Goal: Task Accomplishment & Management: Manage account settings

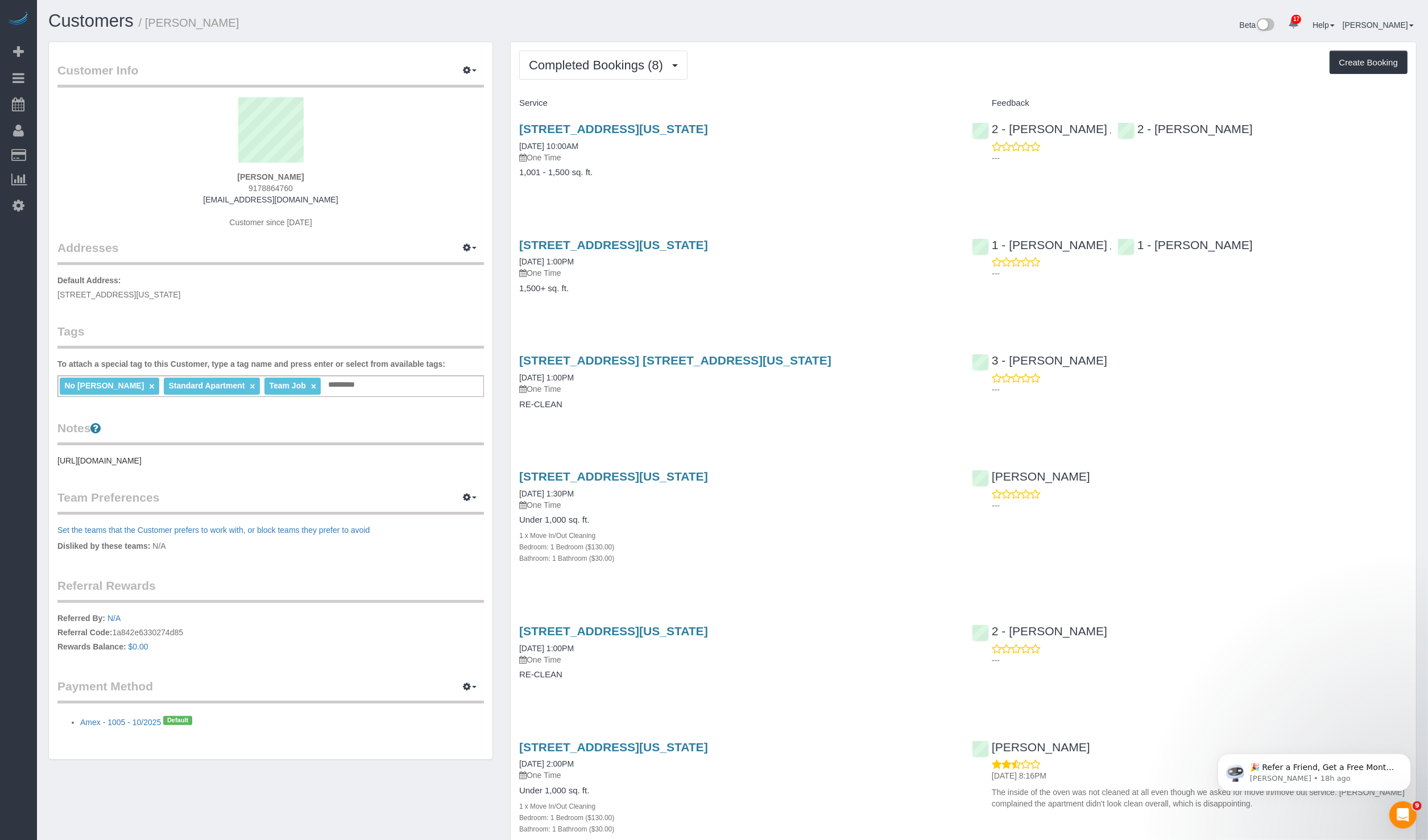
click at [832, 91] on div "Completed Bookings (8) Completed Bookings (8) Upcoming Bookings (1) Cancelled B…" at bounding box center [964, 635] width 905 height 1184
click at [854, 148] on div "30 West Street, #23e, New York, NY 10004 06/10/2025 10:00AM One Time" at bounding box center [737, 142] width 436 height 41
click at [832, 157] on p "One Time" at bounding box center [737, 158] width 436 height 12
click at [479, 67] on button "button" at bounding box center [470, 71] width 28 height 17
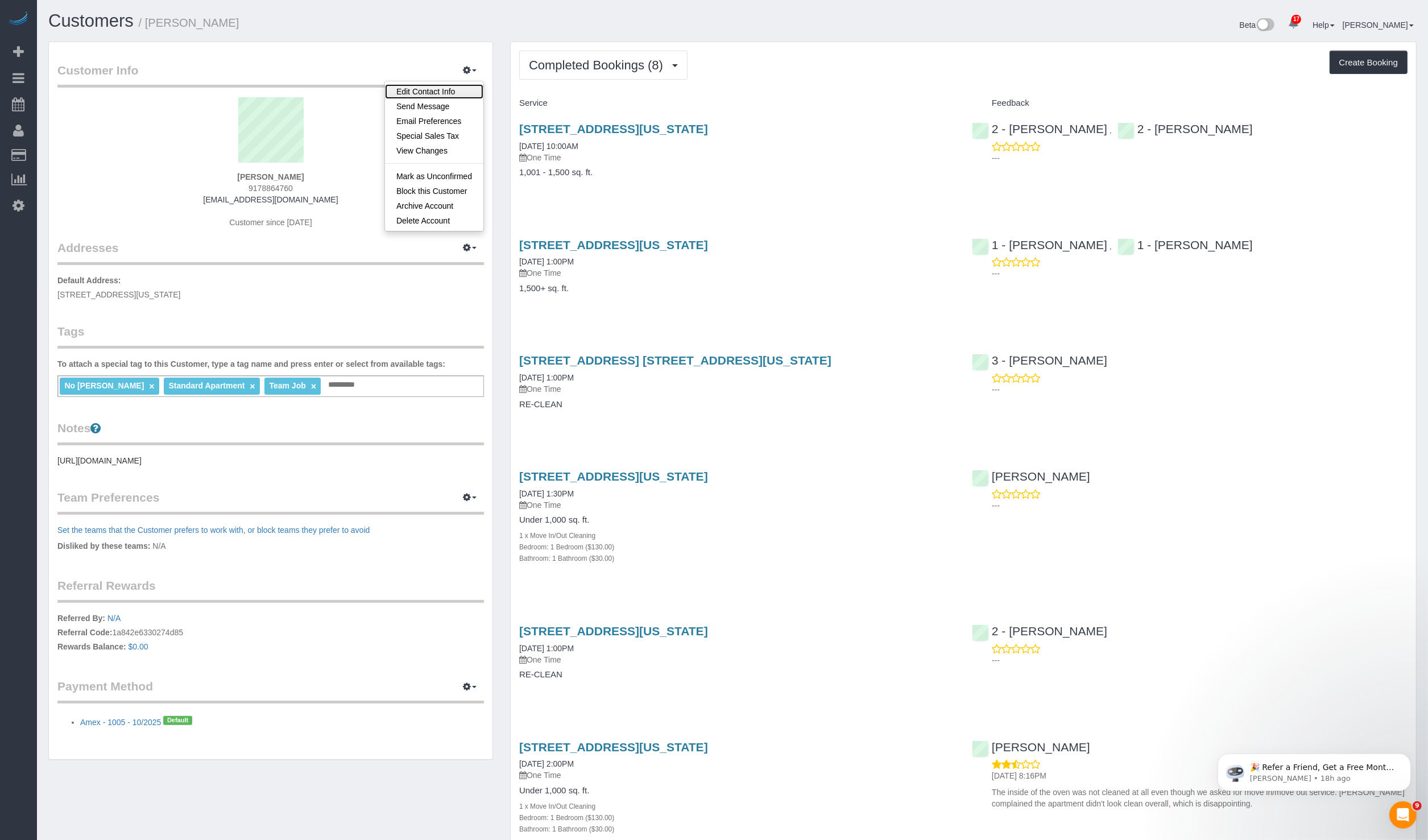
click at [467, 85] on link "Edit Contact Info" at bounding box center [434, 91] width 98 height 15
select select "NY"
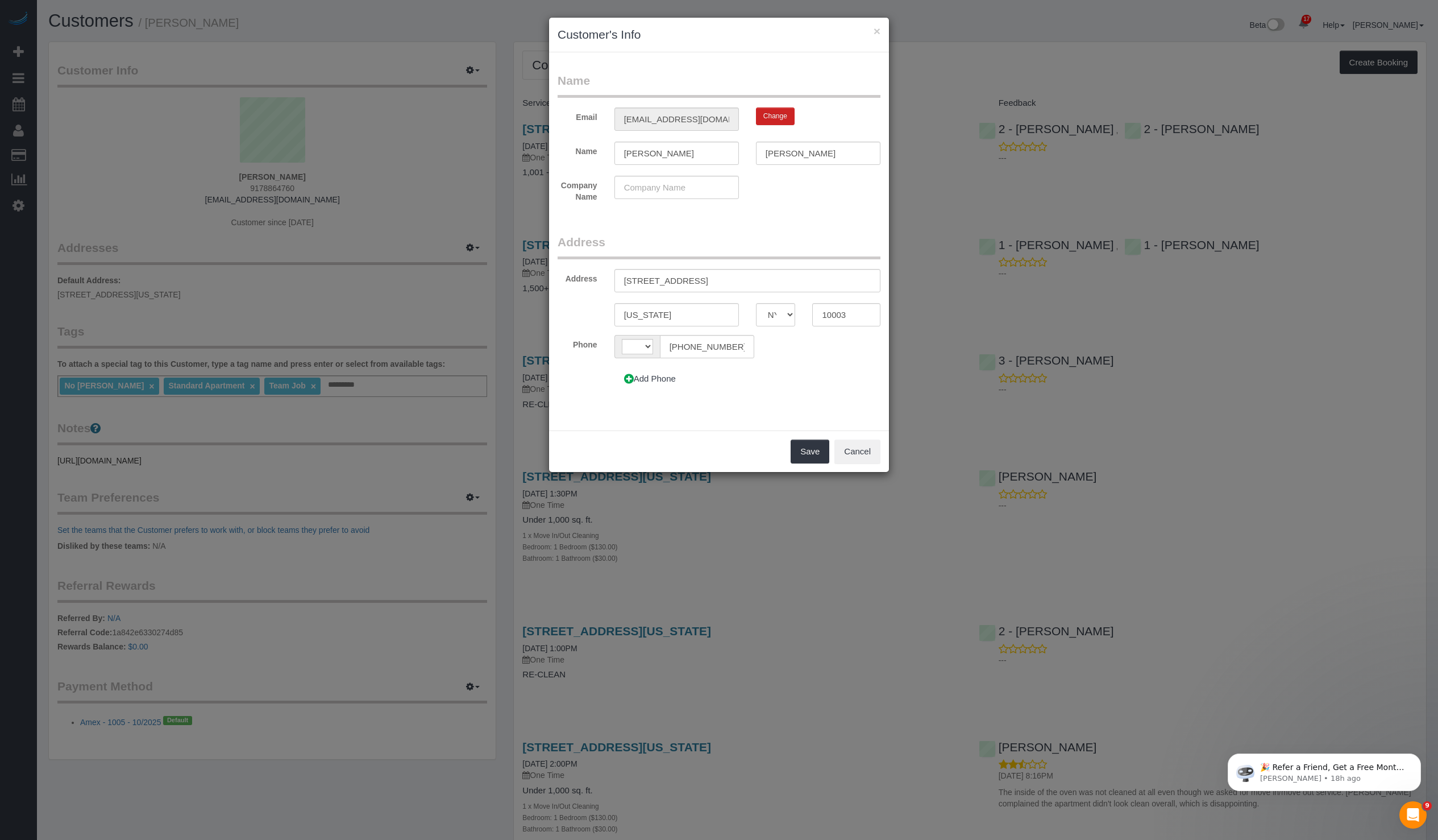
select select "string:US"
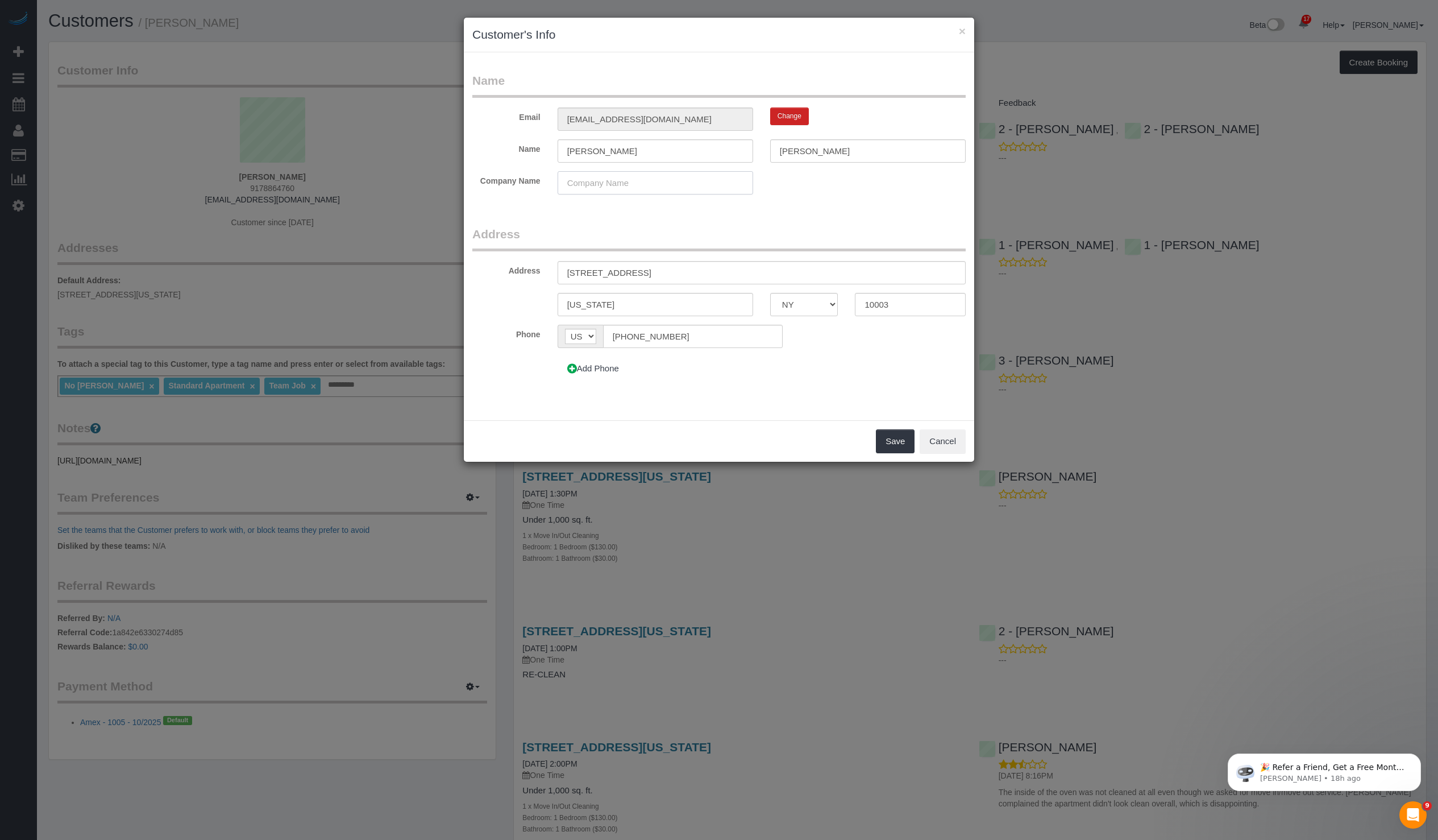
click at [631, 180] on input "text" at bounding box center [655, 183] width 195 height 23
paste input "Sotheby's International Realty"
type input "Sotheby's International Realty"
click at [886, 432] on button "Save" at bounding box center [895, 441] width 38 height 24
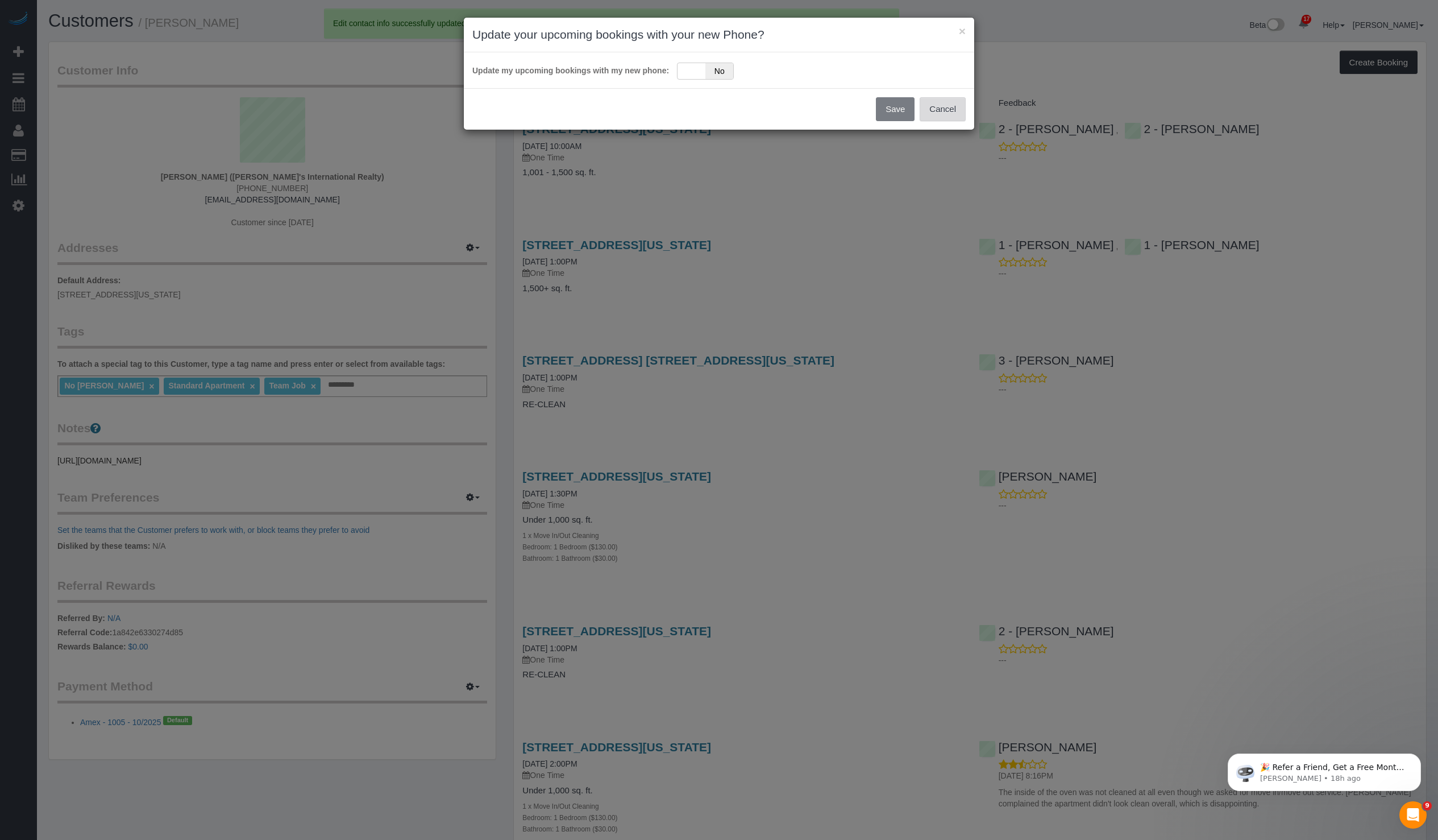
click at [941, 109] on button "Cancel" at bounding box center [942, 109] width 46 height 24
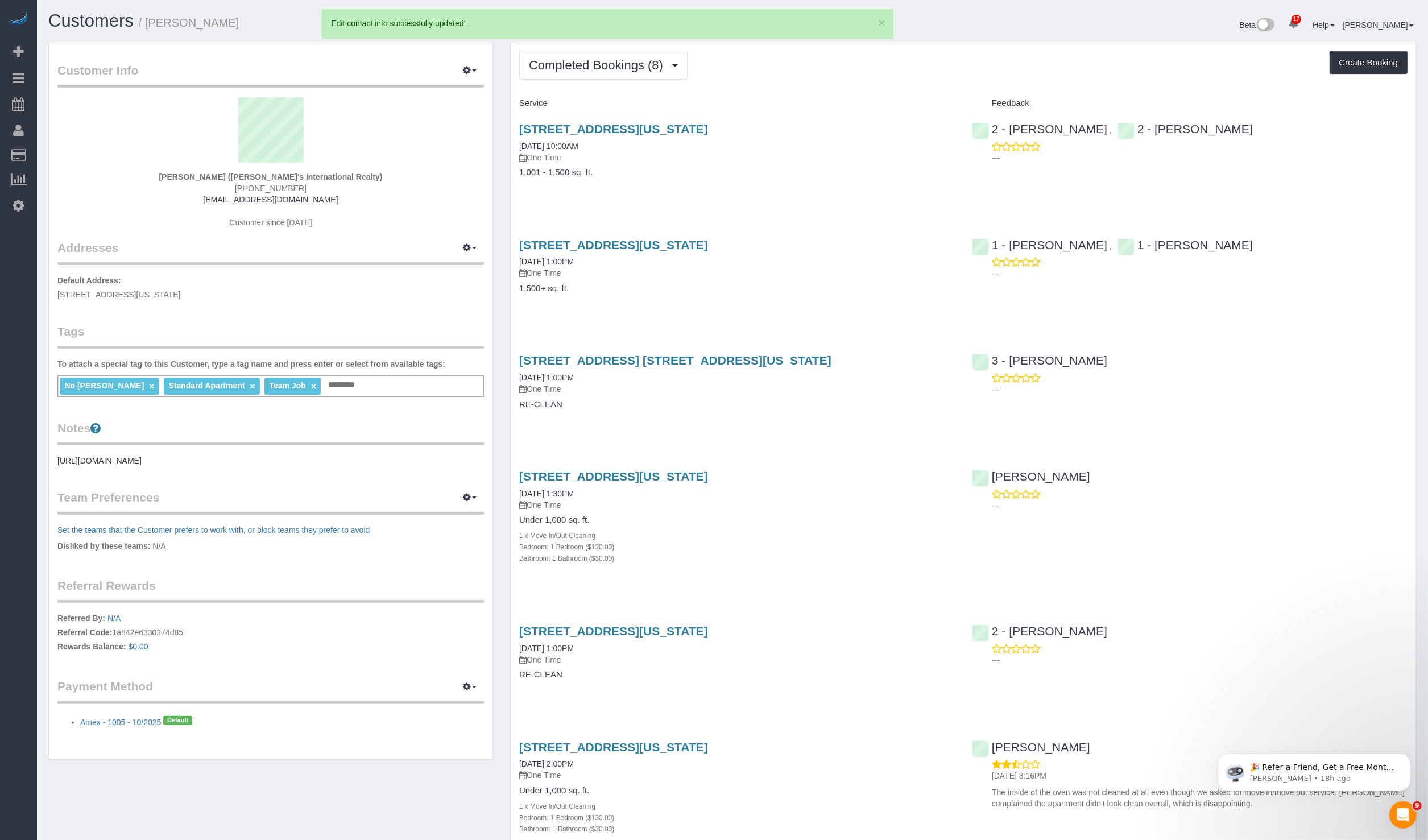
click at [888, 91] on div "Completed Bookings (8) Completed Bookings (8) Upcoming Bookings (1) Cancelled B…" at bounding box center [964, 635] width 905 height 1184
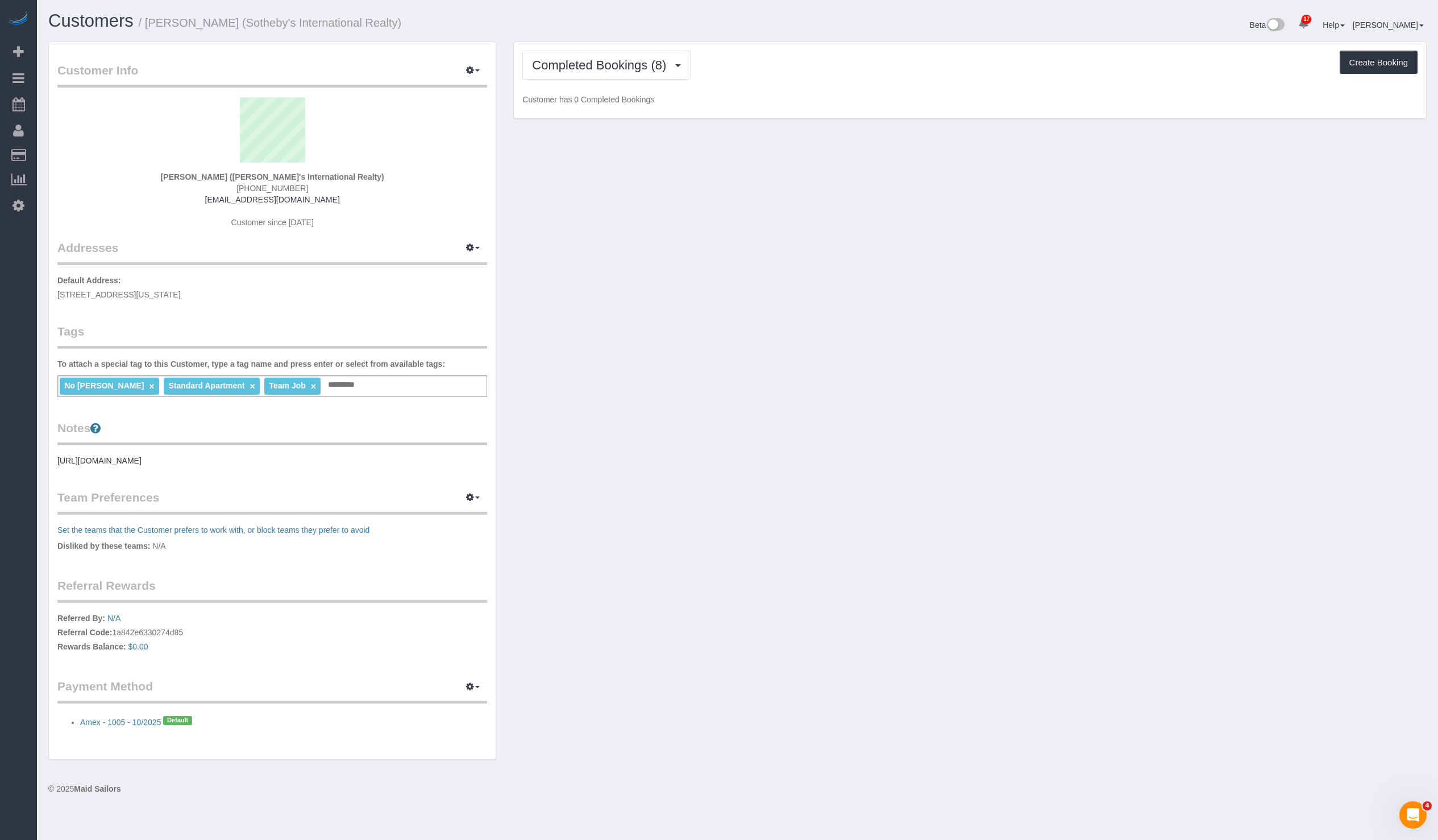
click at [1203, 102] on p "Customer has 0 Completed Bookings" at bounding box center [970, 100] width 896 height 12
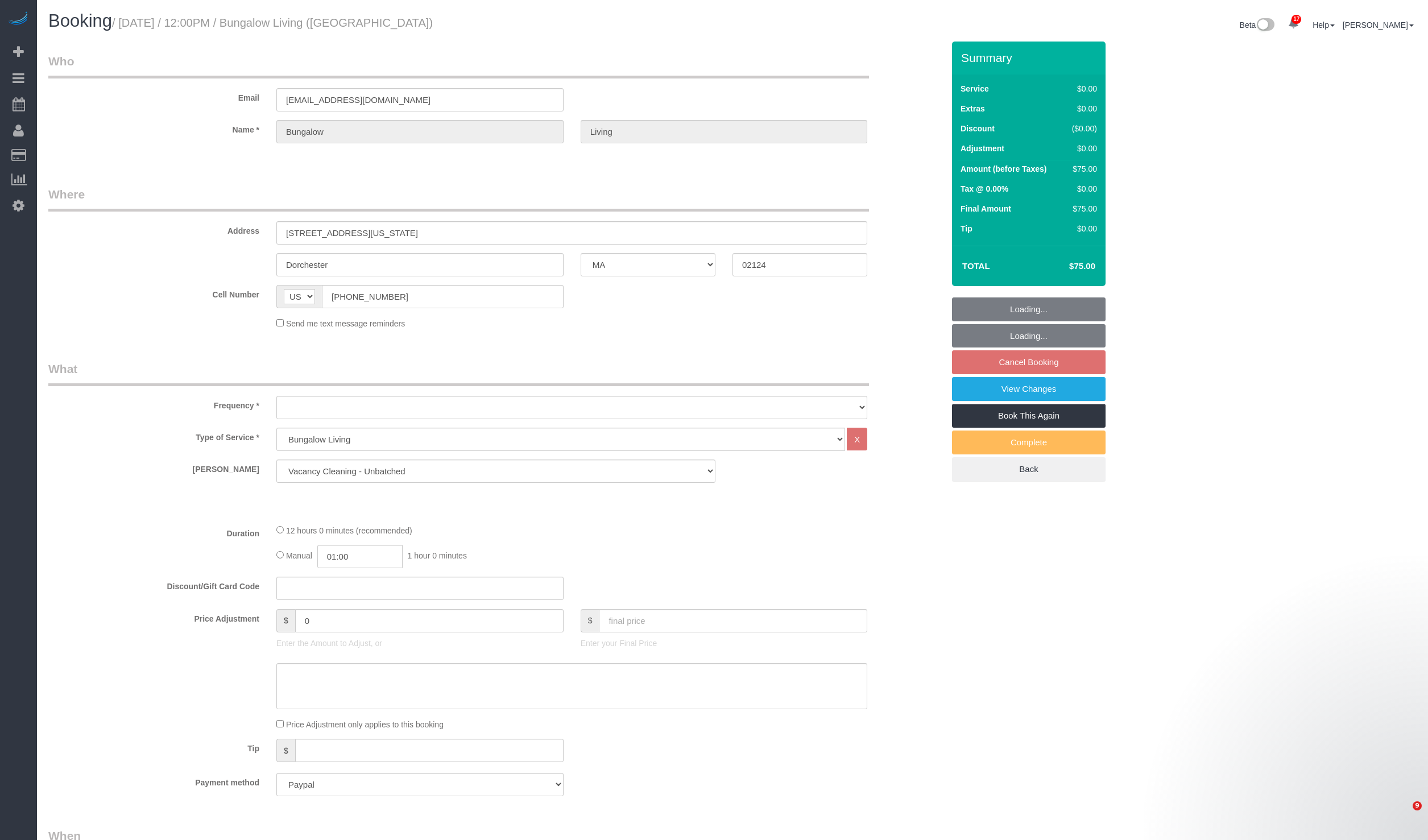
select select "MA"
select select "12"
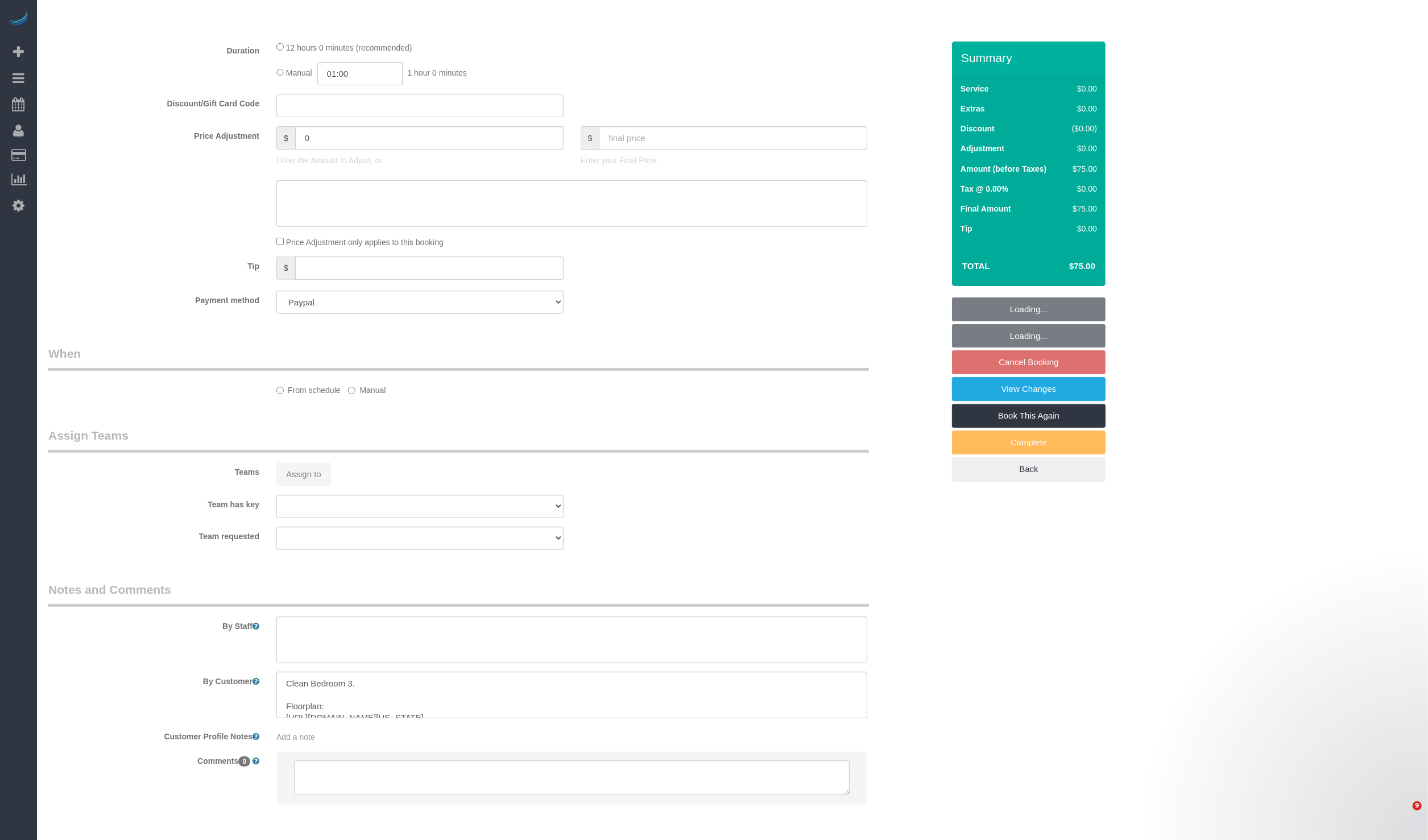
select select "object:1792"
select select "12"
select select "spot57"
select select "number:89"
select select "number:90"
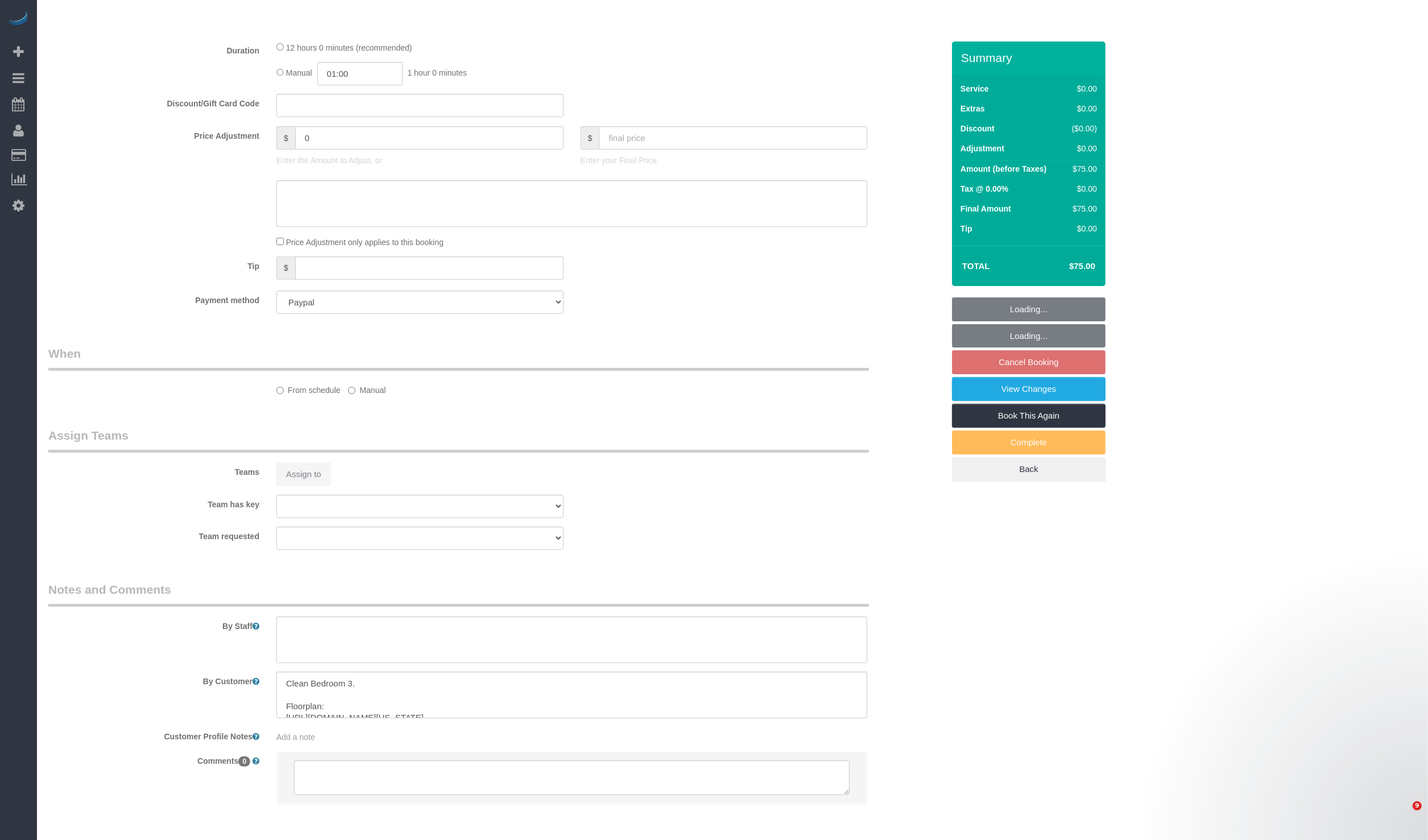
select select "number:15"
select select "number:7"
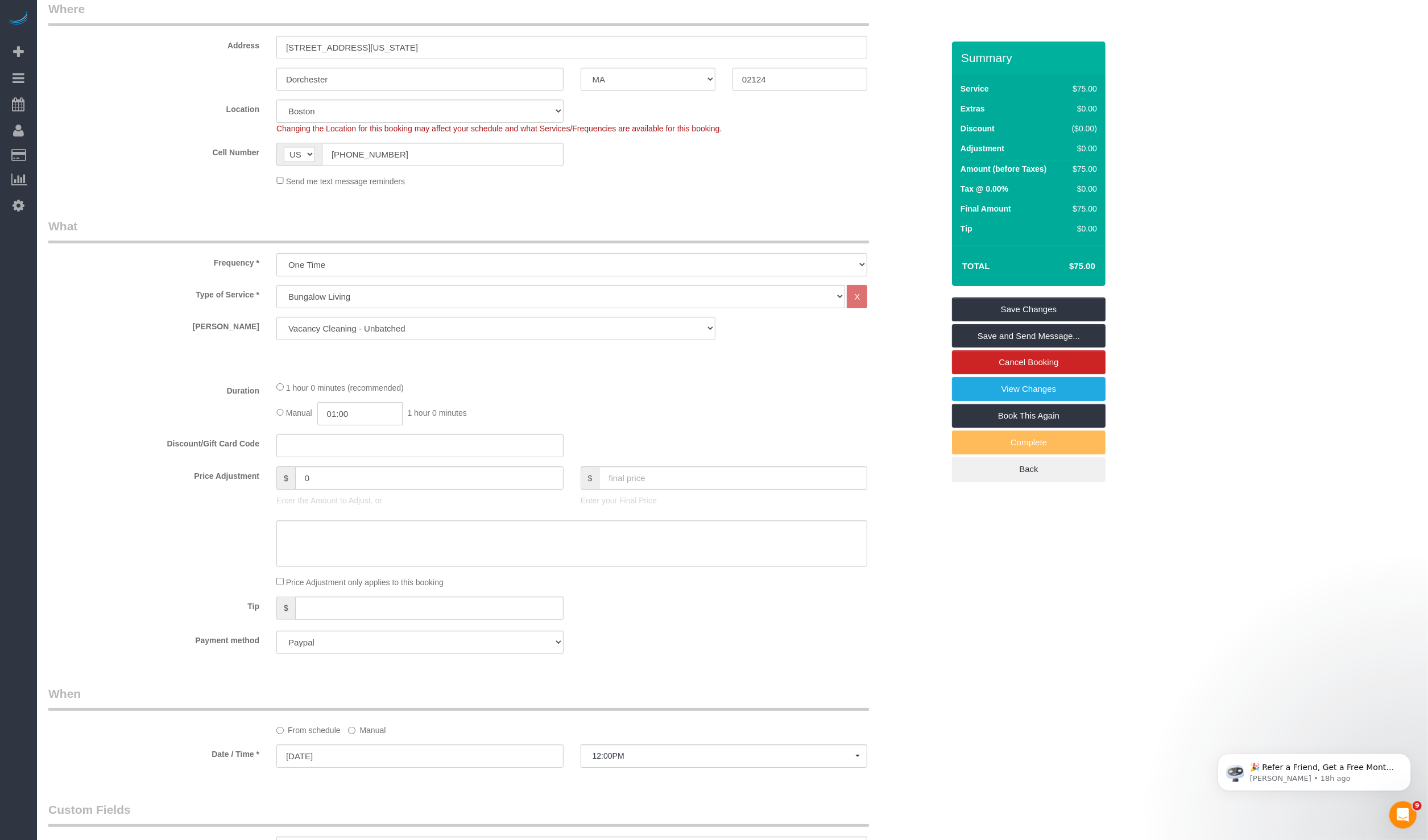
scroll to position [182, 0]
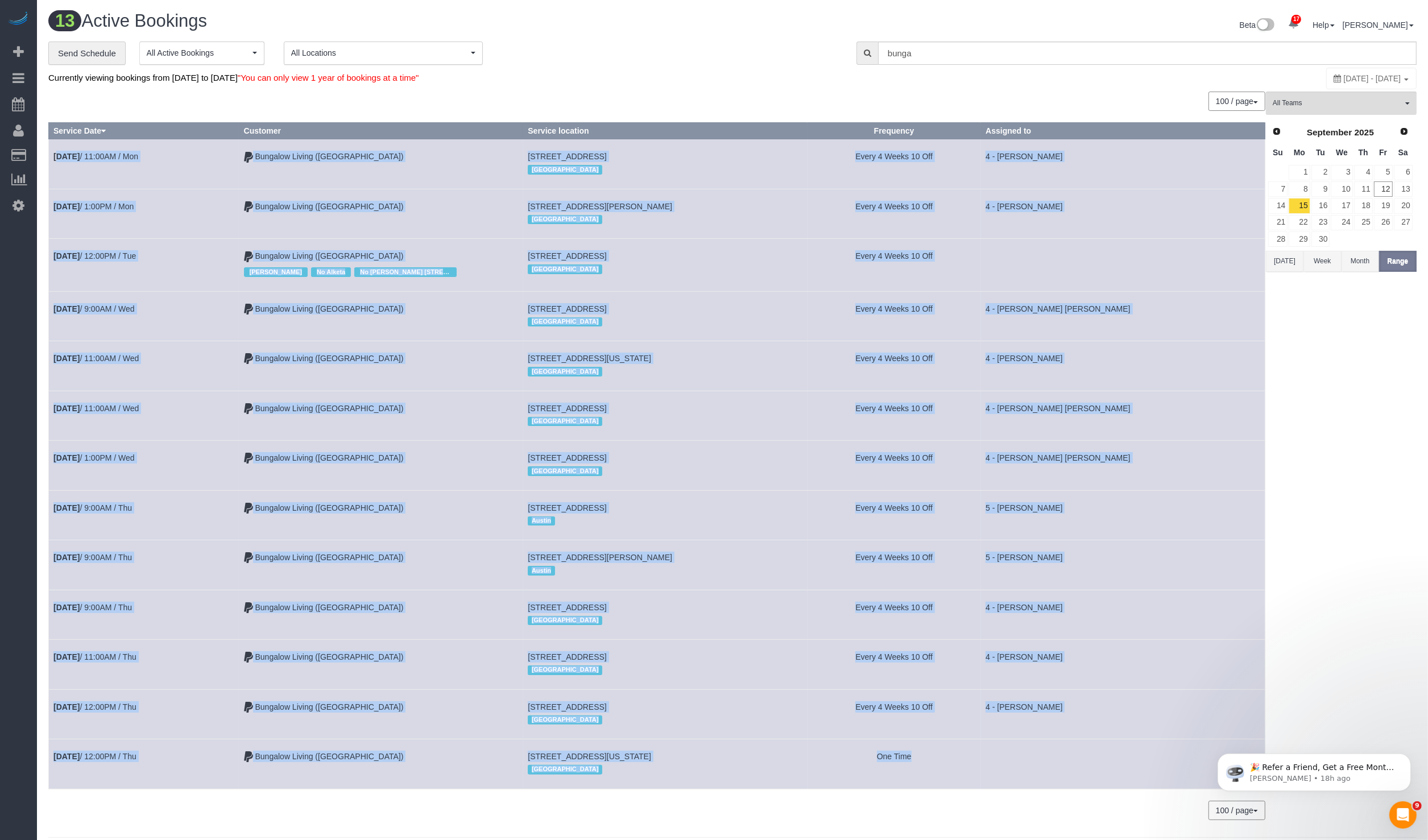
drag, startPoint x: 53, startPoint y: 147, endPoint x: 1103, endPoint y: 750, distance: 1210.8
click at [1103, 750] on tbody "Sep 15th / 11:00AM / Mon Bungalow Living (Boston) 8 Germania St, Jamaica Plain,…" at bounding box center [657, 463] width 1217 height 650
copy tbody "Sep 15th / 11:00AM / Mon Bungalow Living (Boston) 8 Germania St, Jamaica Plain,…"
click at [120, 741] on td "Sep 18th / 12:00PM / Thu" at bounding box center [144, 763] width 191 height 49
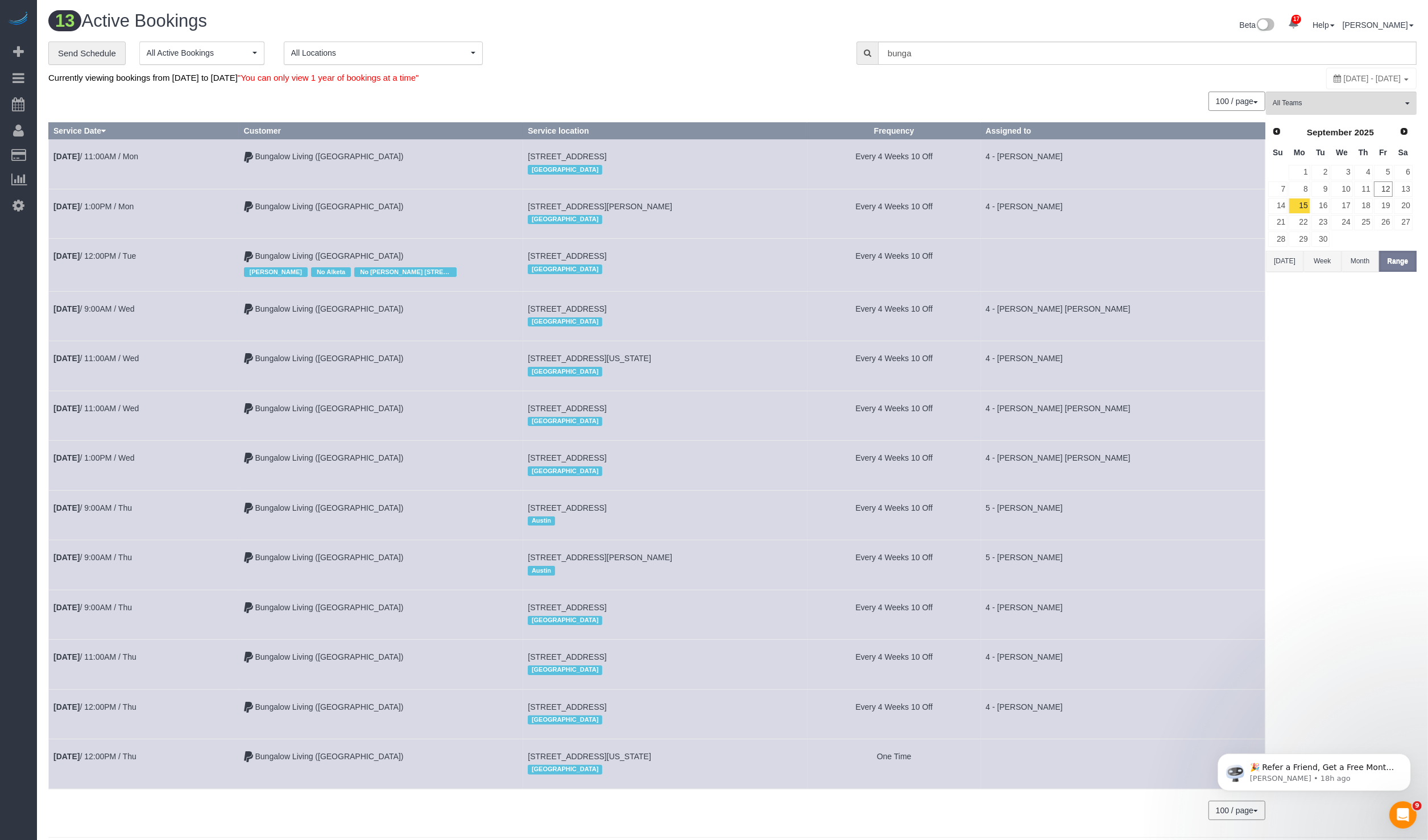
click at [120, 745] on td "Sep 18th / 12:00PM / Thu" at bounding box center [144, 763] width 191 height 49
click at [119, 747] on td "Sep 18th / 12:00PM / Thu" at bounding box center [144, 763] width 191 height 49
click at [118, 752] on link "Sep 18th / 12:00PM / Thu" at bounding box center [95, 756] width 83 height 9
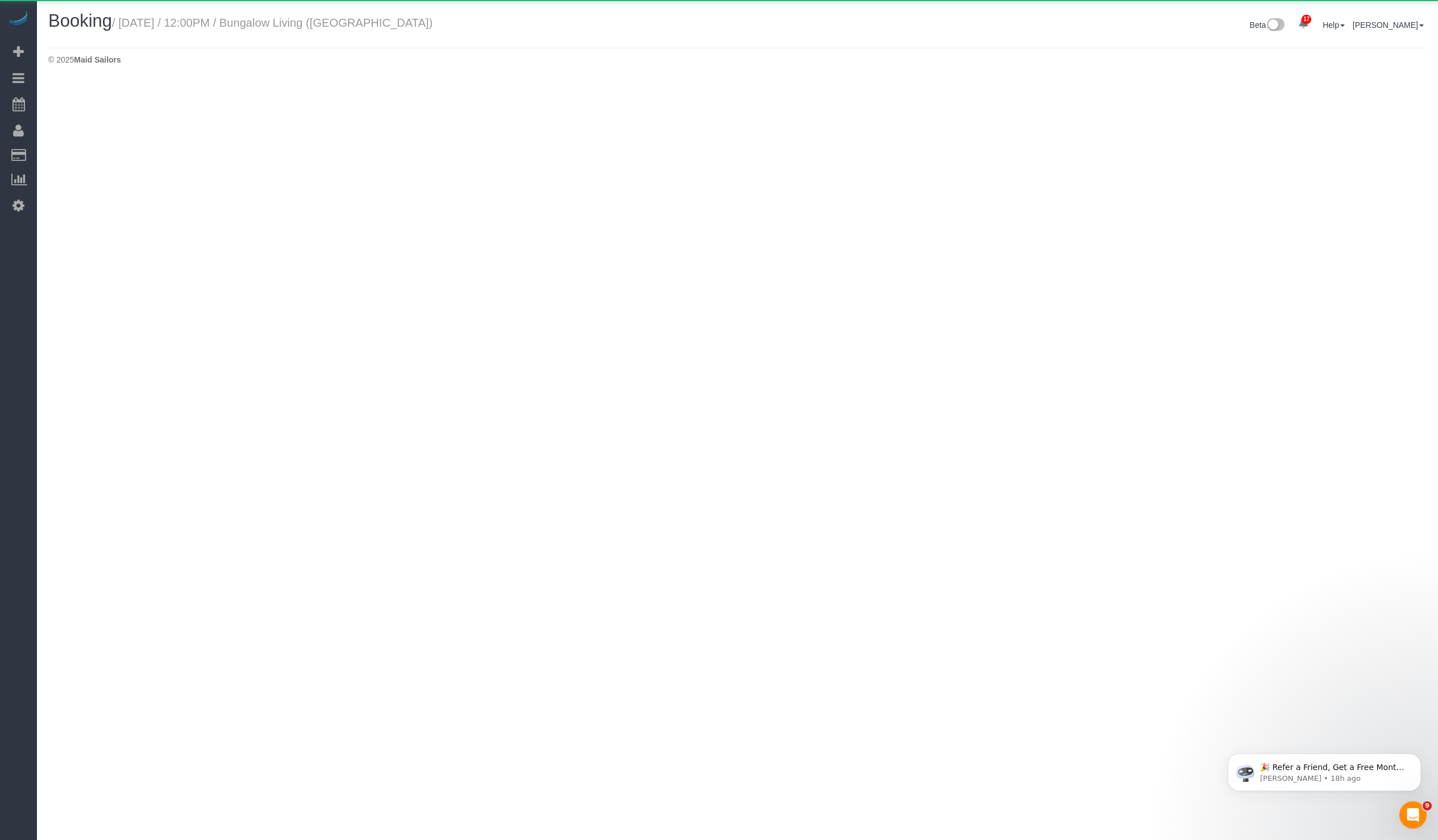
select select "MA"
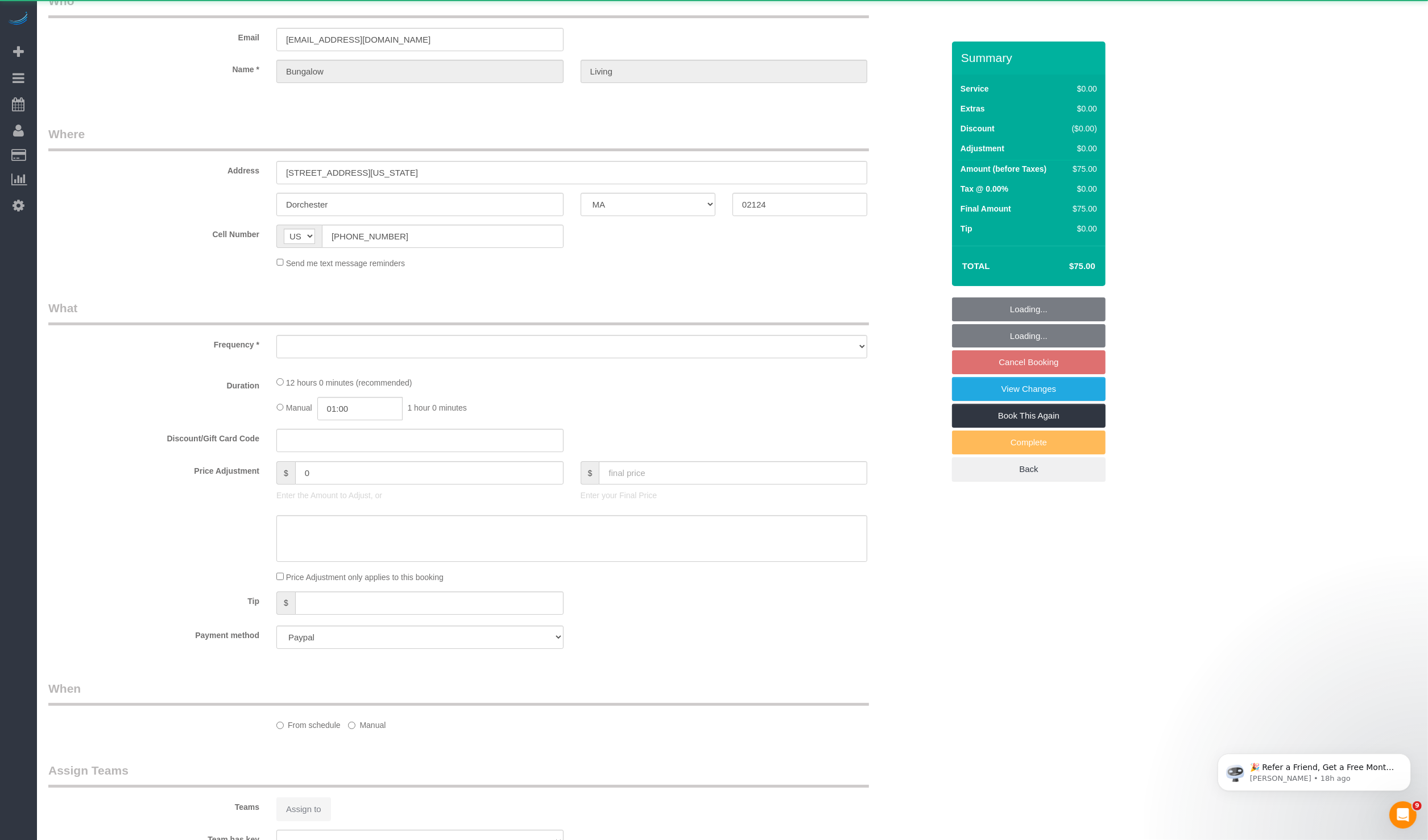
select select "object:2776"
select select "12"
select select "spot109"
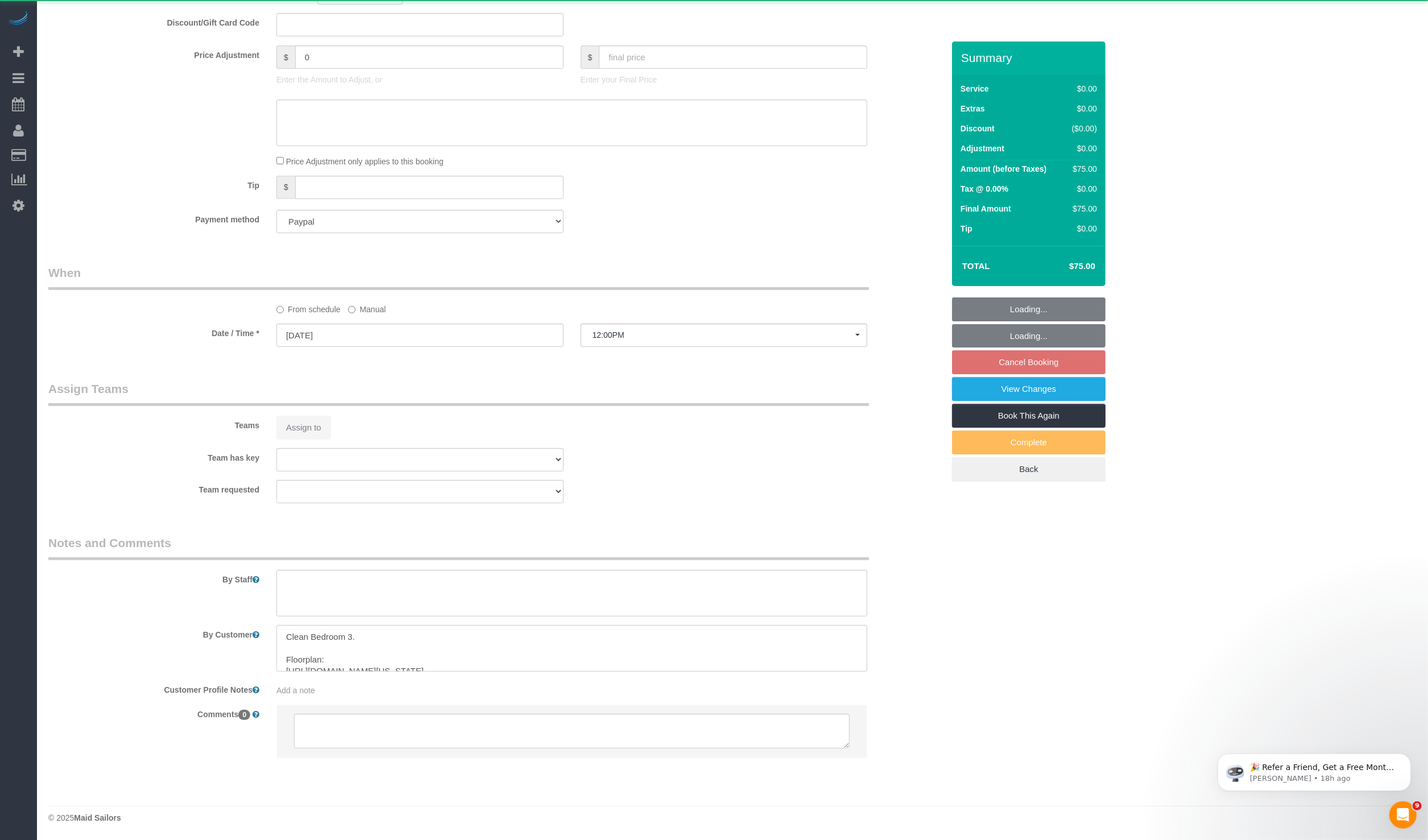
select select "number:89"
select select "number:90"
select select "number:15"
select select "number:7"
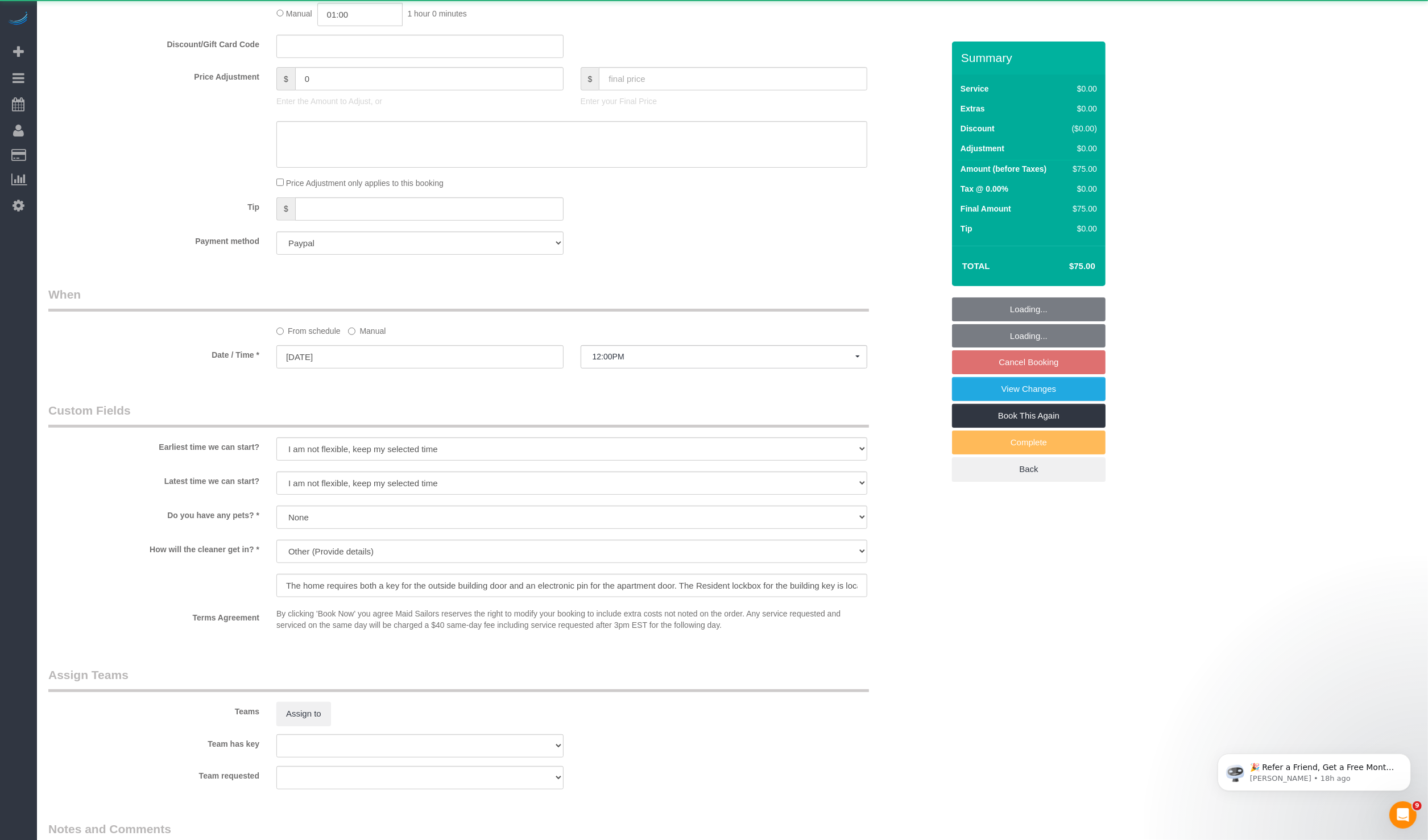
select select "object:3080"
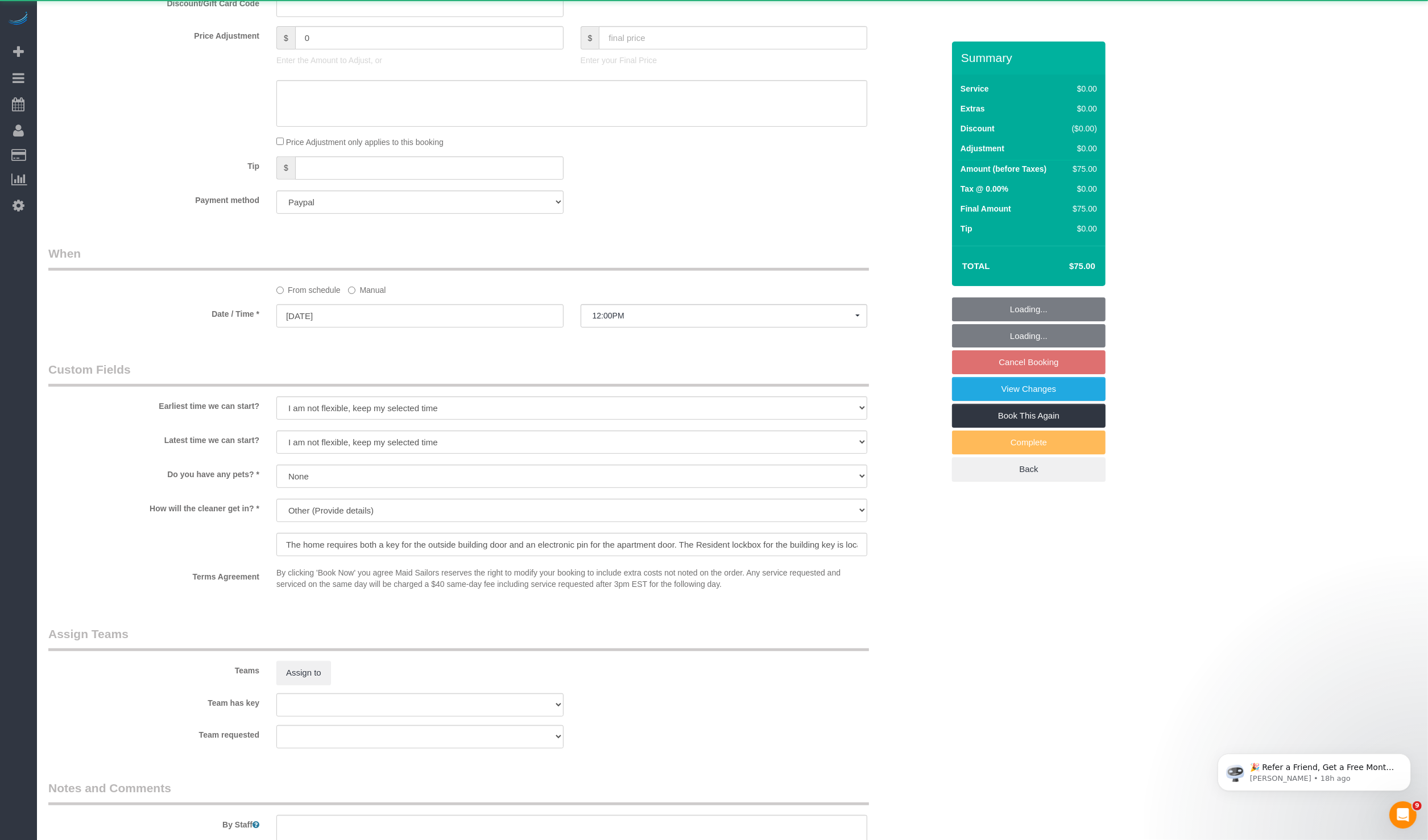
select select "spot161"
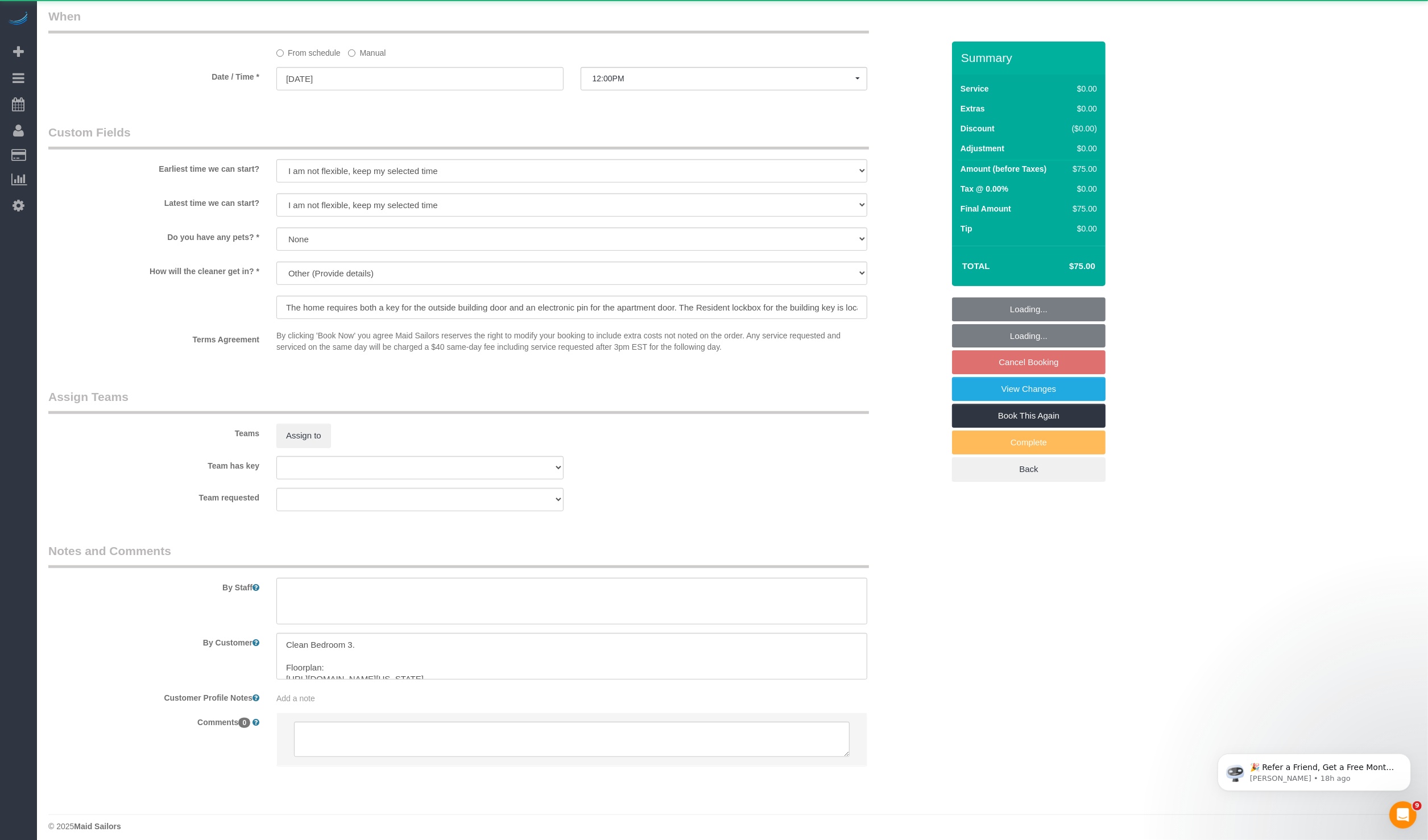
select select "12"
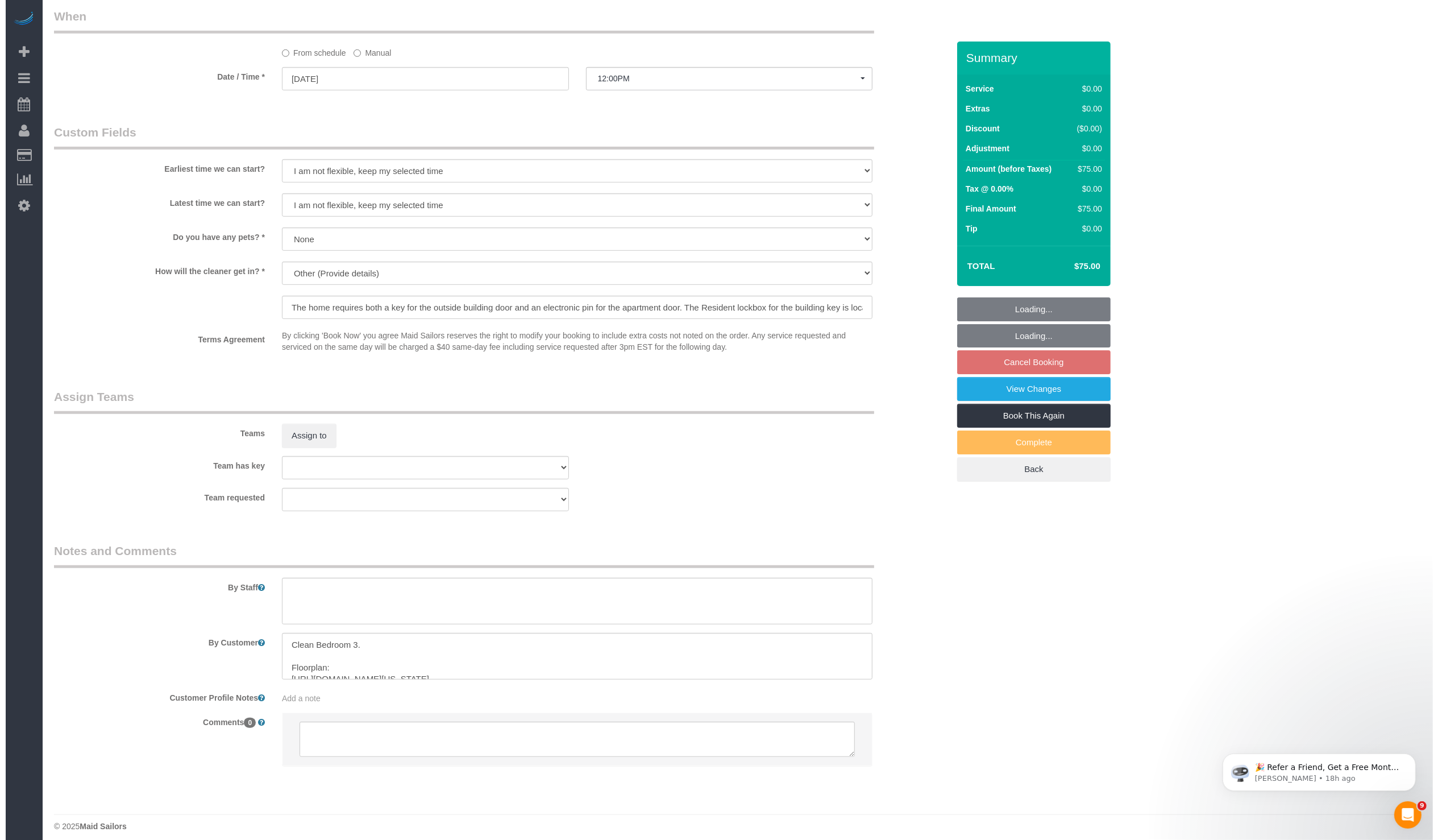
scroll to position [867, 0]
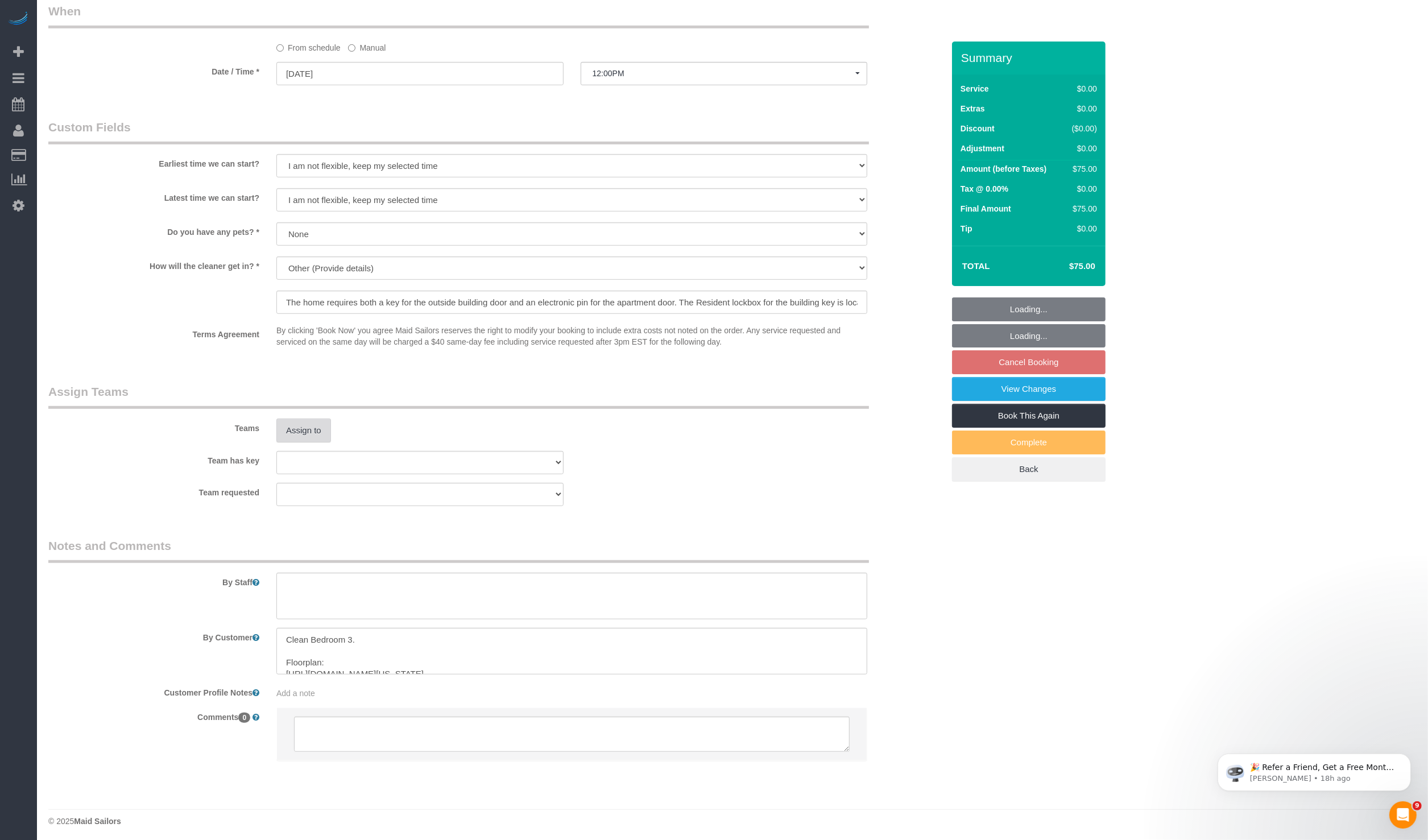
click at [319, 423] on button "Assign to" at bounding box center [304, 430] width 55 height 24
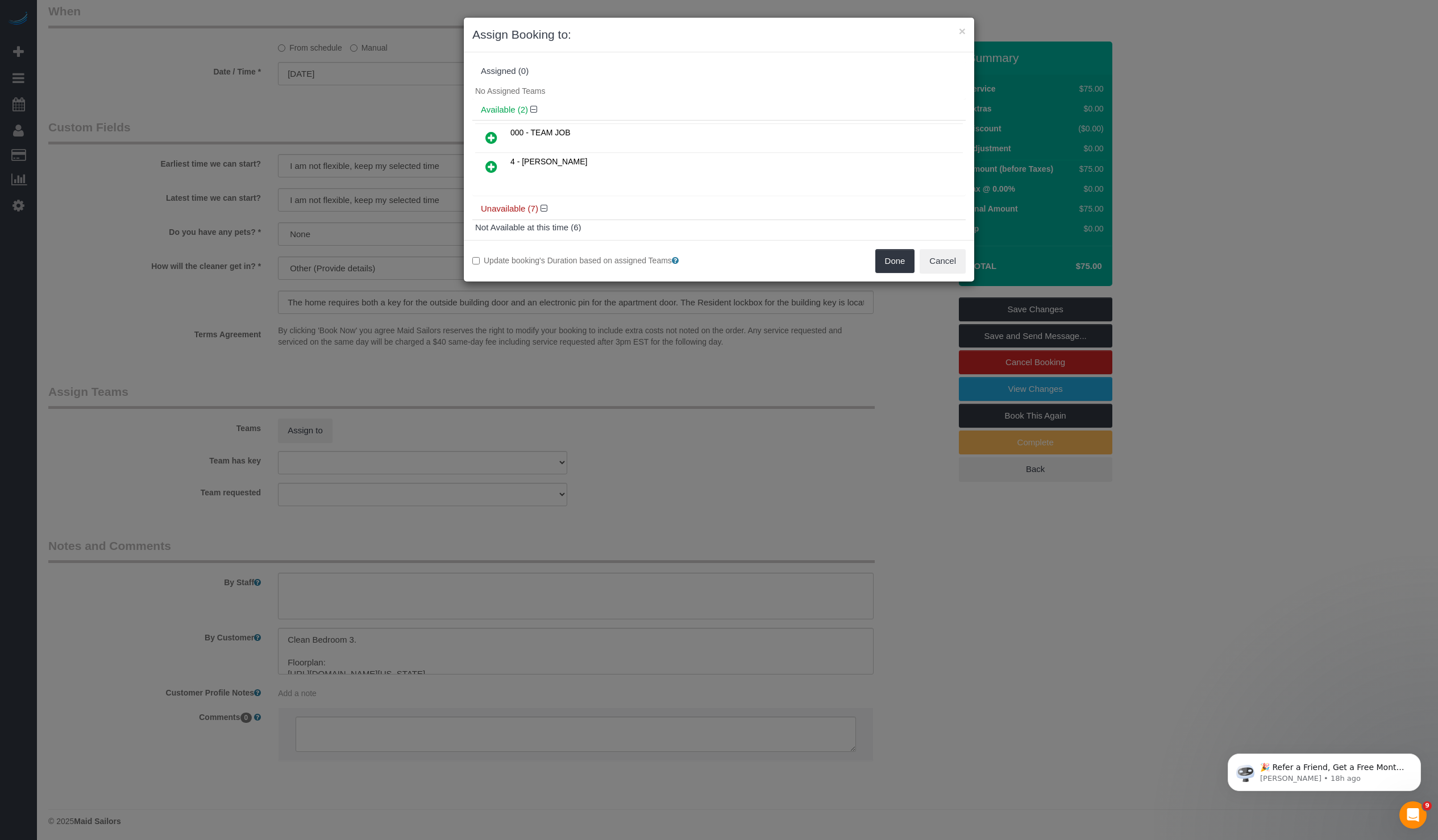
scroll to position [123, 0]
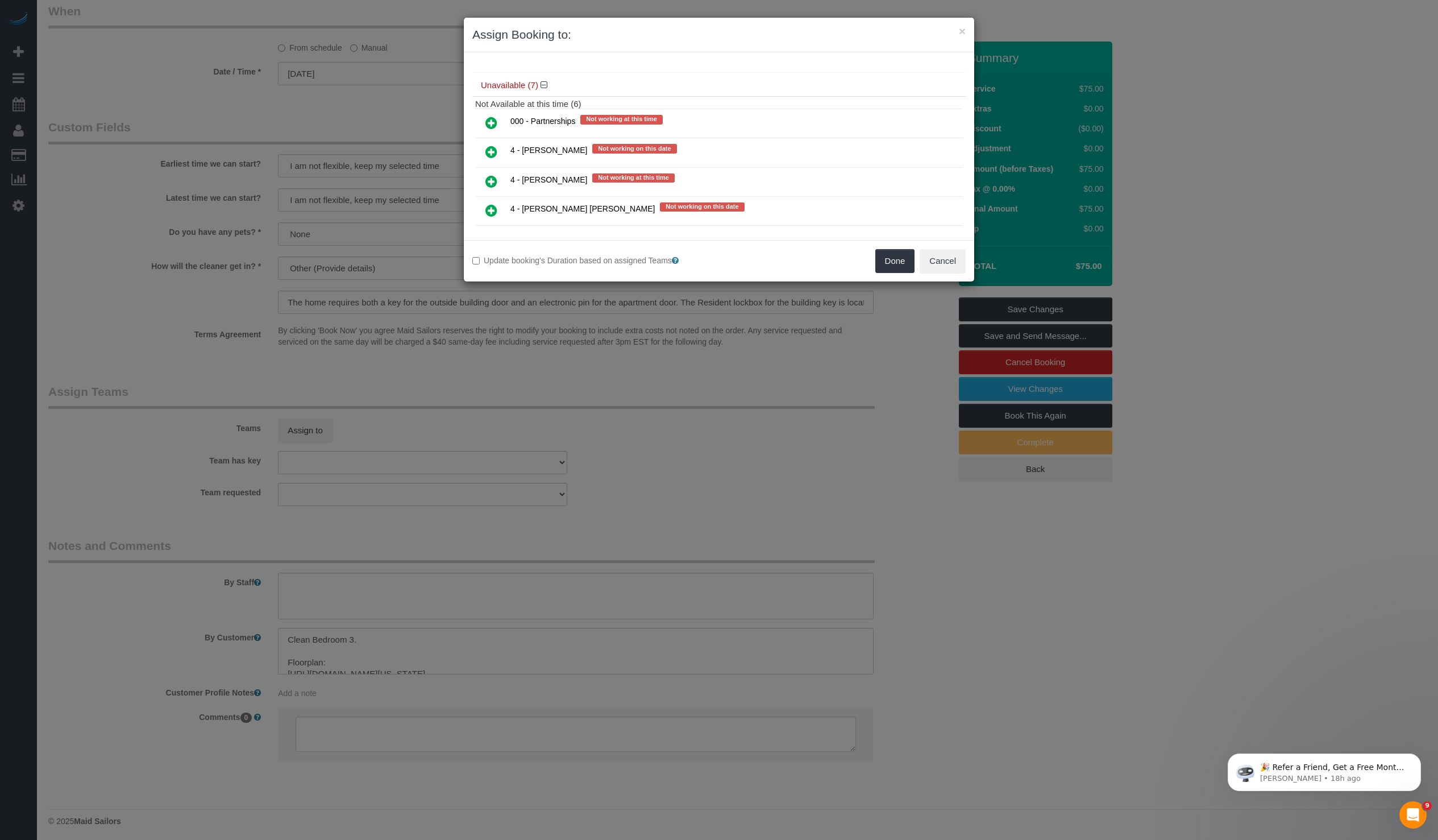
click at [506, 150] on td at bounding box center [491, 152] width 32 height 29
click at [487, 146] on icon at bounding box center [492, 151] width 12 height 13
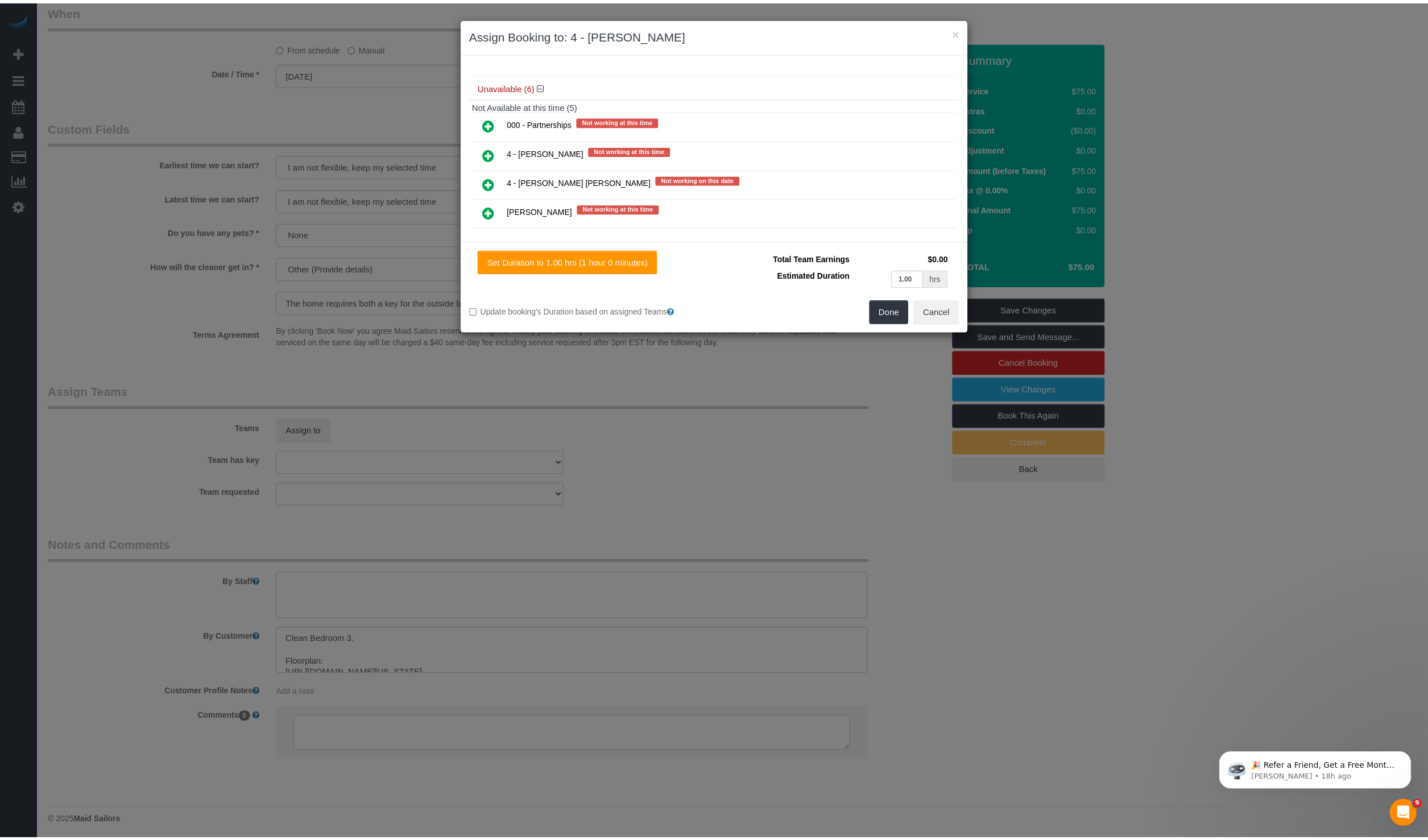
scroll to position [0, 0]
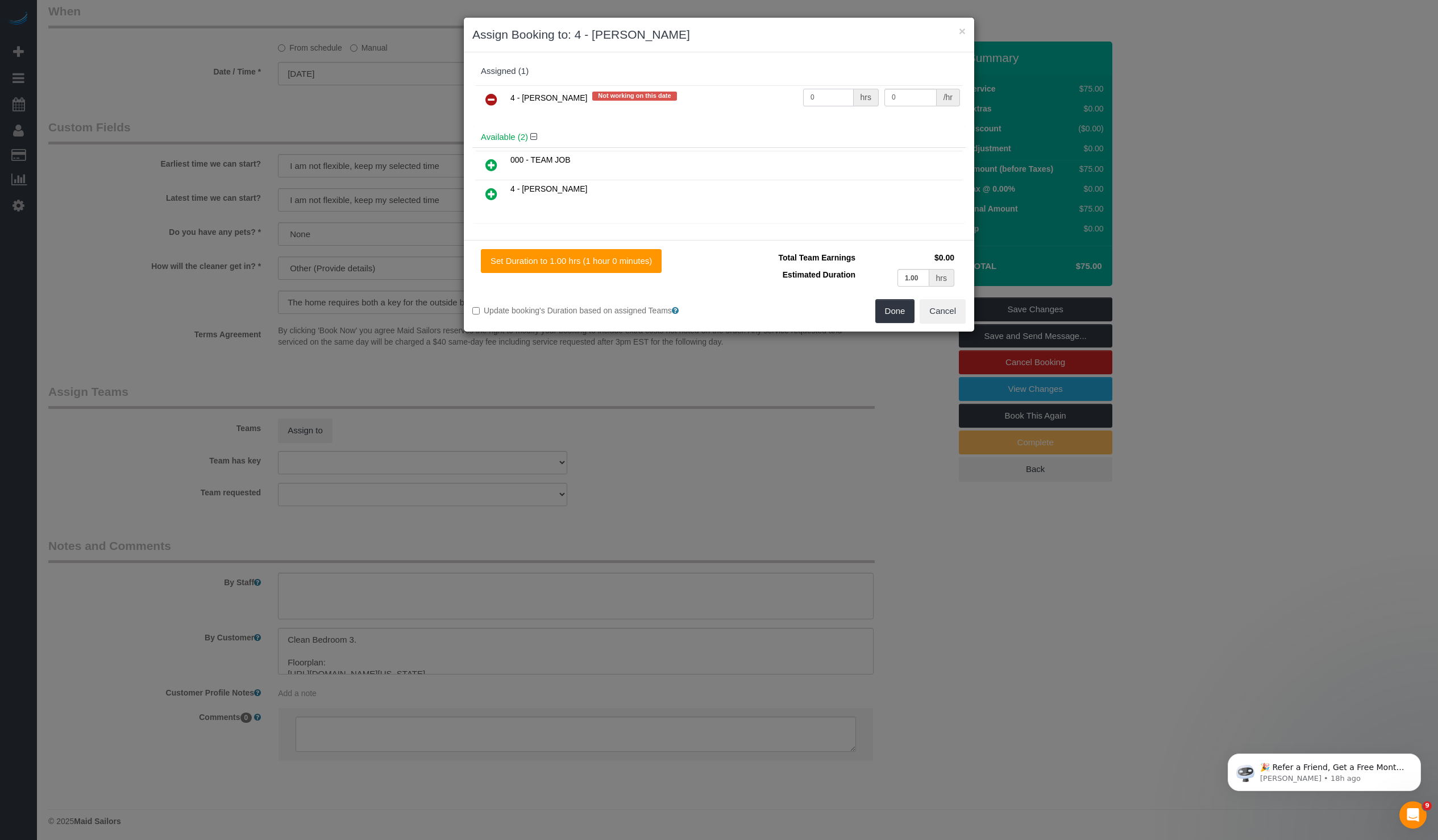
click at [825, 100] on input "0" at bounding box center [828, 97] width 51 height 17
type input "1"
click at [903, 96] on input "0" at bounding box center [911, 97] width 52 height 17
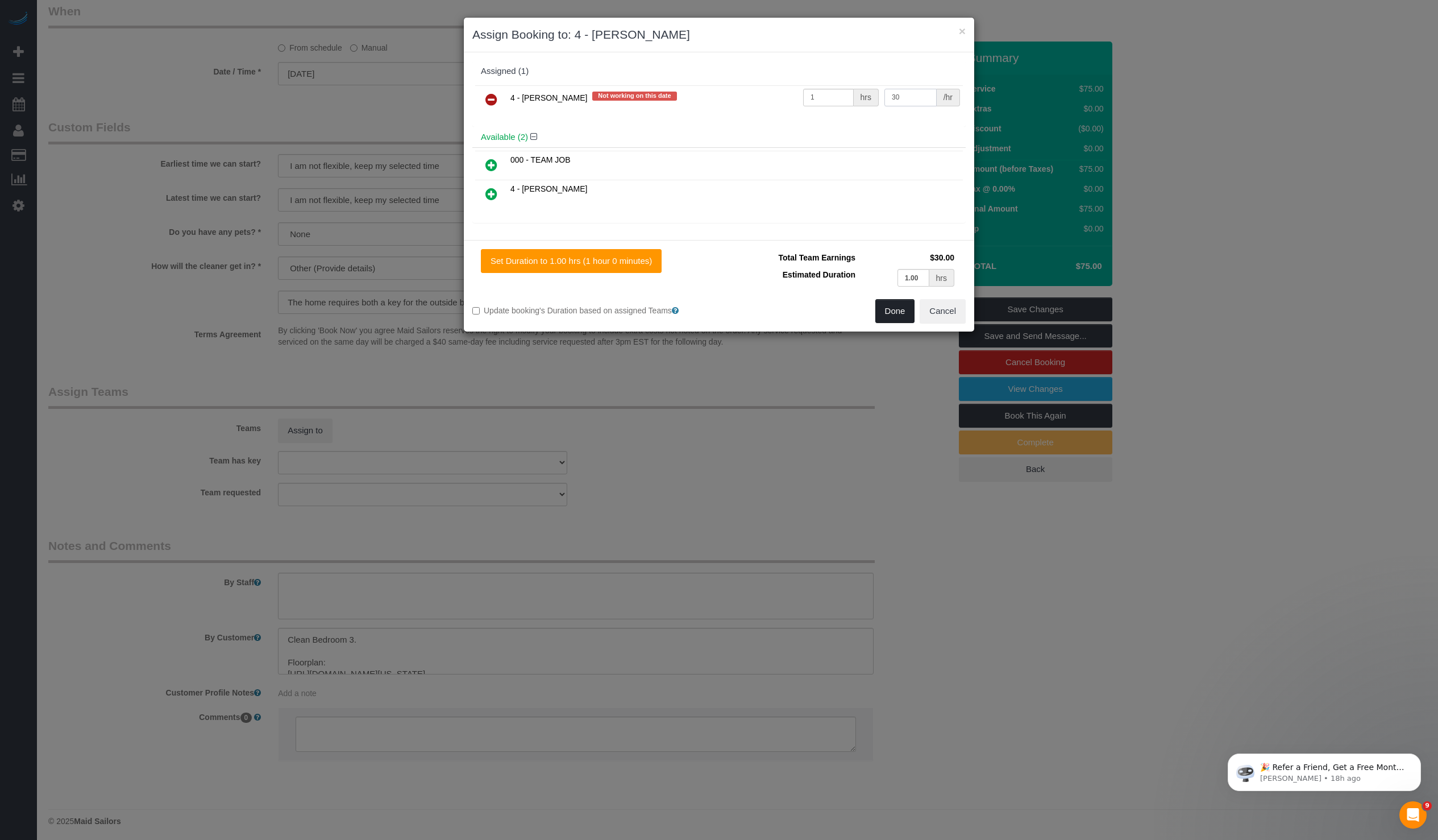
type input "30"
click at [886, 317] on button "Done" at bounding box center [896, 311] width 40 height 24
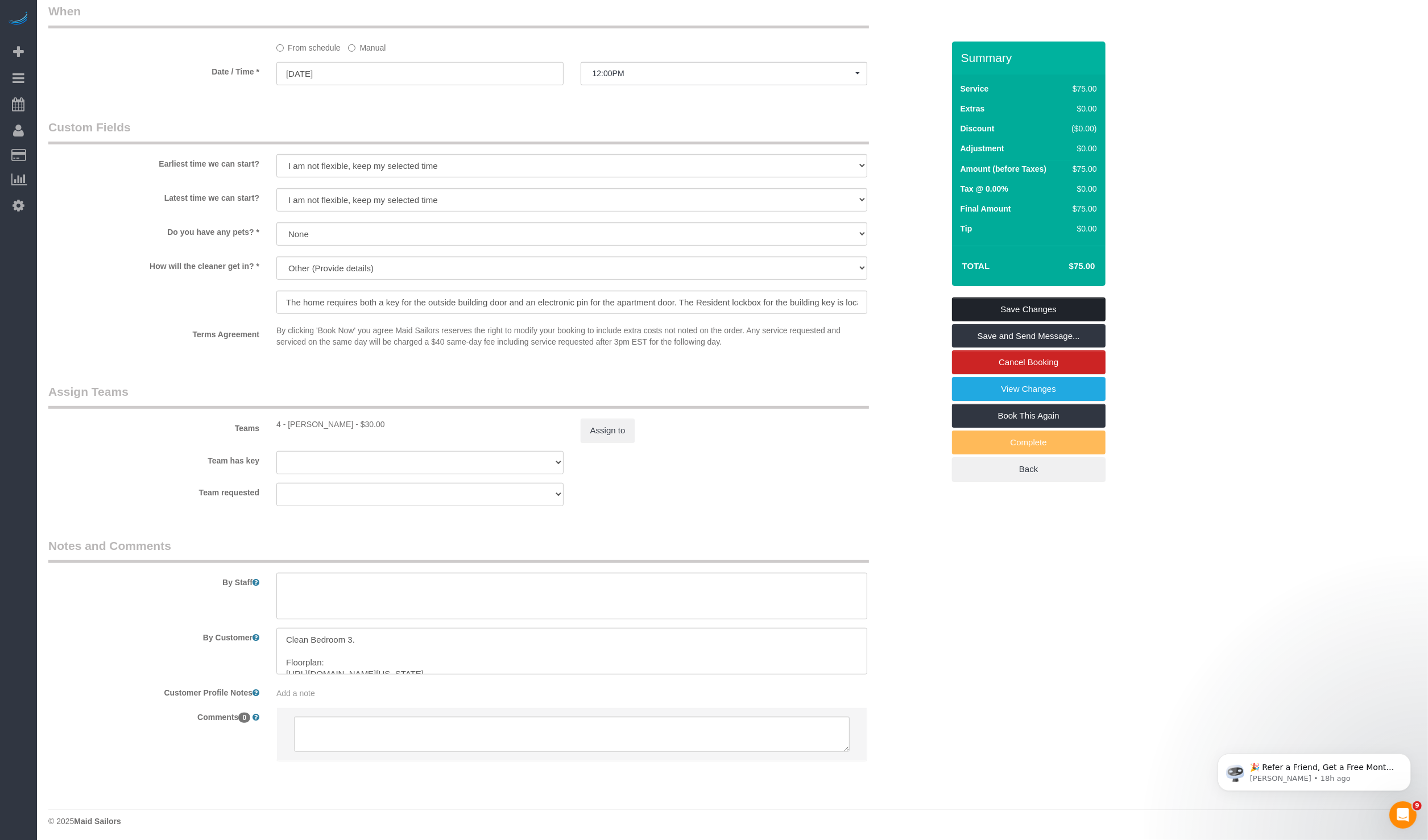
click at [999, 318] on link "Save Changes" at bounding box center [1029, 309] width 154 height 24
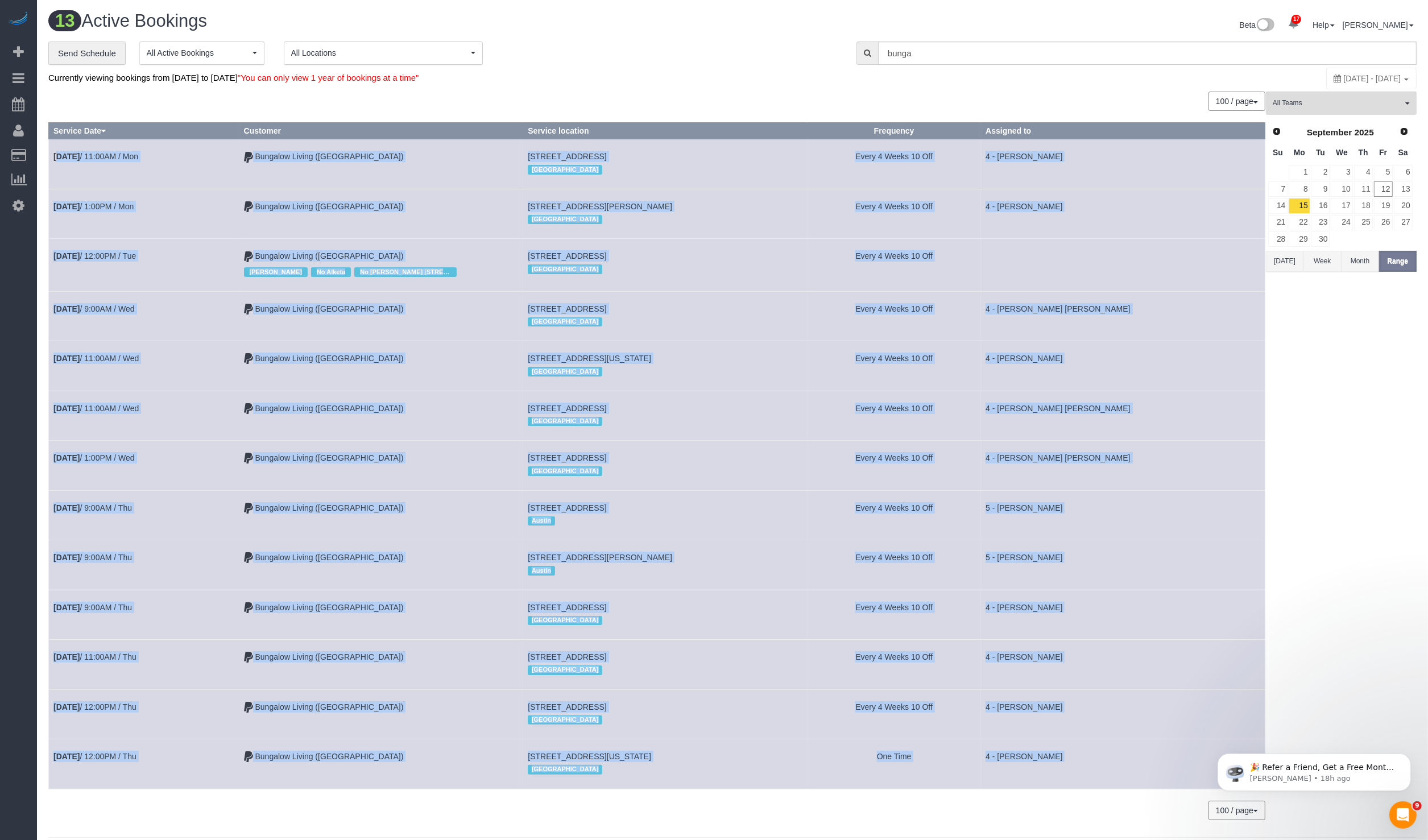
drag, startPoint x: 50, startPoint y: 146, endPoint x: 1202, endPoint y: 797, distance: 1323.2
click at [1202, 797] on div "0 Bookings found. We couldn't find any bookings that matched your search. Creat…" at bounding box center [657, 461] width 1218 height 739
copy div "Sep 15th / 11:00AM / Mon Bungalow Living (Boston) 8 Germania St, Jamaica Plain,…"
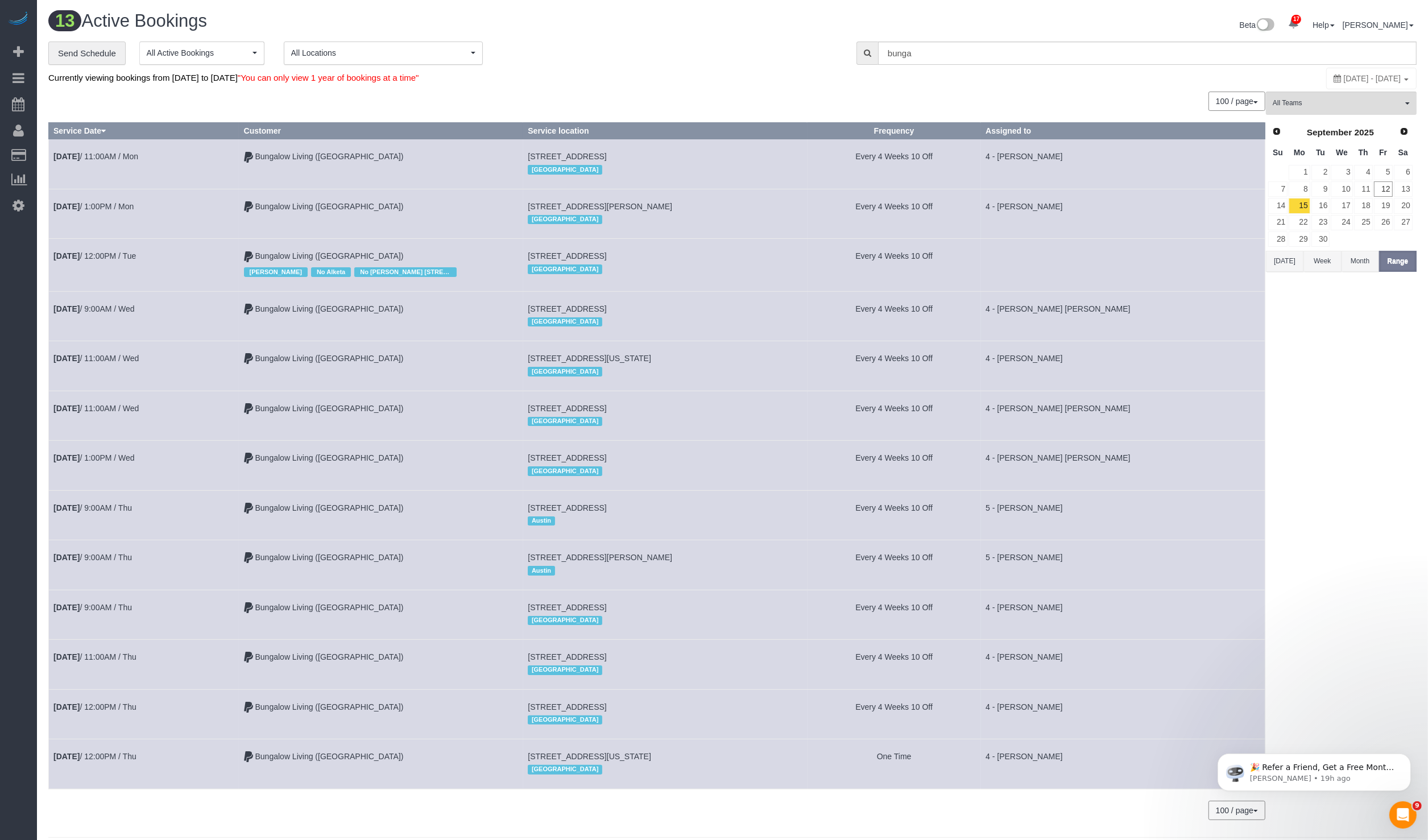
drag, startPoint x: 414, startPoint y: 66, endPoint x: 435, endPoint y: 91, distance: 32.6
click at [414, 68] on div "**********" at bounding box center [732, 436] width 1369 height 789
click at [429, 61] on button "All Locations" at bounding box center [383, 53] width 199 height 23
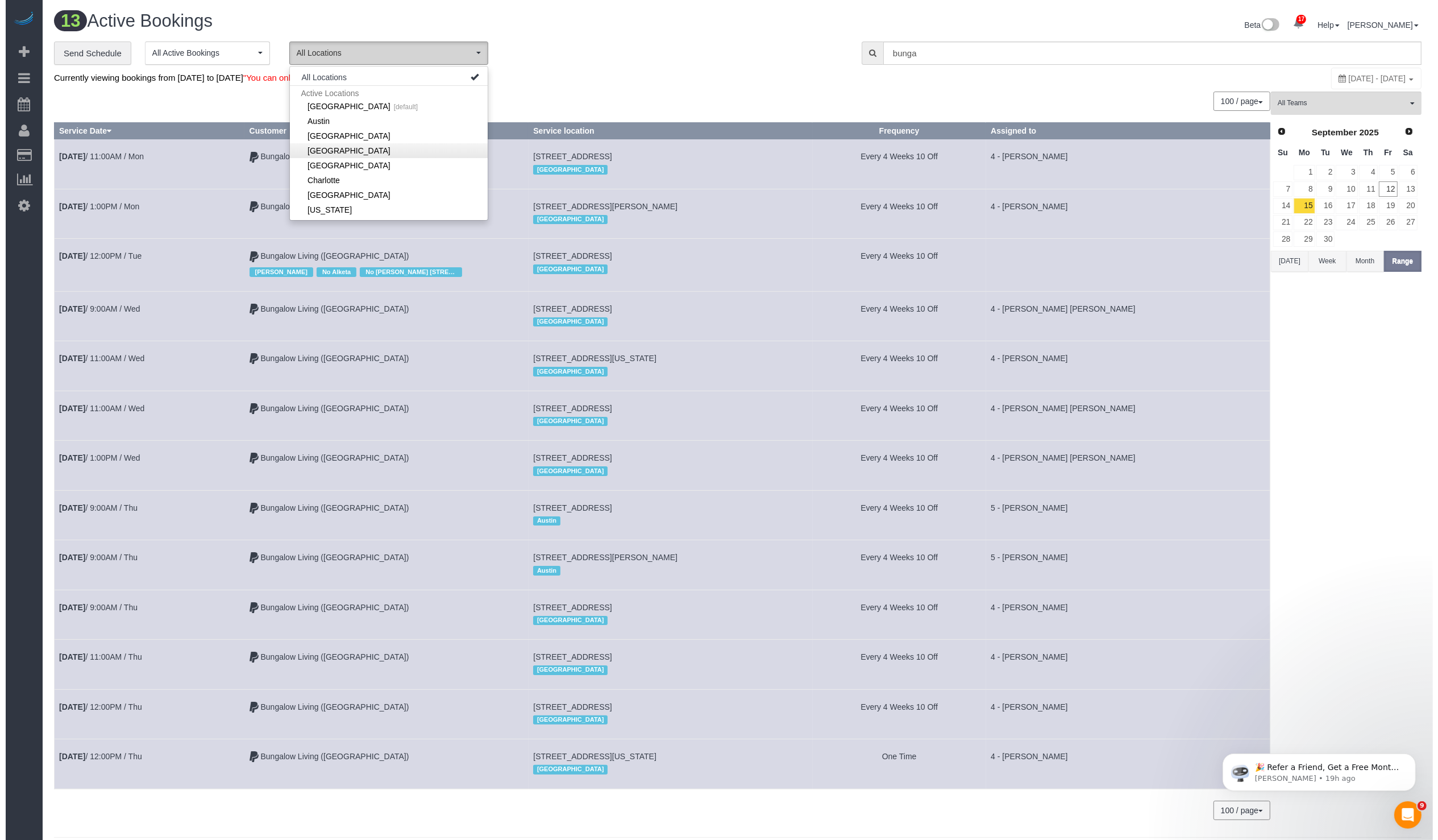
scroll to position [28, 0]
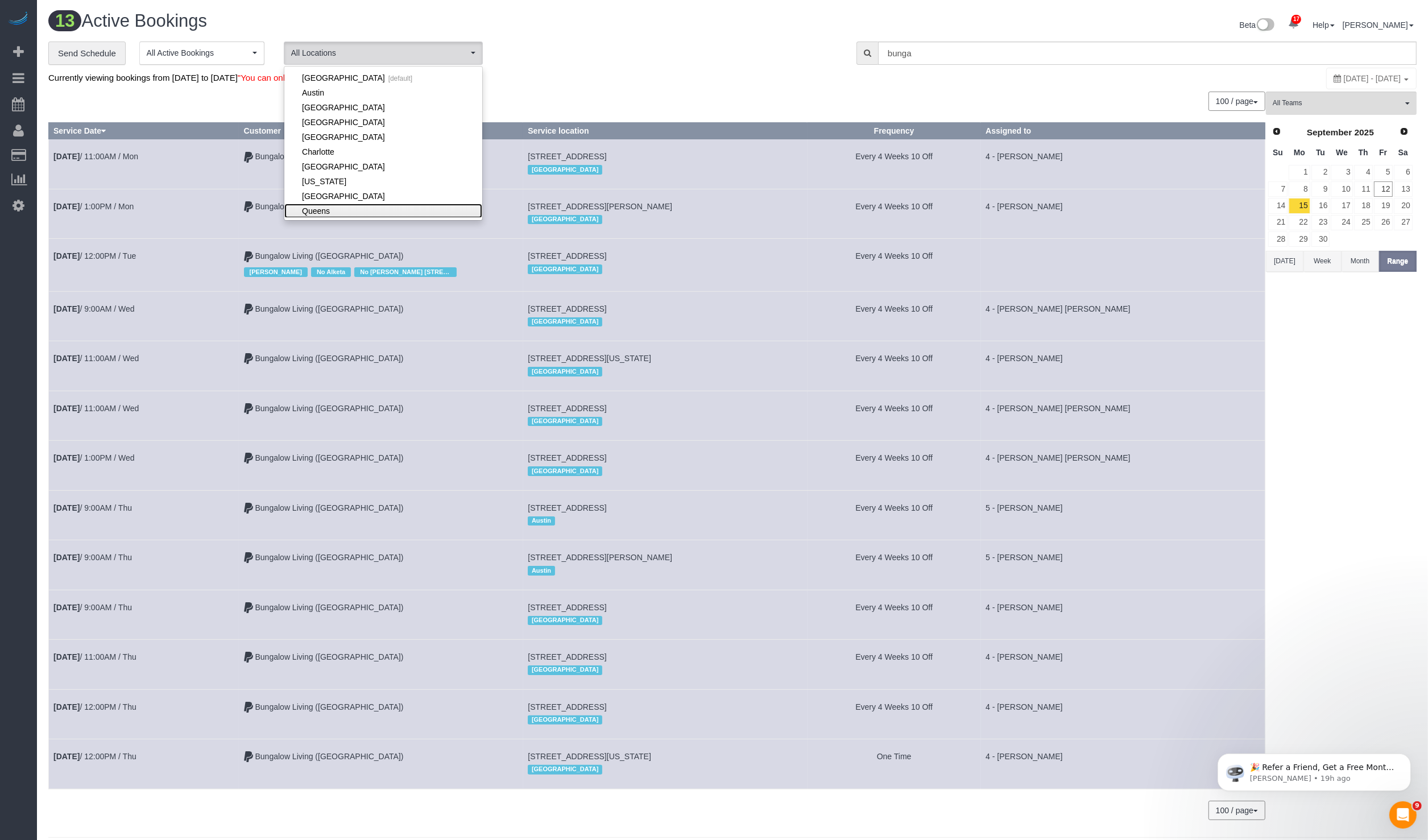
click at [345, 205] on link "Queens" at bounding box center [384, 211] width 198 height 15
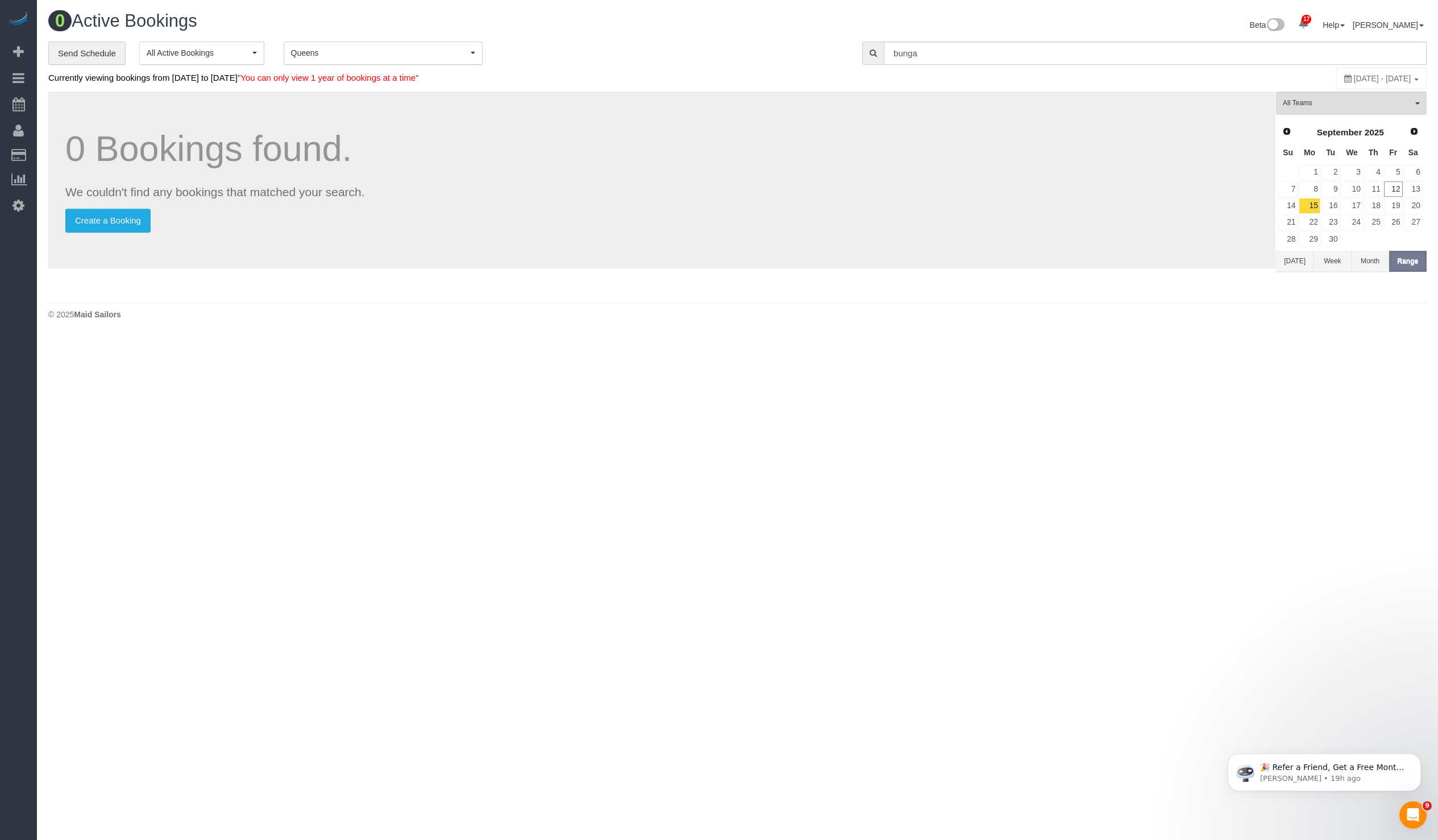
click at [1286, 247] on div "Prev Next [DATE] Su Mo Tu We Th Fr Sa 1 2 3 4 5 6 7 8 9 10 11 12 13 14 15 16 17…" at bounding box center [1351, 185] width 149 height 130
click at [1286, 250] on button "[DATE]" at bounding box center [1295, 260] width 37 height 21
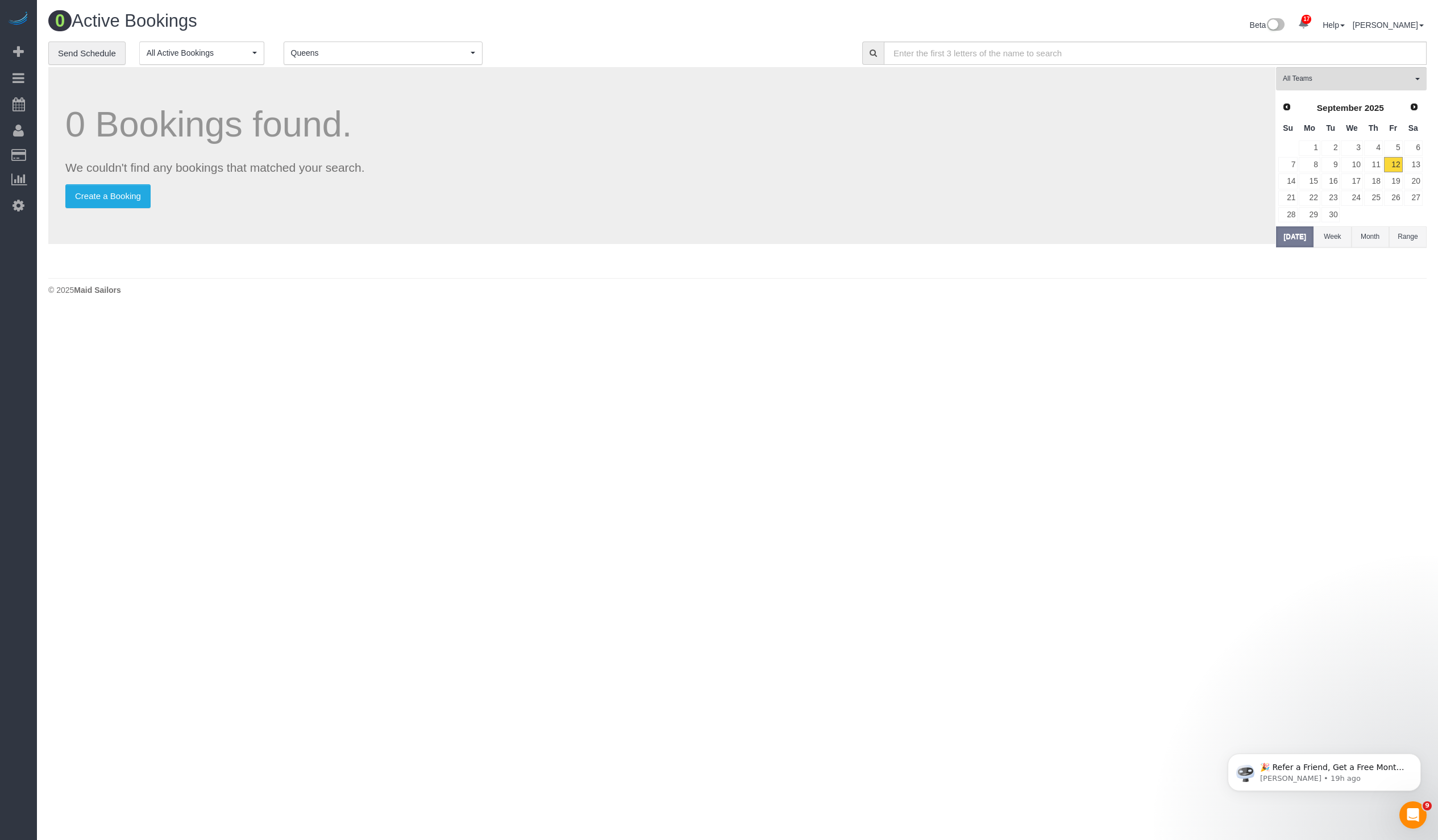
click at [1291, 260] on div "All Teams Remove Team Filters * - K.J. *Irene Flores - Test 0 - Delilah Calzada…" at bounding box center [1352, 170] width 151 height 205
click at [1419, 101] on link "Next" at bounding box center [1415, 106] width 16 height 16
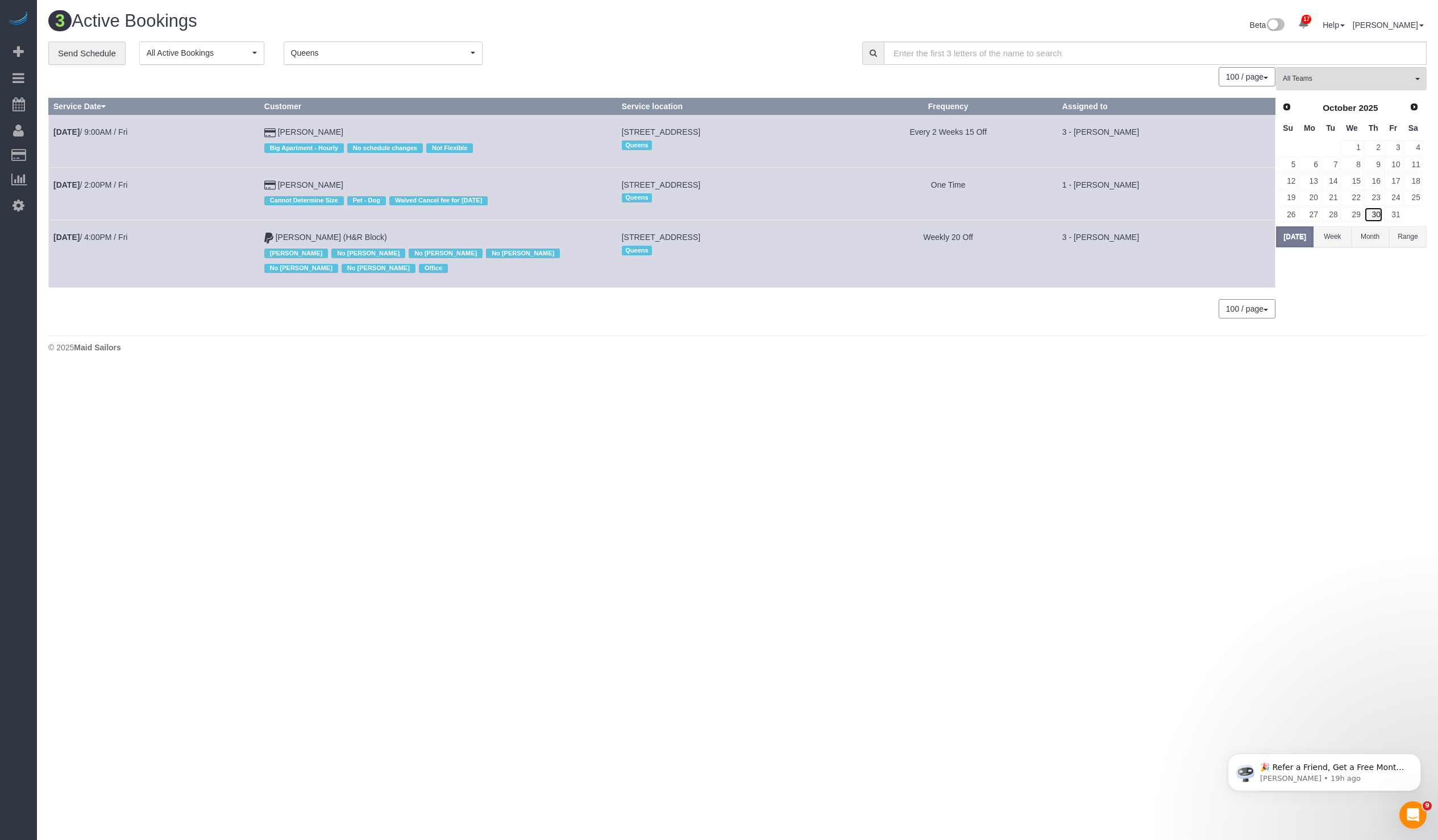
click at [1374, 207] on link "30" at bounding box center [1374, 215] width 19 height 15
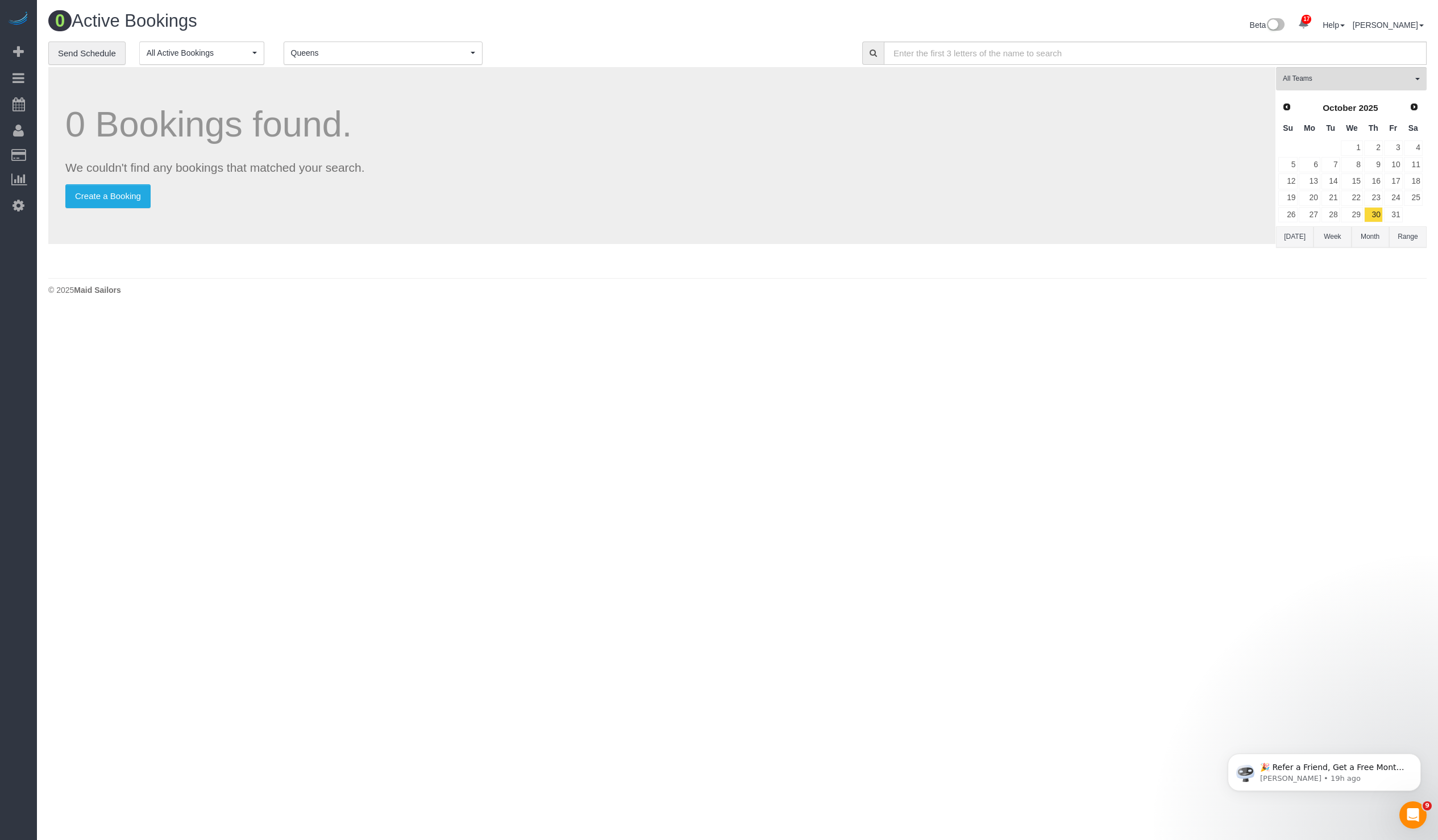
click at [1357, 232] on button "Month" at bounding box center [1371, 236] width 37 height 21
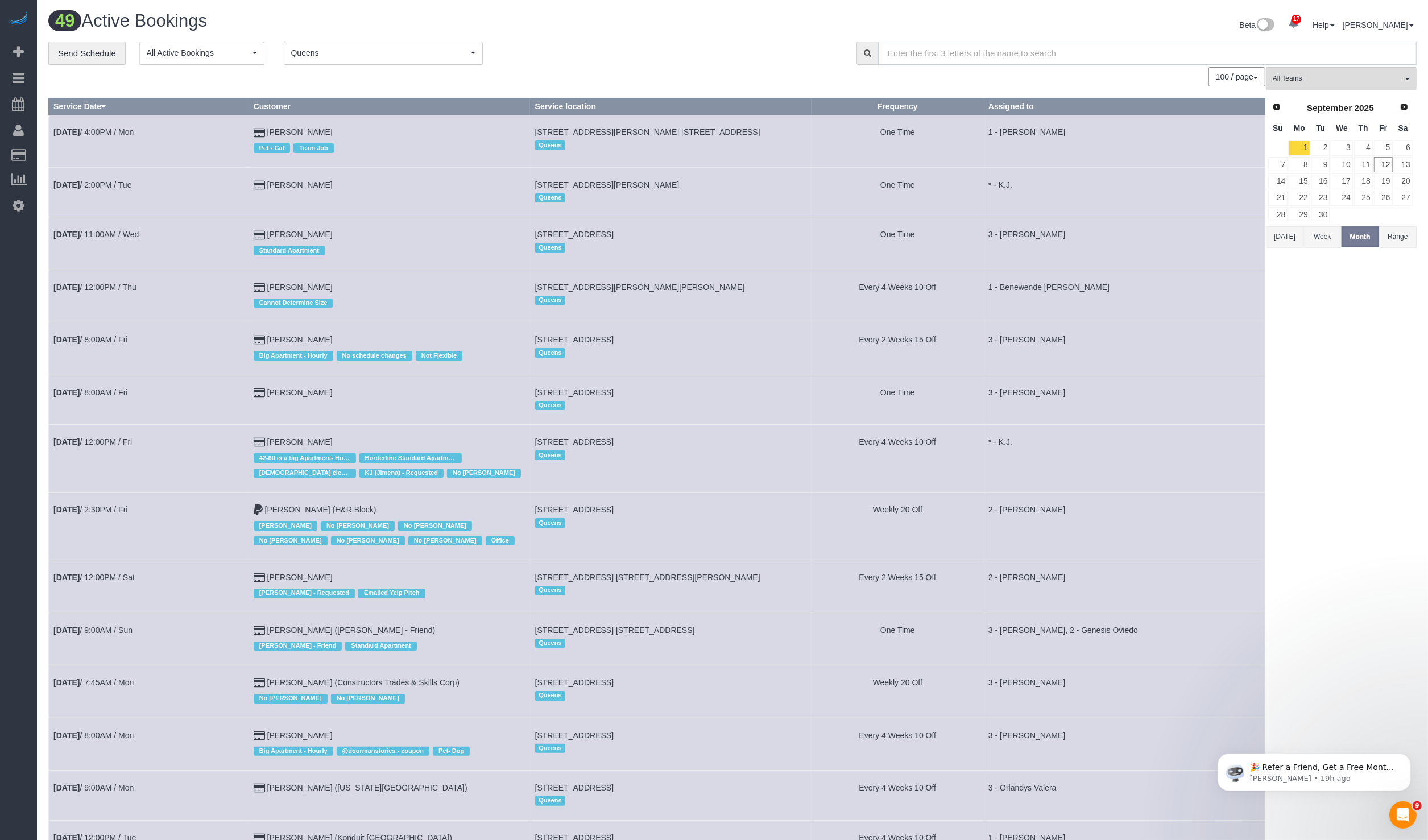
click at [1152, 64] on input "text" at bounding box center [1147, 53] width 538 height 23
click at [1152, 60] on input "text" at bounding box center [1147, 53] width 538 height 23
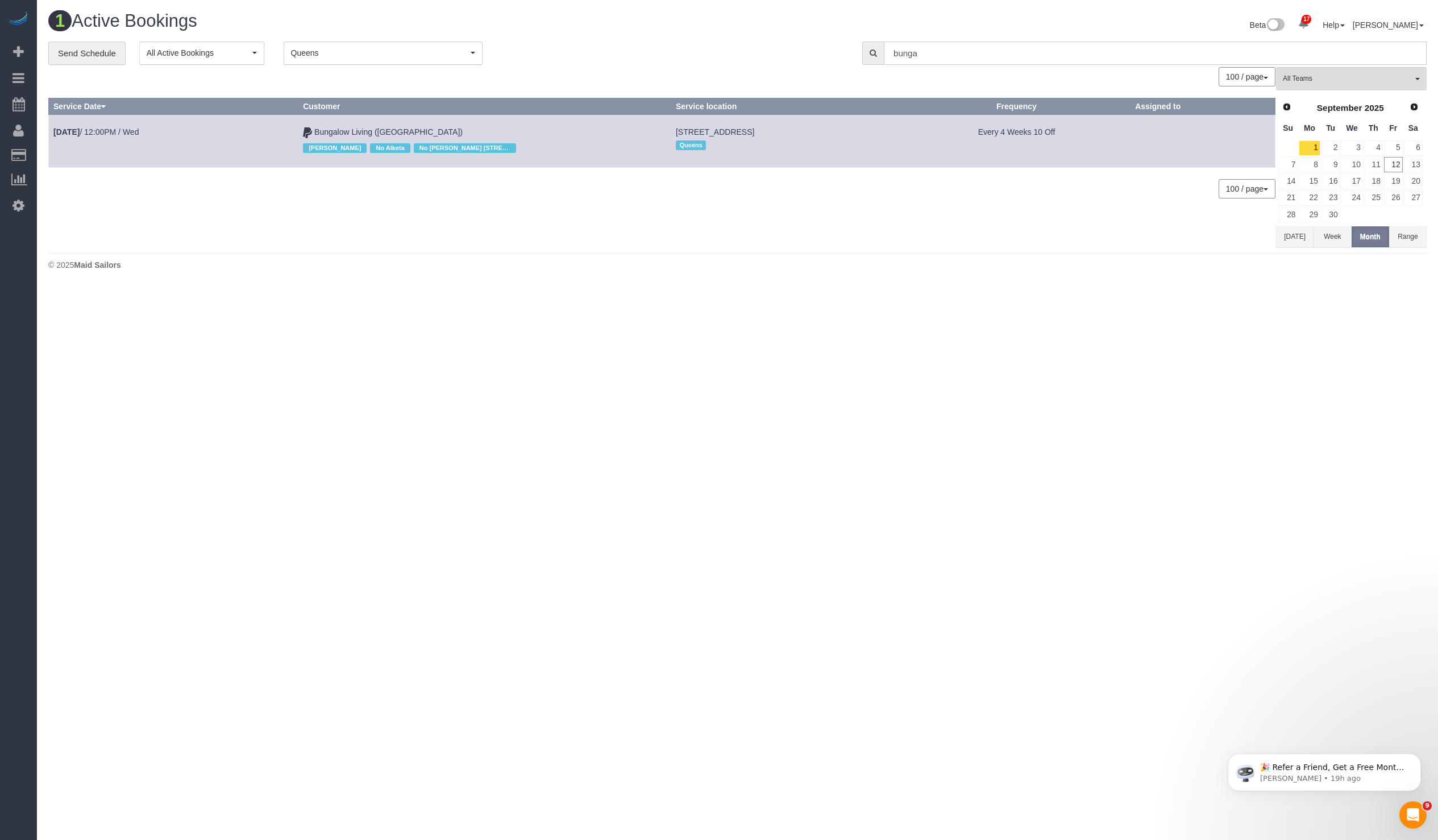
type input "bunga"
click at [357, 124] on td "Bungalow Living (NYC) Jacky Xu No Alketa No Ana Rodriguez 256 Melrose St" at bounding box center [485, 141] width 373 height 52
click at [353, 132] on link "Bungalow Living (NYC)" at bounding box center [388, 131] width 148 height 9
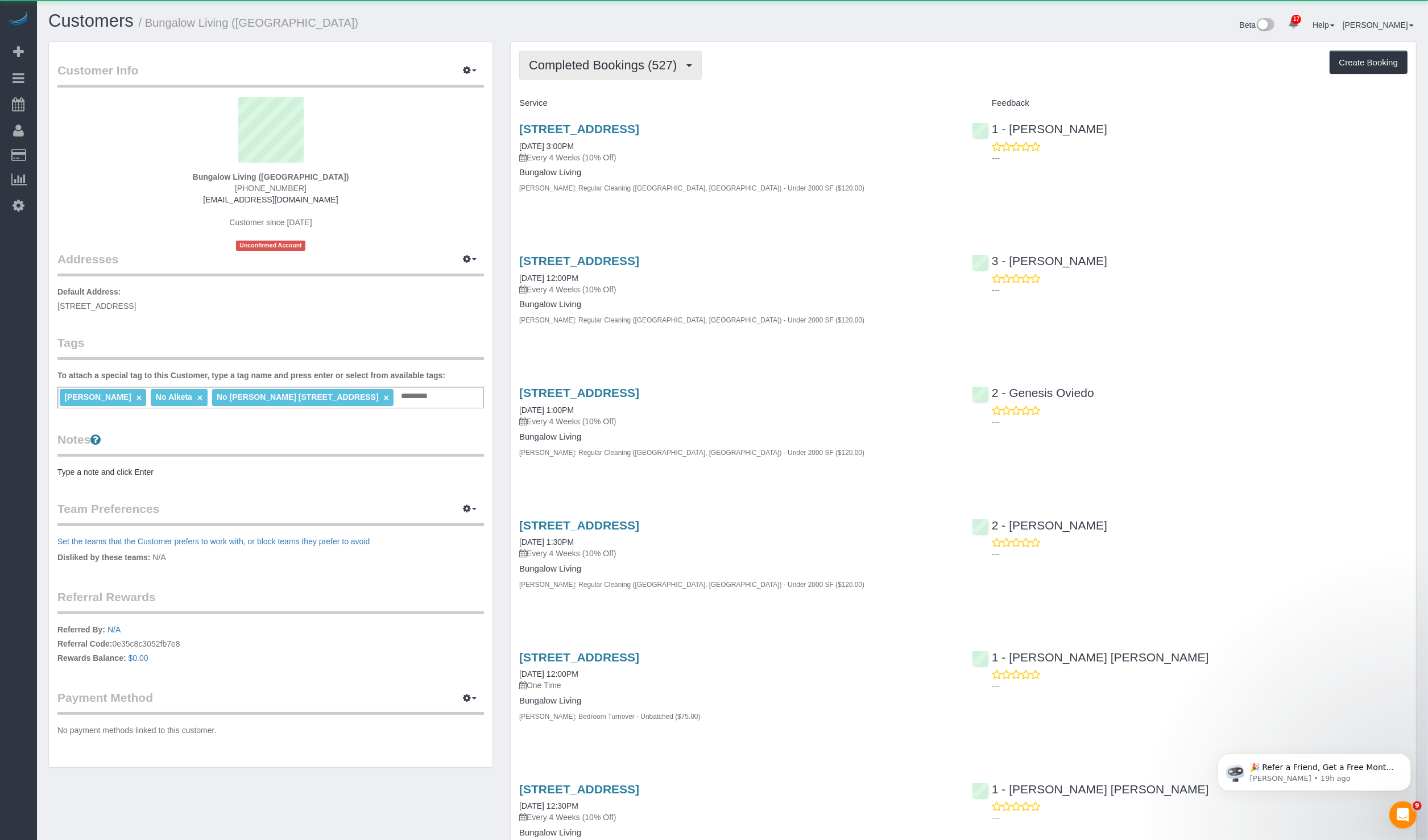
click at [598, 60] on span "Completed Bookings (527)" at bounding box center [606, 65] width 154 height 14
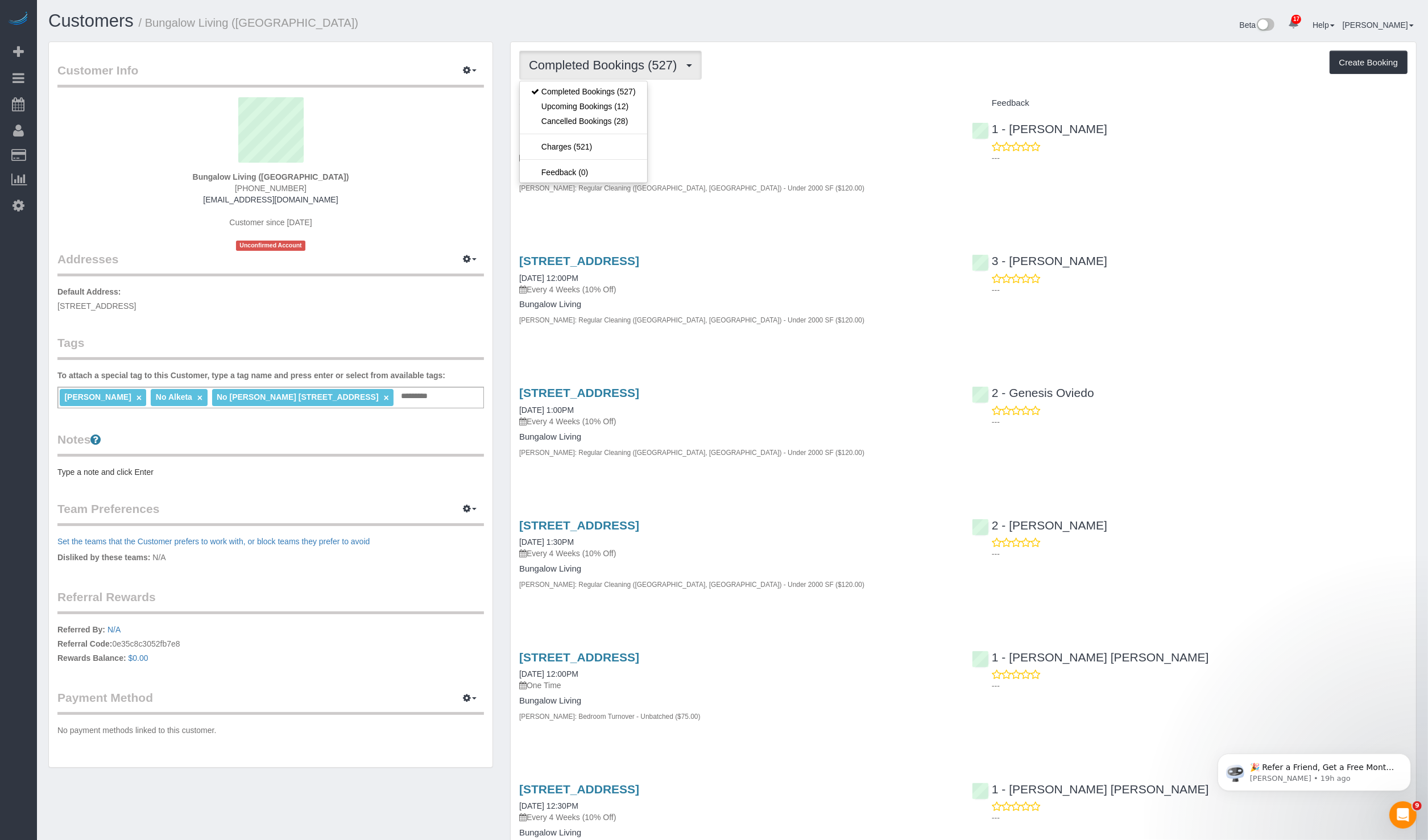
click at [828, 112] on div "256 Melrose St, 2, Brooklyn, NY 11206 08/29/2025 3:00PM Every 4 Weeks (10% Off)…" at bounding box center [737, 164] width 453 height 103
click at [647, 69] on span "Completed Bookings (527)" at bounding box center [606, 65] width 154 height 14
click at [587, 101] on link "Upcoming Bookings (12)" at bounding box center [583, 106] width 127 height 15
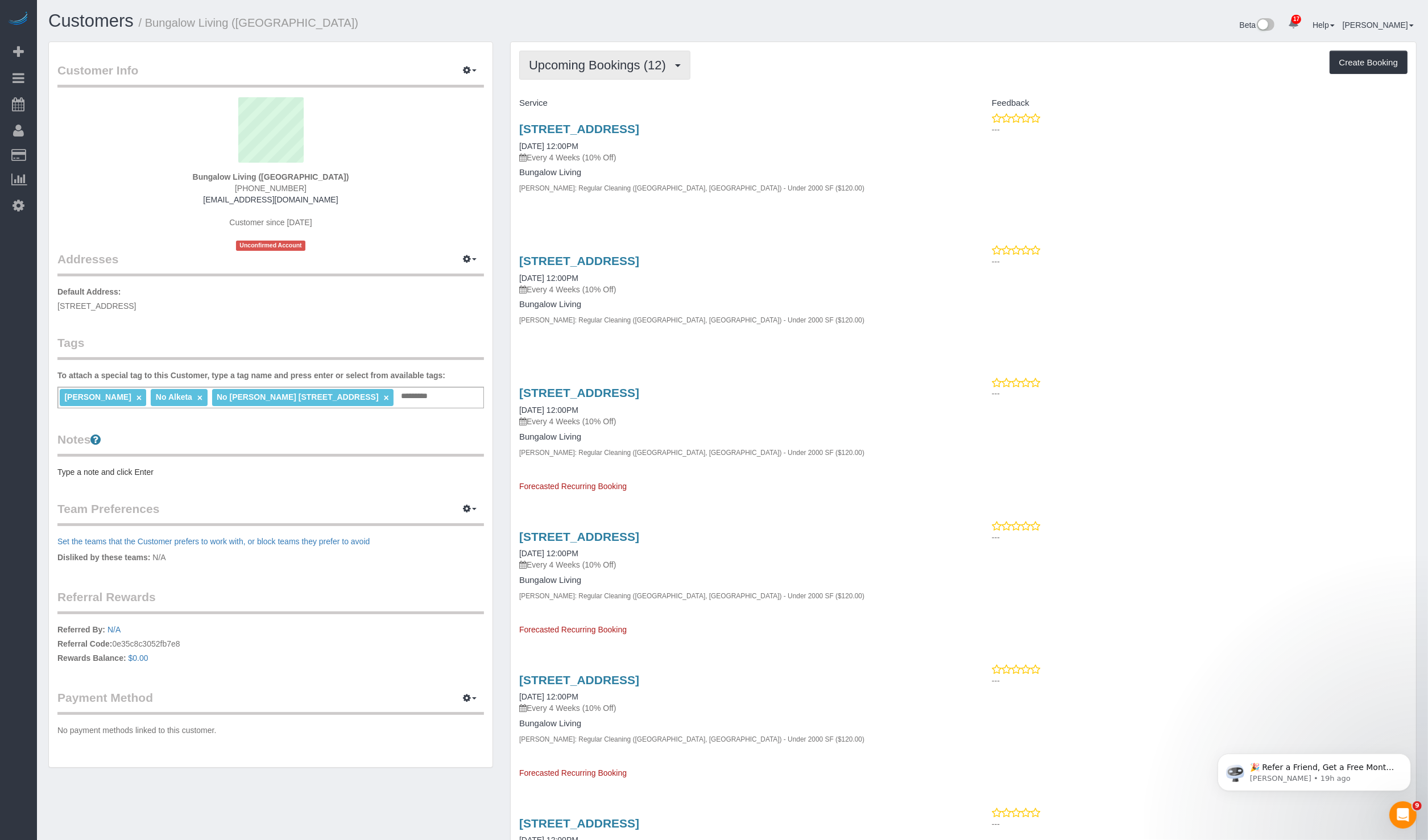
click at [633, 66] on span "Upcoming Bookings (12)" at bounding box center [601, 65] width 143 height 14
click at [621, 90] on link "Completed Bookings (527)" at bounding box center [583, 91] width 127 height 15
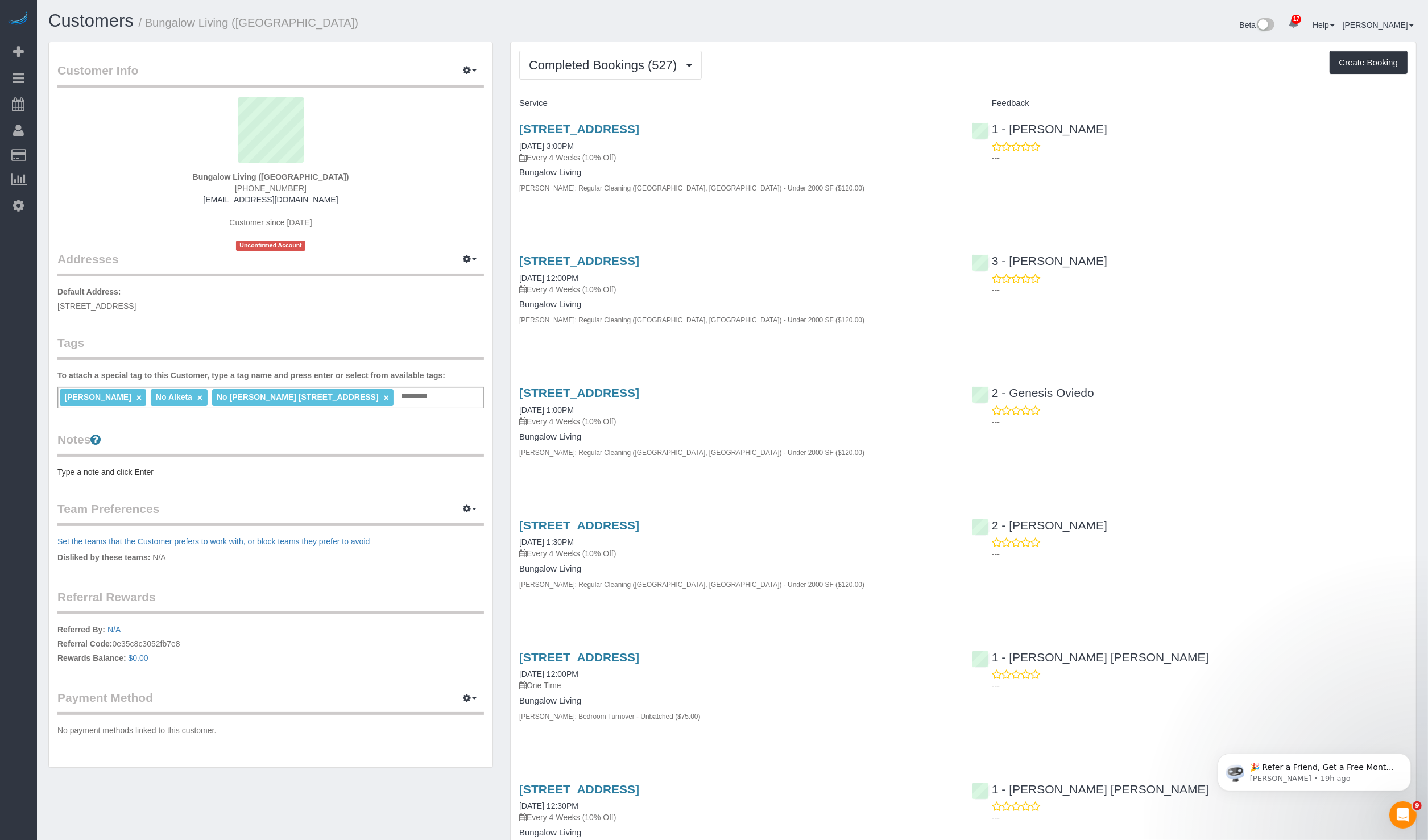
click at [772, 205] on div "256 Melrose St, 2, Brooklyn, NY 11206 08/29/2025 3:00PM Every 4 Weeks (10% Off)…" at bounding box center [737, 164] width 453 height 103
click at [605, 74] on button "Completed Bookings (527)" at bounding box center [610, 65] width 182 height 29
click at [589, 106] on link "Upcoming Bookings (12)" at bounding box center [583, 106] width 127 height 15
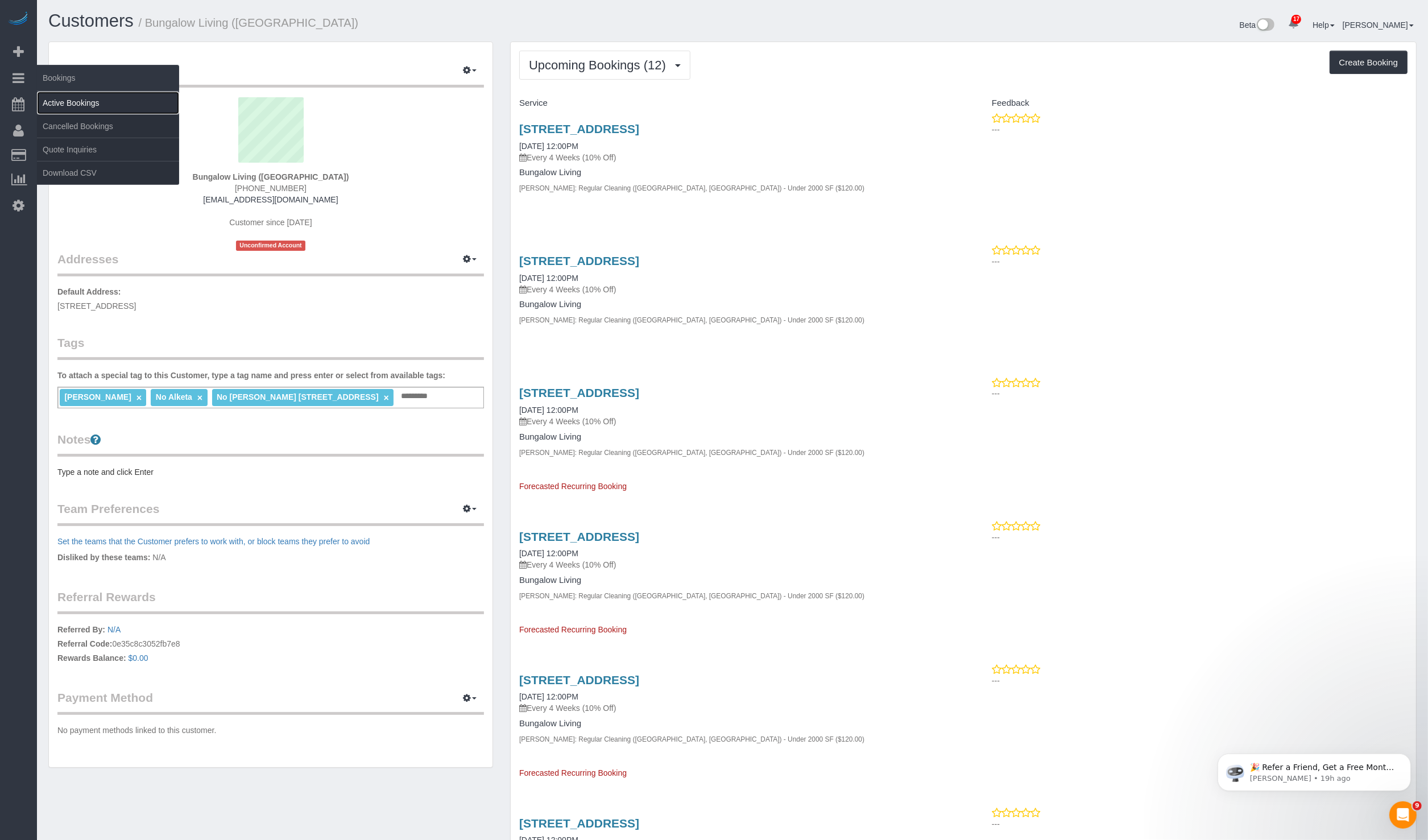
click at [96, 98] on link "Active Bookings" at bounding box center [107, 102] width 142 height 22
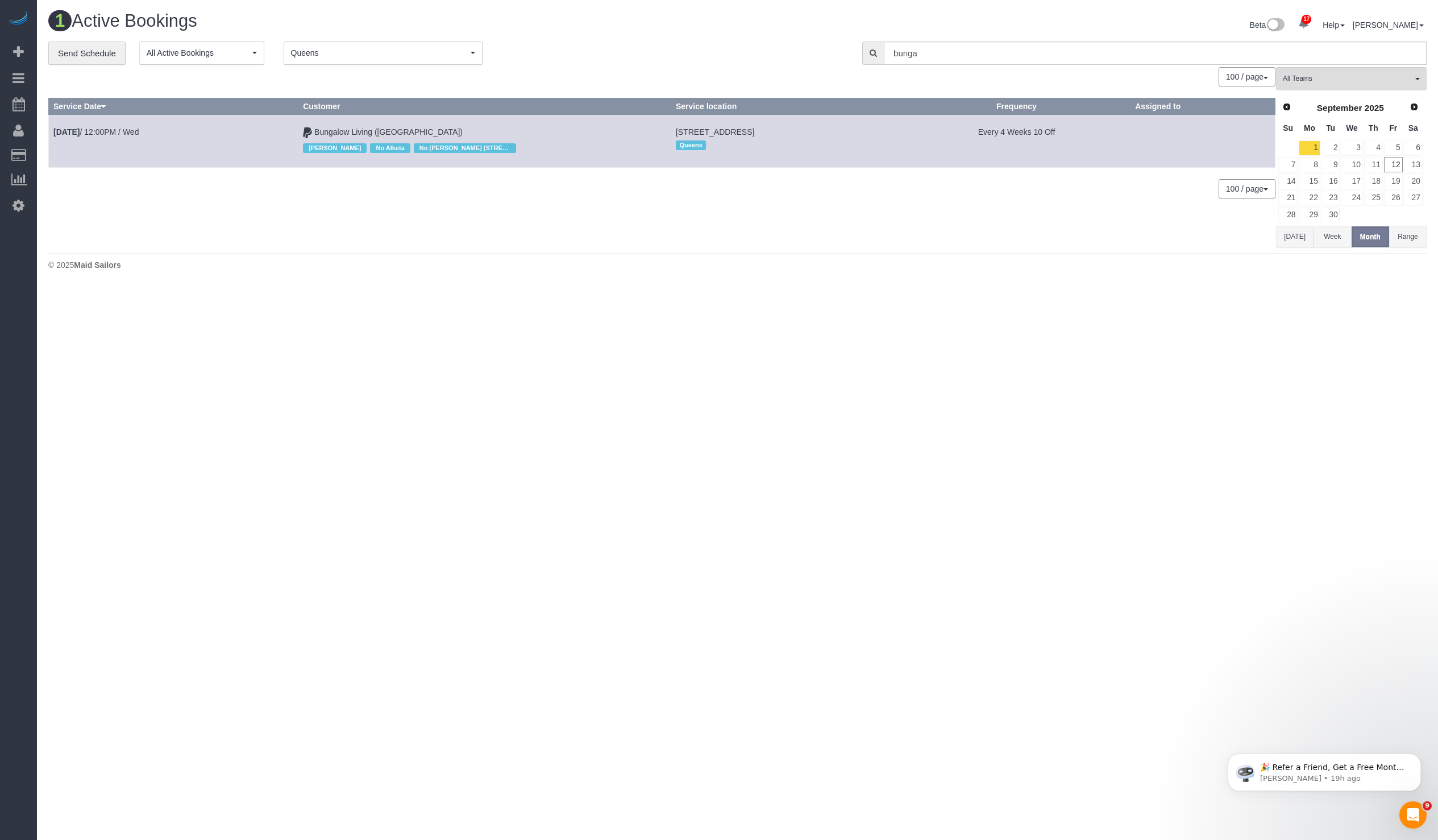
click at [371, 80] on div "100 / page 10 / page 20 / page 30 / page 40 / page 50 / page 100 / page" at bounding box center [662, 77] width 1228 height 19
click at [415, 57] on span "Queens" at bounding box center [379, 53] width 177 height 12
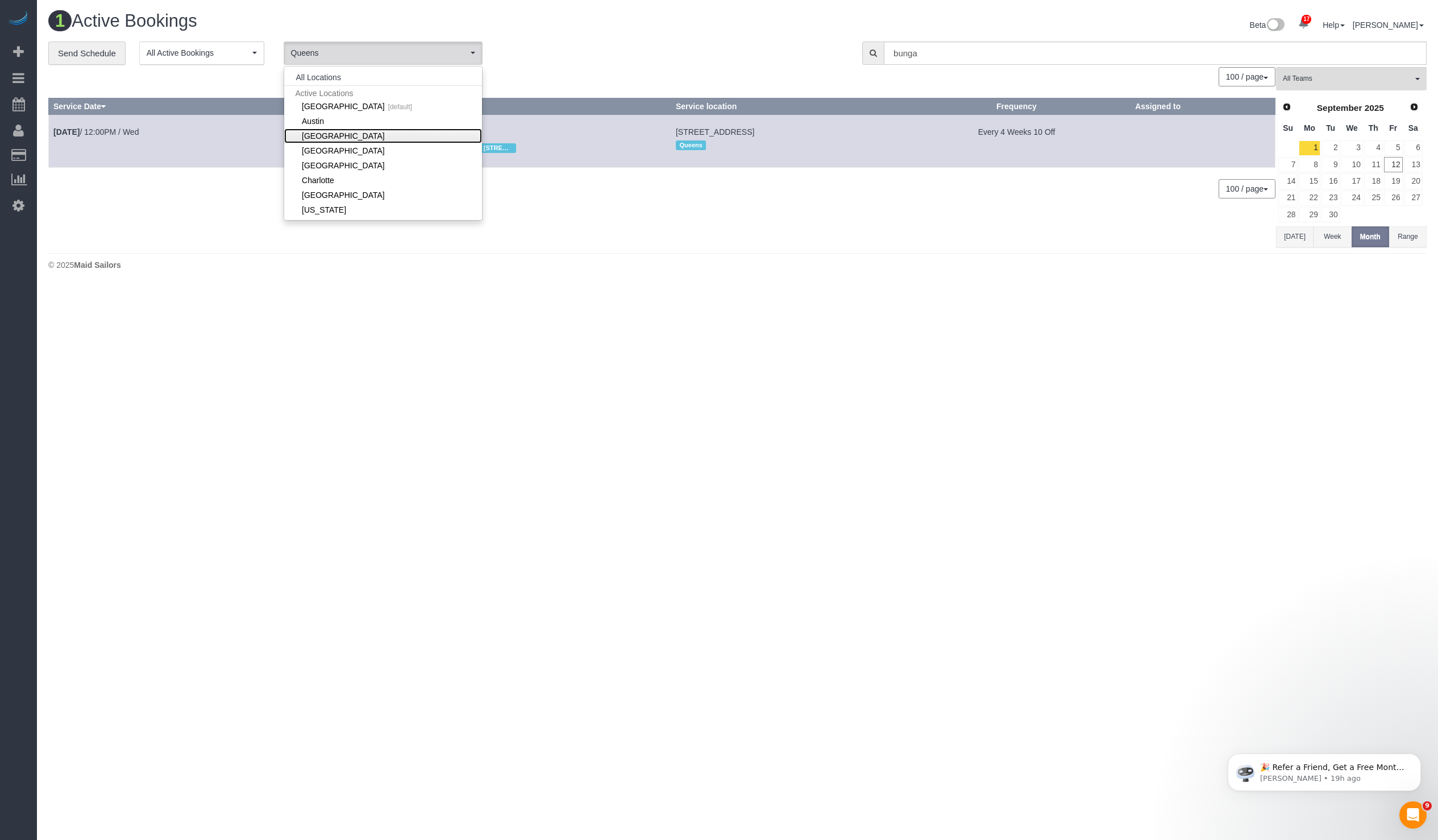
click at [346, 136] on link "[GEOGRAPHIC_DATA]" at bounding box center [383, 136] width 198 height 15
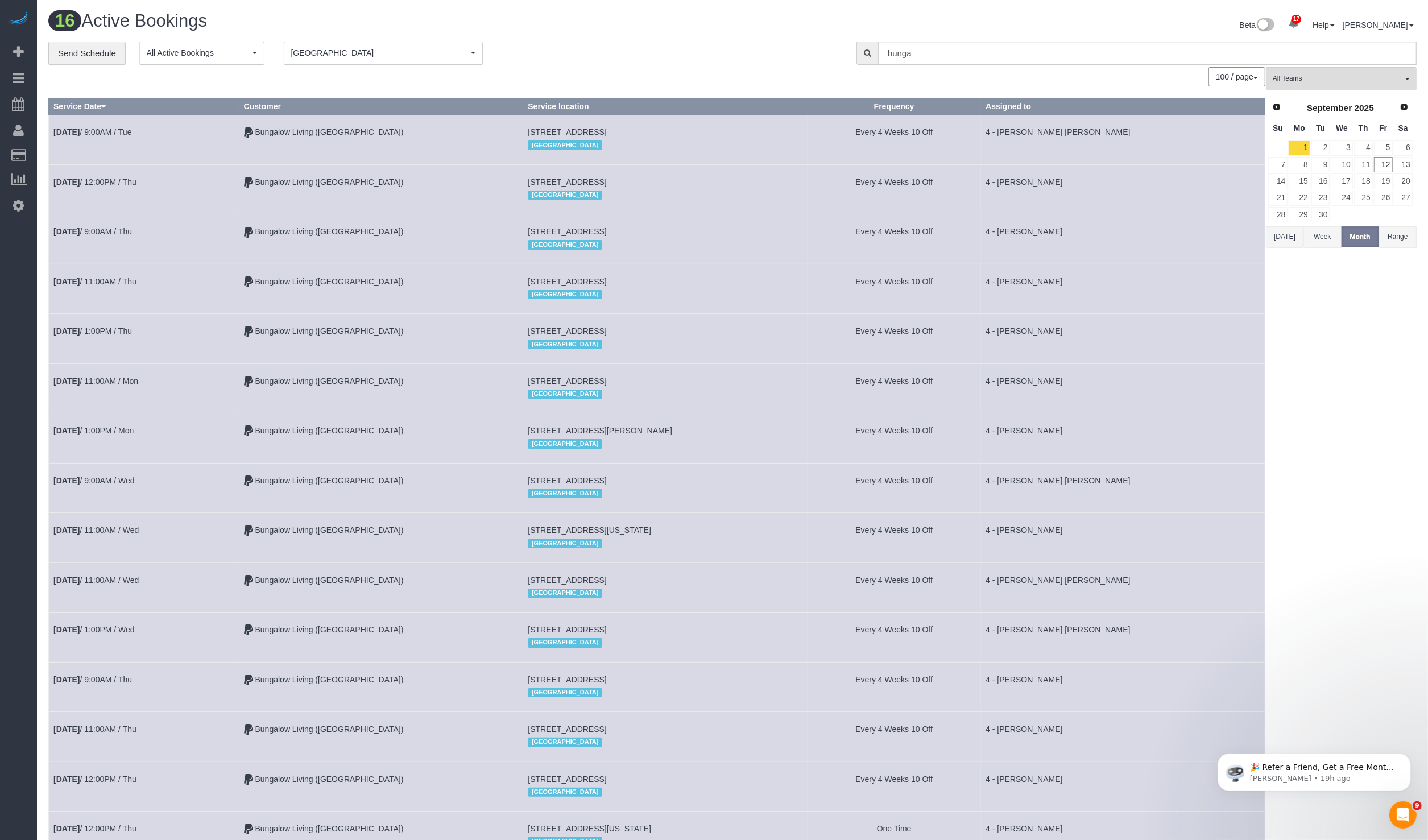
click at [1274, 240] on button "[DATE]" at bounding box center [1285, 236] width 37 height 21
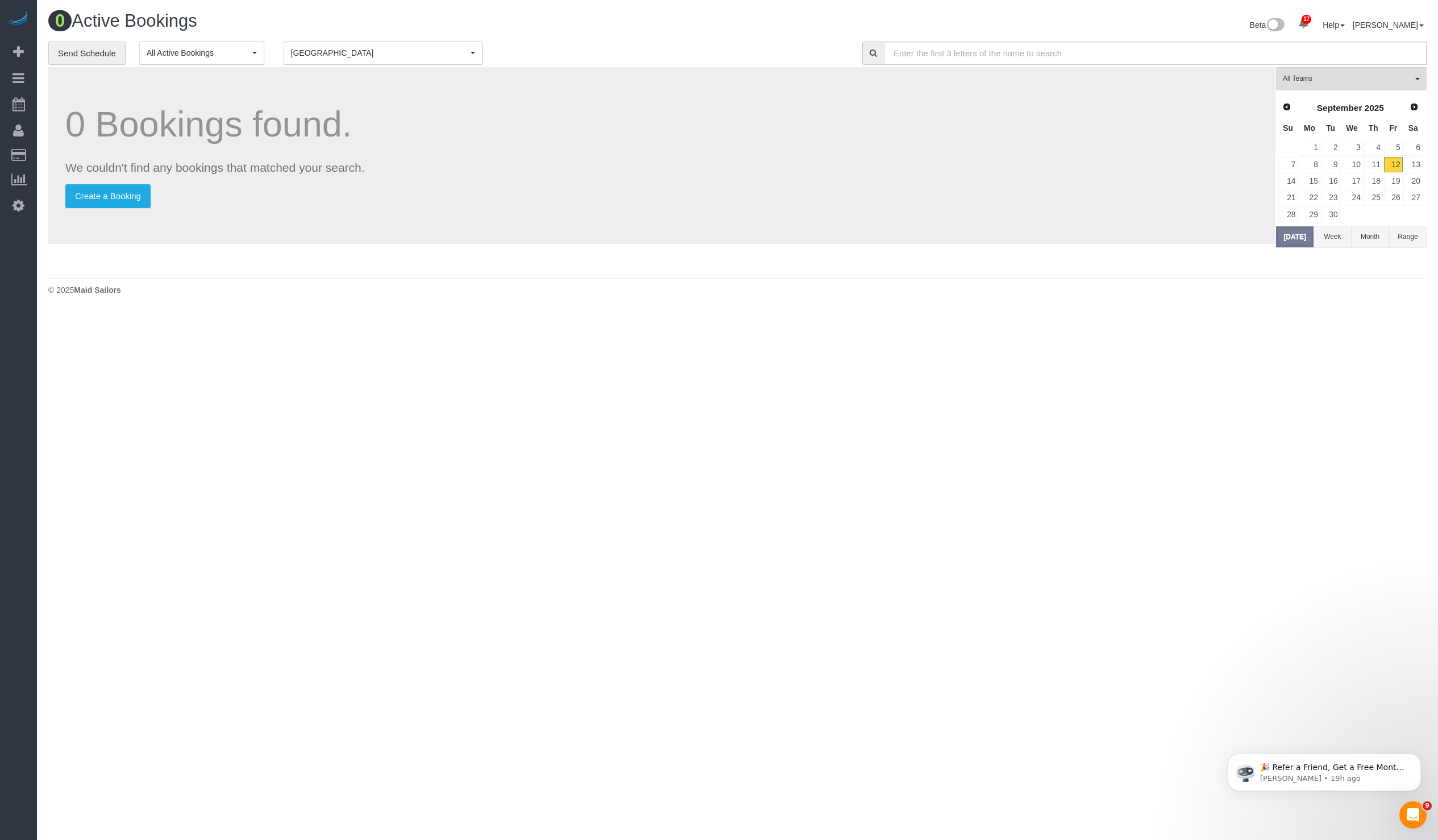
click at [1415, 109] on span "Next" at bounding box center [1414, 106] width 9 height 9
click at [1371, 210] on link "30" at bounding box center [1374, 215] width 19 height 15
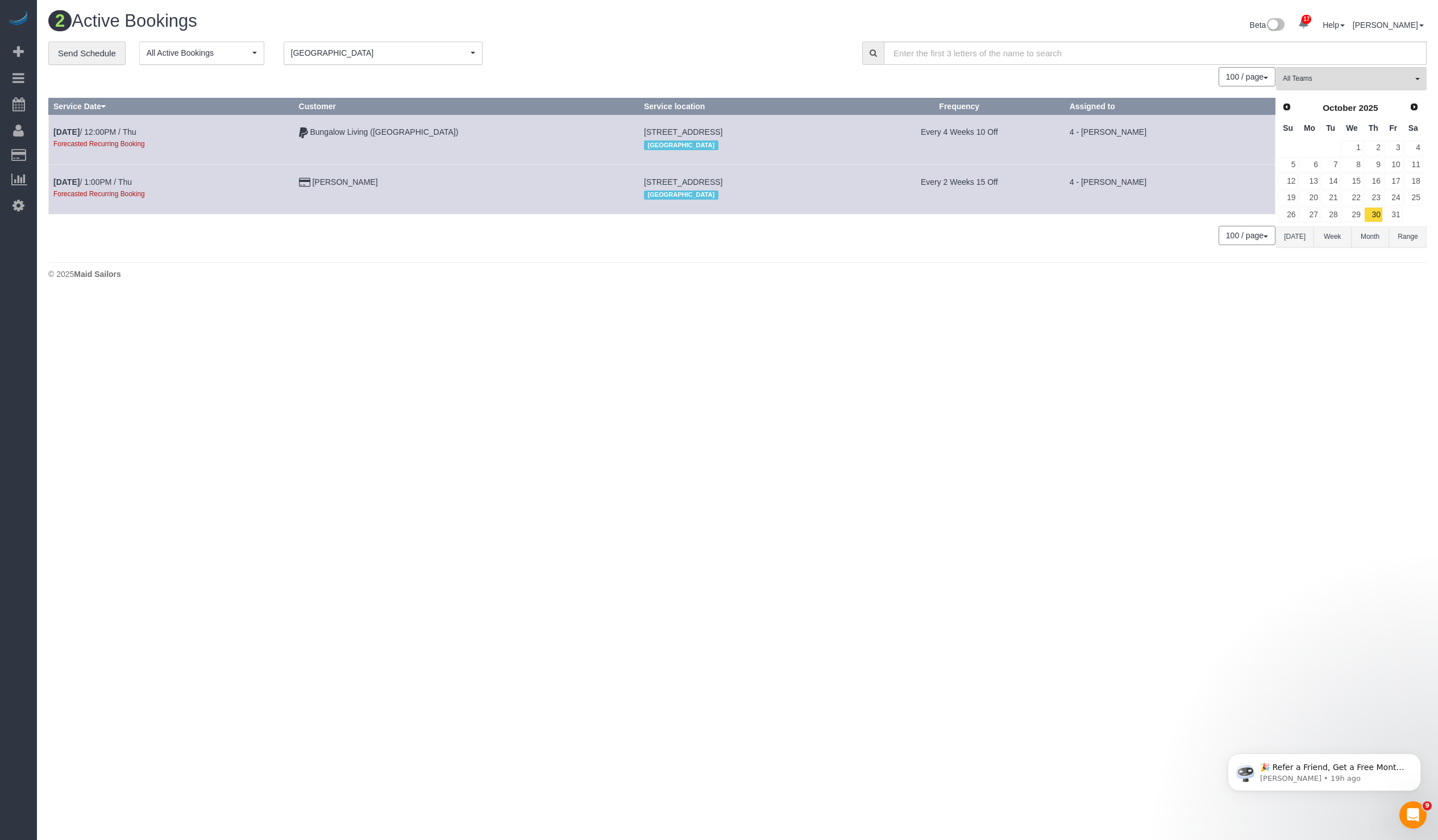
click at [1291, 227] on button "[DATE]" at bounding box center [1295, 236] width 37 height 21
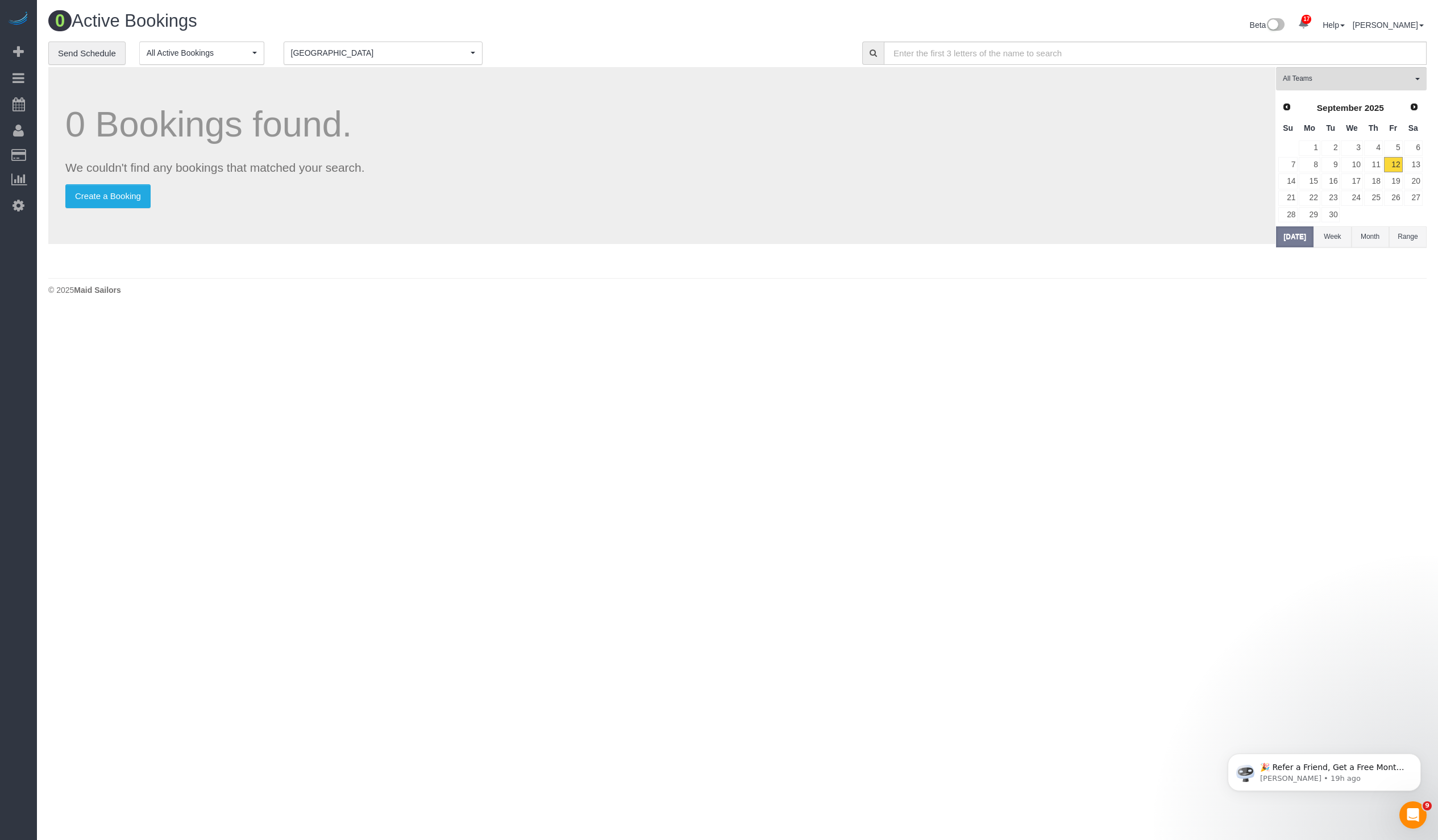
click at [432, 67] on div "0 Bookings found. We couldn't find any bookings that matched your search. Creat…" at bounding box center [662, 156] width 1228 height 177
click at [416, 50] on span "[GEOGRAPHIC_DATA]" at bounding box center [379, 53] width 177 height 12
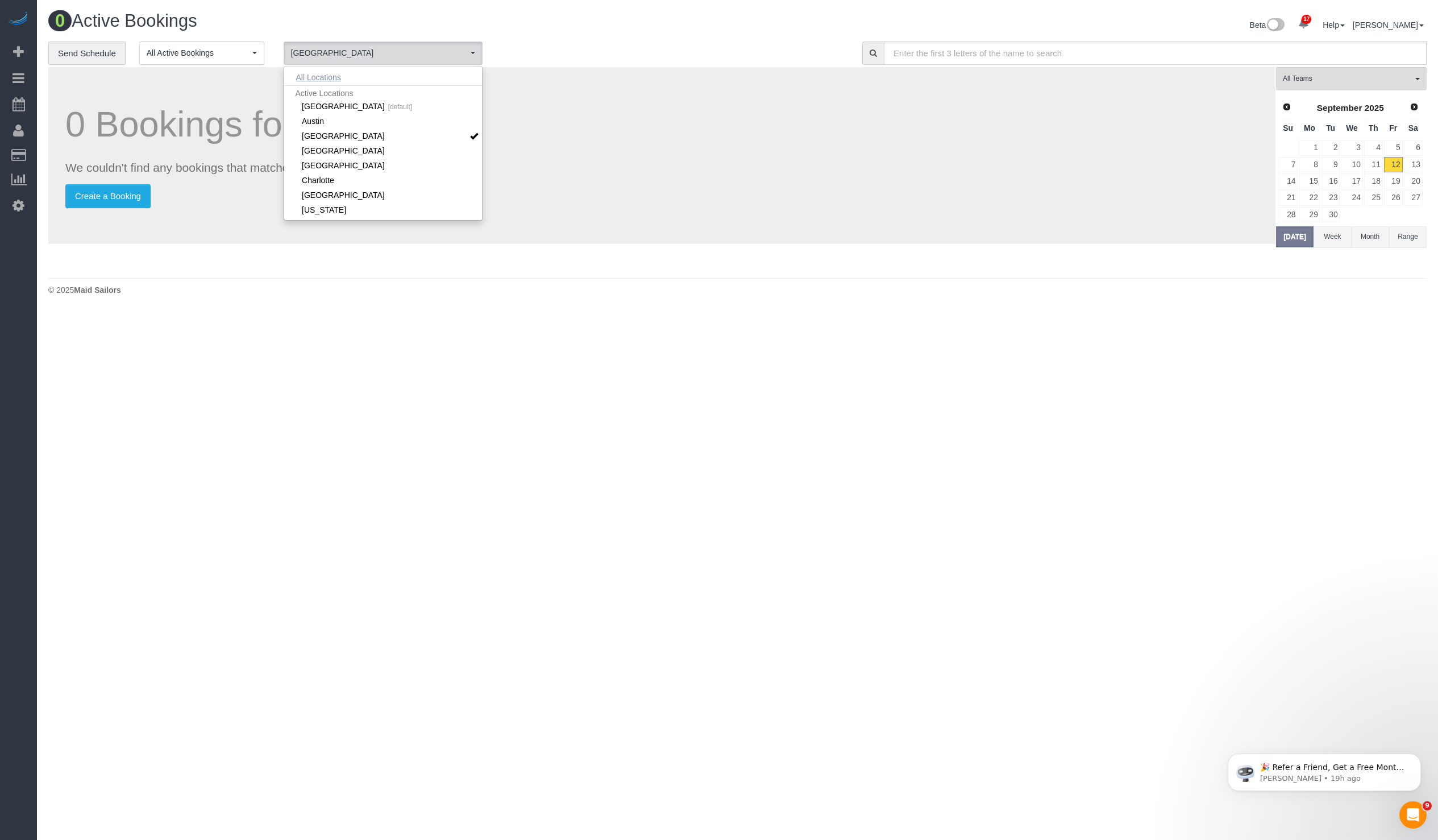
click at [319, 73] on button "All Locations" at bounding box center [319, 77] width 69 height 16
click at [843, 200] on p "Create a Booking" at bounding box center [662, 195] width 1193 height 24
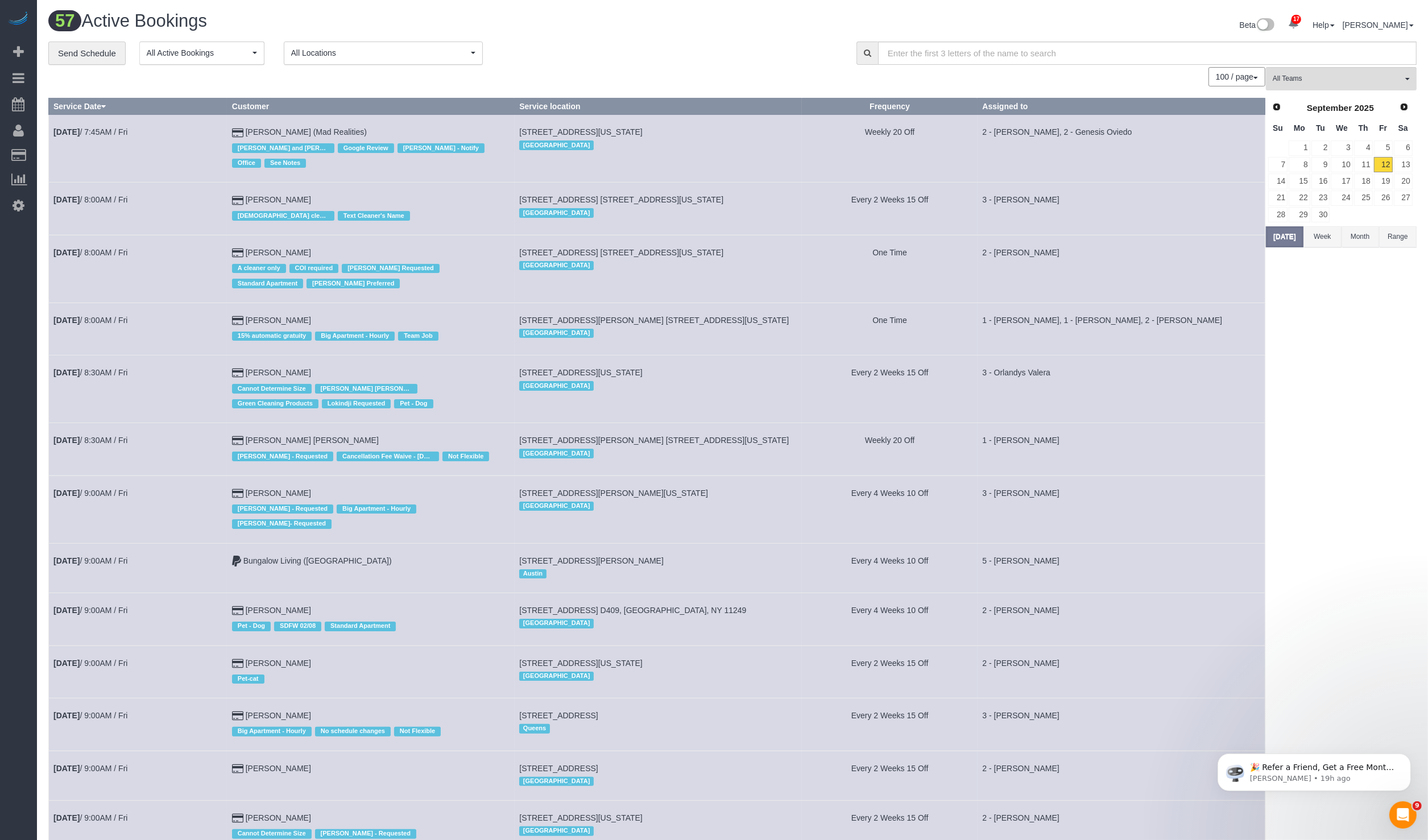
click at [1113, 438] on td "1 - [PERSON_NAME]" at bounding box center [1122, 449] width 288 height 52
click at [345, 72] on div "100 / page 10 / page 20 / page 30 / page 40 / page 50 / page 100 / page" at bounding box center [657, 77] width 1217 height 19
click at [349, 61] on button "All Locations" at bounding box center [383, 53] width 199 height 23
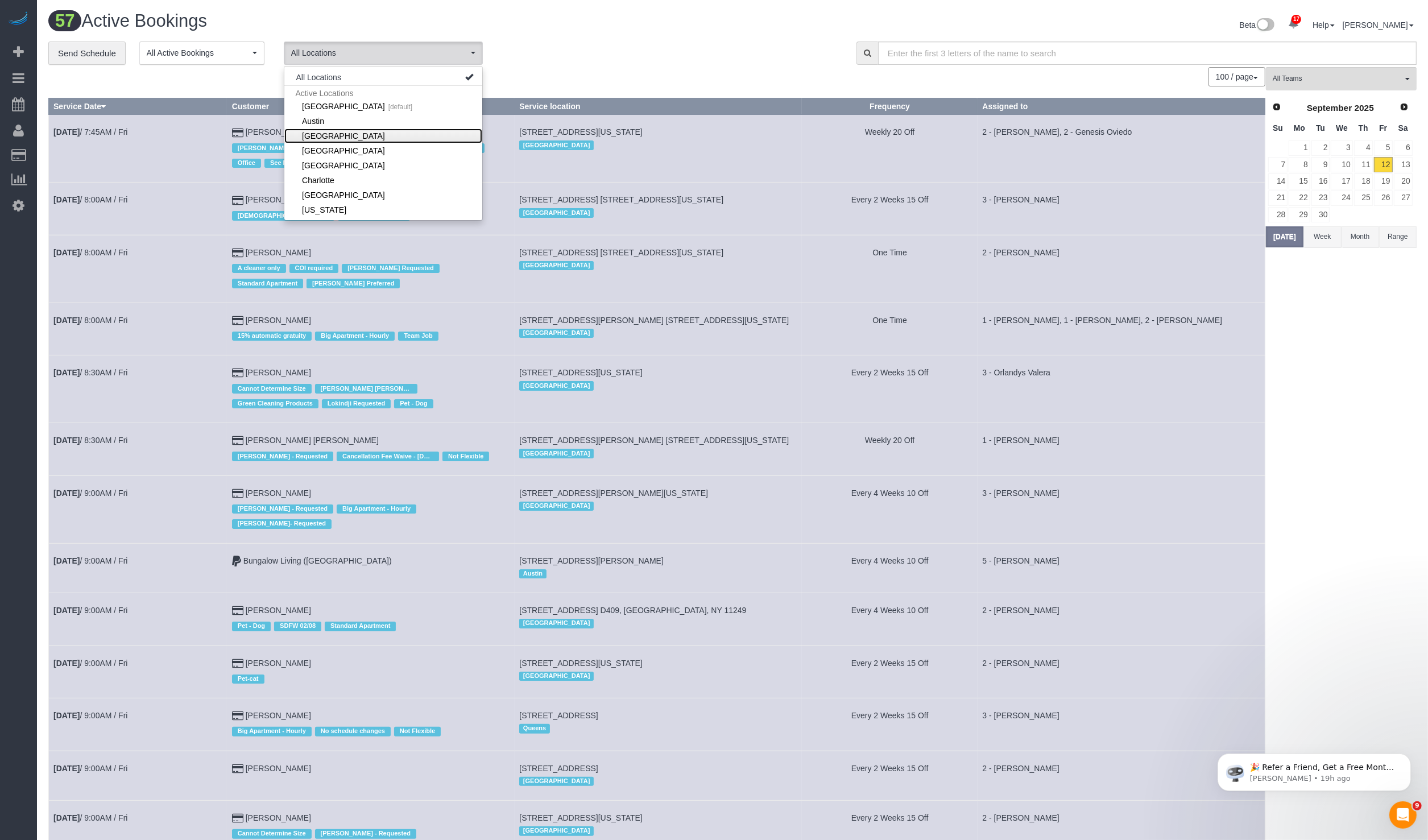
click at [353, 141] on link "[GEOGRAPHIC_DATA]" at bounding box center [384, 136] width 198 height 15
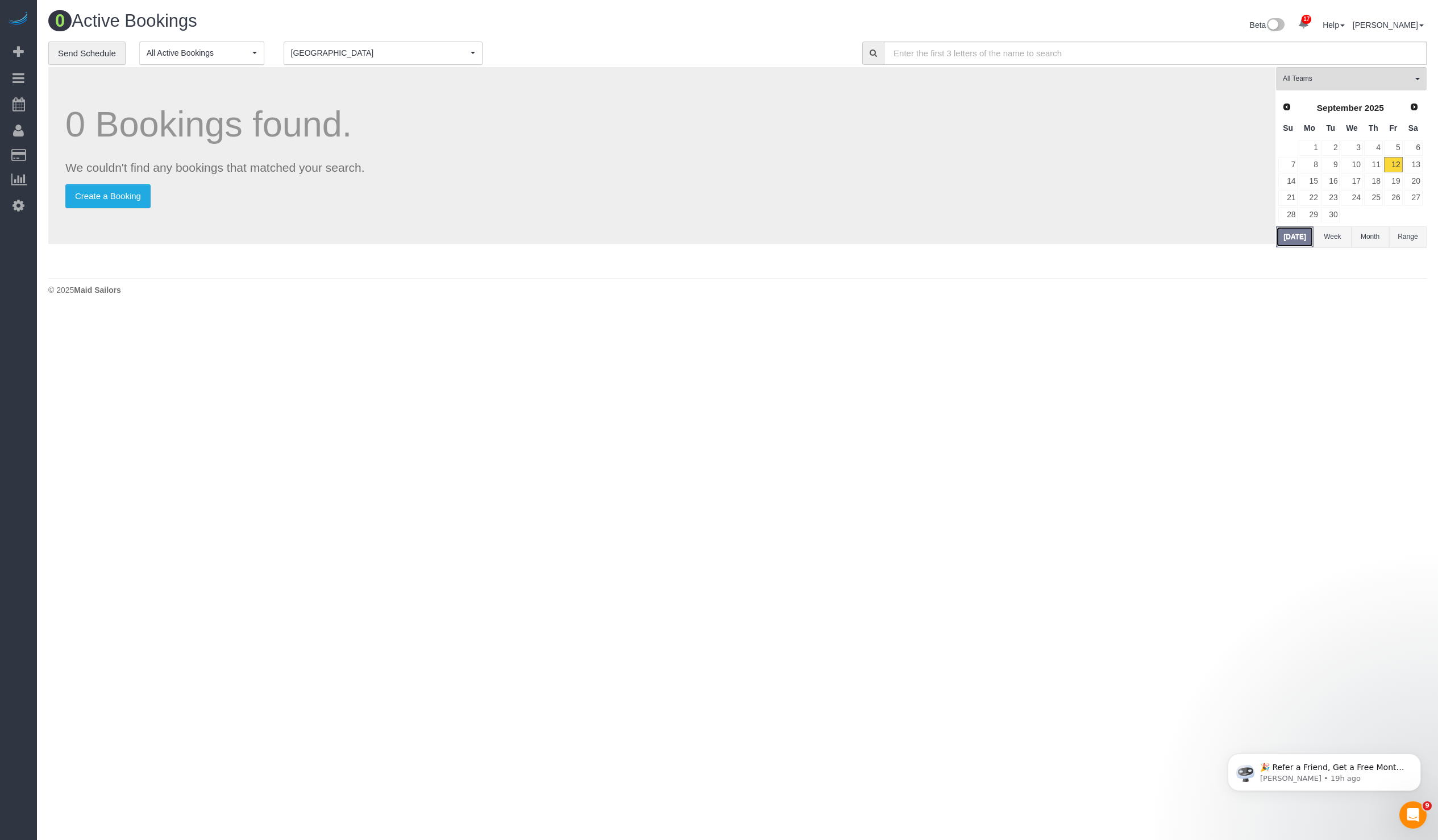
click at [1297, 233] on button "[DATE]" at bounding box center [1295, 236] width 37 height 21
click at [1413, 103] on span "Next" at bounding box center [1415, 106] width 9 height 9
click at [1329, 211] on link "28" at bounding box center [1331, 215] width 19 height 15
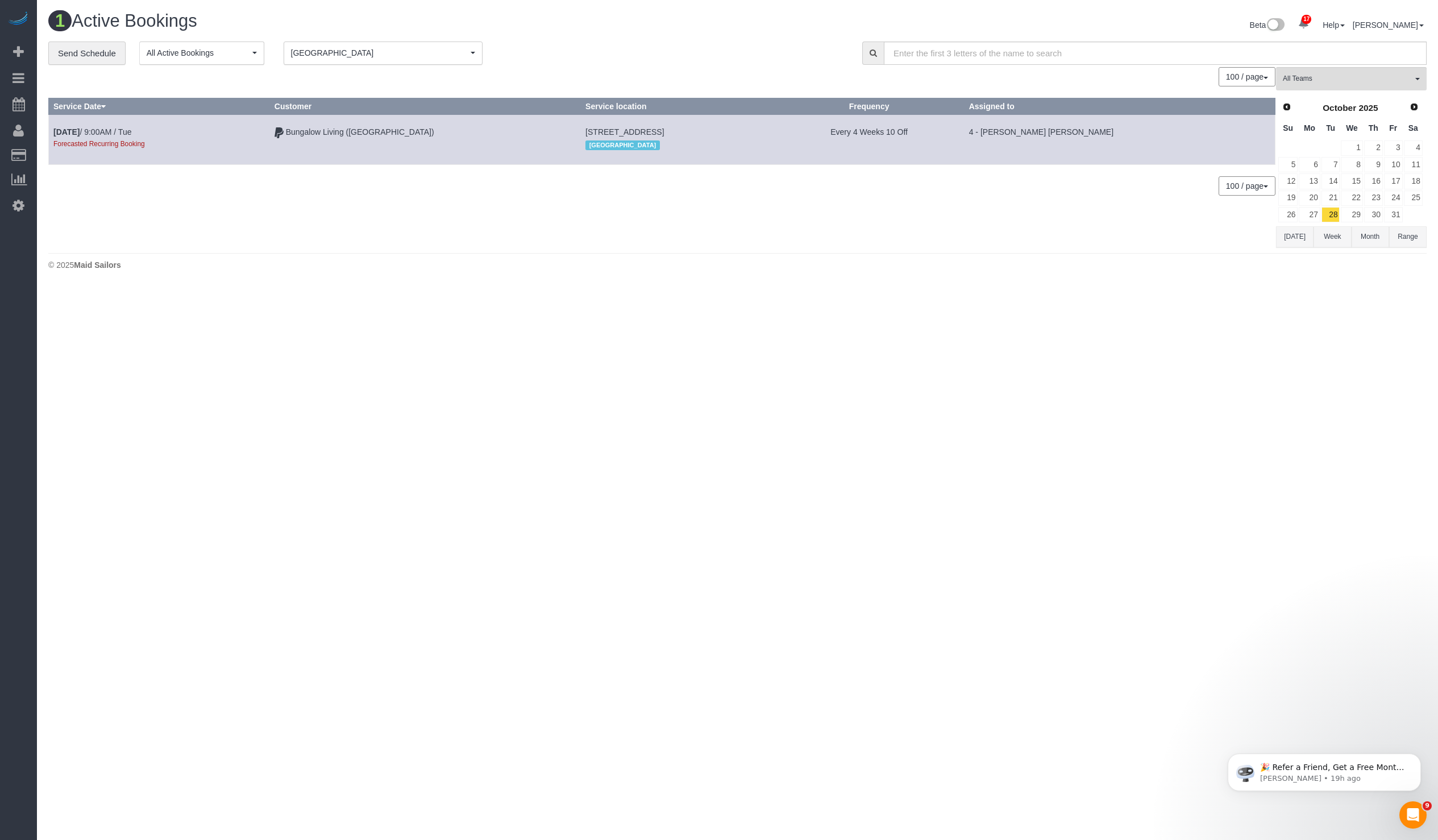
click at [1233, 14] on div "Beta 17 Your Notifications You have 0 alerts × You have 7 to charge for 09/11/2…" at bounding box center [1086, 27] width 698 height 30
click at [1415, 103] on span "Next" at bounding box center [1415, 106] width 9 height 9
click at [1275, 257] on div "0 Bookings found. We couldn't find any bookings that matched your search. Creat…" at bounding box center [662, 166] width 1228 height 197
click at [1292, 251] on button "[DATE]" at bounding box center [1295, 253] width 37 height 21
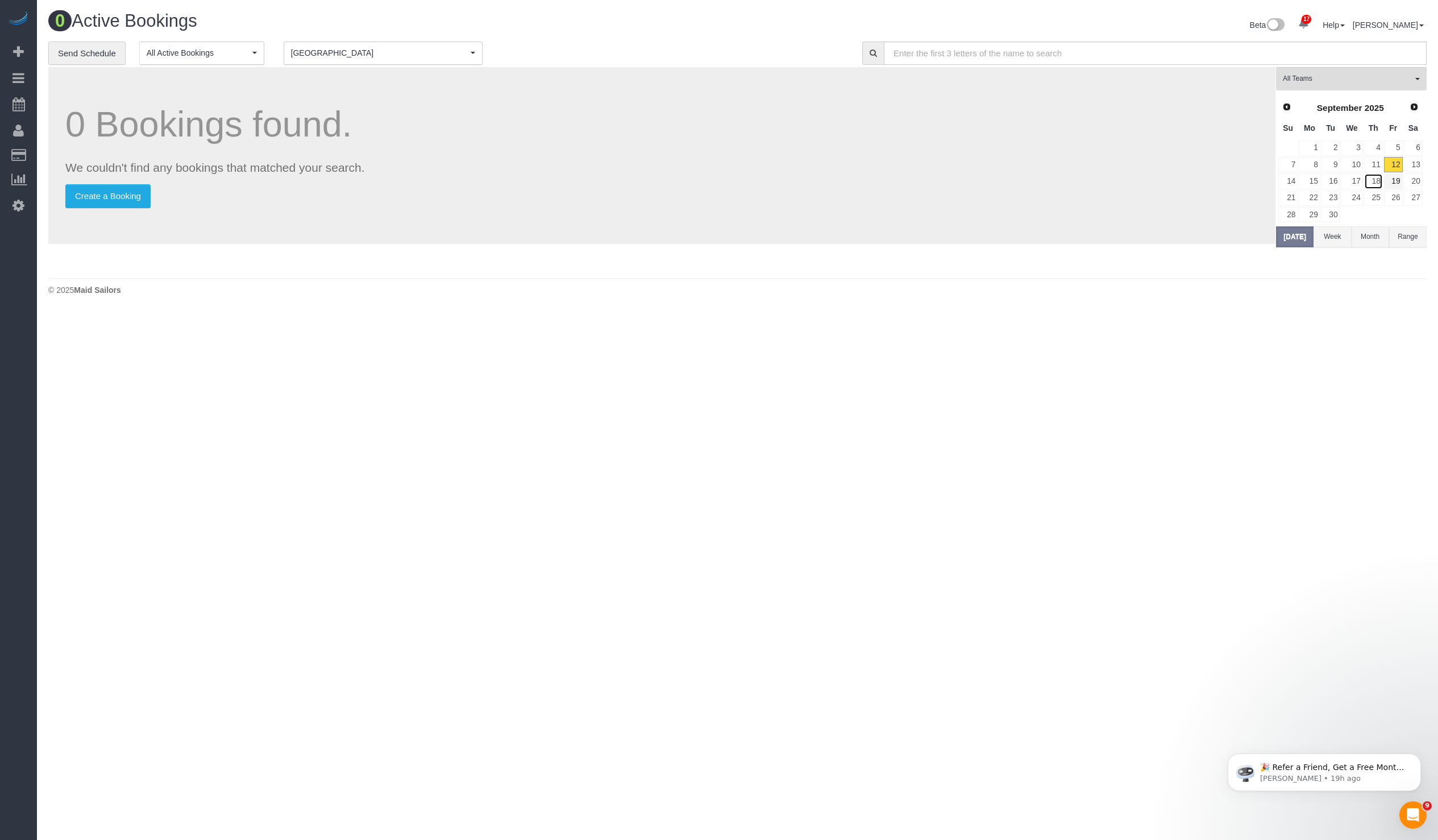
click at [1379, 176] on link "18" at bounding box center [1374, 180] width 19 height 15
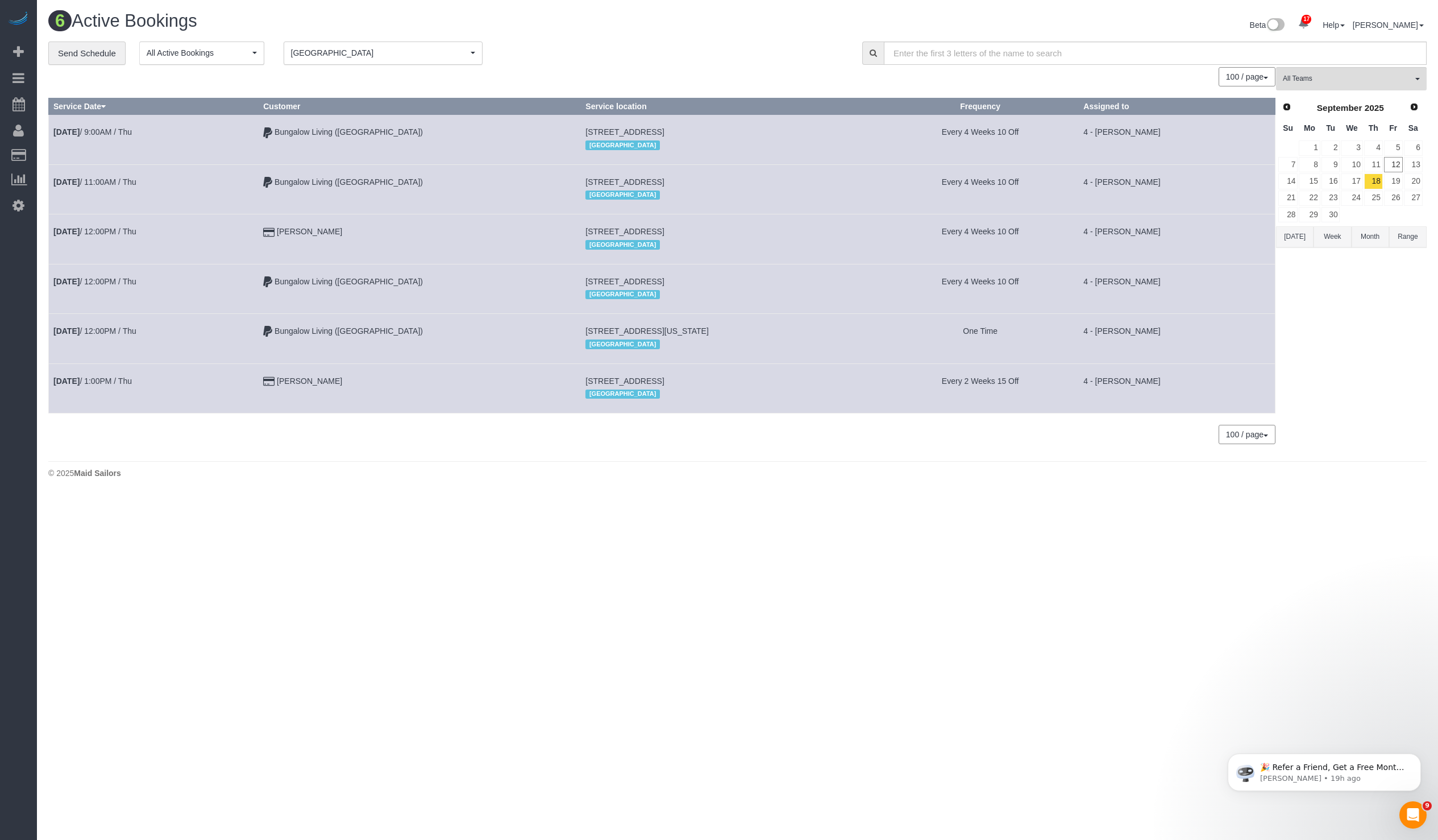
click at [586, 329] on span "[STREET_ADDRESS][US_STATE]" at bounding box center [647, 330] width 123 height 9
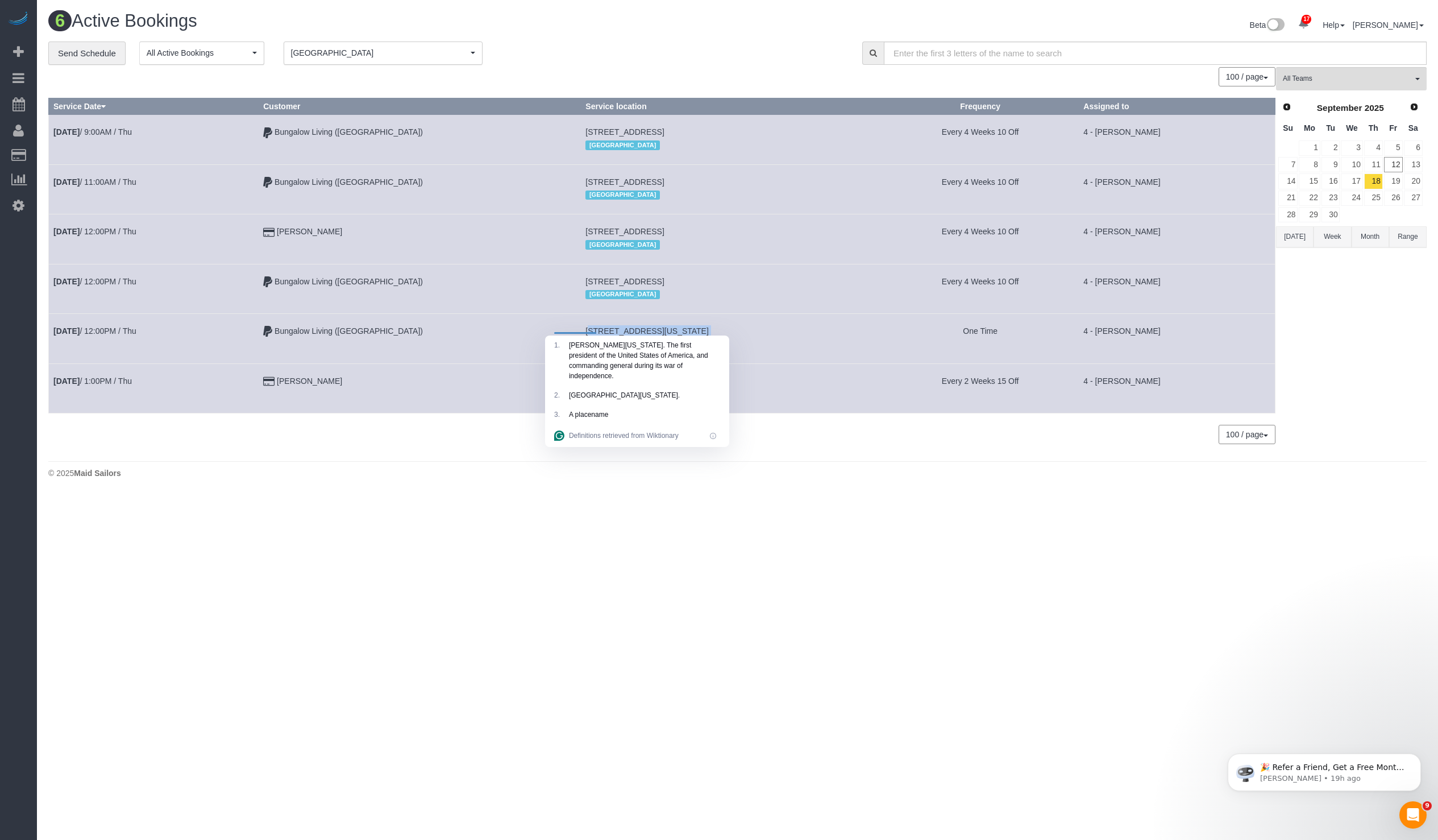
click at [586, 329] on span "[STREET_ADDRESS][US_STATE]" at bounding box center [647, 330] width 123 height 9
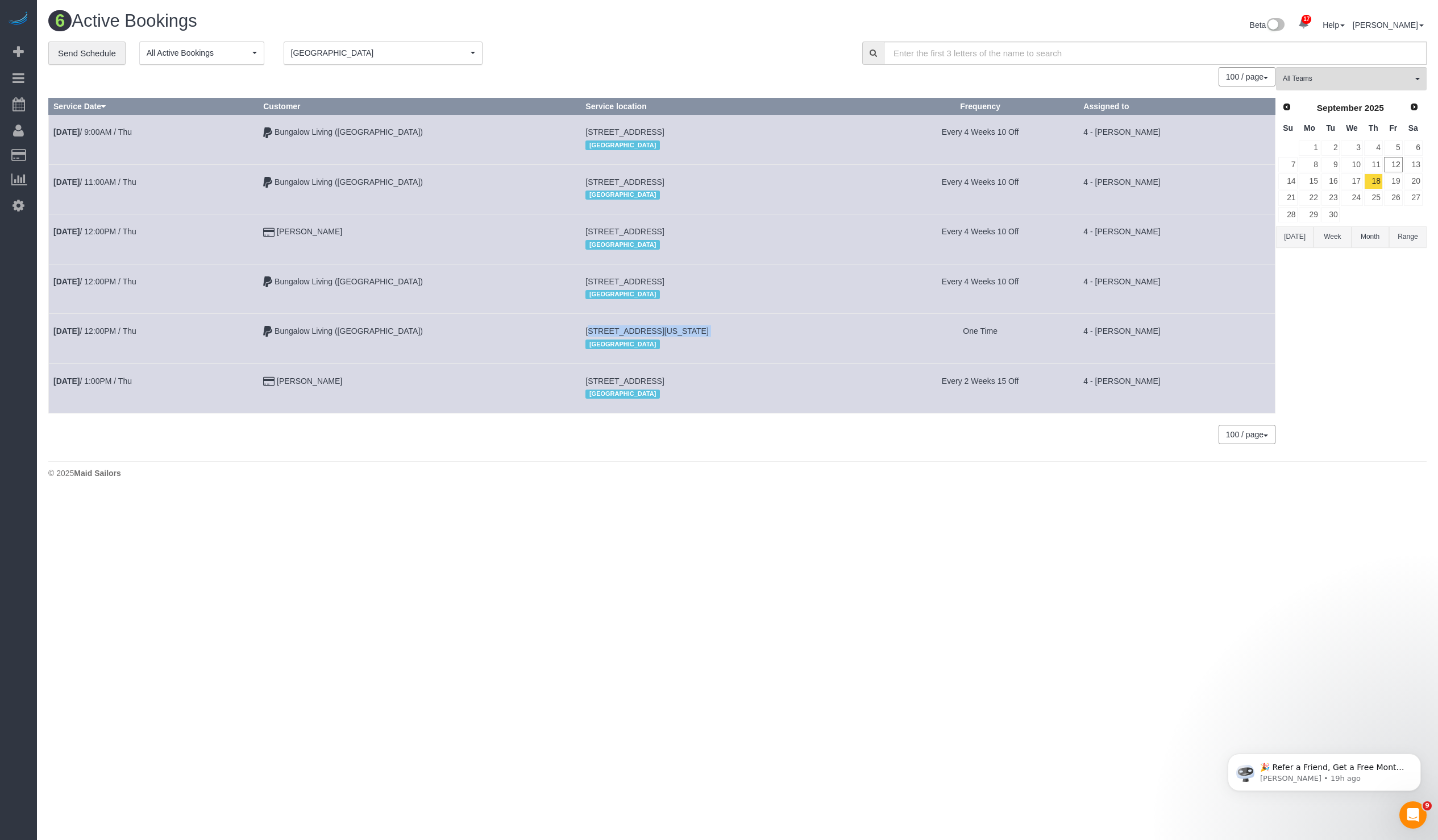
copy td "[STREET_ADDRESS][US_STATE]"
click at [1361, 180] on link "17" at bounding box center [1352, 180] width 22 height 15
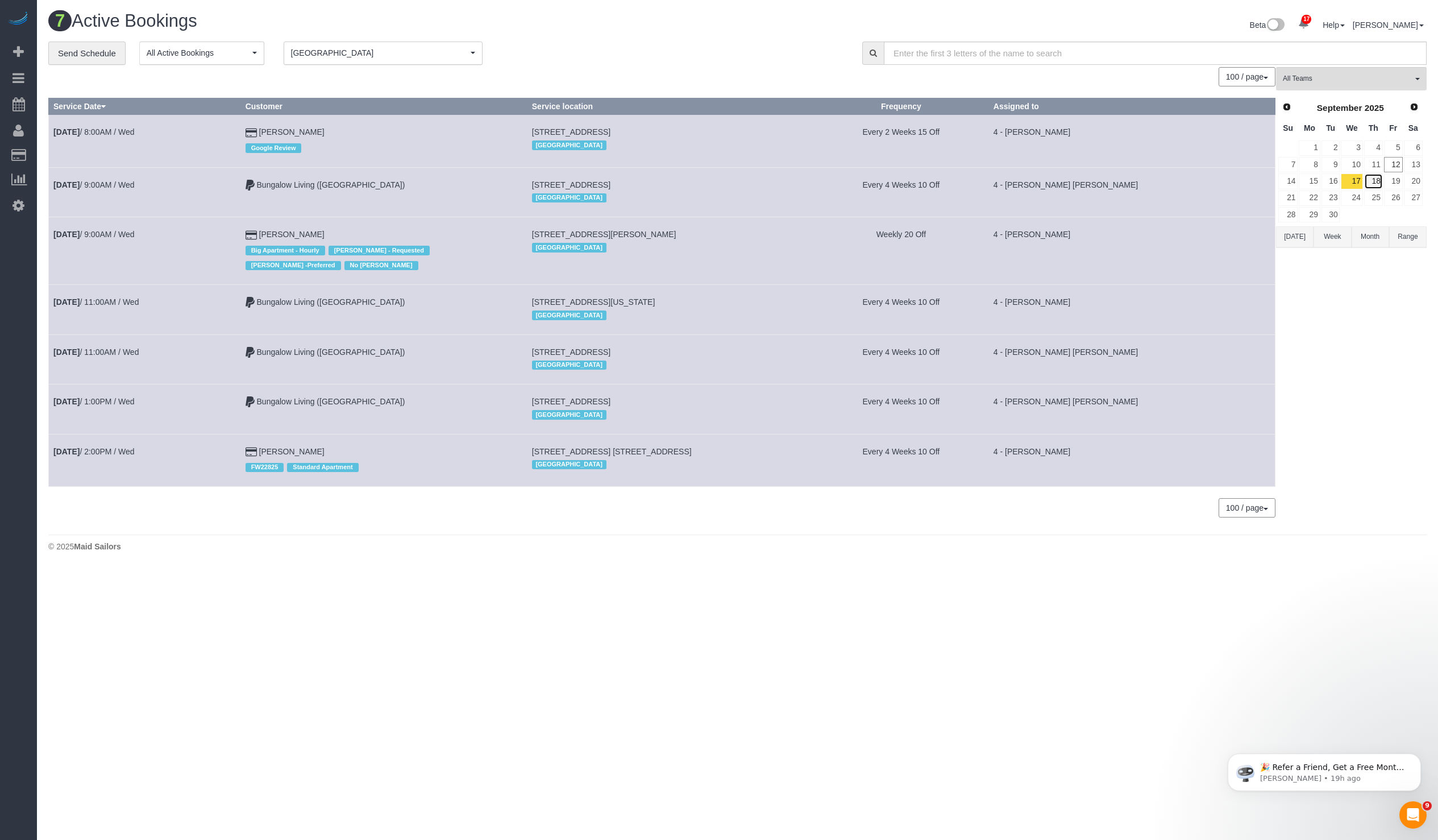
click at [1371, 180] on link "18" at bounding box center [1374, 180] width 19 height 15
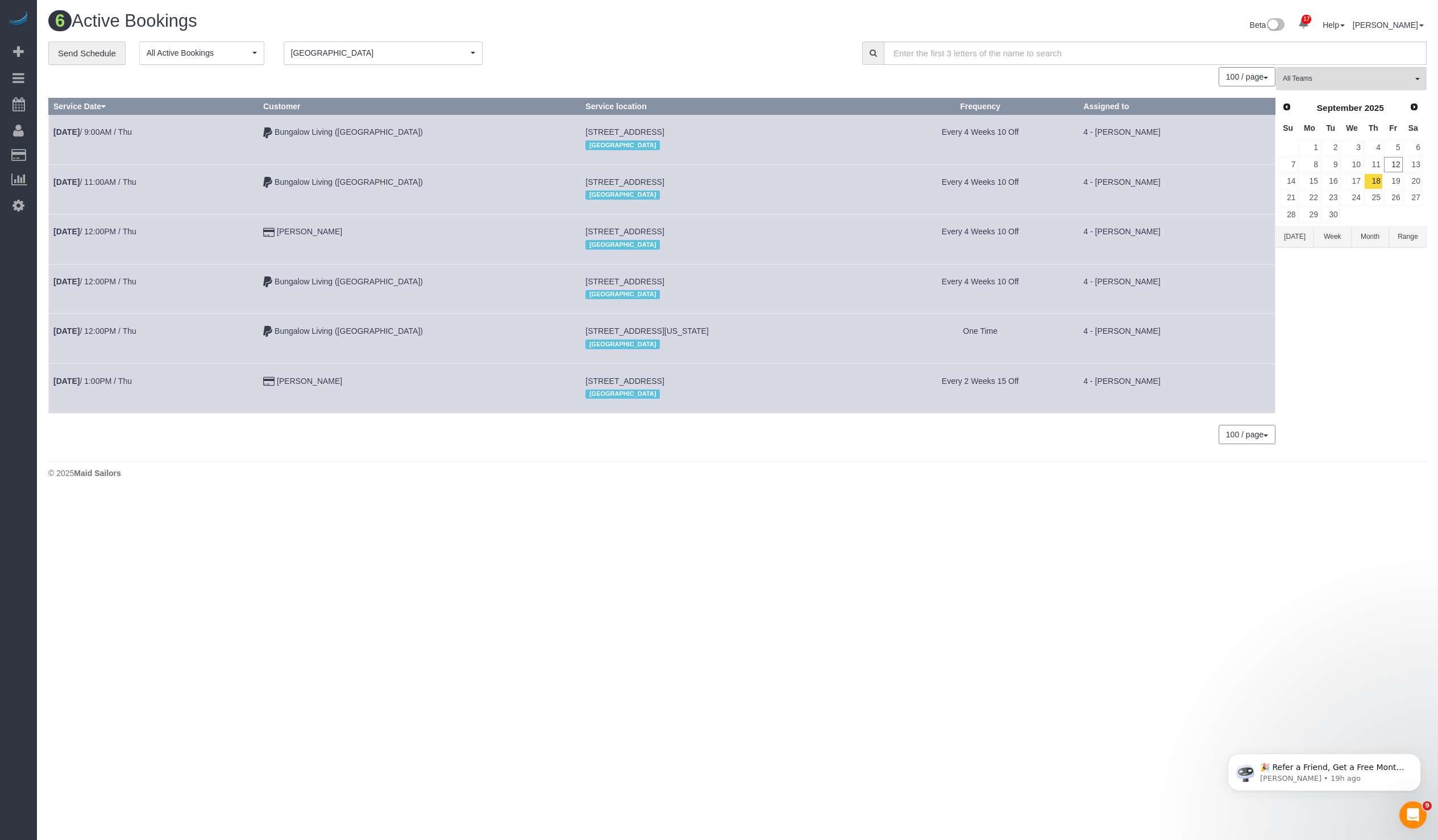
click at [594, 328] on span "[STREET_ADDRESS][US_STATE]" at bounding box center [647, 330] width 123 height 9
copy td "[STREET_ADDRESS][US_STATE]"
click at [1356, 176] on link "17" at bounding box center [1352, 180] width 22 height 15
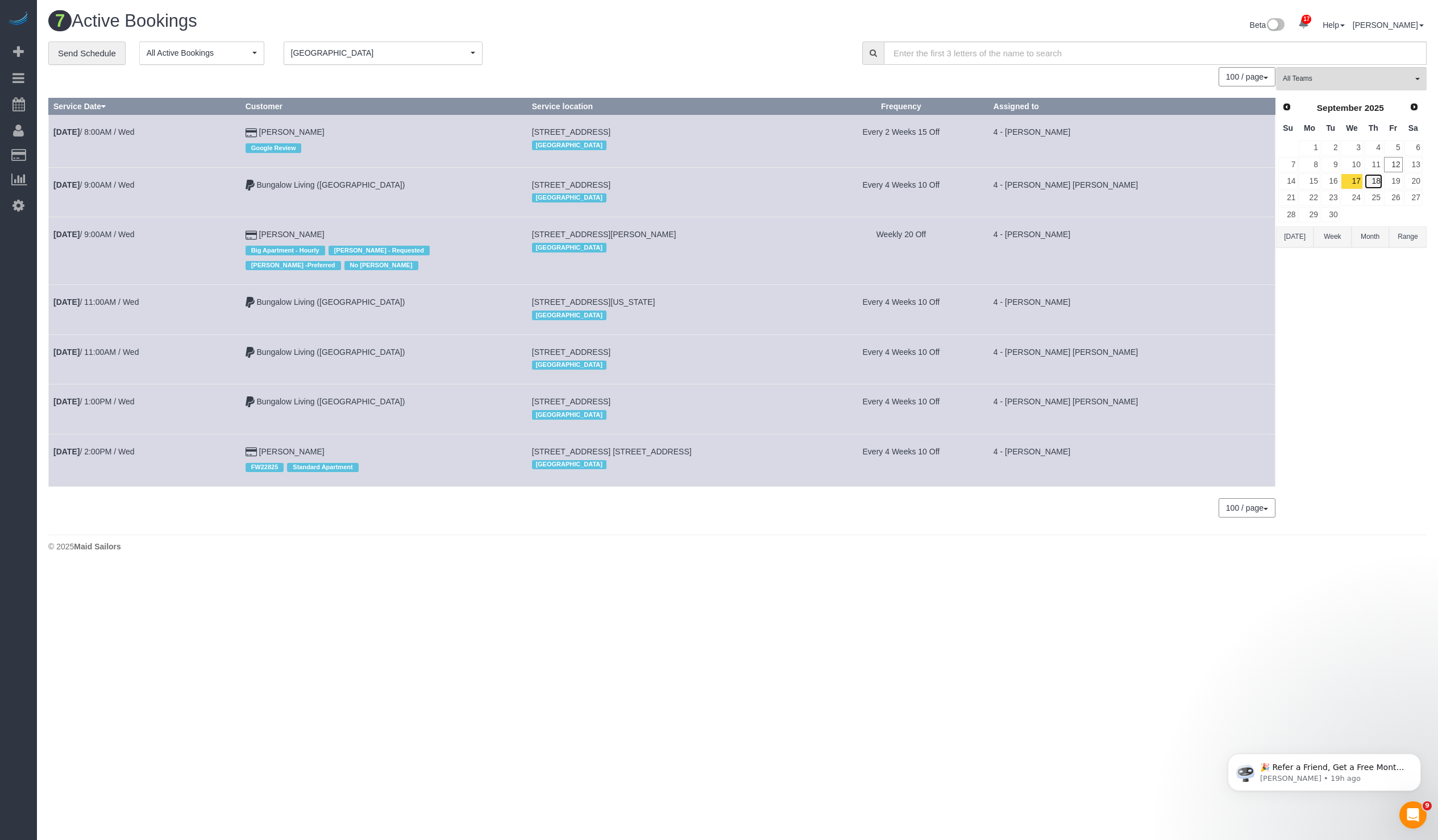
click at [1377, 177] on link "18" at bounding box center [1374, 180] width 19 height 15
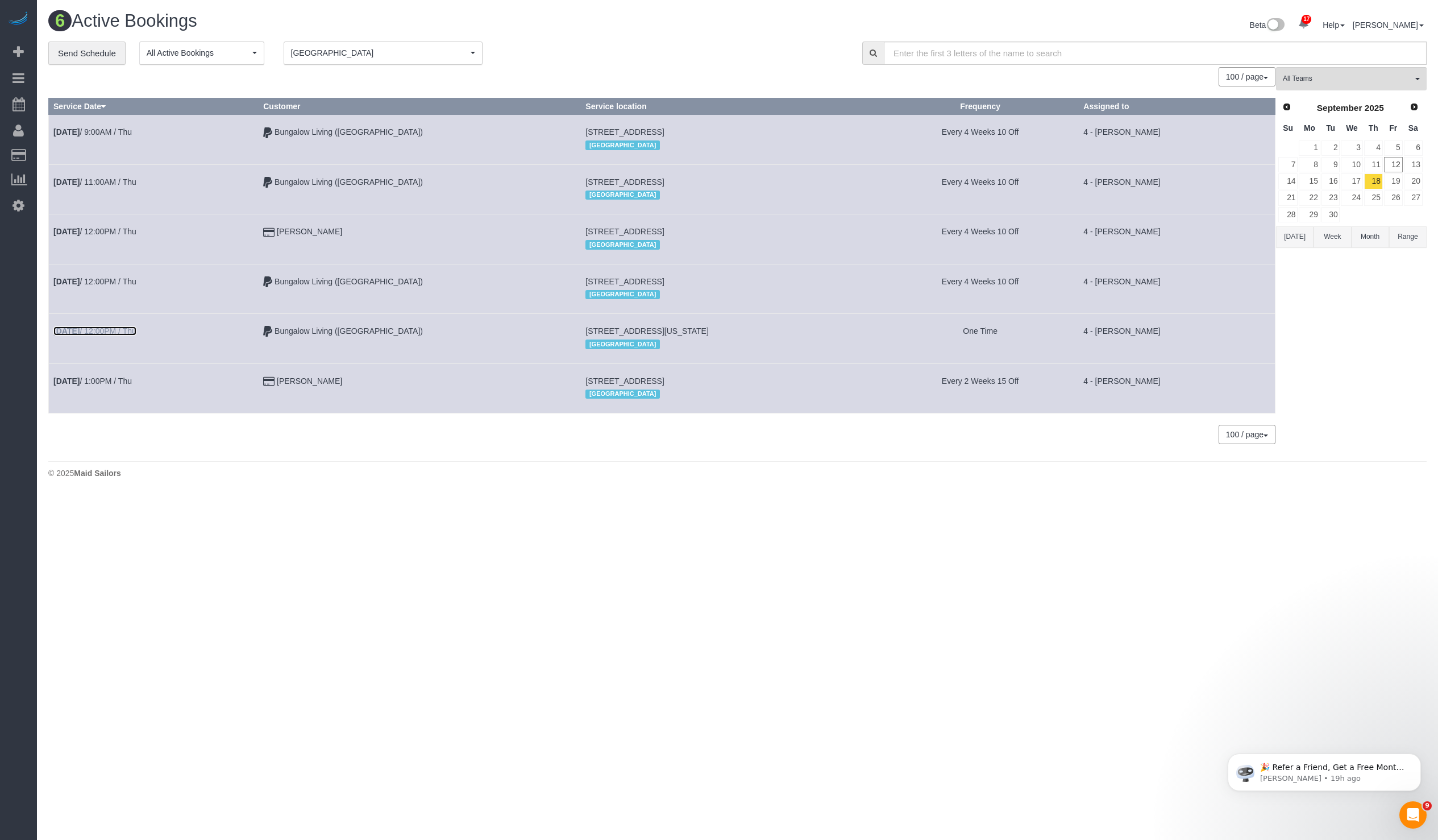
click at [114, 326] on link "Sep 18th / 12:00PM / Thu" at bounding box center [95, 330] width 83 height 9
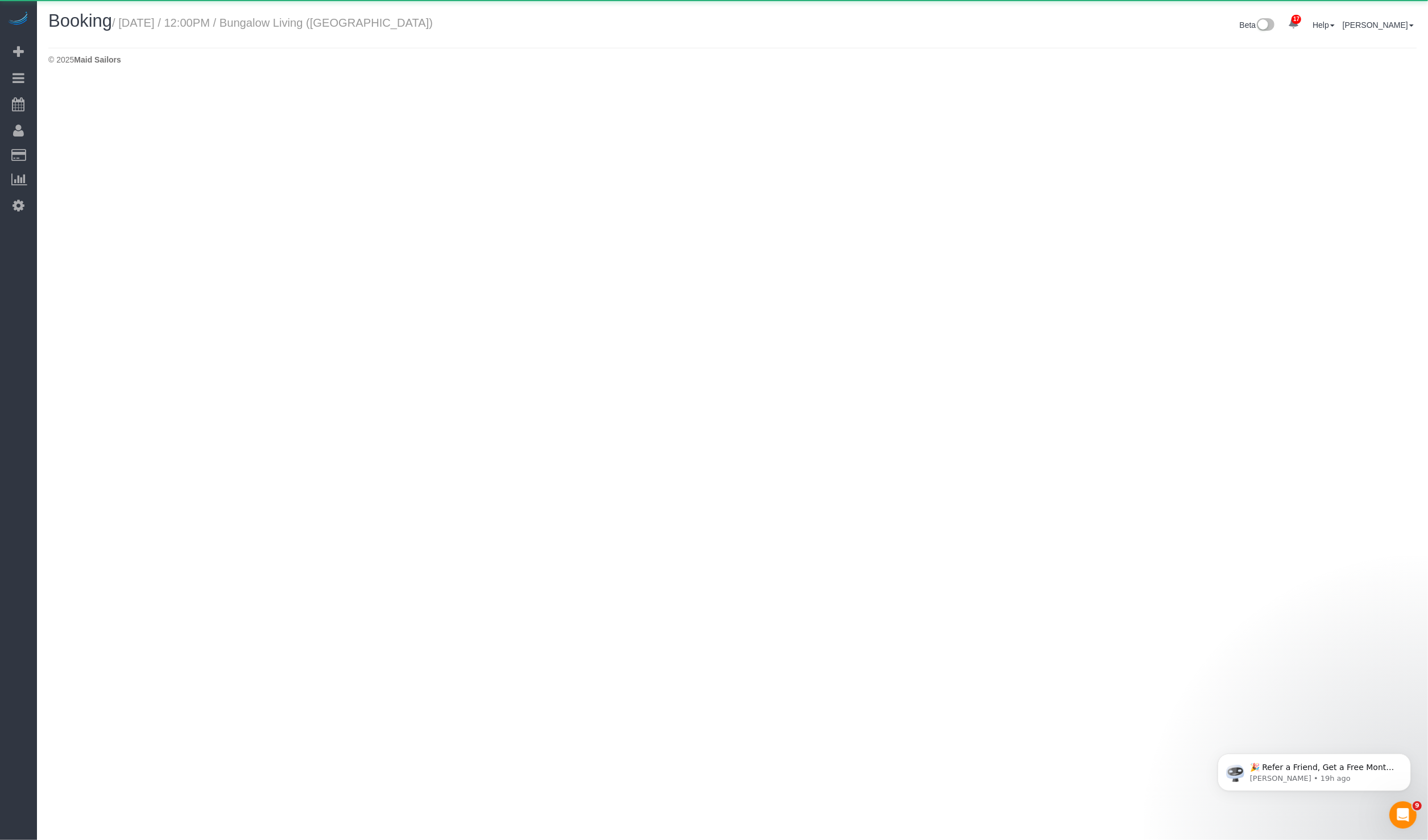
select select "MA"
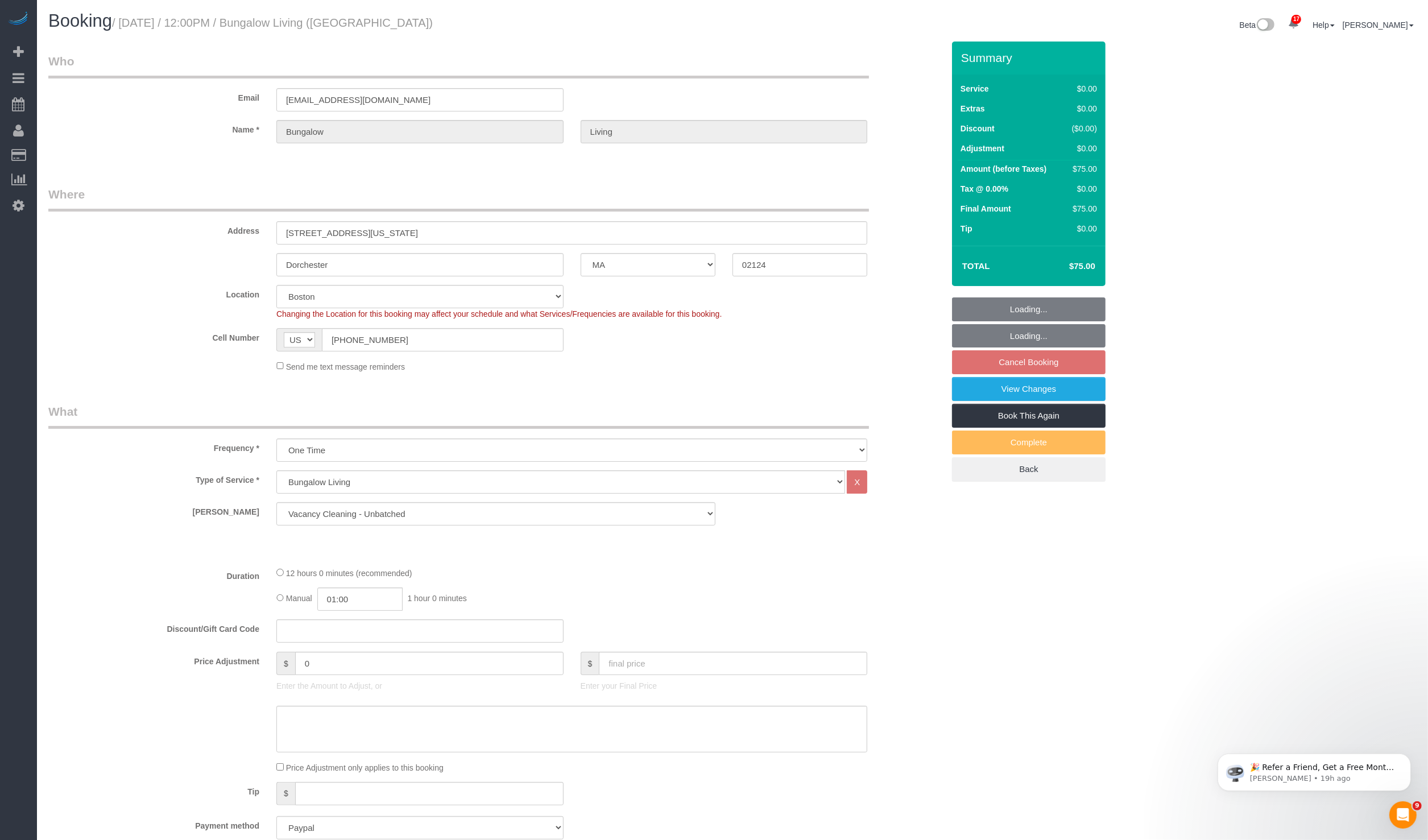
select select "object:10787"
select select "spot265"
select select "number:89"
select select "number:90"
select select "number:15"
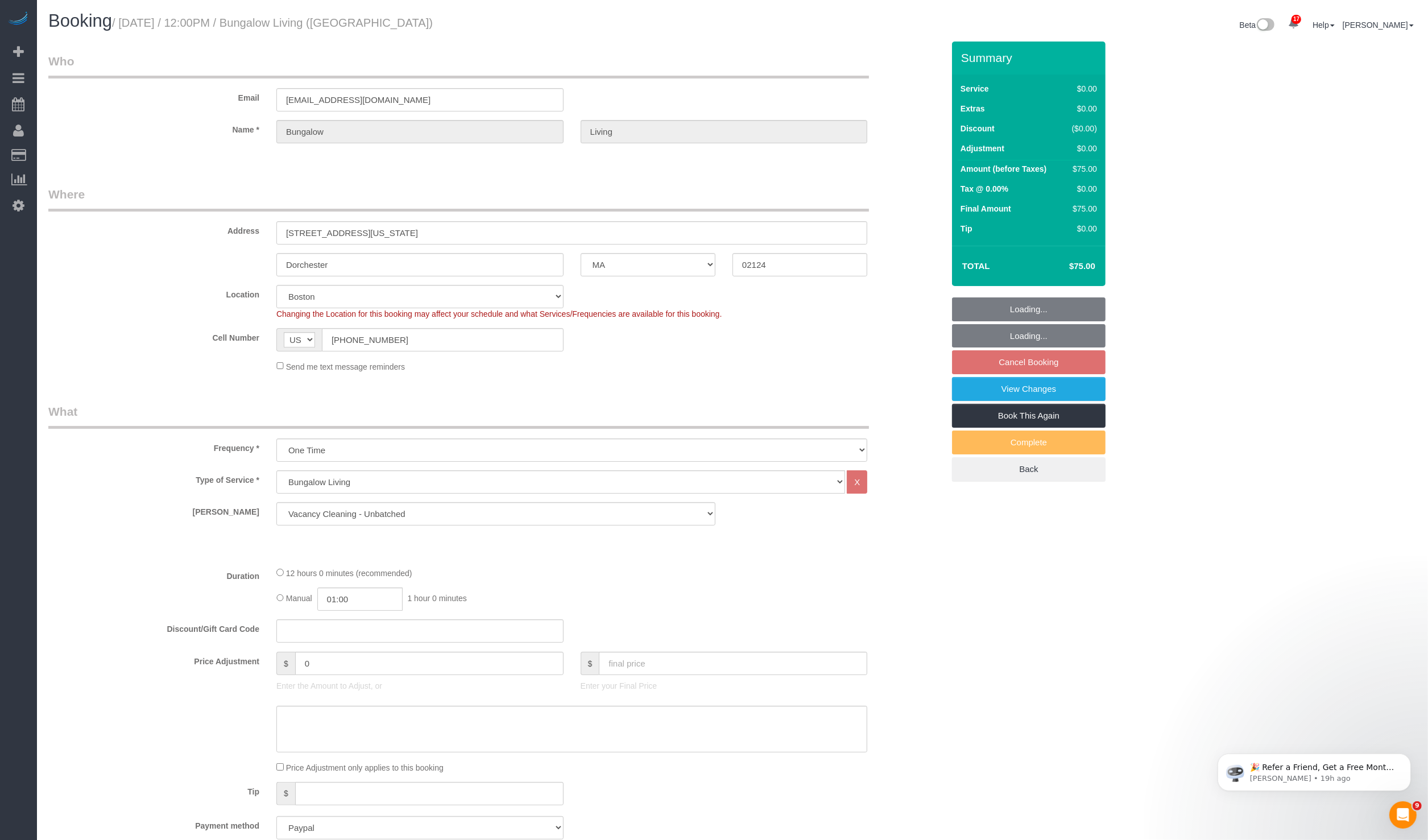
select select "number:7"
select select "12"
click at [441, 524] on select "Regular Cleaning (Boston, NYC) - Under 2000 SF Regular Cleaning (Boston, NYC) -…" at bounding box center [496, 514] width 439 height 23
click at [276, 502] on select "Regular Cleaning (Boston, NYC) - Under 2000 SF Regular Cleaning (Boston, NYC) -…" at bounding box center [496, 514] width 439 height 23
click at [448, 515] on select "Regular Cleaning (Boston, NYC) - Under 2000 SF Regular Cleaning (Boston, NYC) -…" at bounding box center [496, 514] width 439 height 23
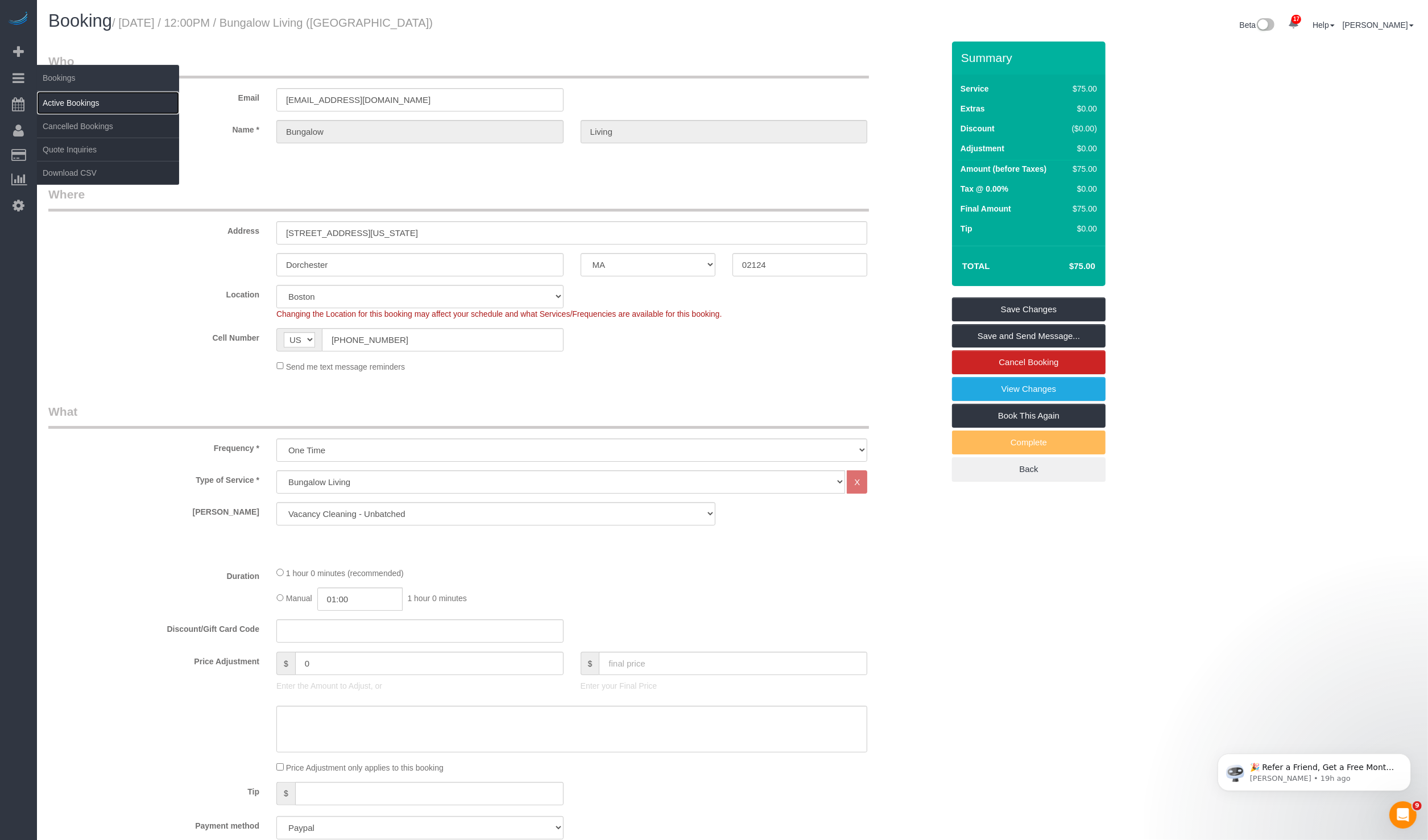
click at [74, 104] on link "Active Bookings" at bounding box center [107, 102] width 142 height 22
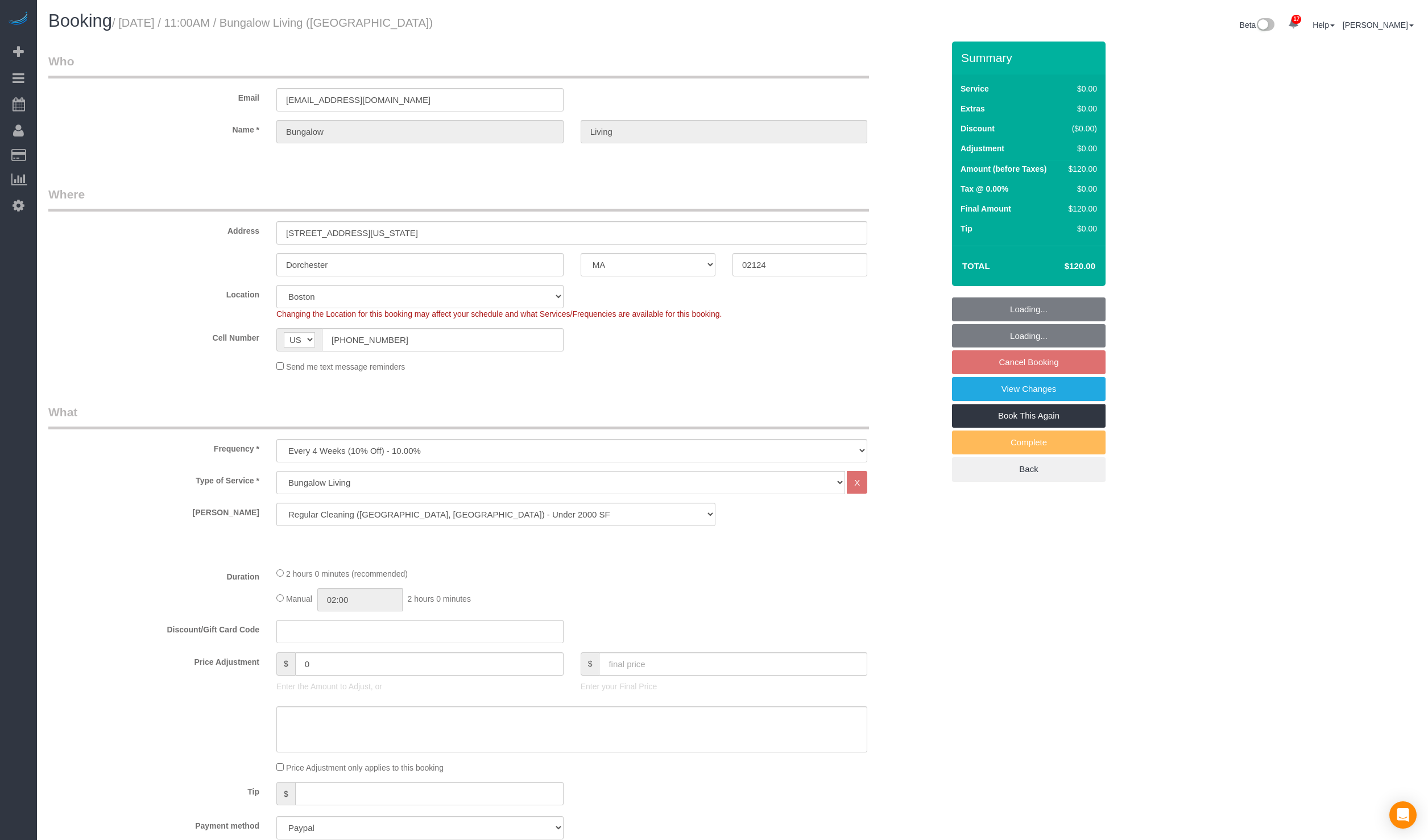
select select "MA"
select select "spot56"
select select "number:89"
select select "number:90"
select select "number:15"
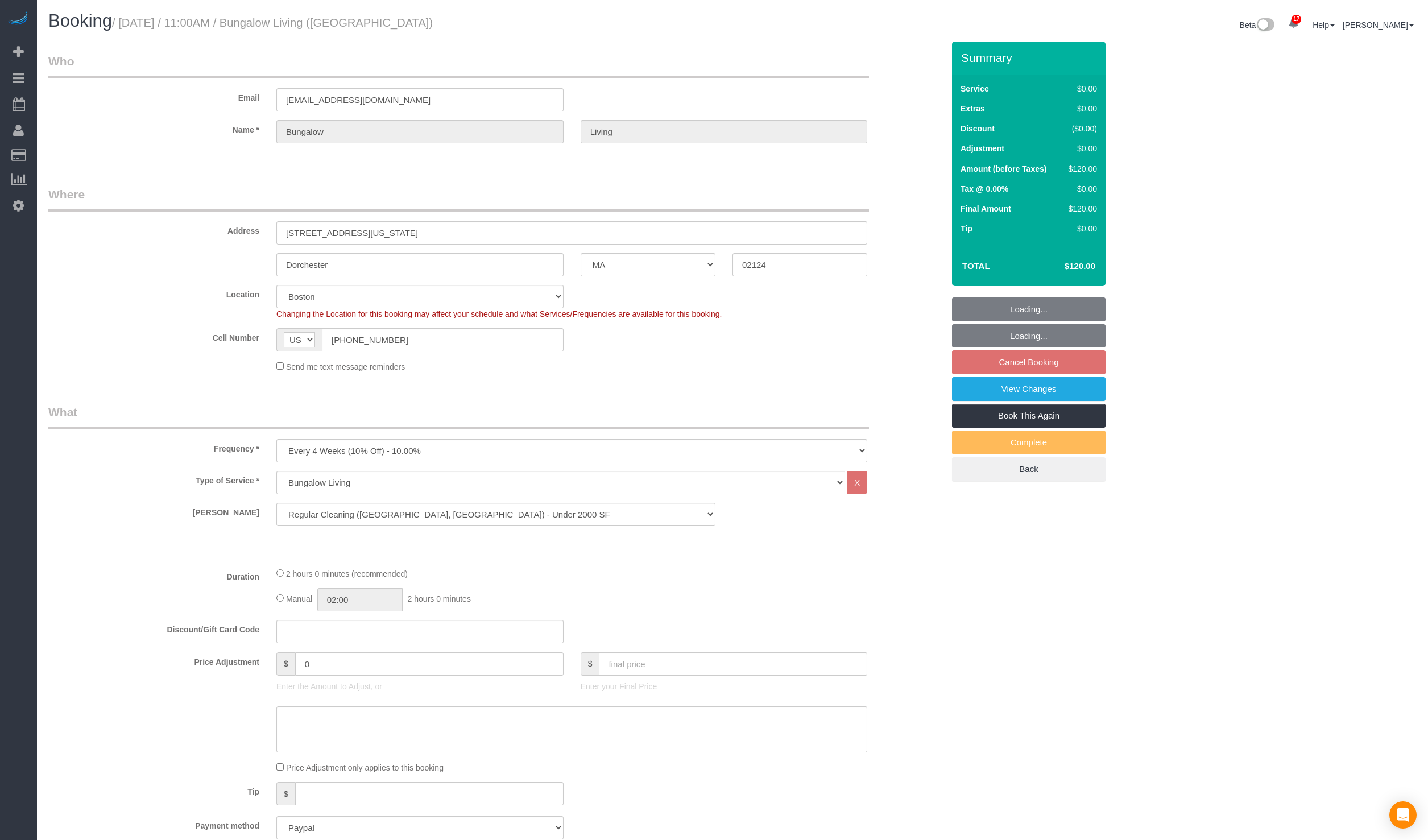
select select "number:7"
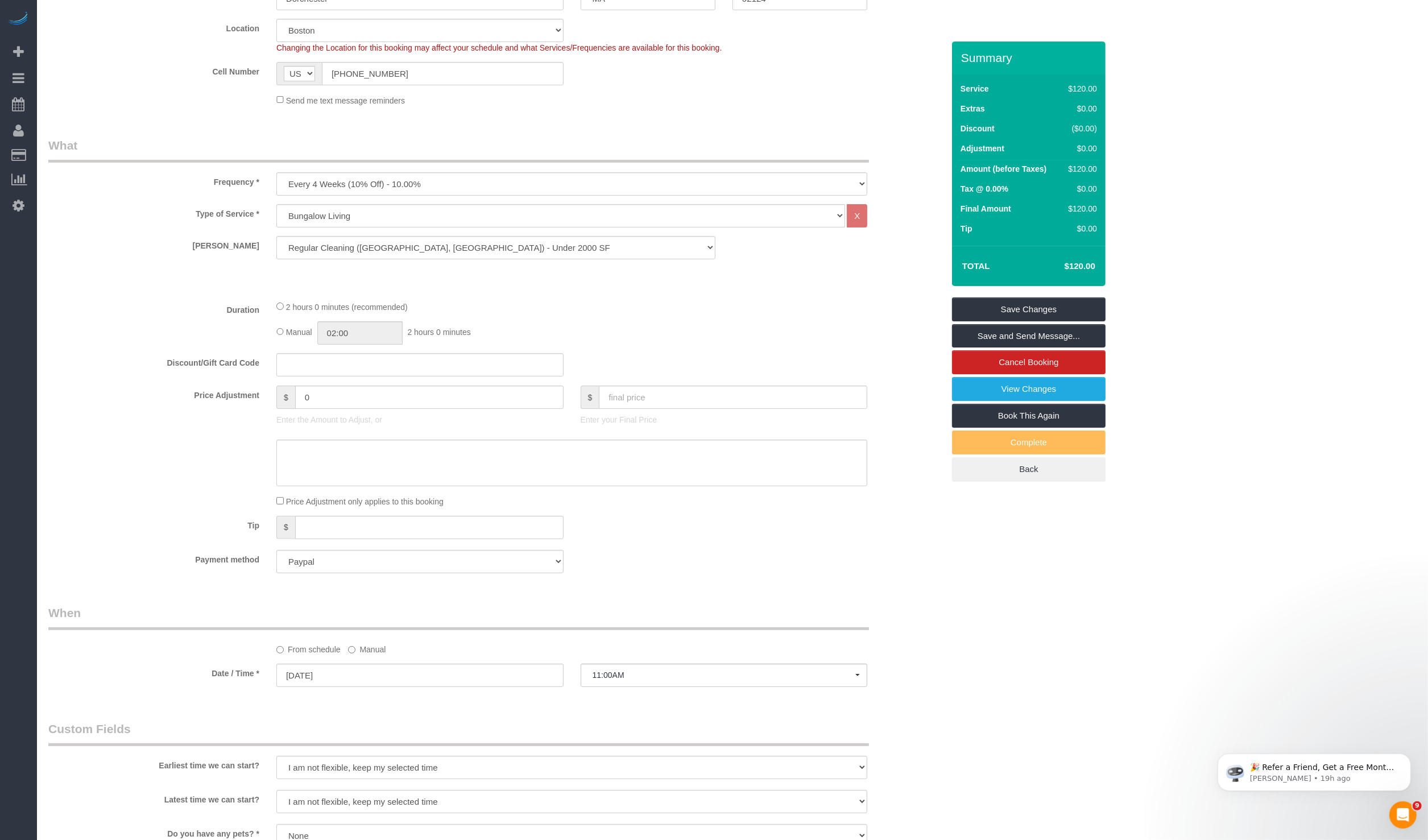
scroll to position [579, 0]
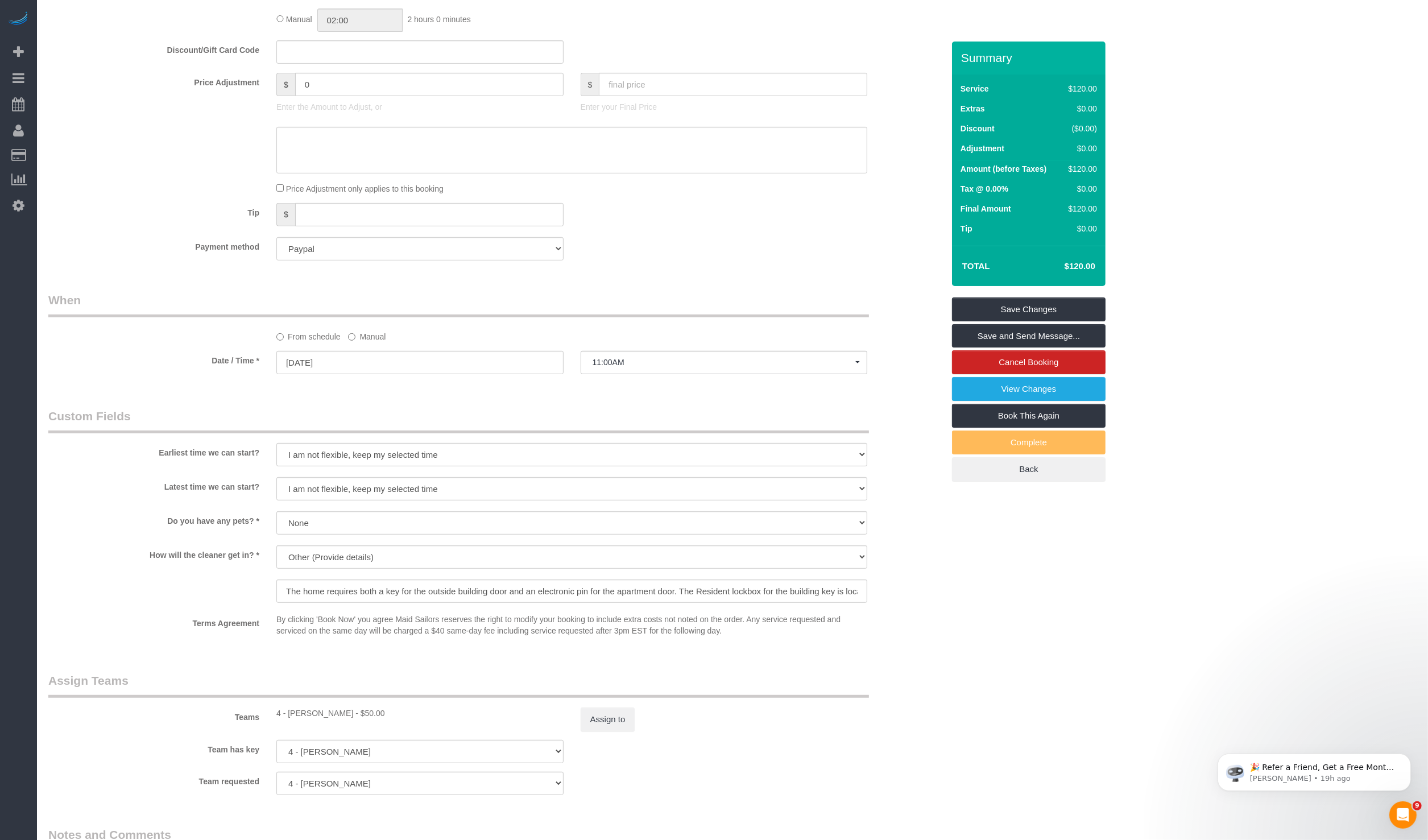
click at [359, 337] on label "Manual" at bounding box center [366, 334] width 37 height 15
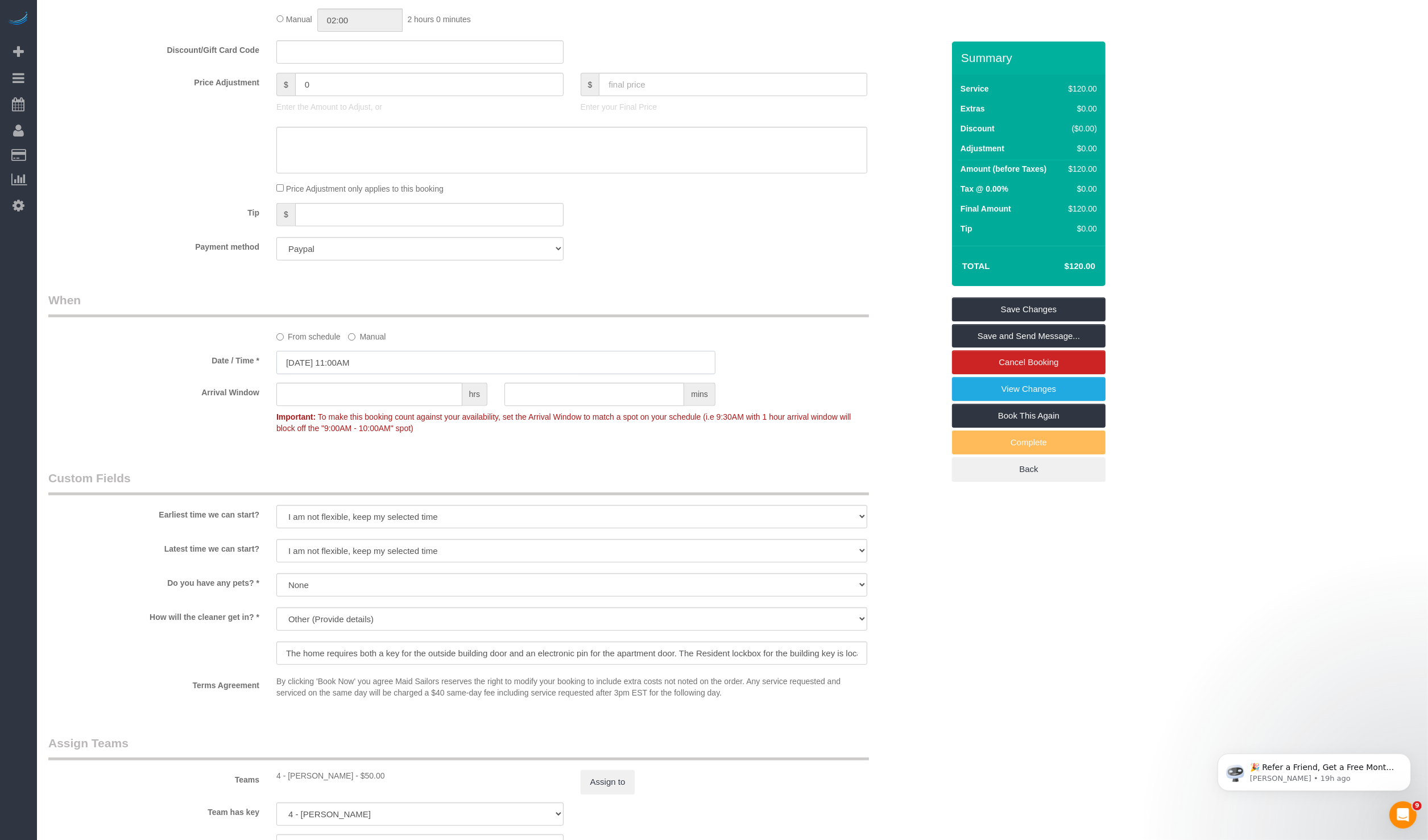
click at [359, 360] on input "09/17/2025 11:00AM" at bounding box center [496, 363] width 439 height 23
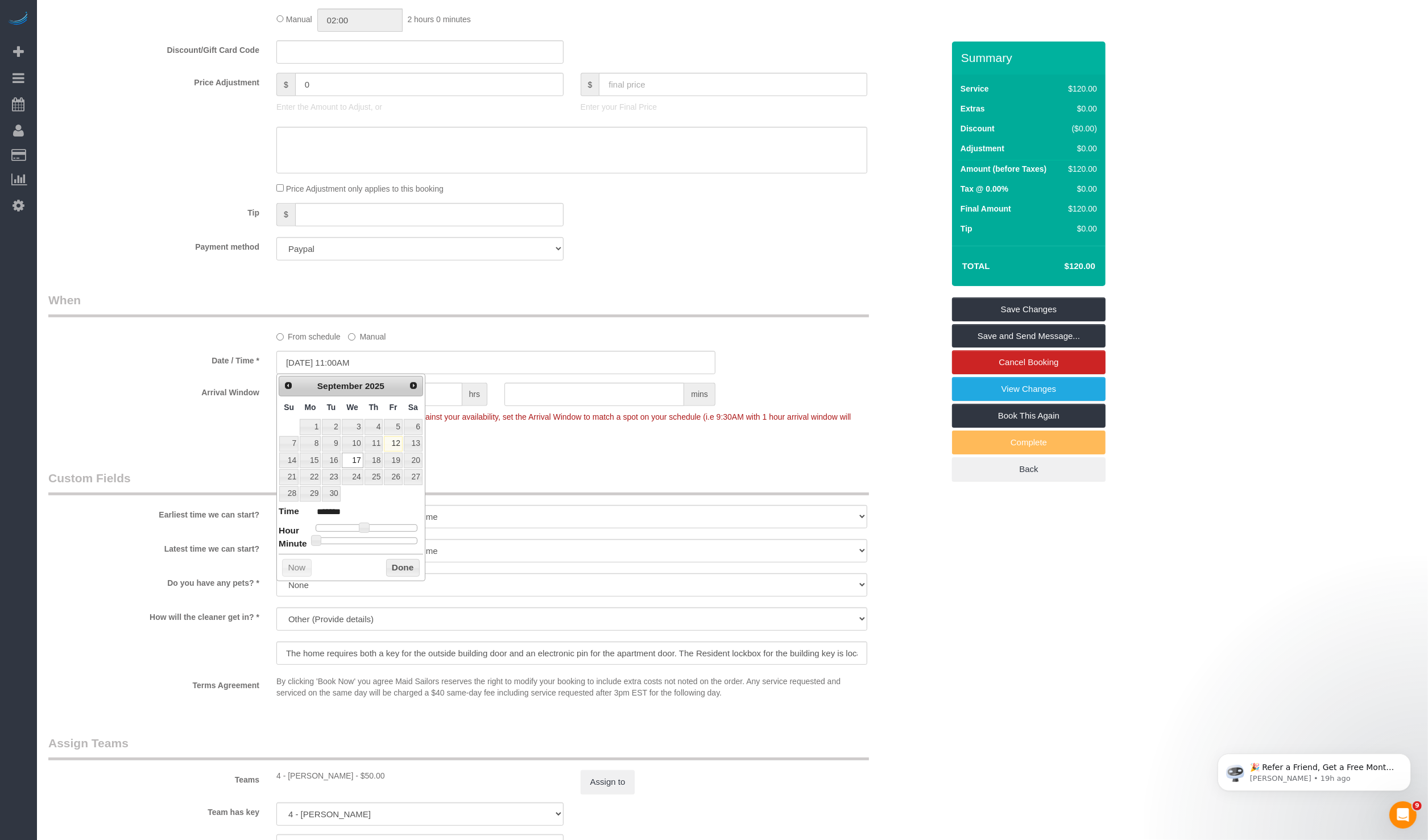
click at [524, 290] on div "Who Email bungalow-boston@maidsailors.com Name * Bungalow Living Where Address …" at bounding box center [496, 309] width 912 height 1692
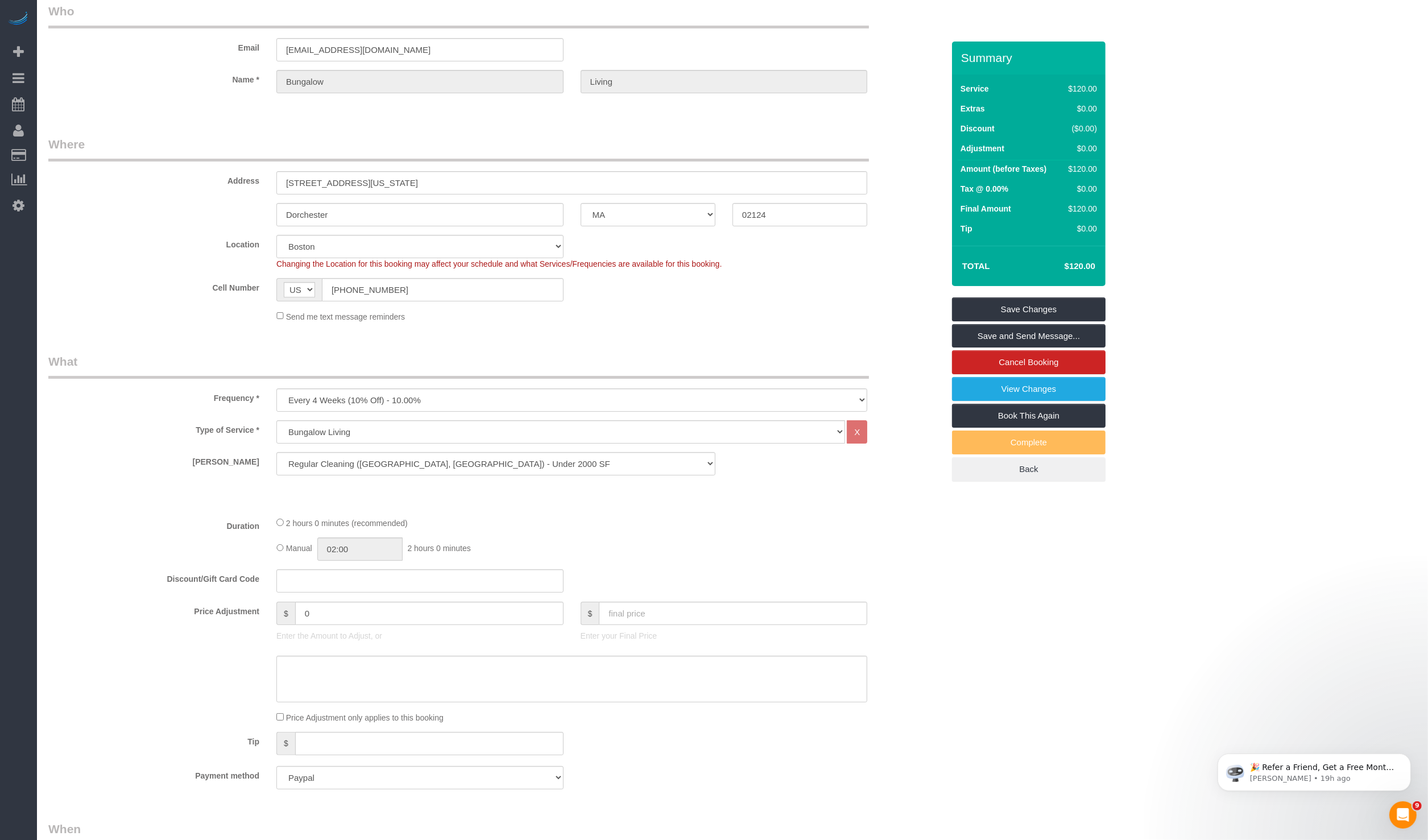
scroll to position [0, 0]
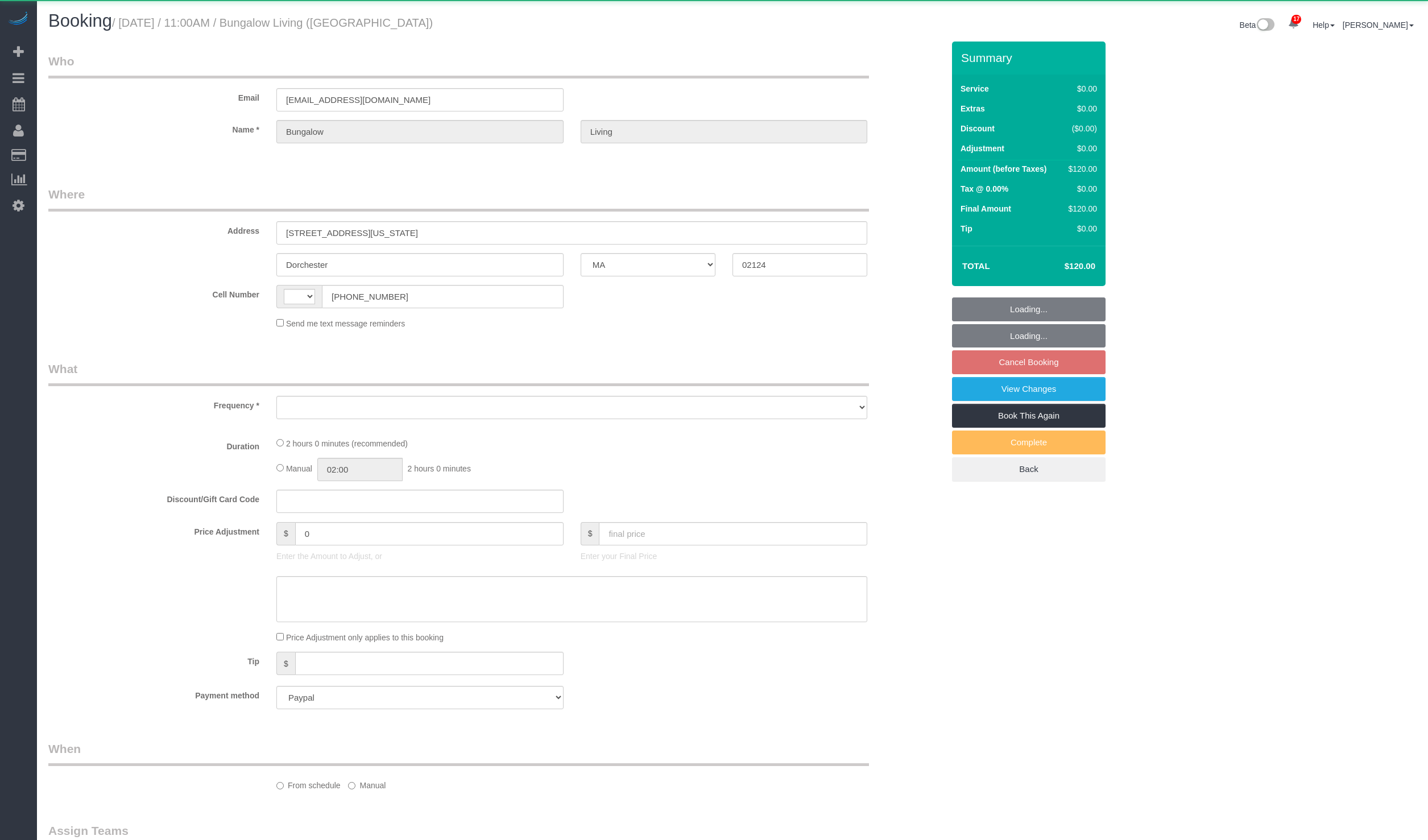
select select "MA"
select select "string:US"
select select "object:748"
select select "spot4"
select select "number:89"
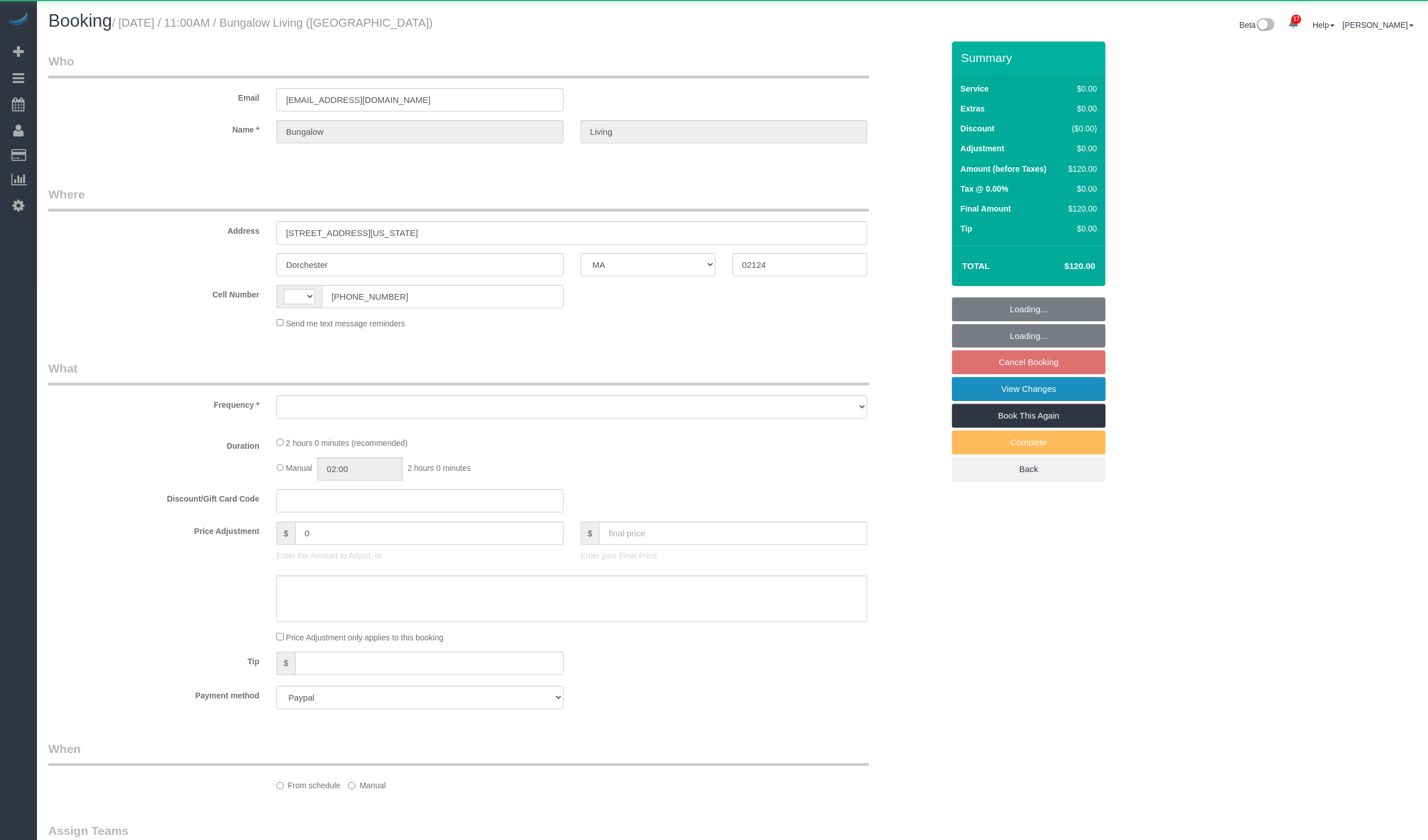
select select "number:90"
select select "number:15"
select select "number:7"
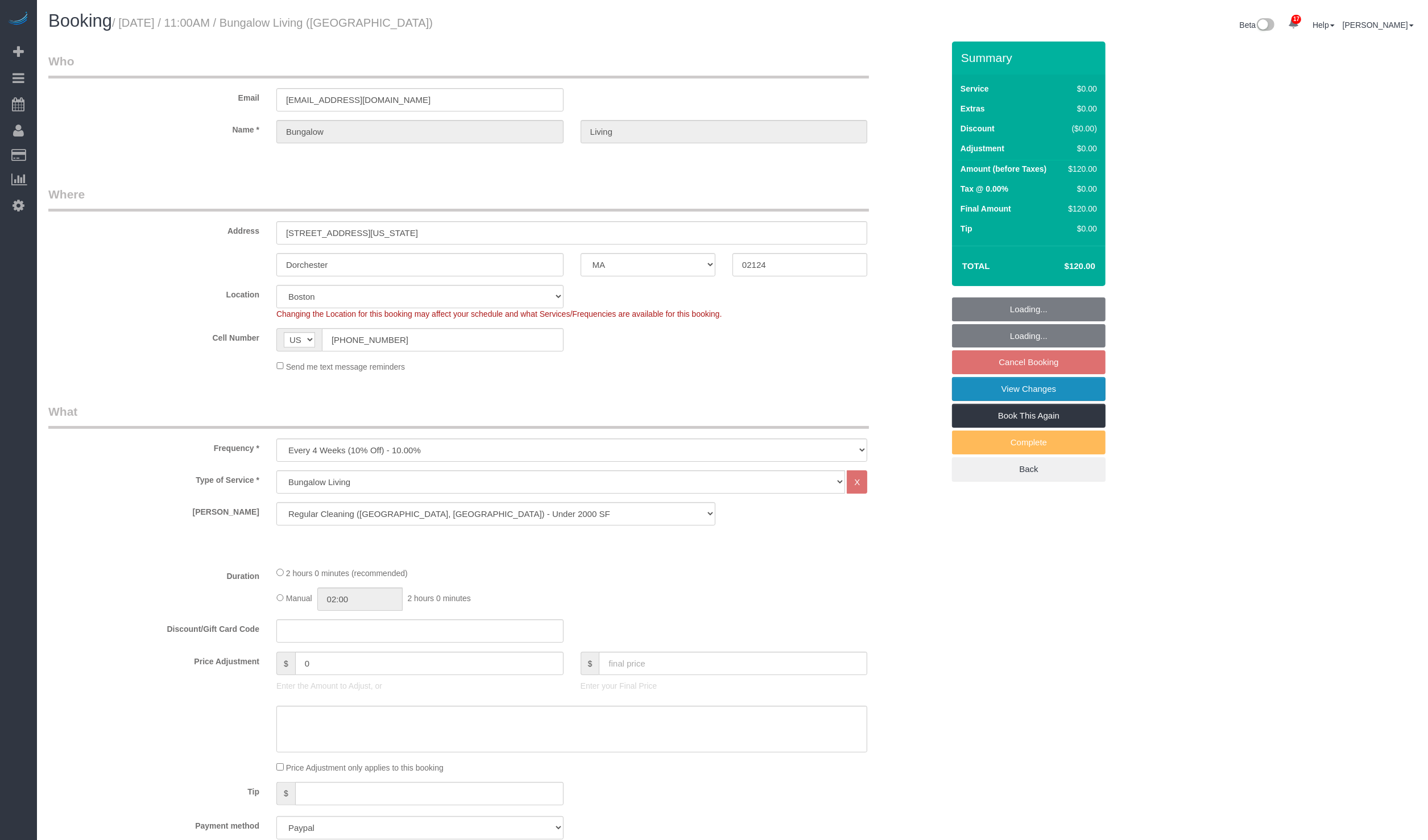
select select "object:1054"
select select "spot56"
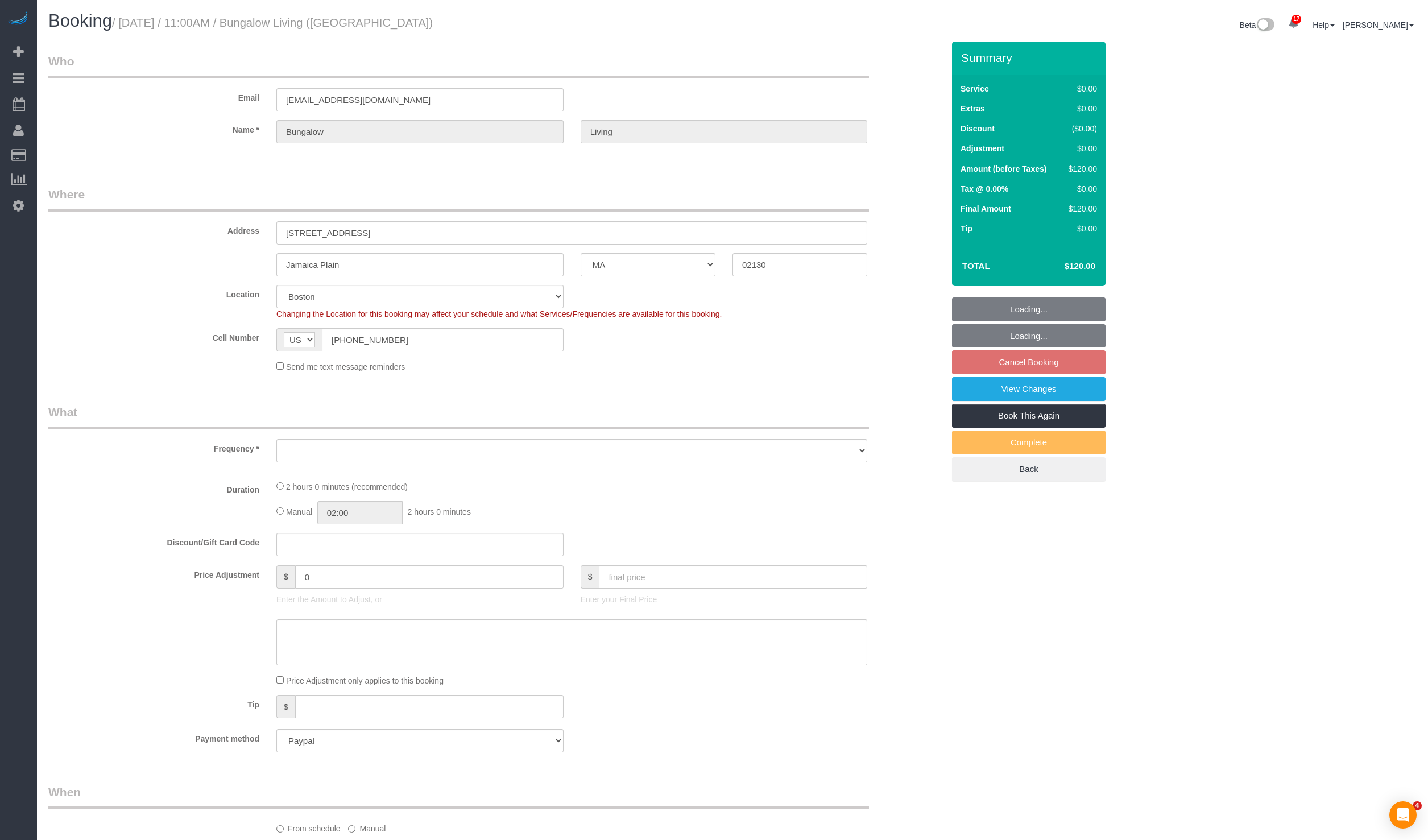
select select "MA"
select select "spot4"
select select "object:856"
select select "number:89"
select select "number:90"
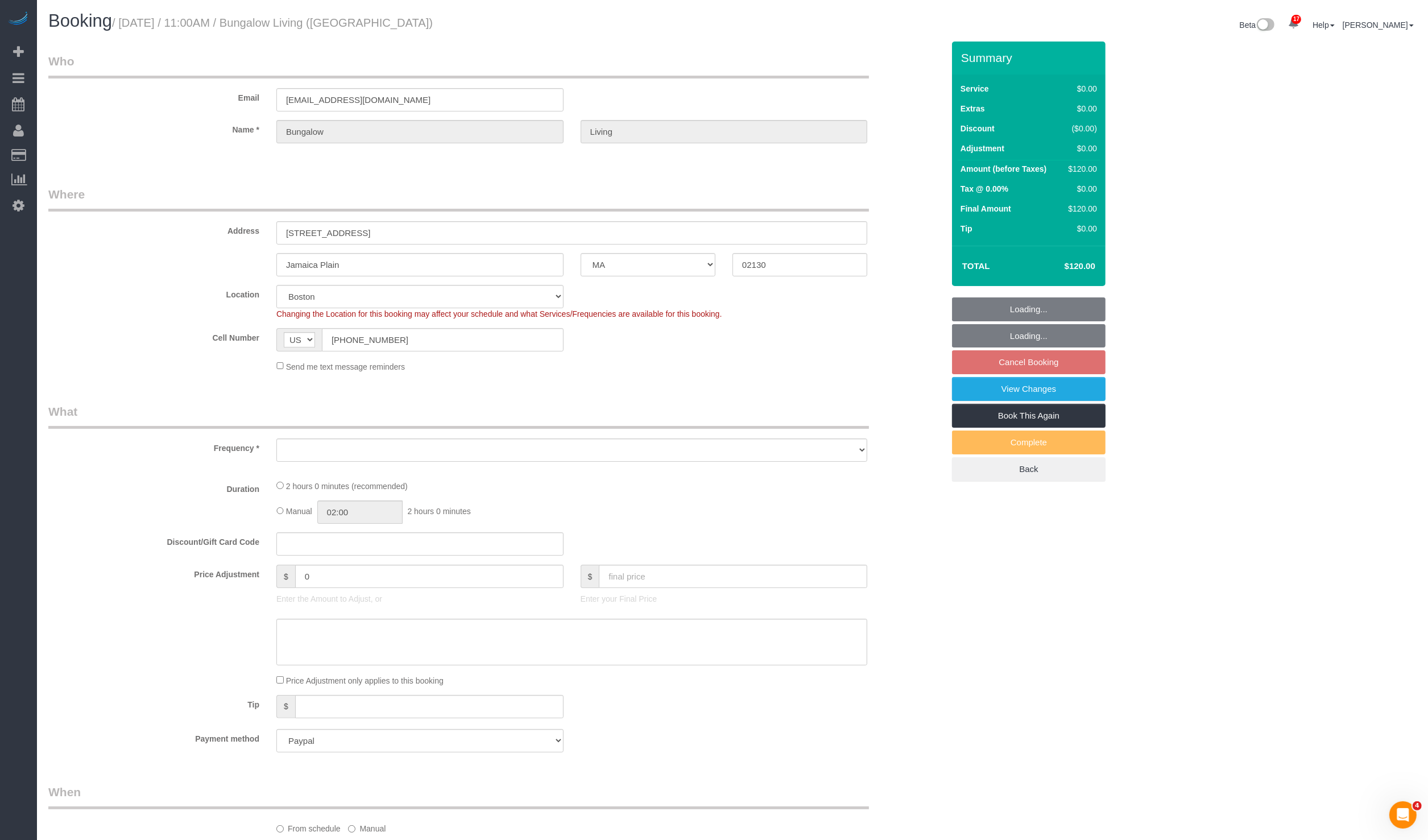
select select "number:15"
select select "number:7"
select select "number:21"
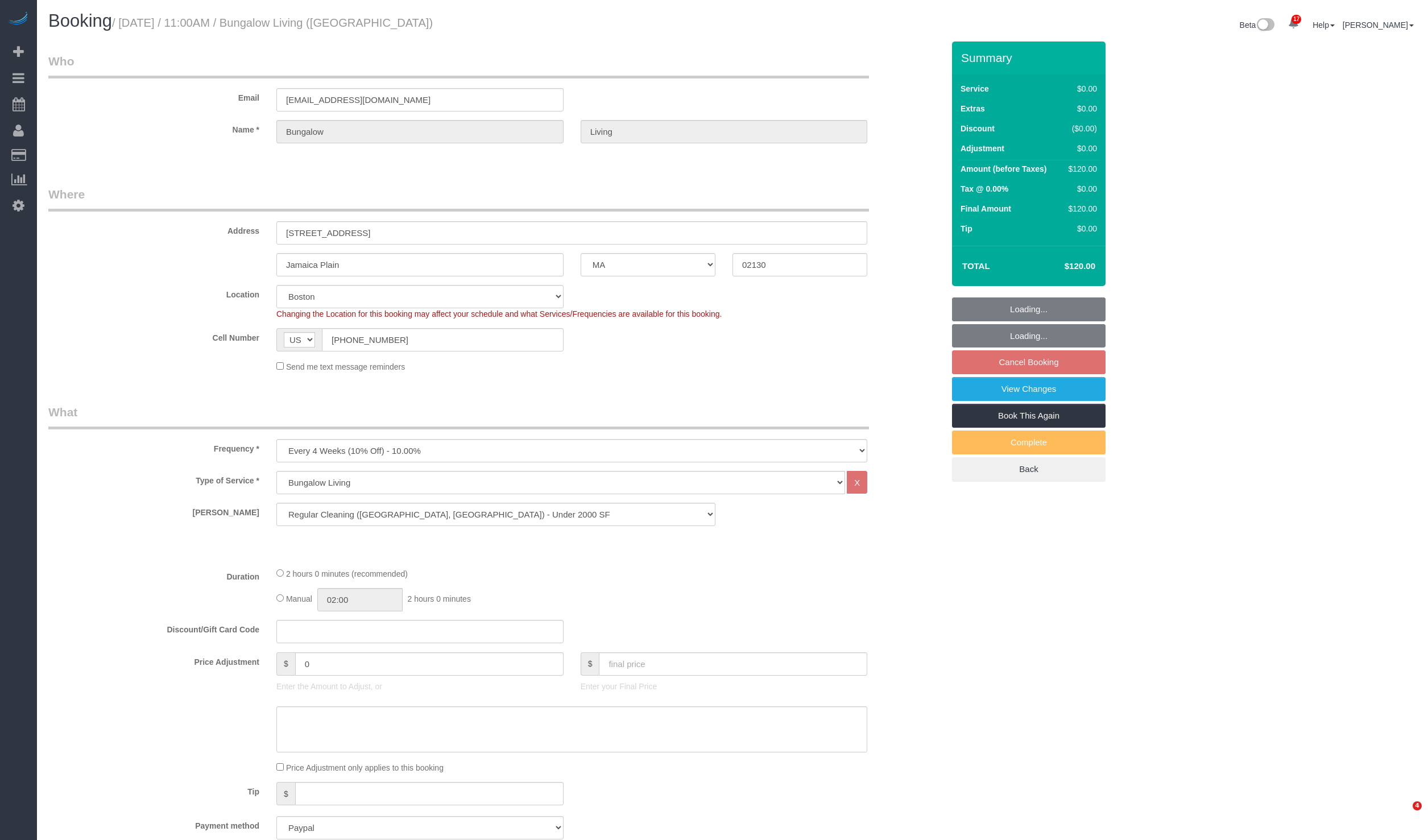
select select "MA"
select select "spot4"
select select "object:856"
select select "number:89"
select select "number:90"
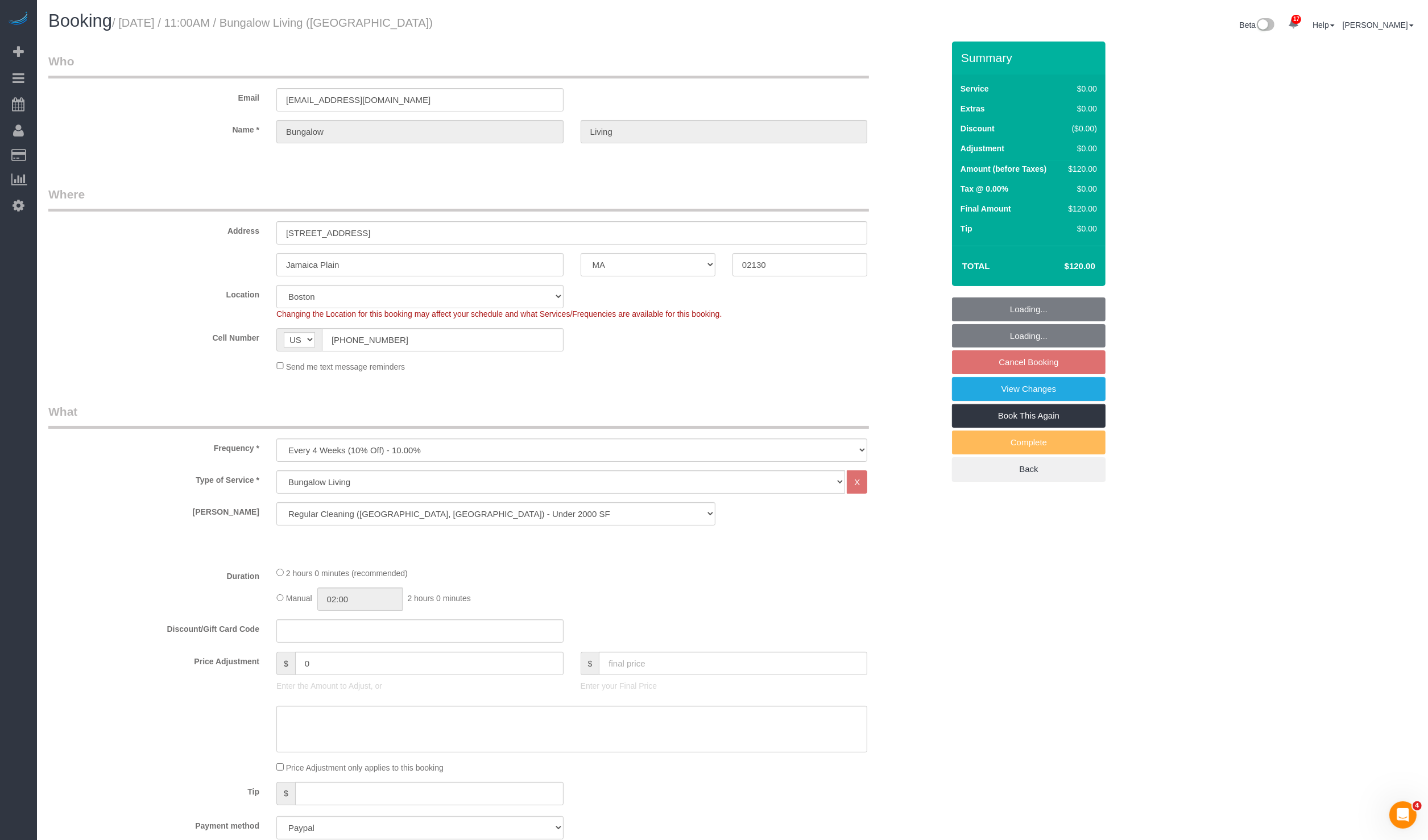
select select "number:15"
select select "number:7"
select select "number:21"
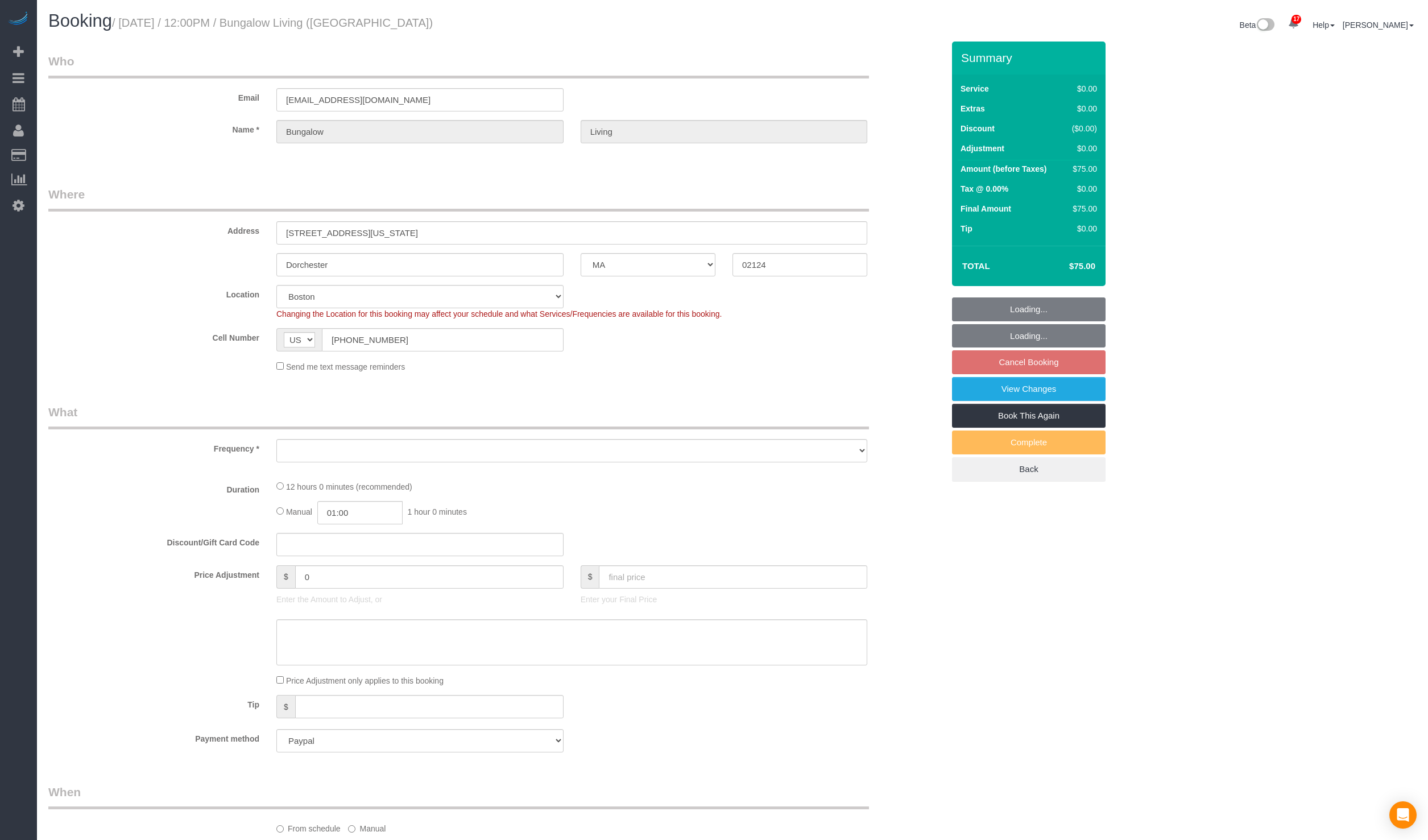
select select "MA"
select select "object:856"
select select "spot5"
select select "12"
select select "number:89"
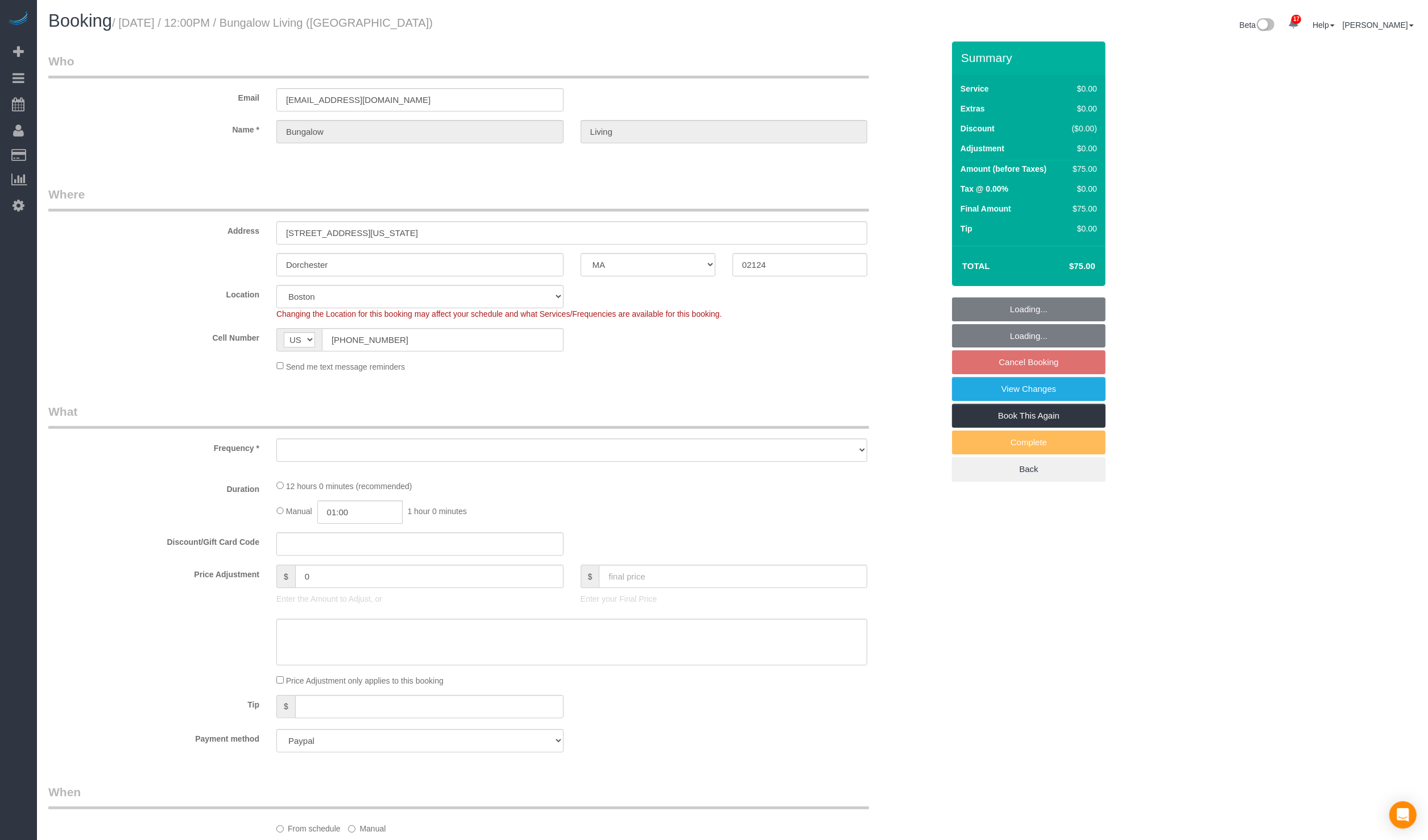
select select "number:90"
select select "number:15"
select select "number:7"
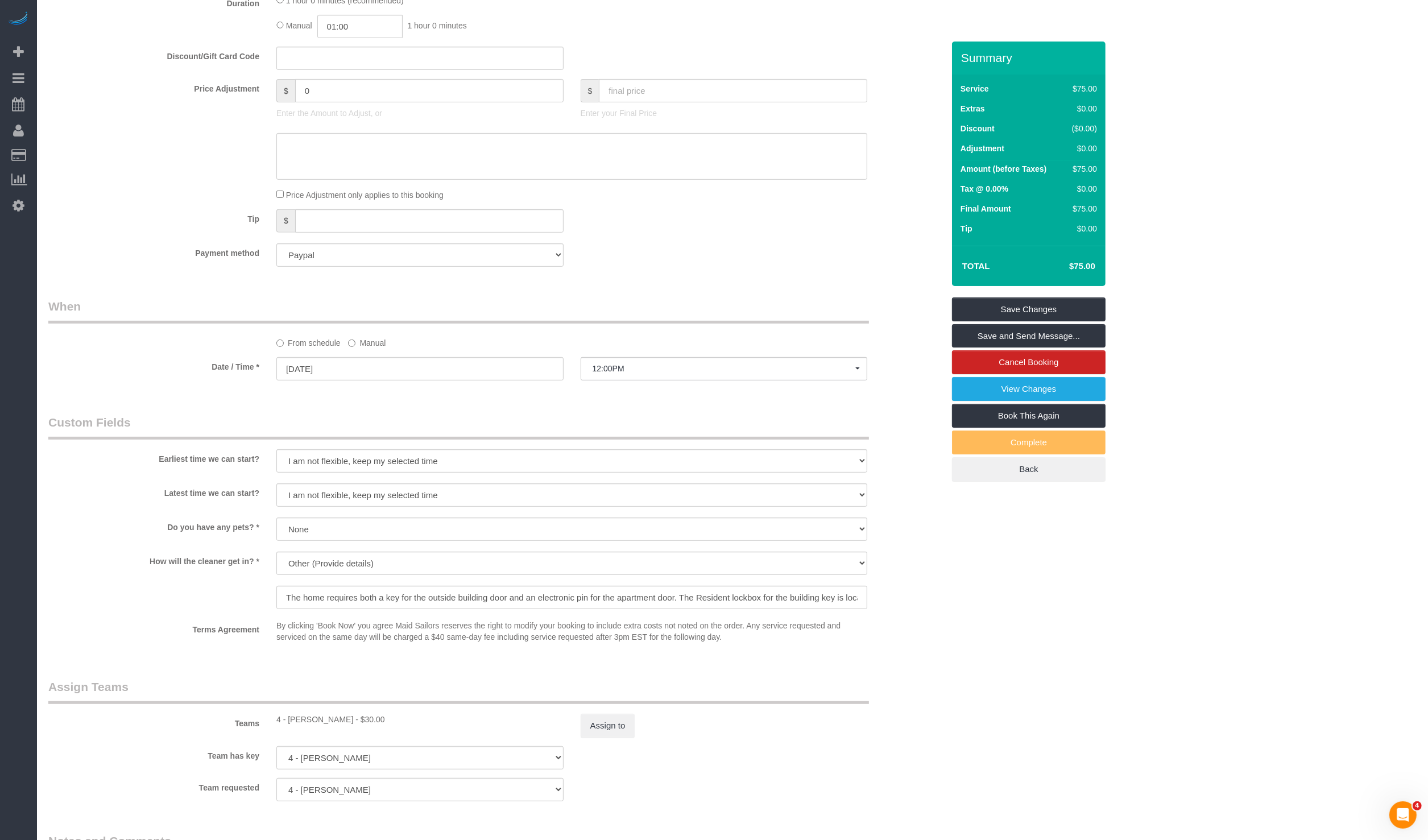
scroll to position [637, 0]
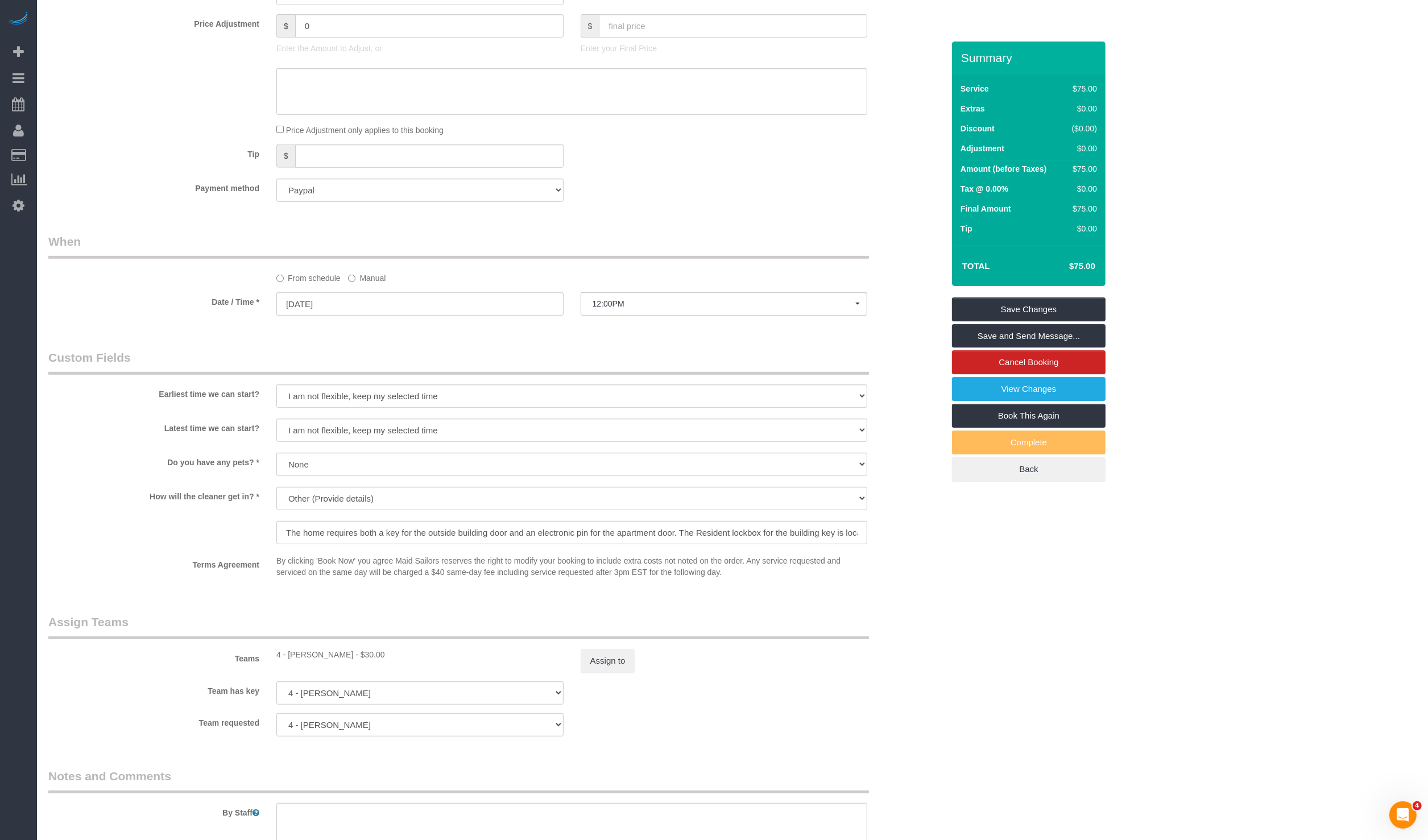
click at [374, 280] on label "Manual" at bounding box center [366, 276] width 37 height 15
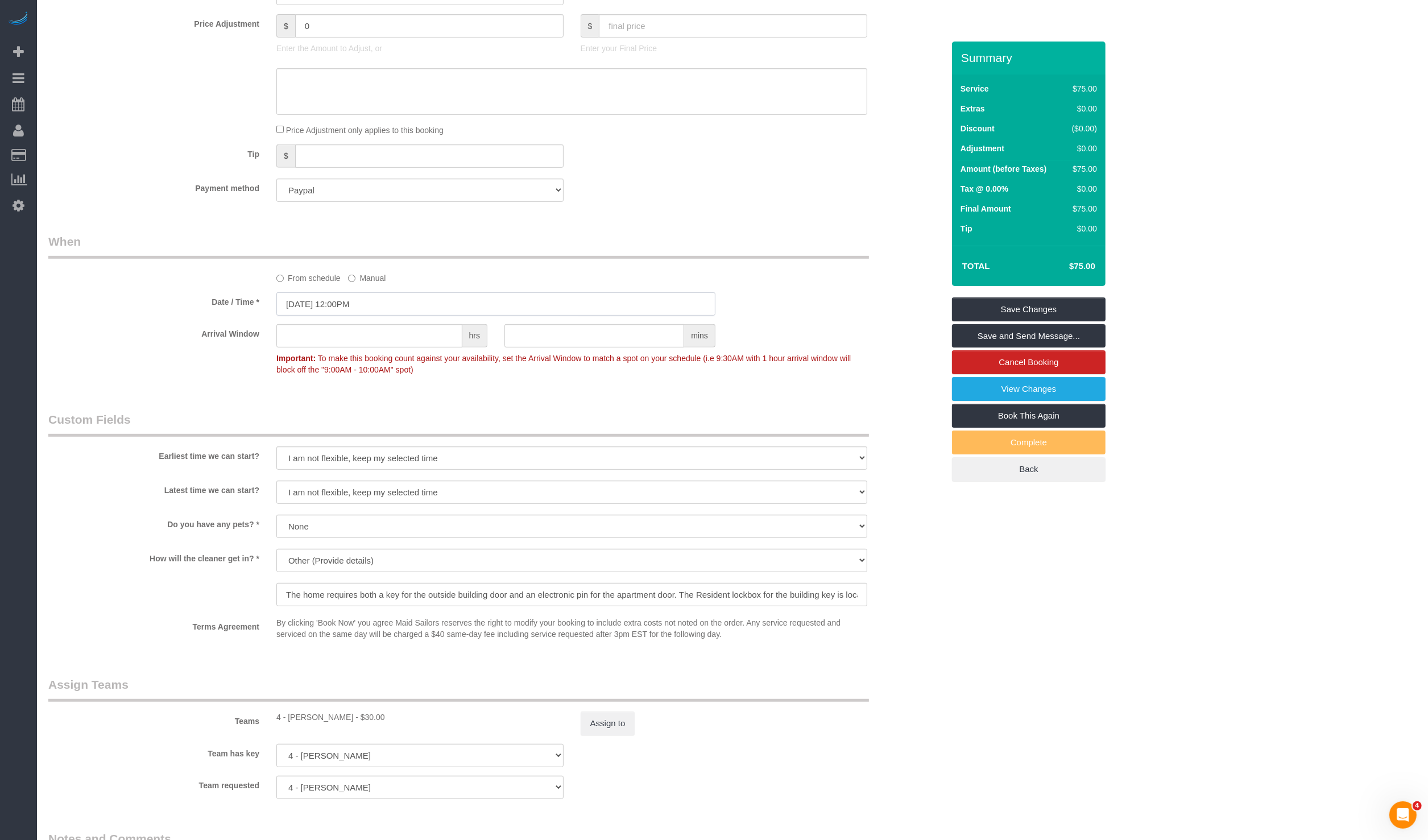
click at [365, 314] on input "09/18/2025 12:00PM" at bounding box center [496, 304] width 439 height 23
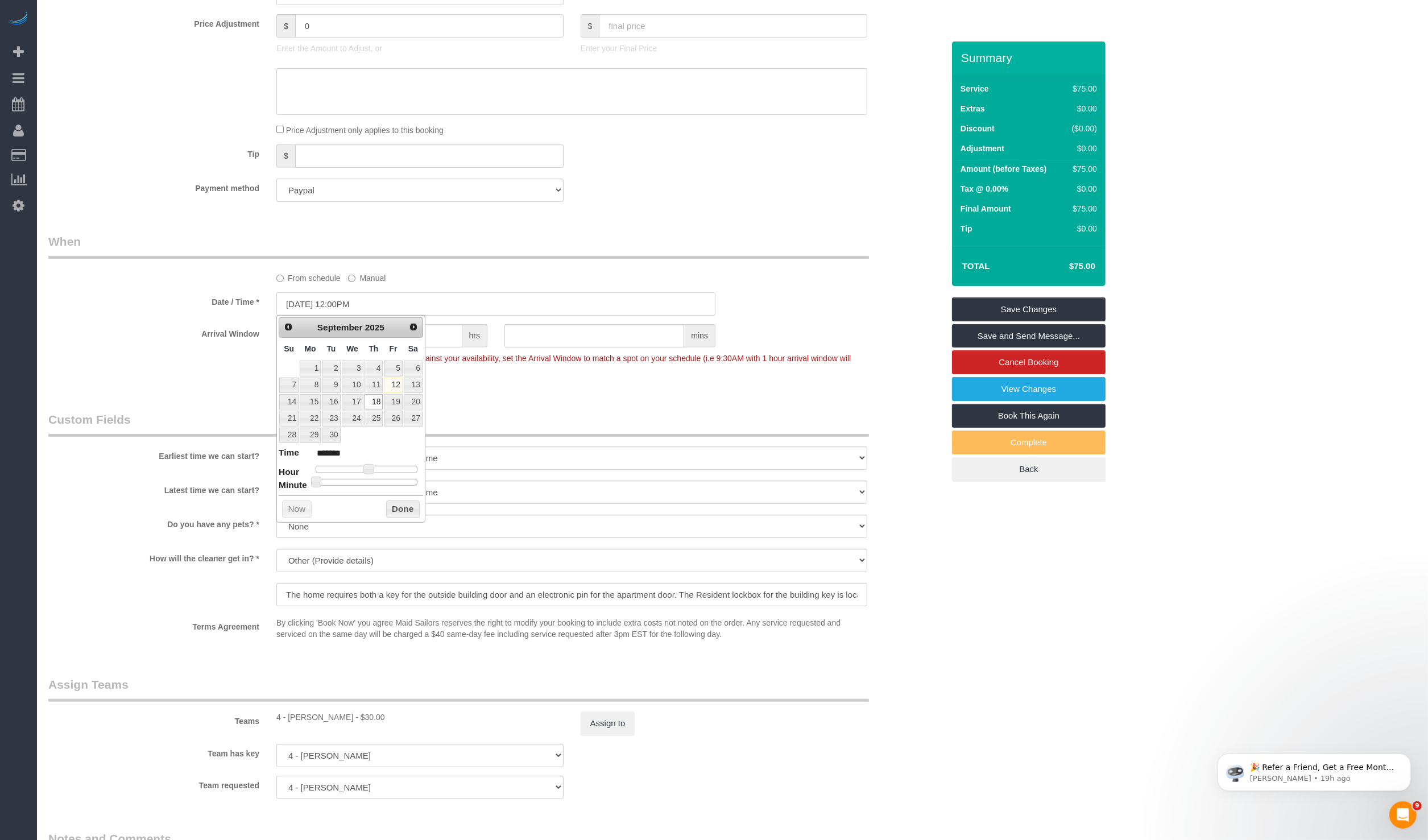
scroll to position [0, 0]
click at [360, 398] on link "17" at bounding box center [353, 402] width 22 height 15
type input "09/17/2025 12:00PM"
click at [679, 265] on div "From schedule Manual" at bounding box center [496, 258] width 912 height 51
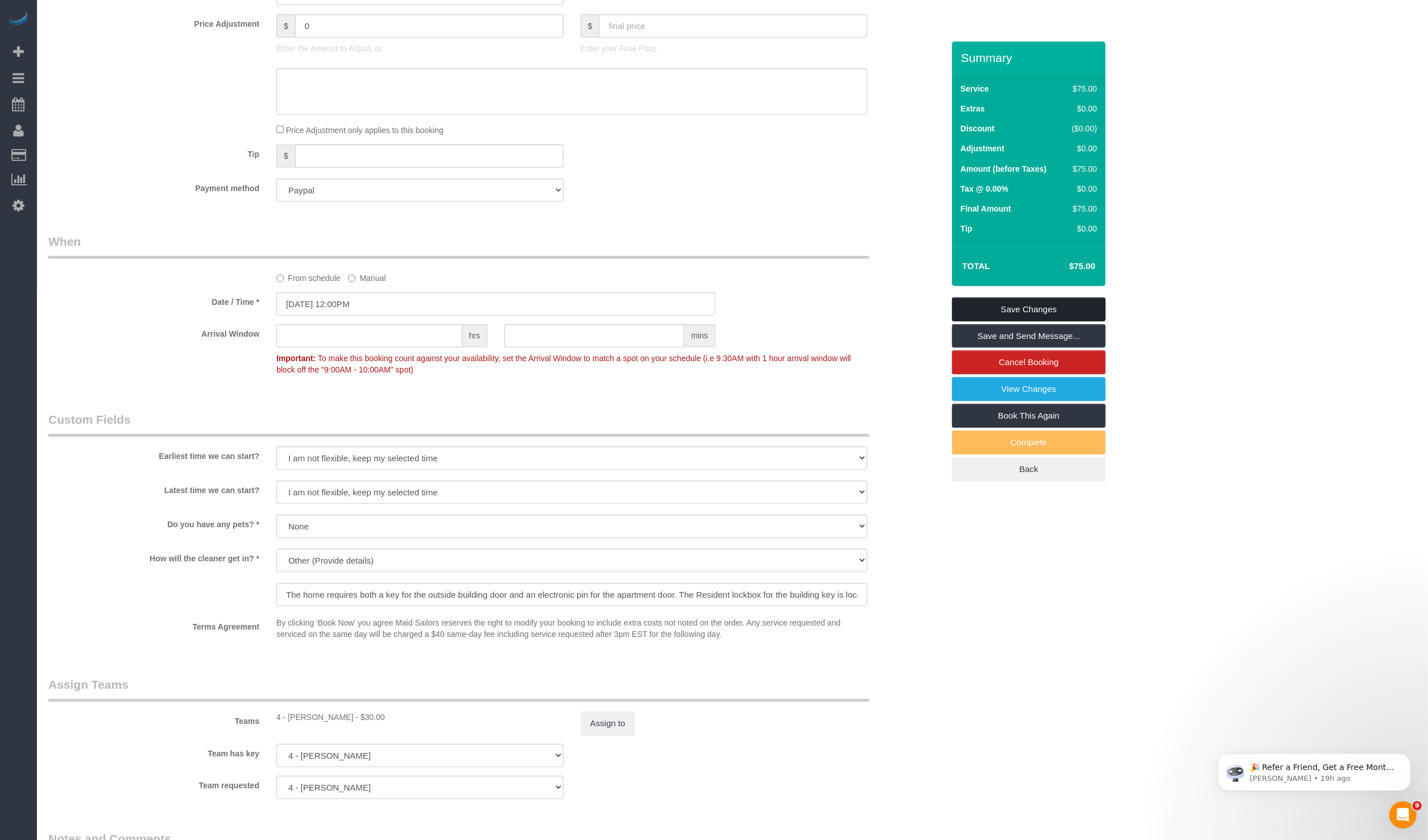
click at [987, 309] on link "Save Changes" at bounding box center [1029, 309] width 154 height 24
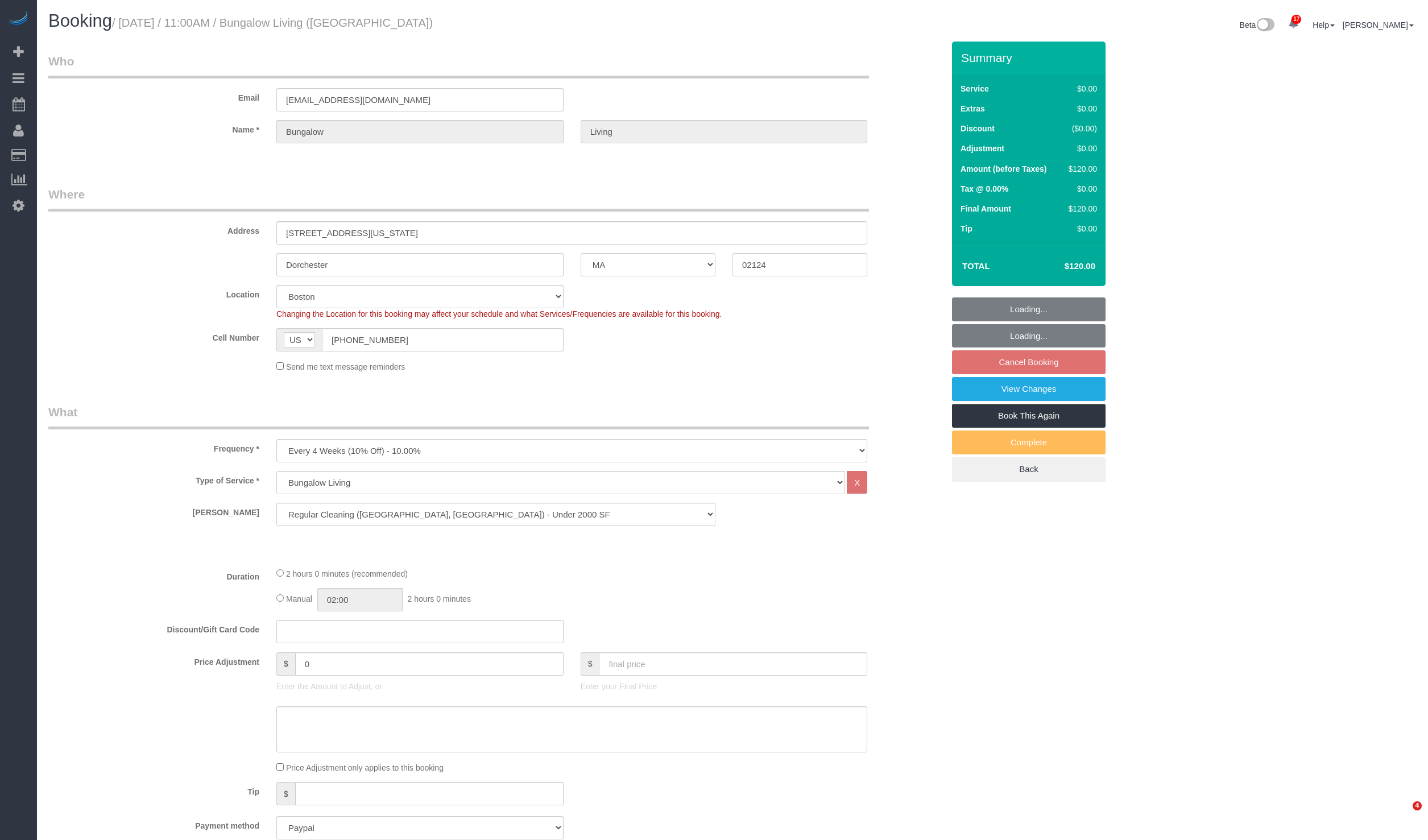
select select "MA"
select select "number:89"
select select "number:90"
select select "number:15"
select select "number:7"
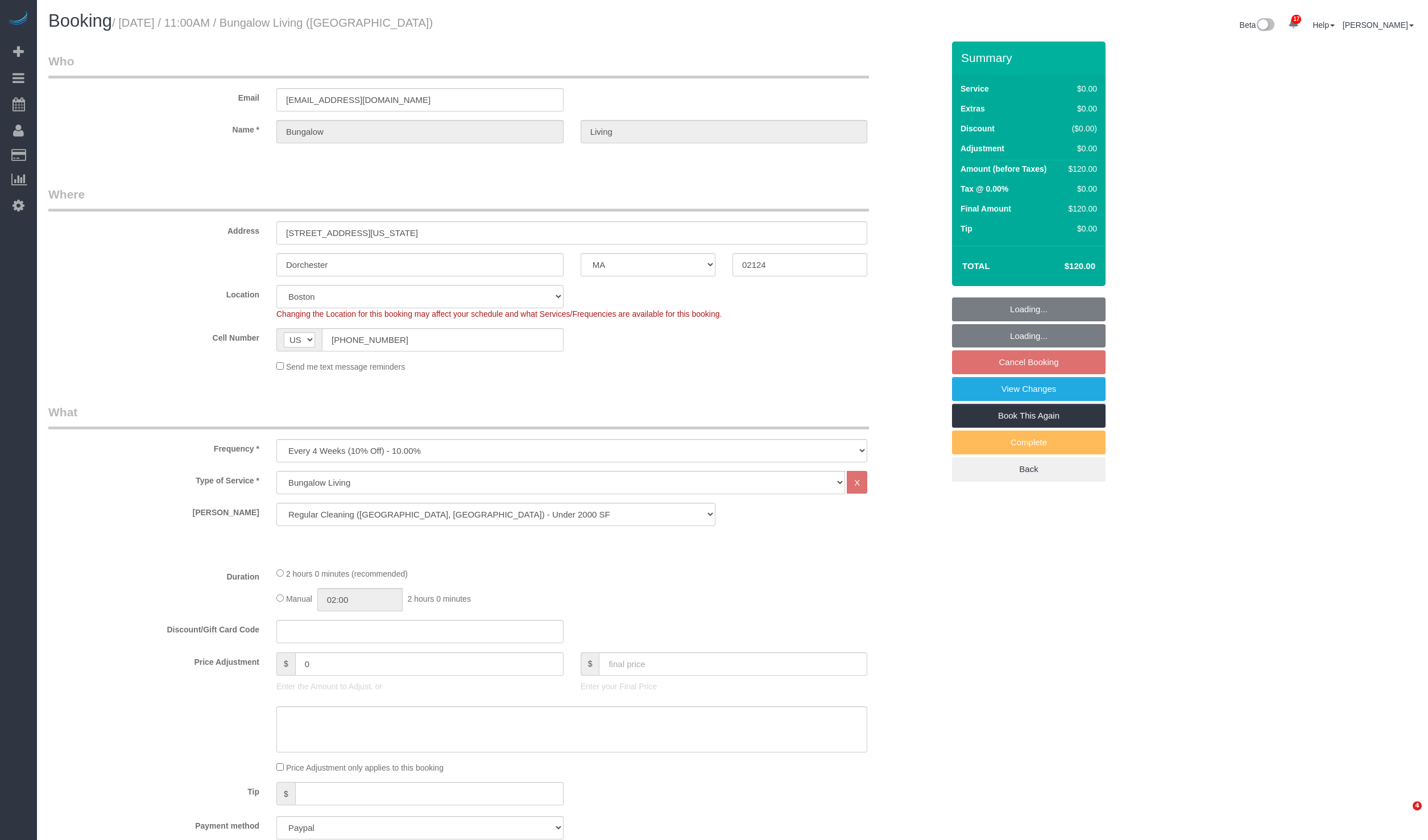
select select "spot56"
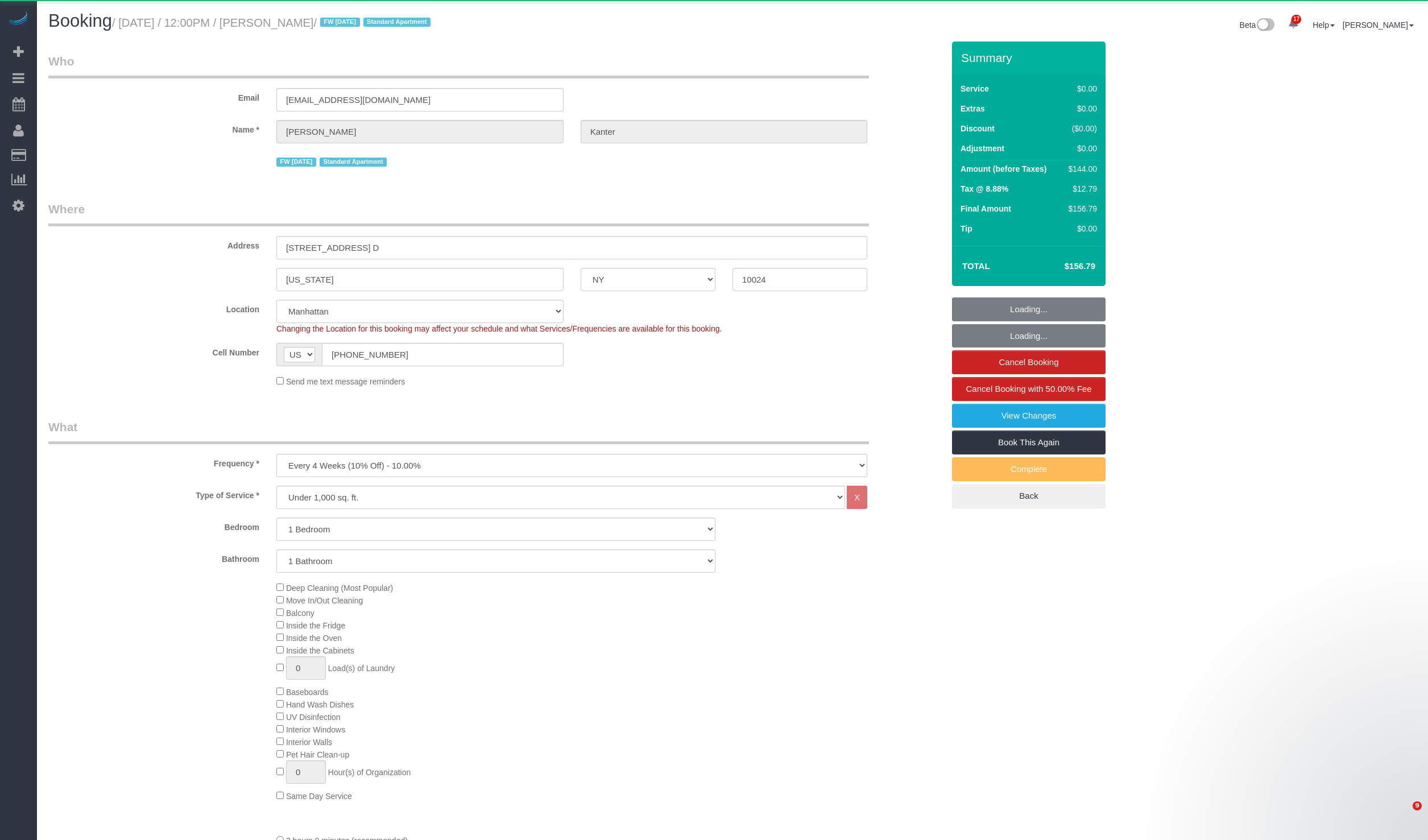
select select "NY"
select select "object:2392"
select select "string:stripe-pm_1NcV0h4VGloSiKo7qLh3g6Fz"
select select "1"
select select "spot1"
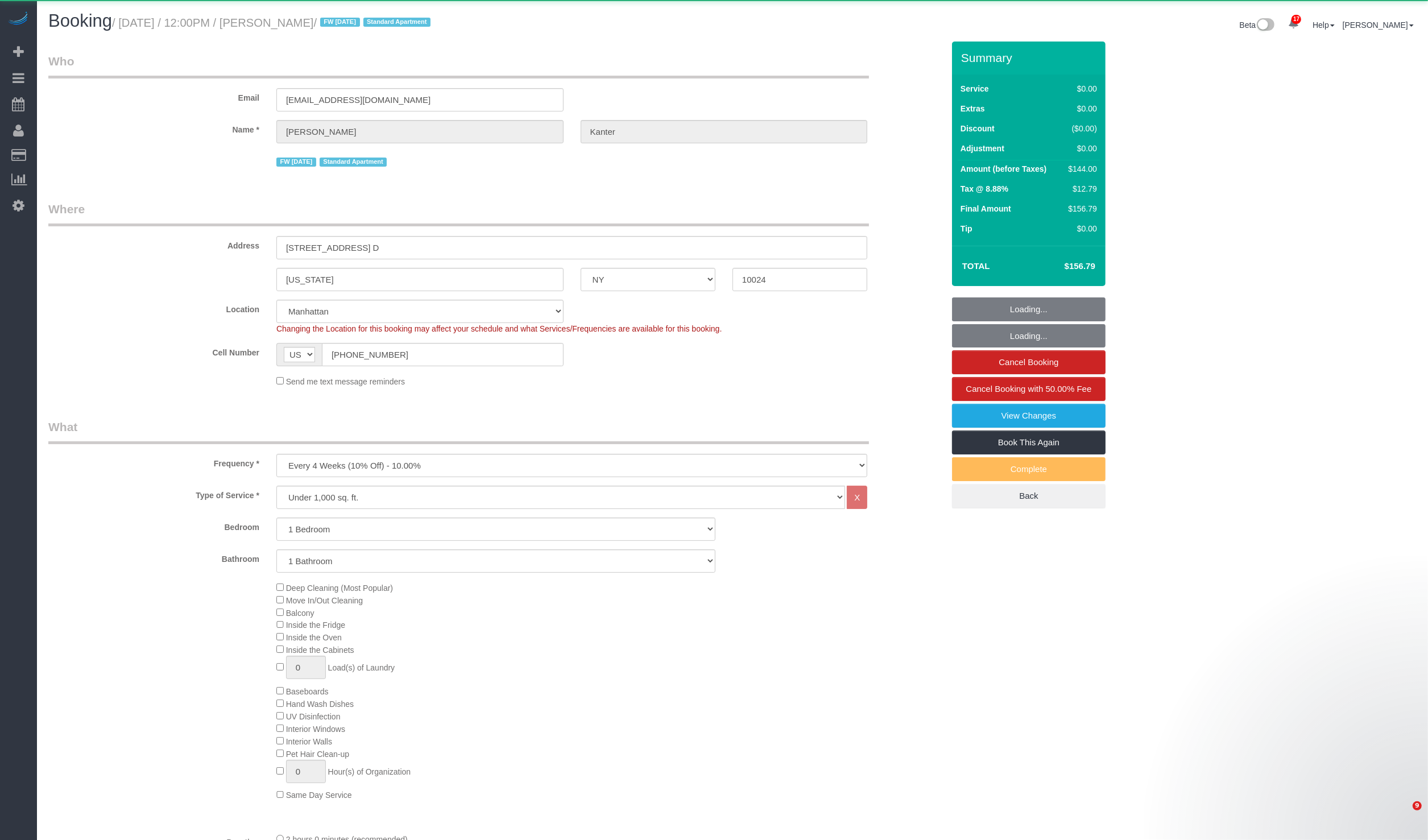
select select "number:89"
select select "number:90"
select select "number:15"
select select "number:5"
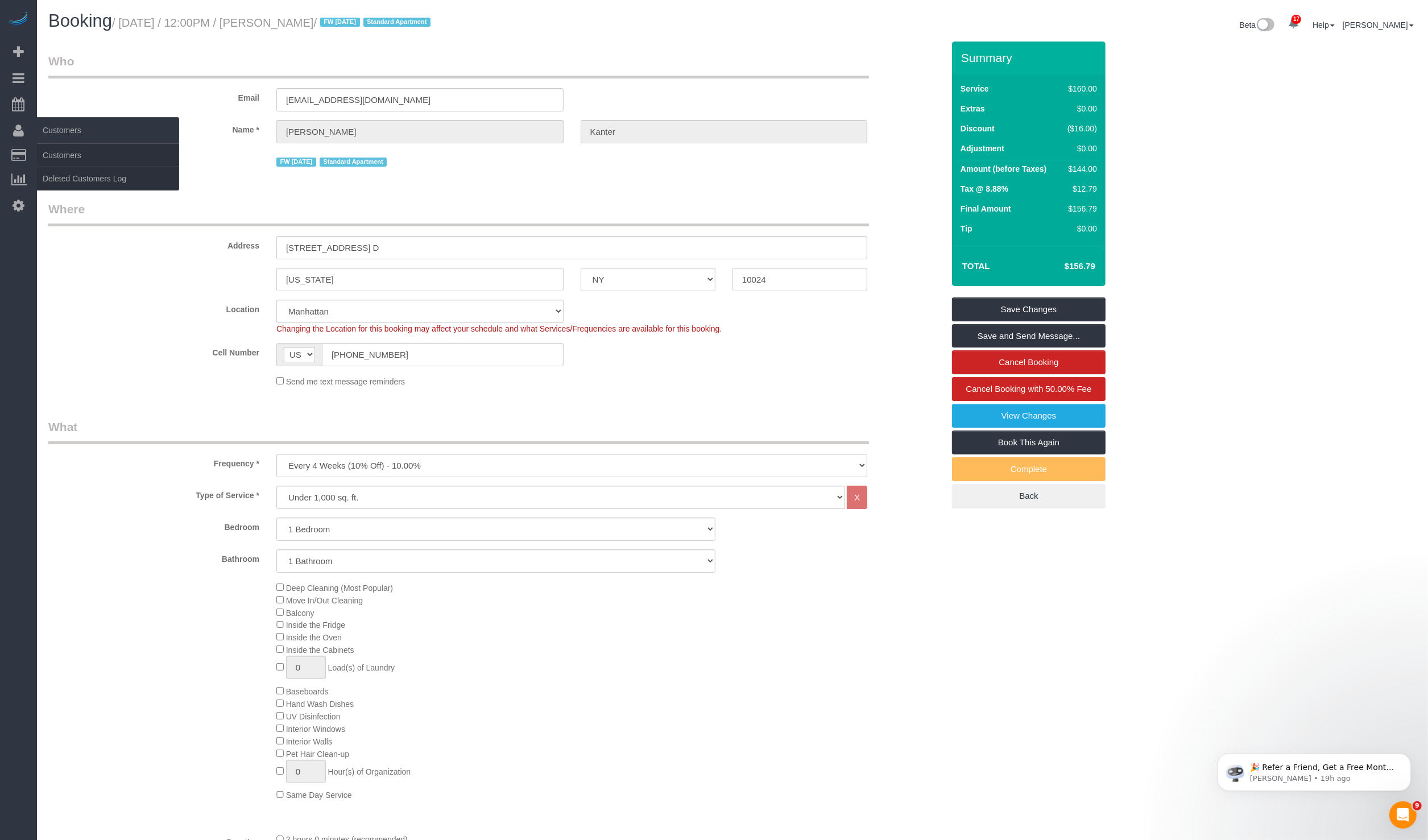
drag, startPoint x: 126, startPoint y: 24, endPoint x: 35, endPoint y: 125, distance: 135.9
click at [377, 24] on small "/ September 12, 2025 / 12:00PM / Danielle Kanter / FW 2/28/24 Standard Apartment" at bounding box center [273, 22] width 322 height 12
copy small "September 12, 2025 / 12:00PM / Danielle Kanter"
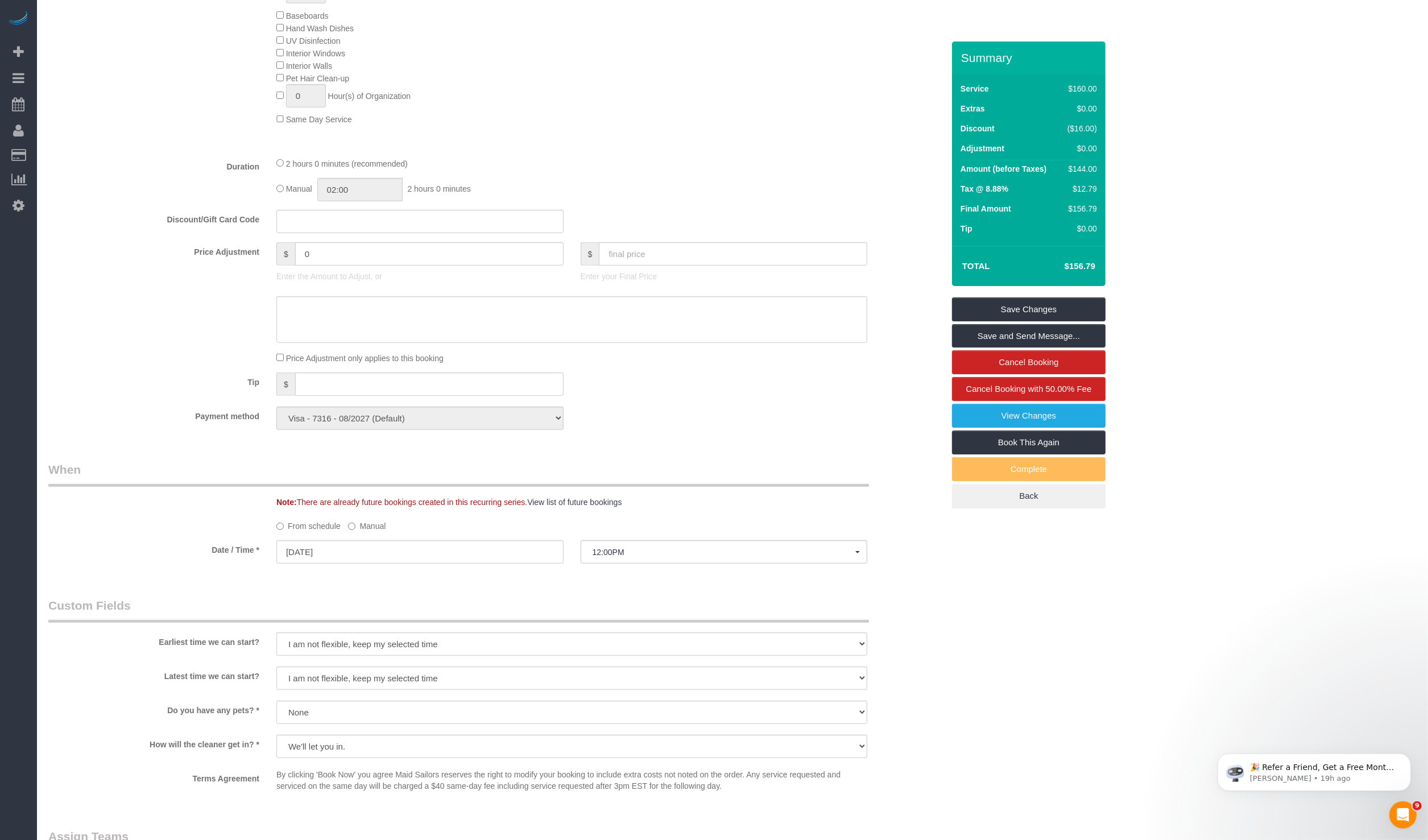
scroll to position [1138, 0]
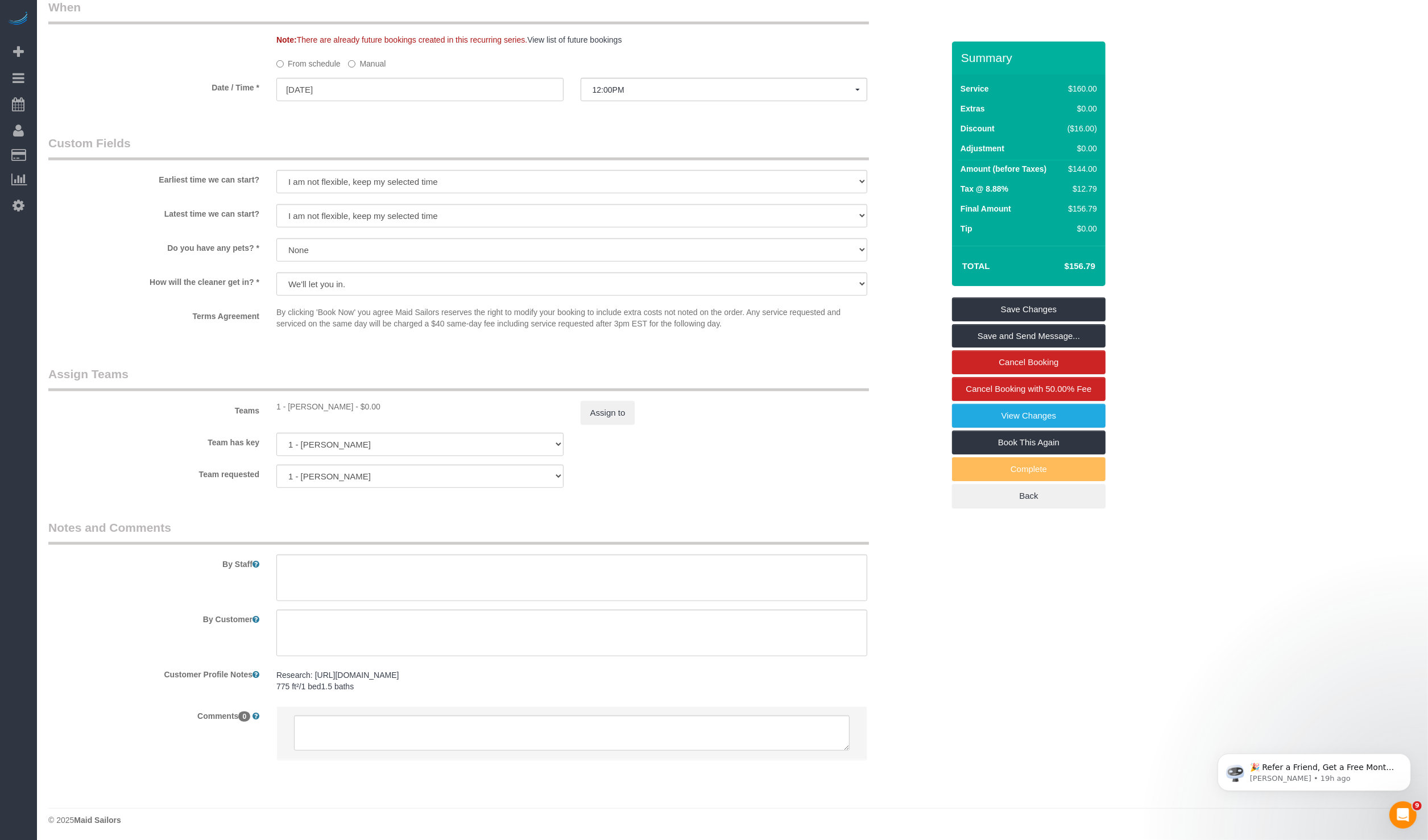
drag, startPoint x: 340, startPoint y: 407, endPoint x: 289, endPoint y: 407, distance: 51.0
click at [289, 407] on div "1 - Chastity Ayala - $0.00" at bounding box center [419, 407] width 287 height 12
copy div "Chastity Ayala"
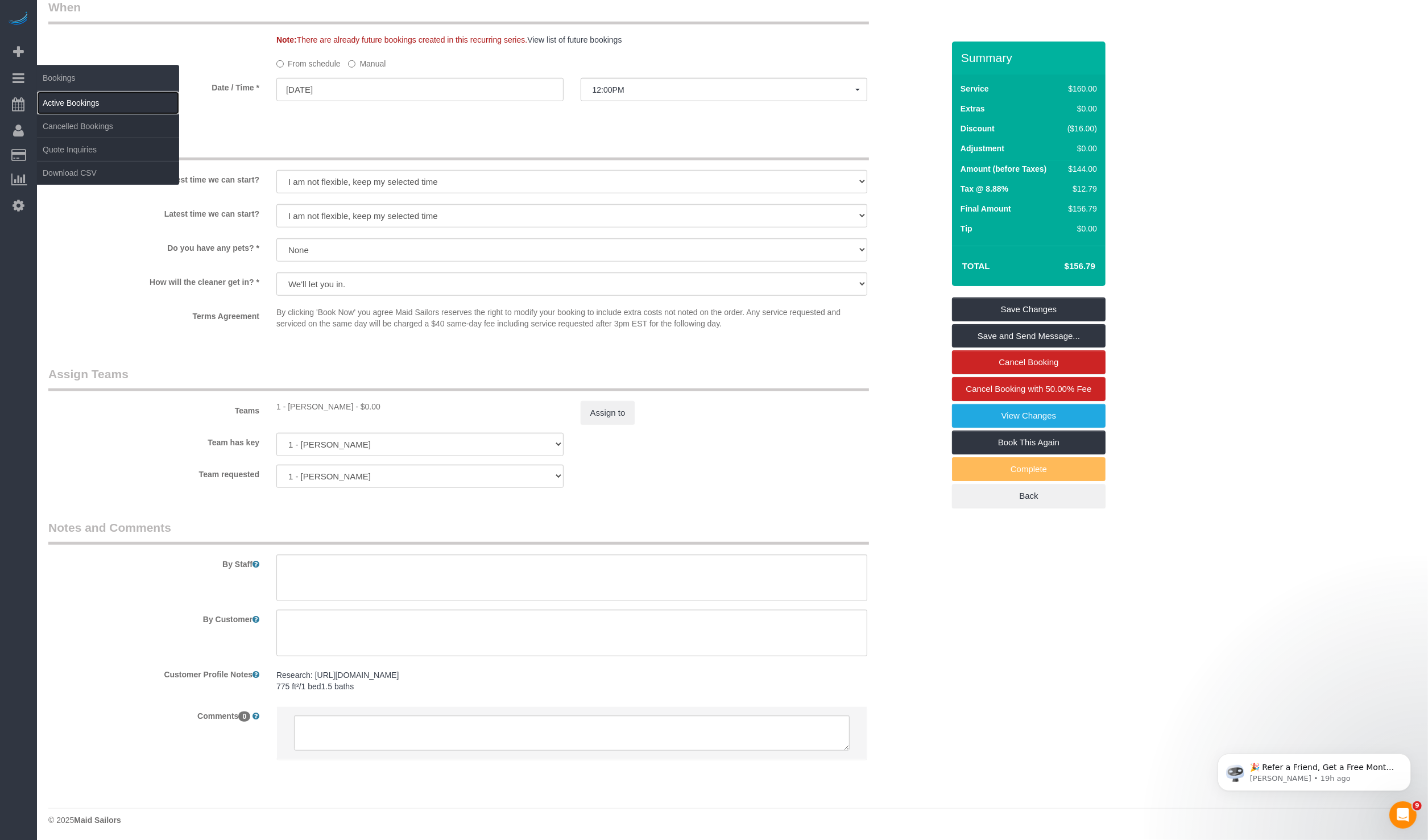
click at [105, 101] on link "Active Bookings" at bounding box center [107, 102] width 142 height 22
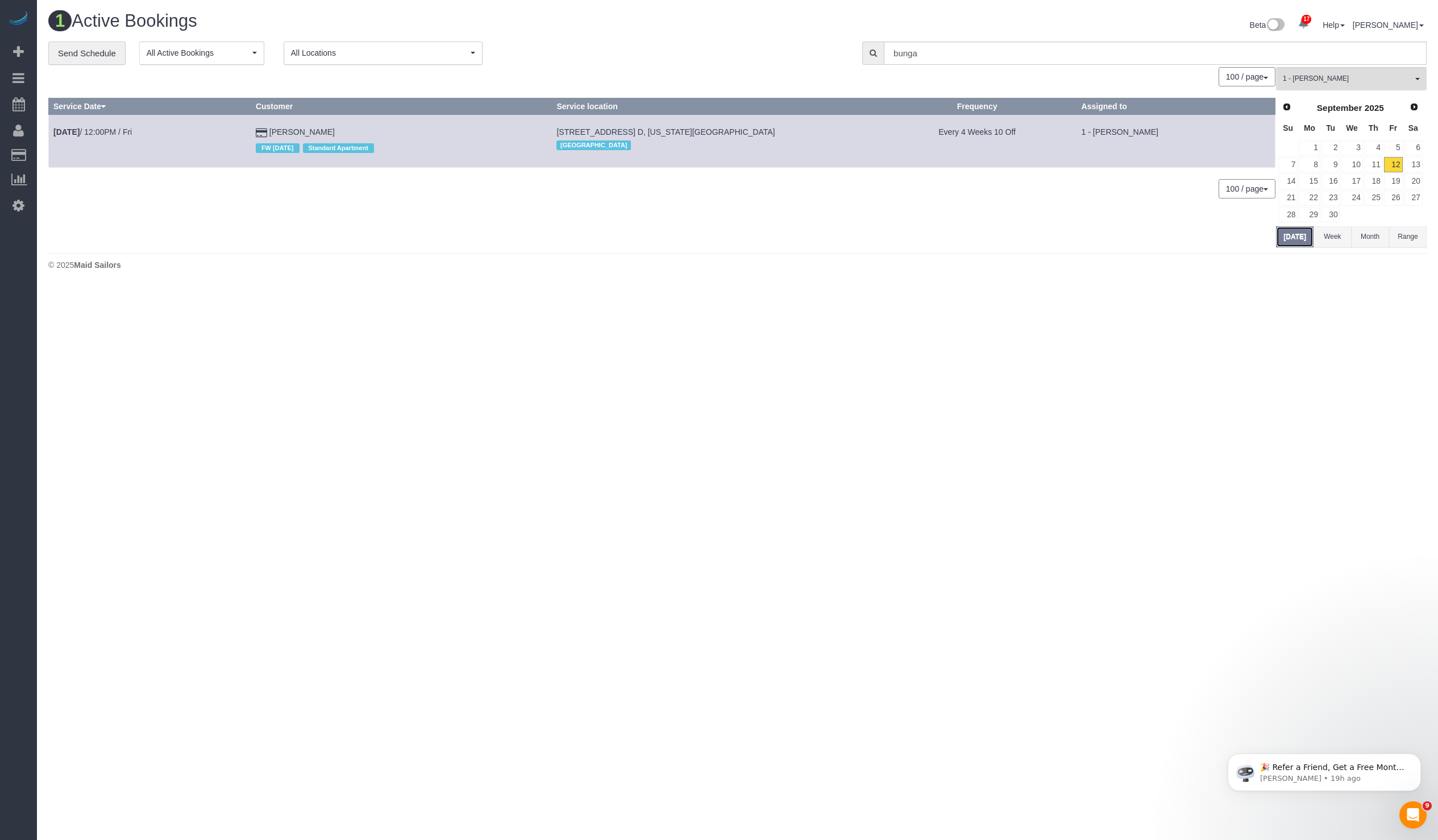
click at [1287, 227] on button "[DATE]" at bounding box center [1295, 236] width 37 height 21
click at [358, 57] on span "All Locations" at bounding box center [379, 53] width 177 height 12
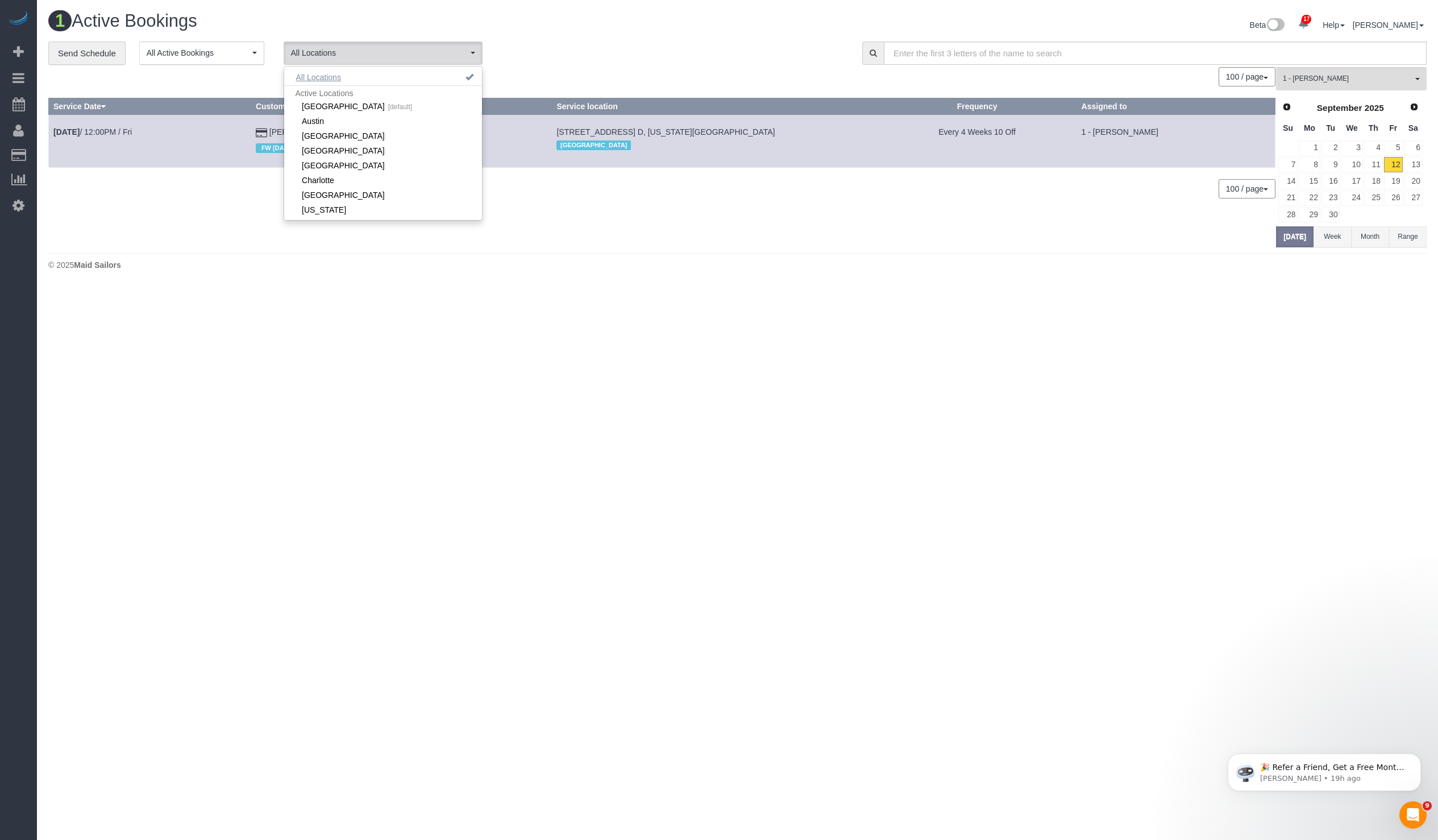
click at [339, 76] on button "All Locations" at bounding box center [319, 77] width 69 height 16
click at [955, 227] on div "0 Bookings found. We couldn't find any bookings that matched your search. Creat…" at bounding box center [662, 157] width 1228 height 180
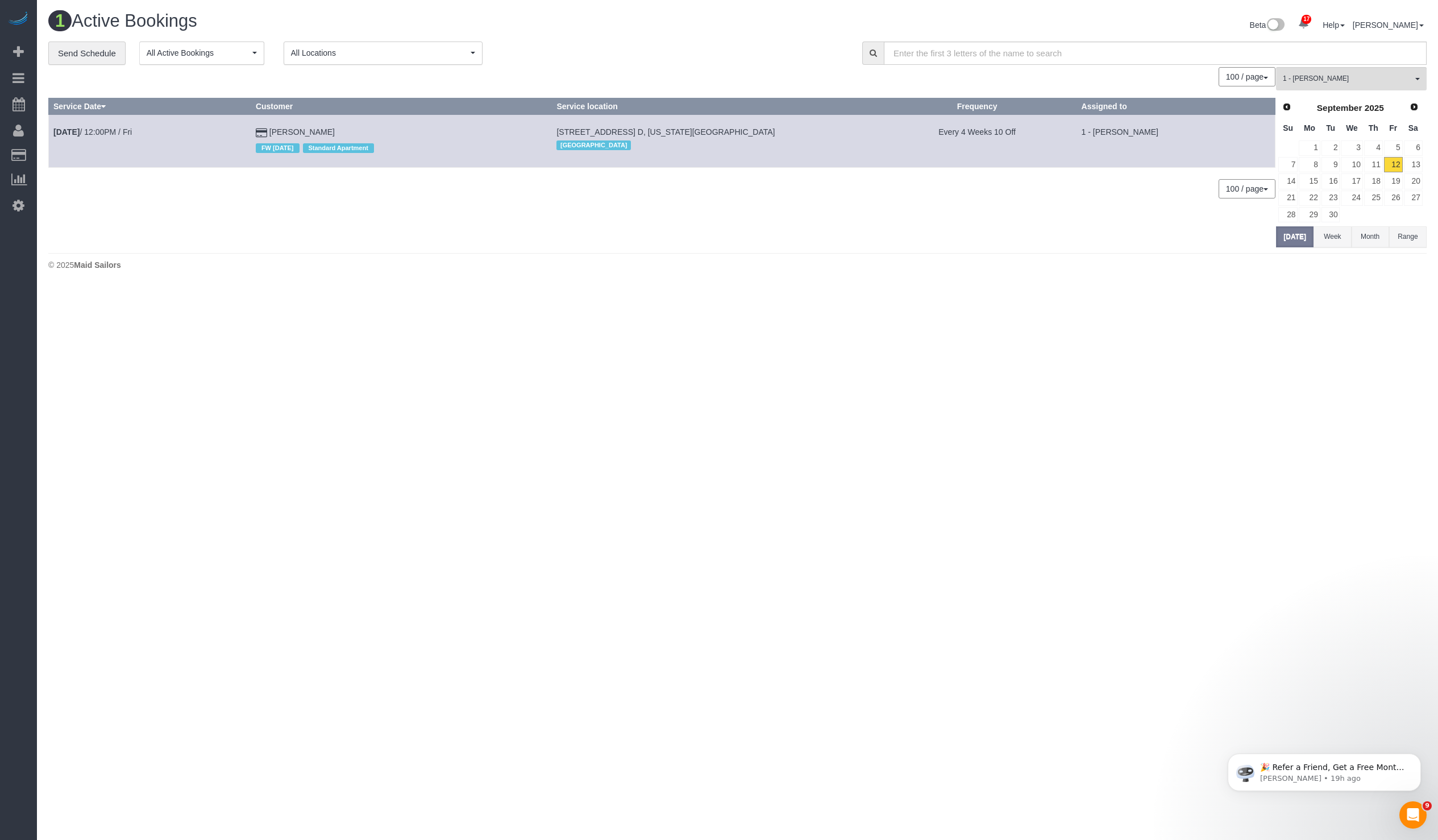
click at [959, 132] on td "Every 4 Weeks 10 Off" at bounding box center [976, 141] width 199 height 52
click at [1140, 131] on td "1 - [PERSON_NAME]" at bounding box center [1176, 141] width 199 height 52
copy td "Chastity"
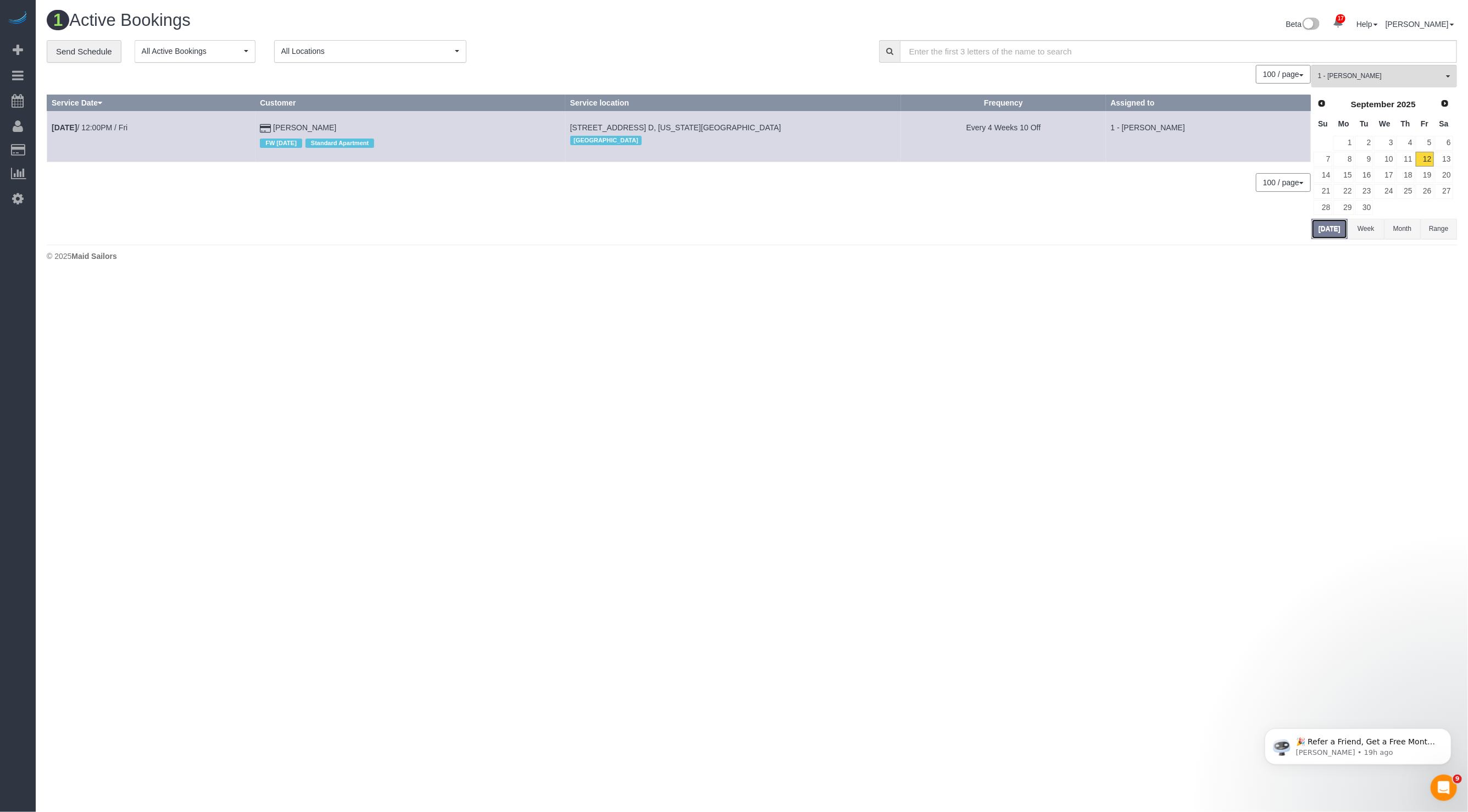
click at [1331, 232] on button "[DATE]" at bounding box center [1330, 228] width 36 height 20
click at [655, 127] on span "151 West 87th Street, Apt. D, New York, NY 10024" at bounding box center [676, 127] width 211 height 9
copy td "151 West 87th Street, Apt. D, New York, NY 10024"
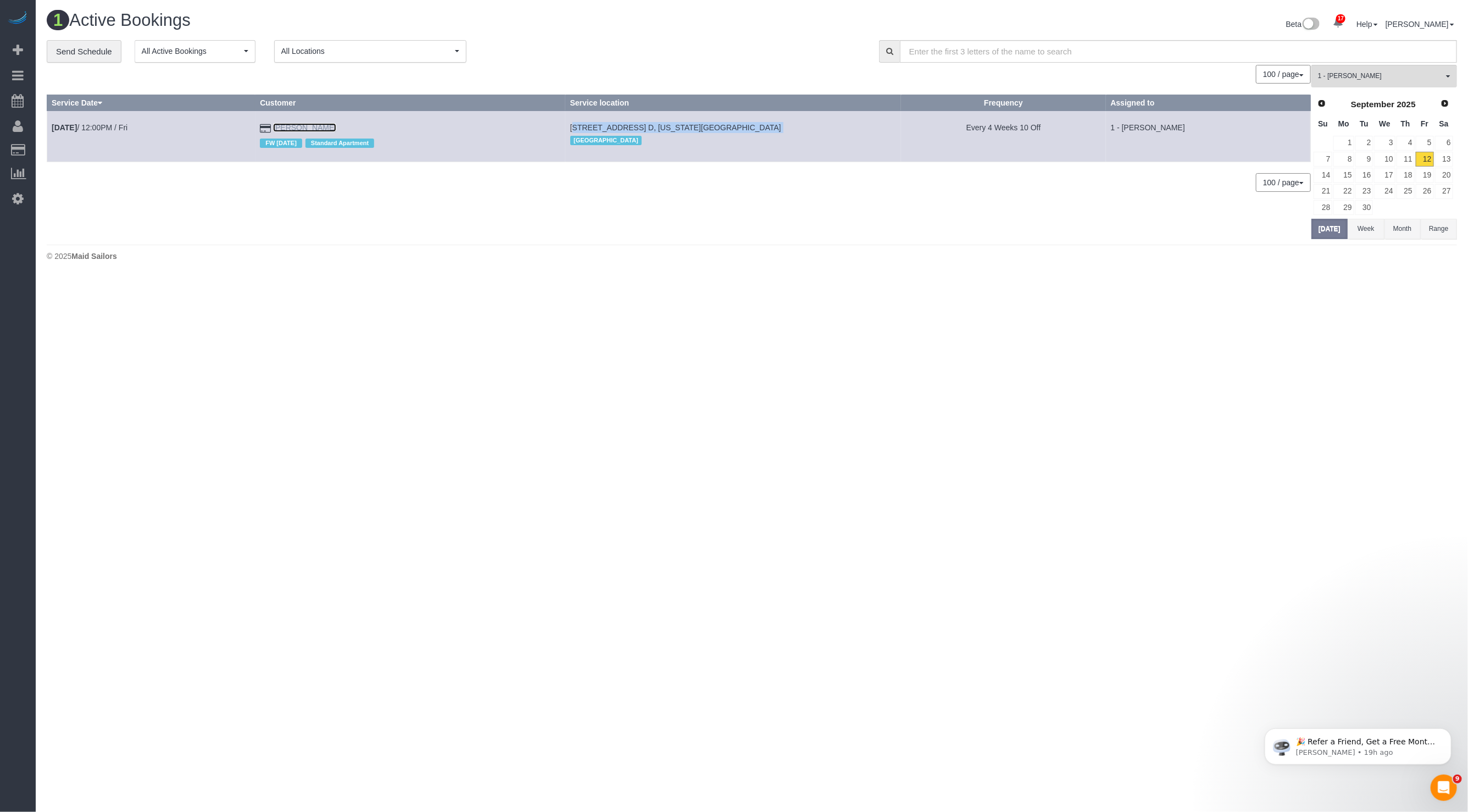
click at [334, 125] on link "Danielle Kanter" at bounding box center [305, 127] width 64 height 9
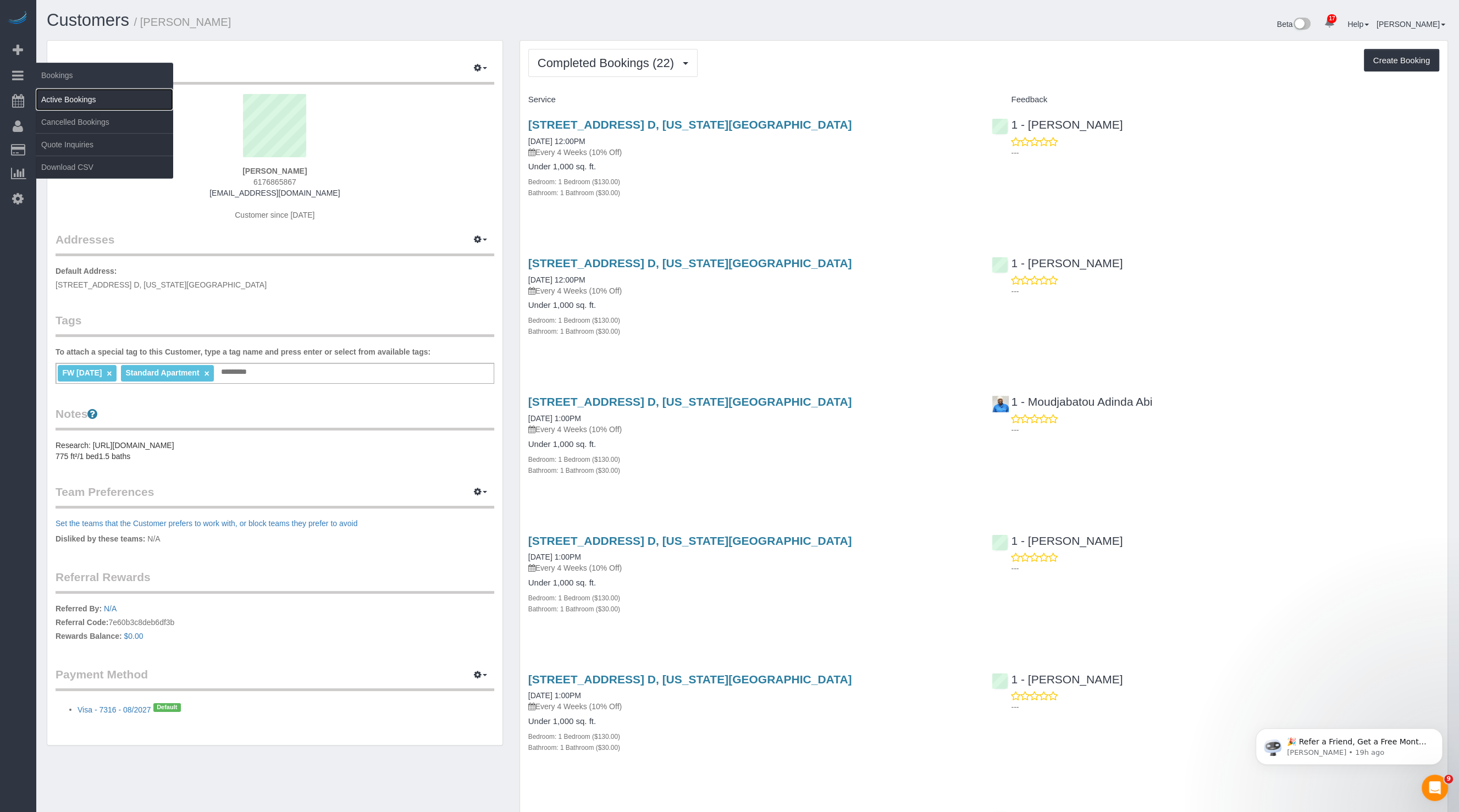
click at [100, 89] on link "Active Bookings" at bounding box center [104, 99] width 138 height 22
click at [100, 89] on body "17 Beta Your Notifications You have 0 alerts × You have 7 to charge for 09/11/2…" at bounding box center [730, 406] width 1459 height 812
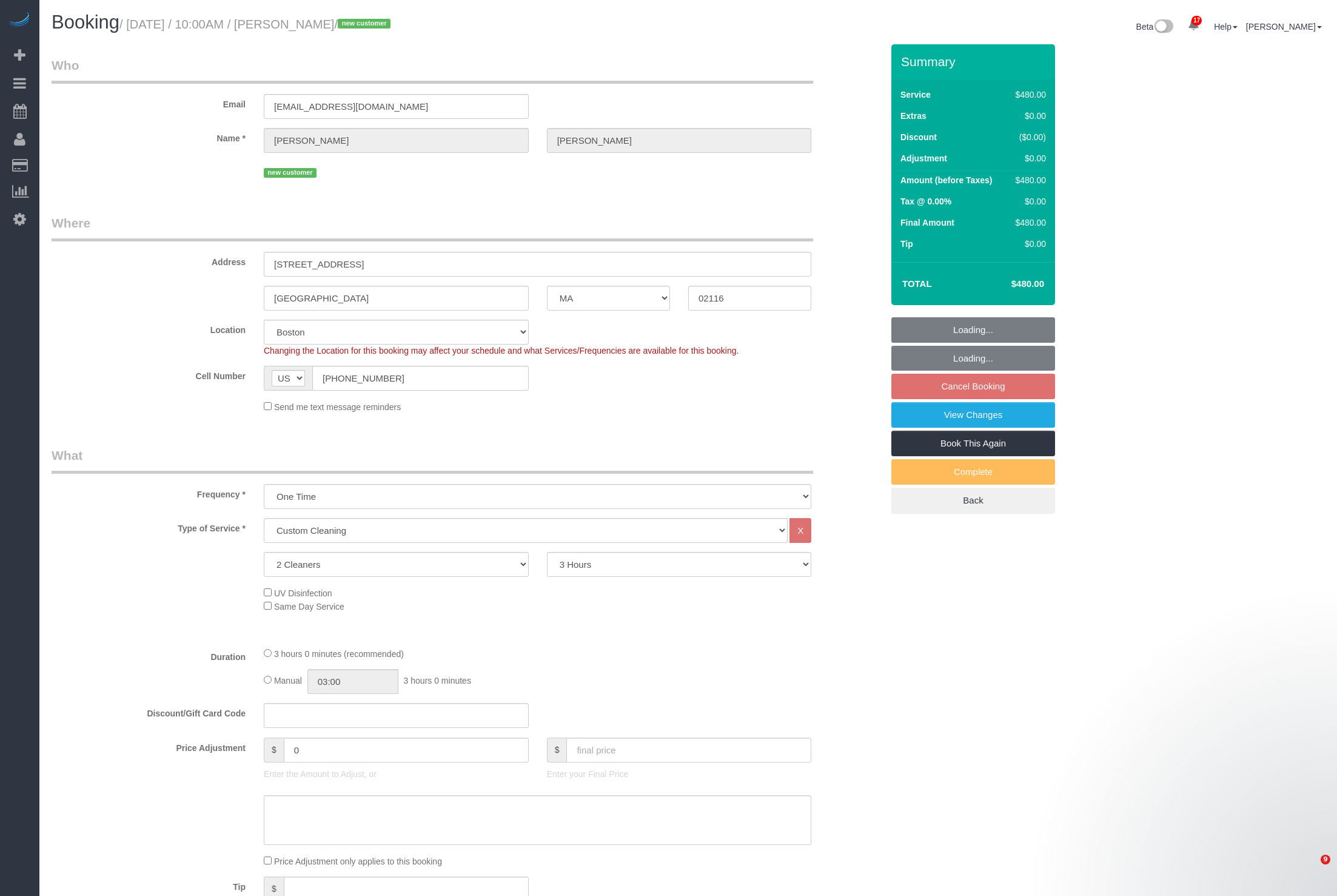
select select "MA"
select select "2"
select select "180"
select select "number:58"
select select "number:70"
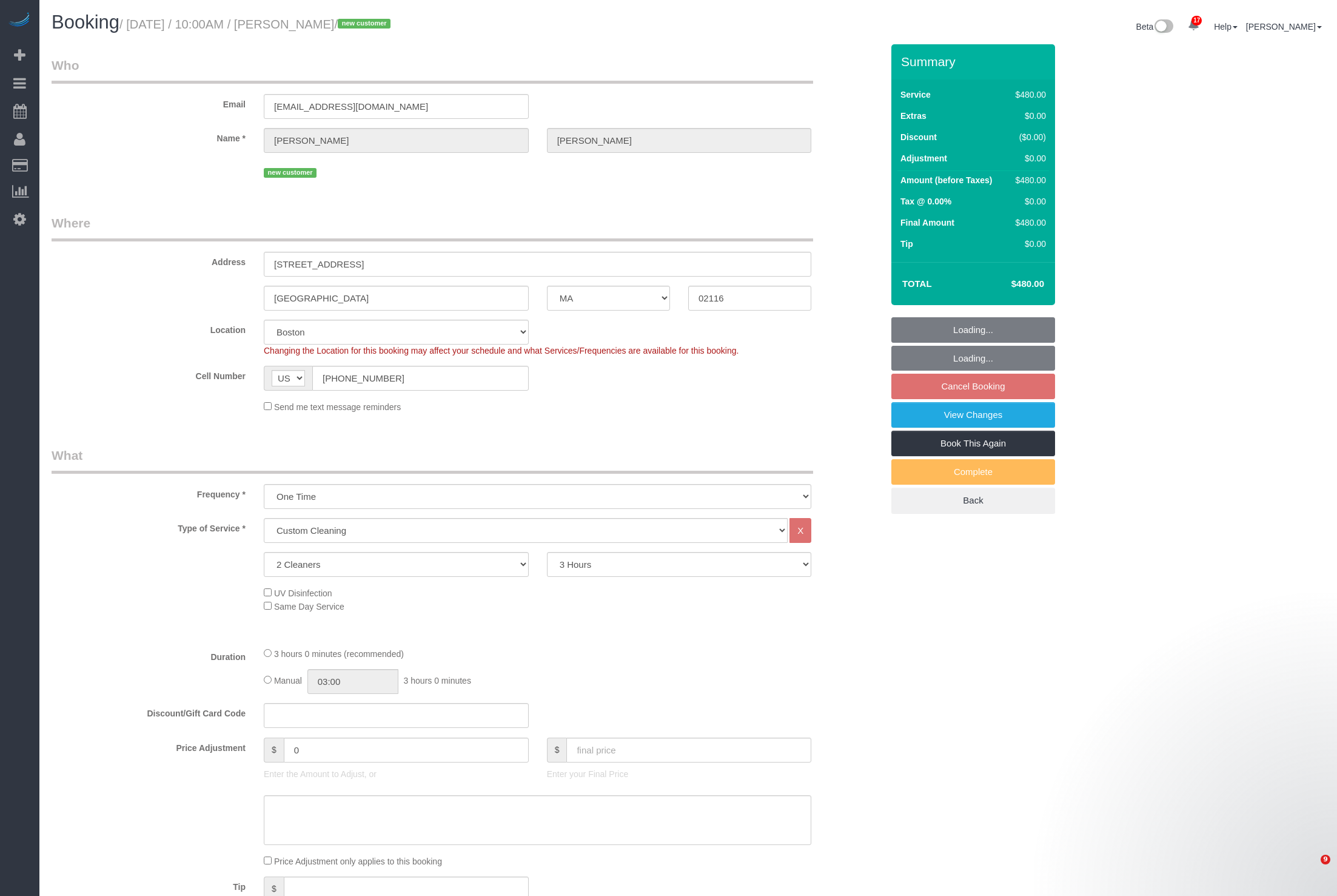
select select "number:15"
select select "number:5"
select select "spot371"
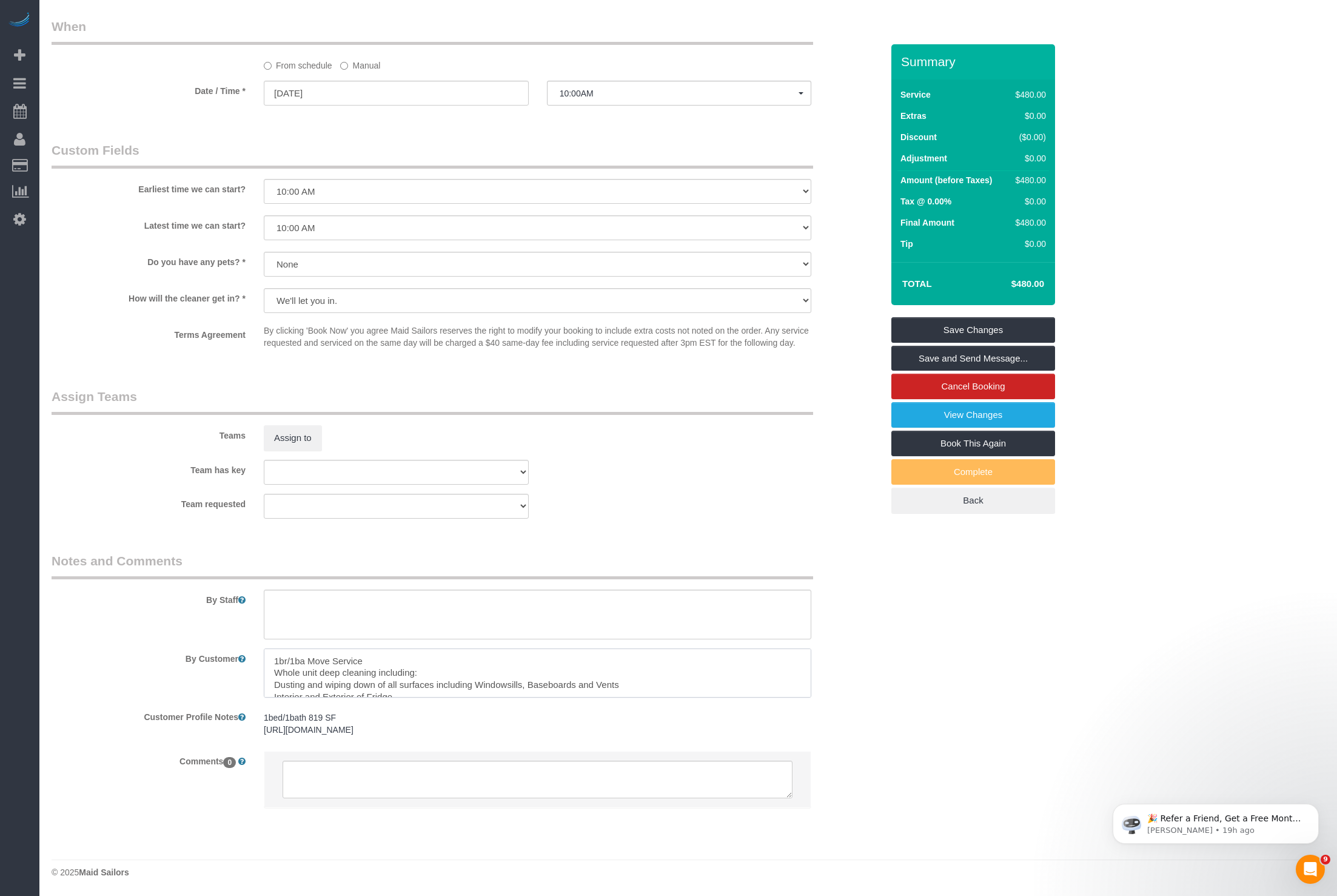
click at [407, 695] on textarea at bounding box center [537, 673] width 547 height 50
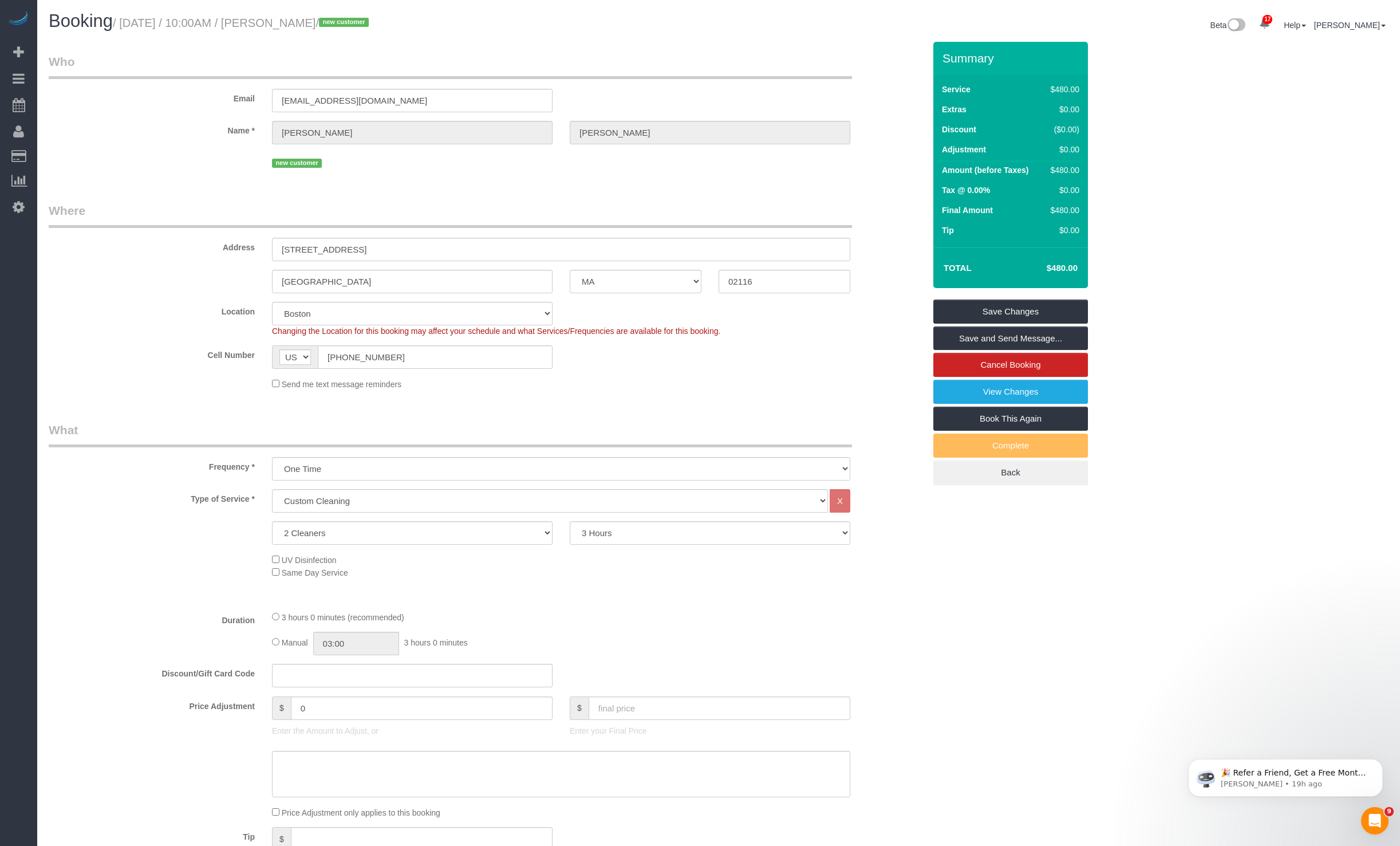
click at [370, 28] on small "/ [DATE] / 10:00AM / [PERSON_NAME] / new customer" at bounding box center [243, 23] width 260 height 13
drag, startPoint x: 387, startPoint y: 24, endPoint x: 299, endPoint y: 28, distance: 88.1
click at [299, 28] on small "/ [DATE] / 10:00AM / [PERSON_NAME] / new customer" at bounding box center [243, 23] width 260 height 13
copy small "[PERSON_NAME]"
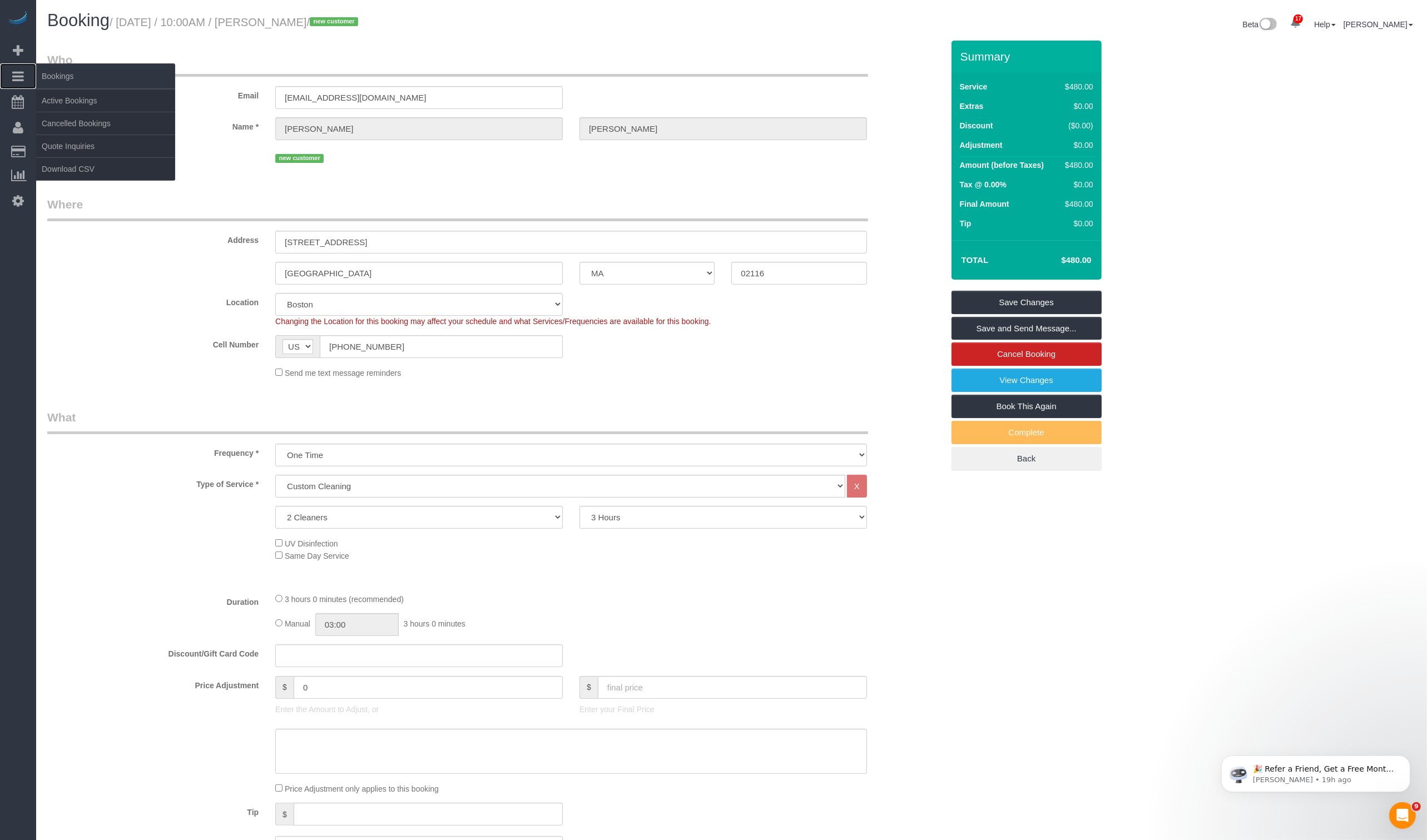
click at [10, 78] on link "Bookings" at bounding box center [18, 76] width 36 height 25
click at [76, 96] on link "Active Bookings" at bounding box center [105, 100] width 139 height 22
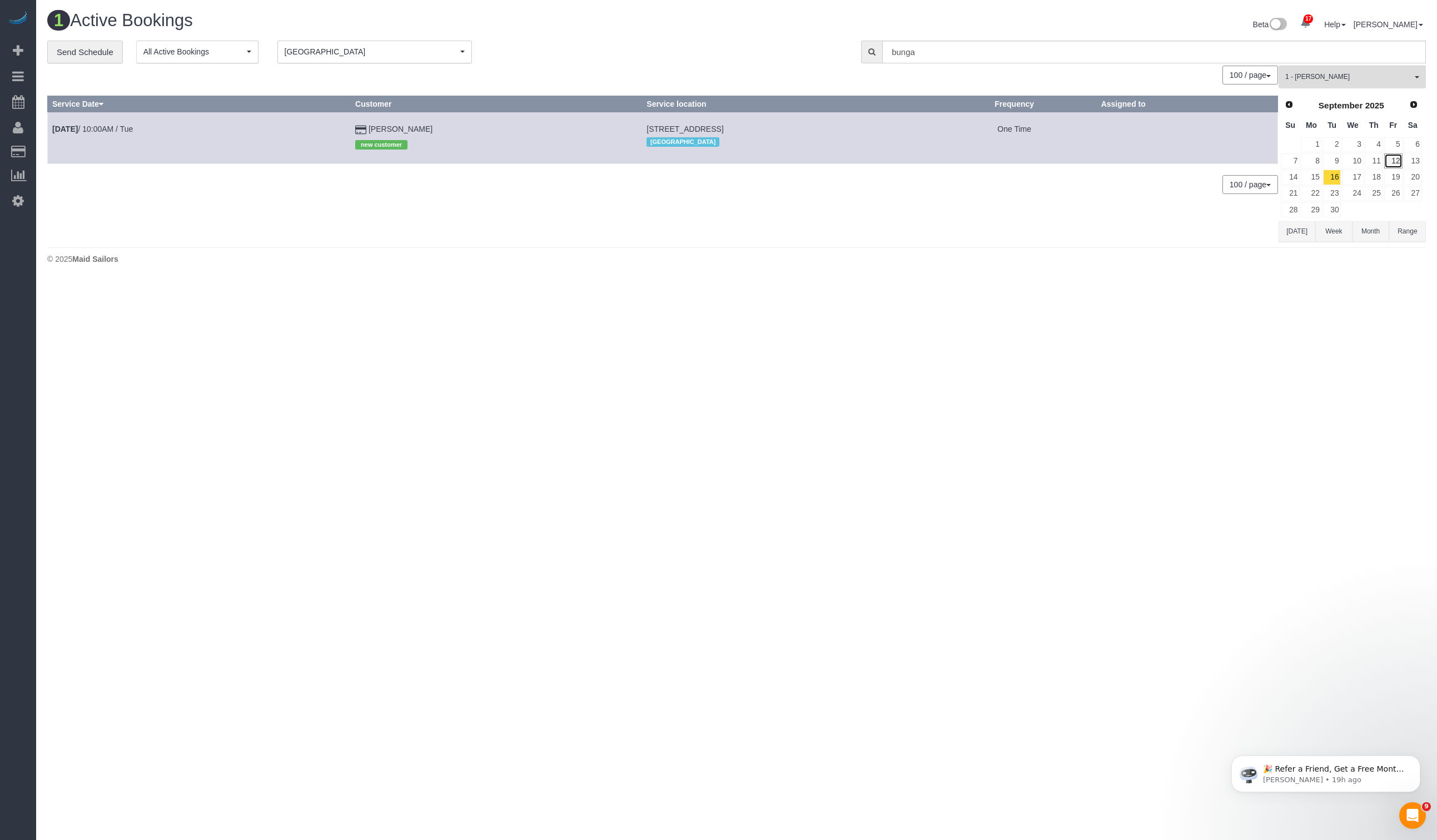
click at [1226, 166] on link "12" at bounding box center [1393, 161] width 19 height 15
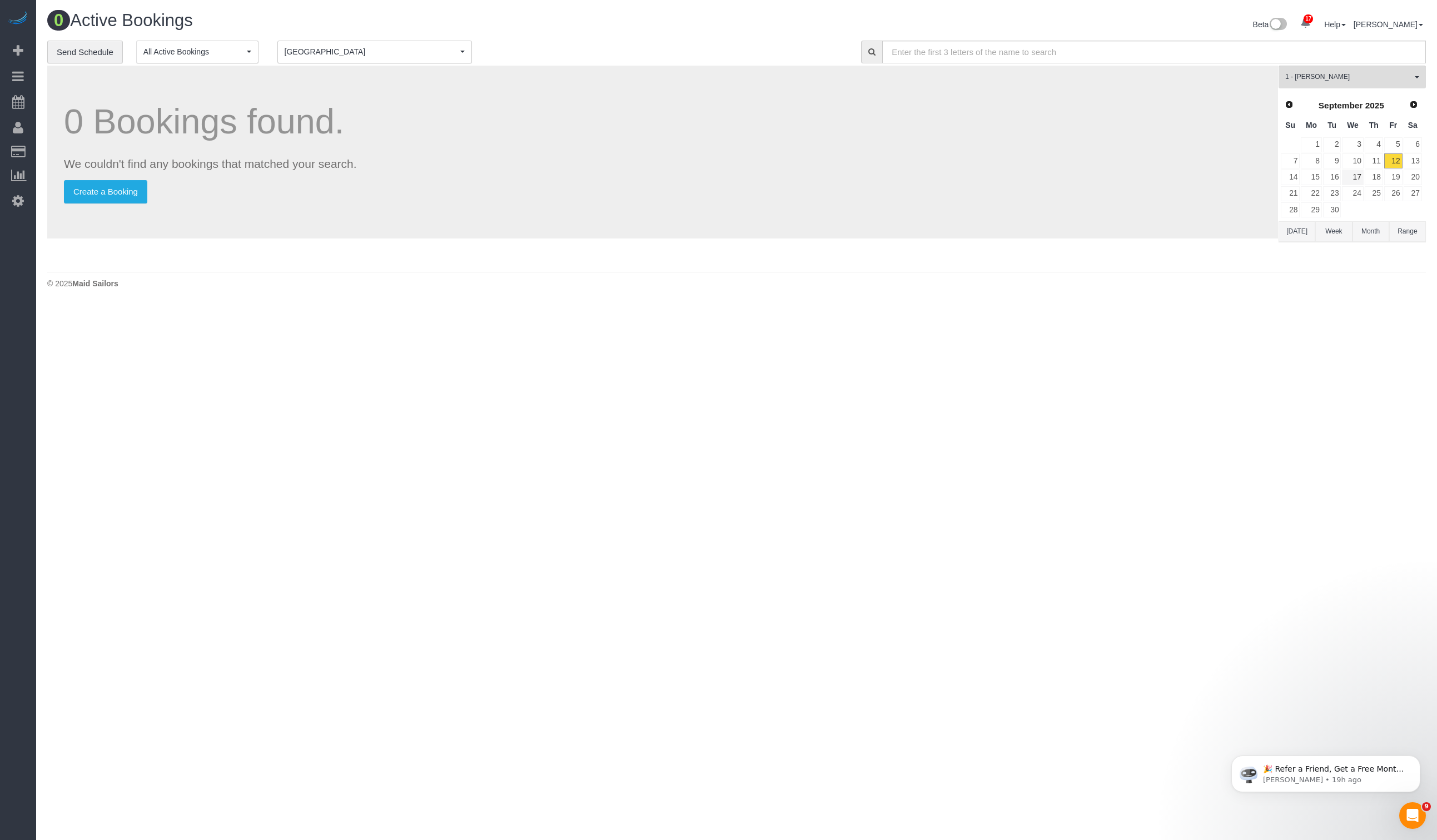
click at [1226, 172] on link "17" at bounding box center [1352, 176] width 21 height 15
click at [1226, 173] on link "17" at bounding box center [1352, 176] width 21 height 15
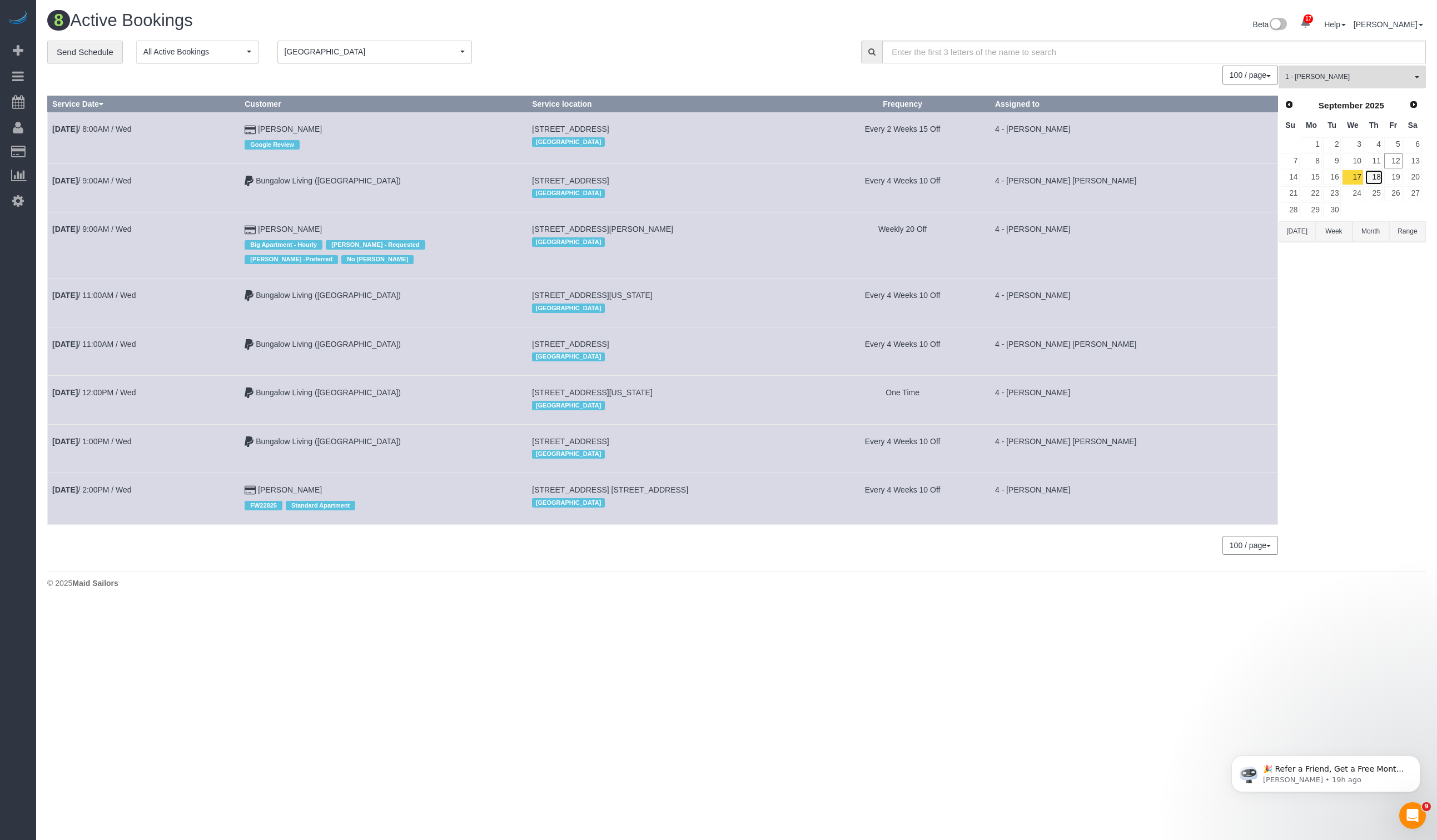
click at [1226, 176] on link "18" at bounding box center [1374, 176] width 19 height 15
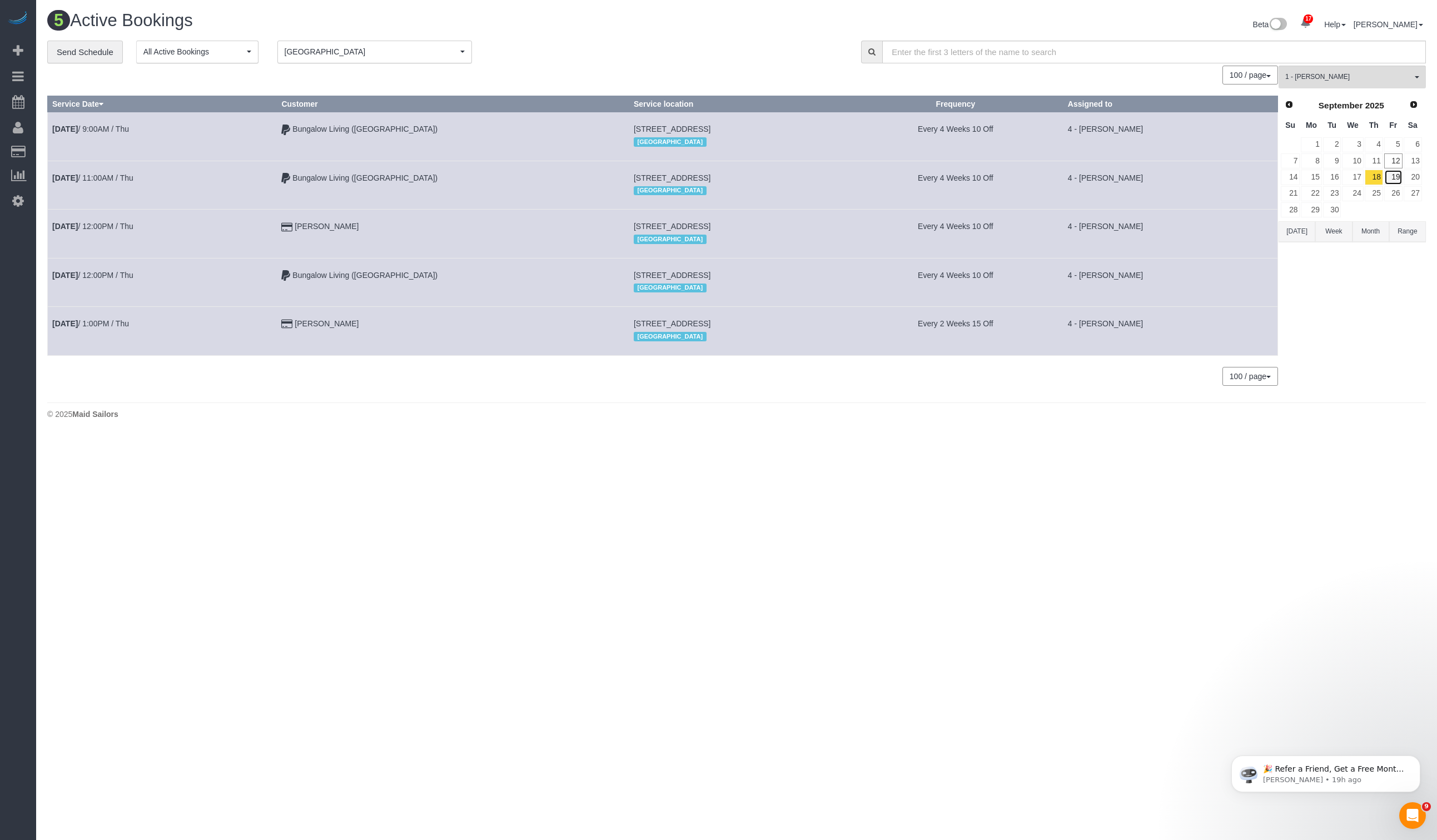
click at [1226, 176] on link "19" at bounding box center [1393, 176] width 19 height 15
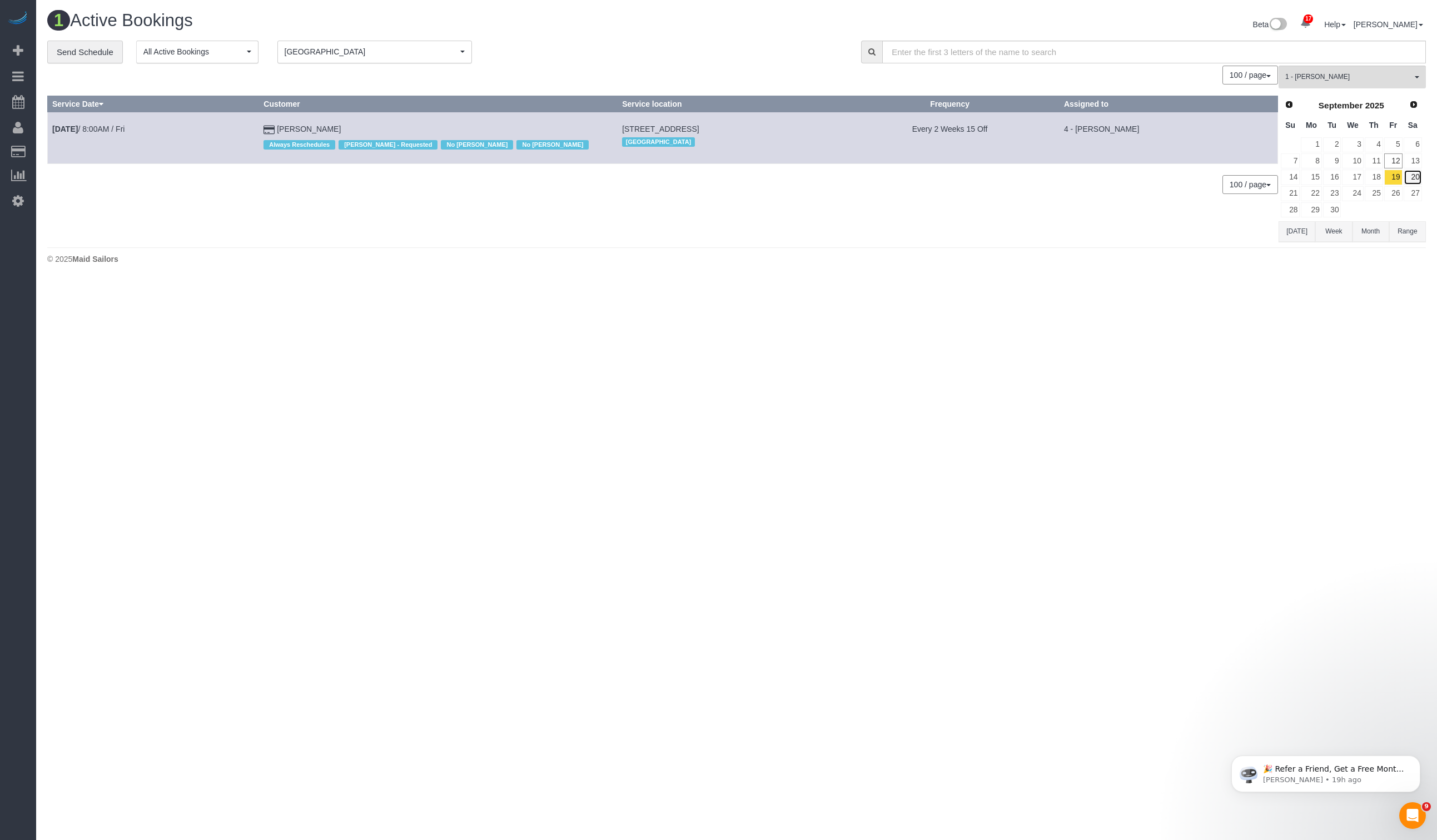
click at [1226, 175] on link "20" at bounding box center [1413, 176] width 19 height 15
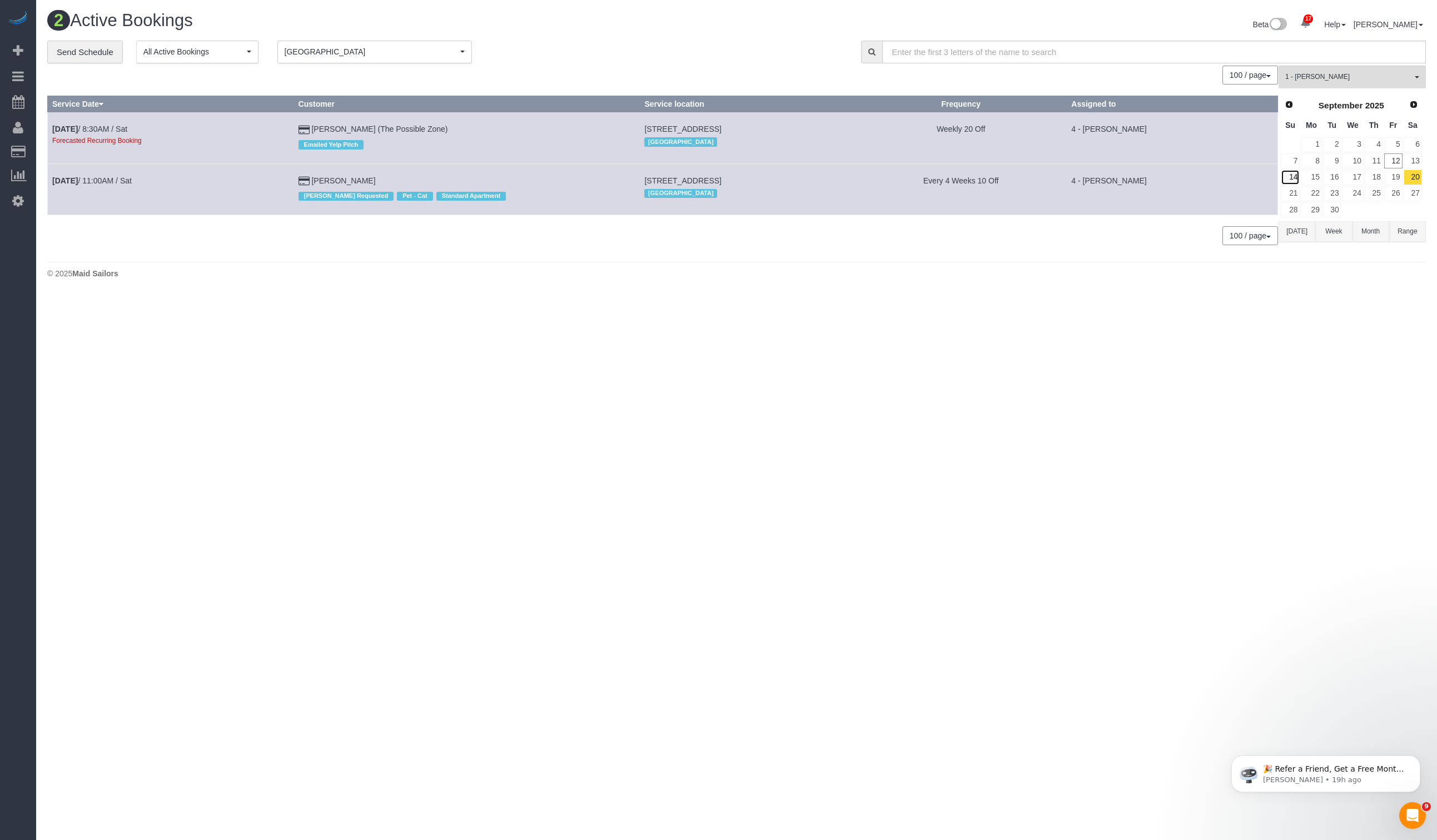
click at [1226, 179] on link "14" at bounding box center [1290, 176] width 19 height 15
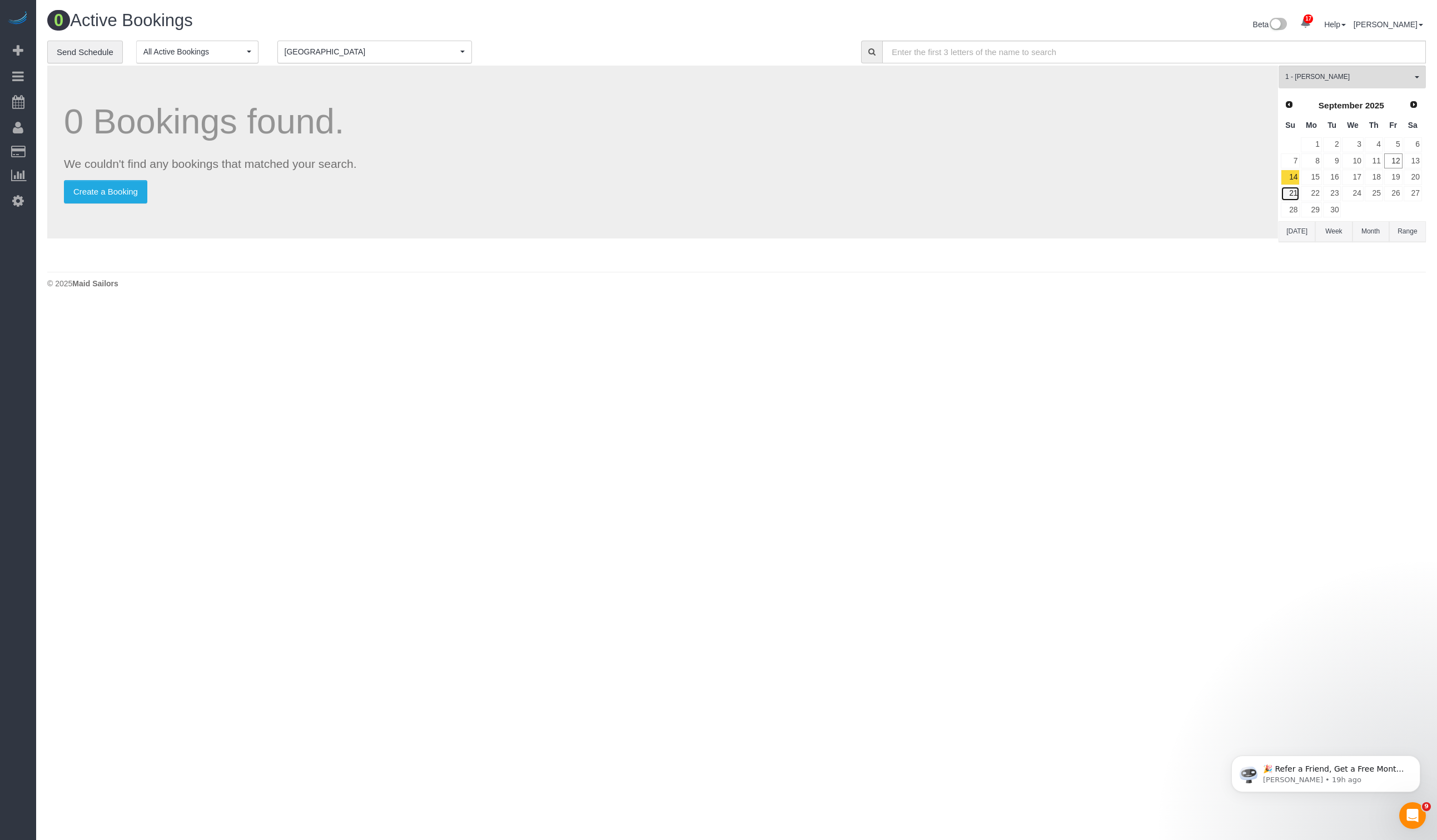
click at [1226, 186] on link "21" at bounding box center [1290, 194] width 19 height 15
click at [1226, 176] on link "14" at bounding box center [1290, 176] width 19 height 15
click at [1095, 184] on p "Create a Booking" at bounding box center [663, 191] width 1197 height 24
click at [353, 77] on div "0 Bookings found. We couldn't find any bookings that matched your search. Creat…" at bounding box center [662, 152] width 1230 height 173
click at [359, 50] on span "[GEOGRAPHIC_DATA]" at bounding box center [371, 52] width 173 height 11
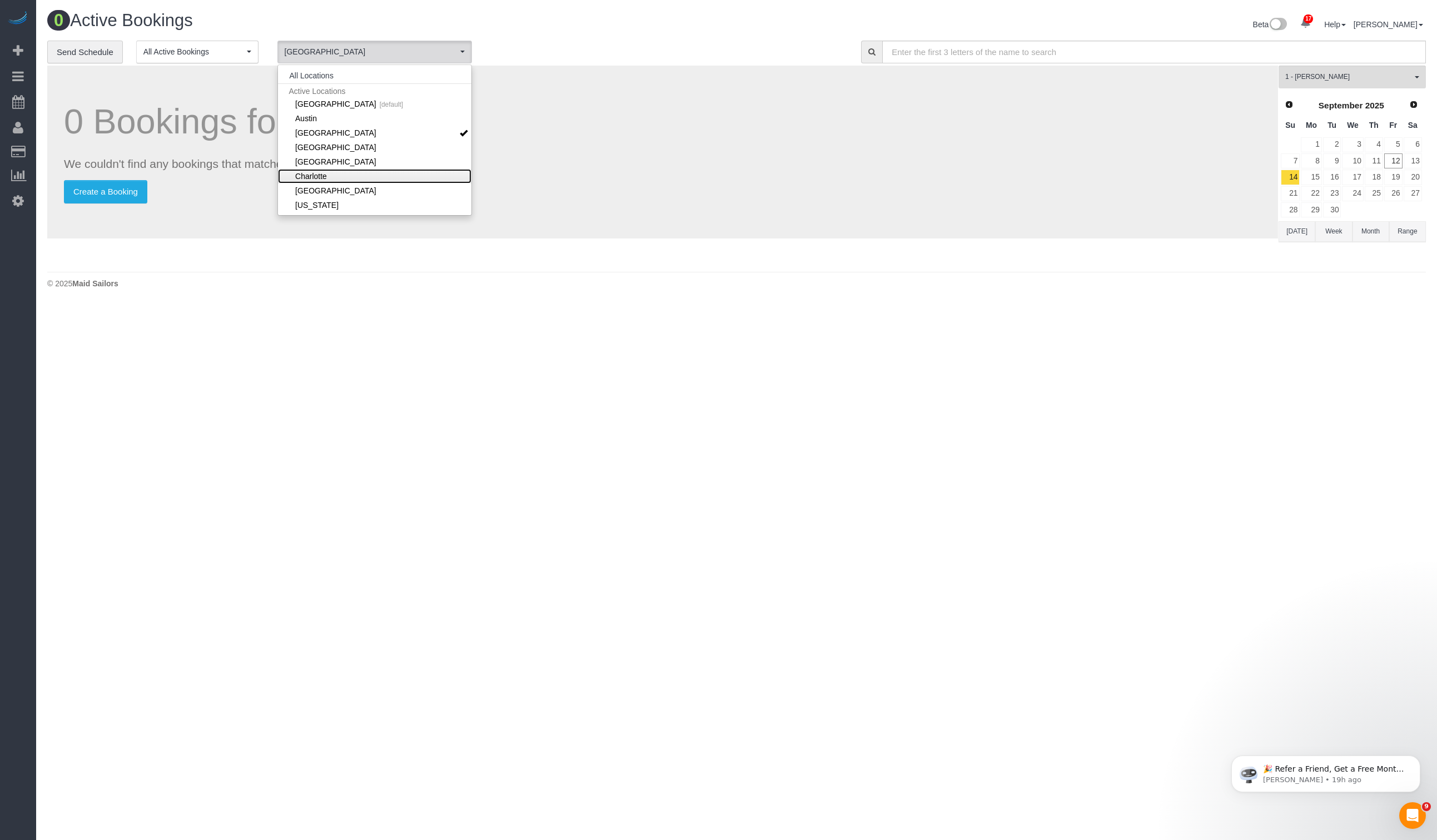
click at [336, 172] on link "Charlotte" at bounding box center [375, 176] width 194 height 15
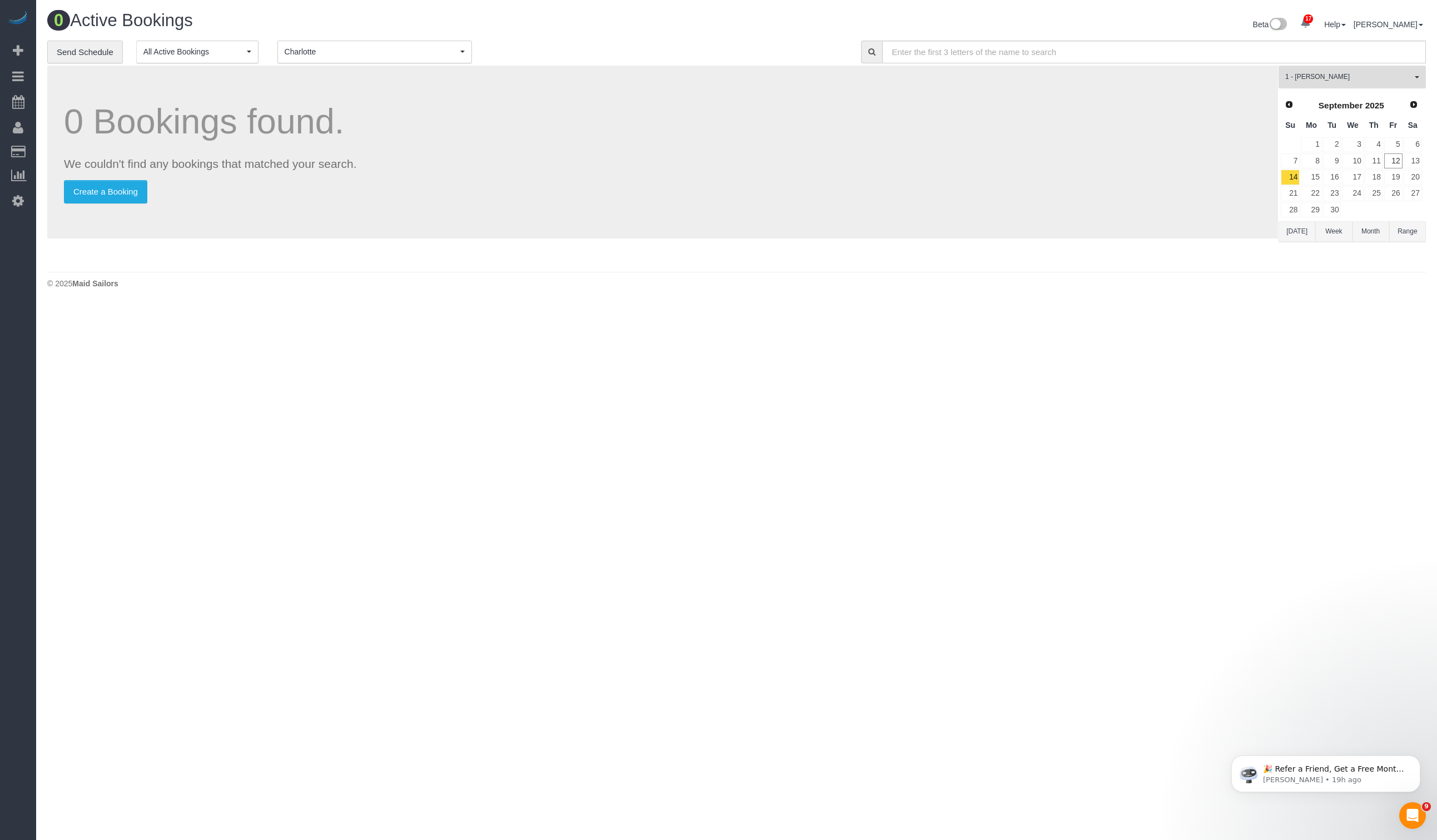
click at [1226, 85] on button "1 - [PERSON_NAME] All Teams" at bounding box center [1352, 77] width 147 height 23
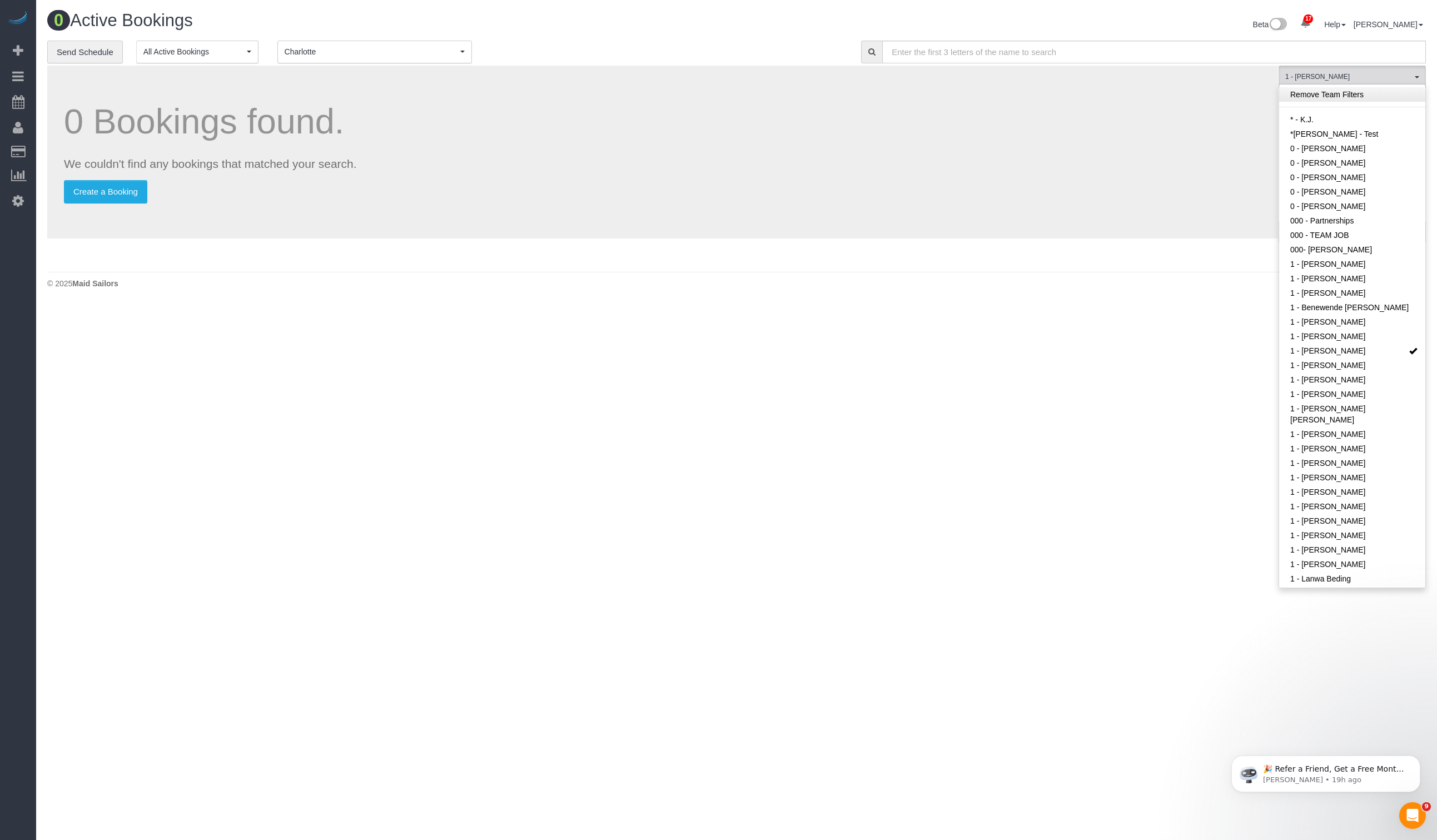
click at [1226, 94] on link "Remove Team Filters" at bounding box center [1352, 94] width 146 height 15
click at [1159, 172] on div "0 Bookings found. We couldn't find any bookings that matched your search. Creat…" at bounding box center [662, 152] width 1230 height 173
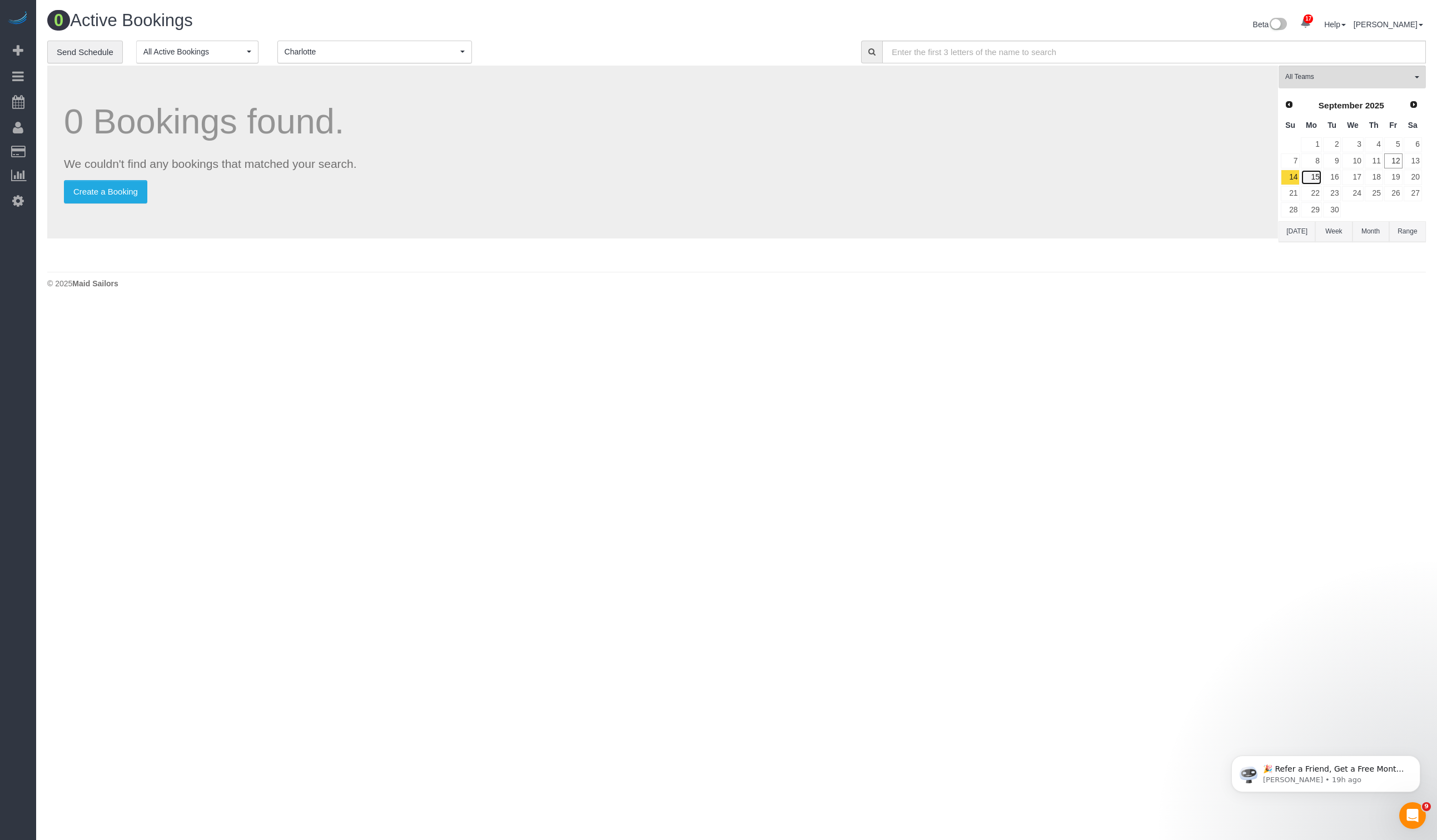
click at [1226, 171] on link "15" at bounding box center [1311, 176] width 20 height 15
click at [1226, 176] on link "16" at bounding box center [1332, 176] width 19 height 15
click at [1226, 176] on link "17" at bounding box center [1352, 176] width 21 height 15
click at [1226, 174] on link "18" at bounding box center [1374, 176] width 19 height 15
click at [1226, 173] on link "19" at bounding box center [1393, 176] width 19 height 15
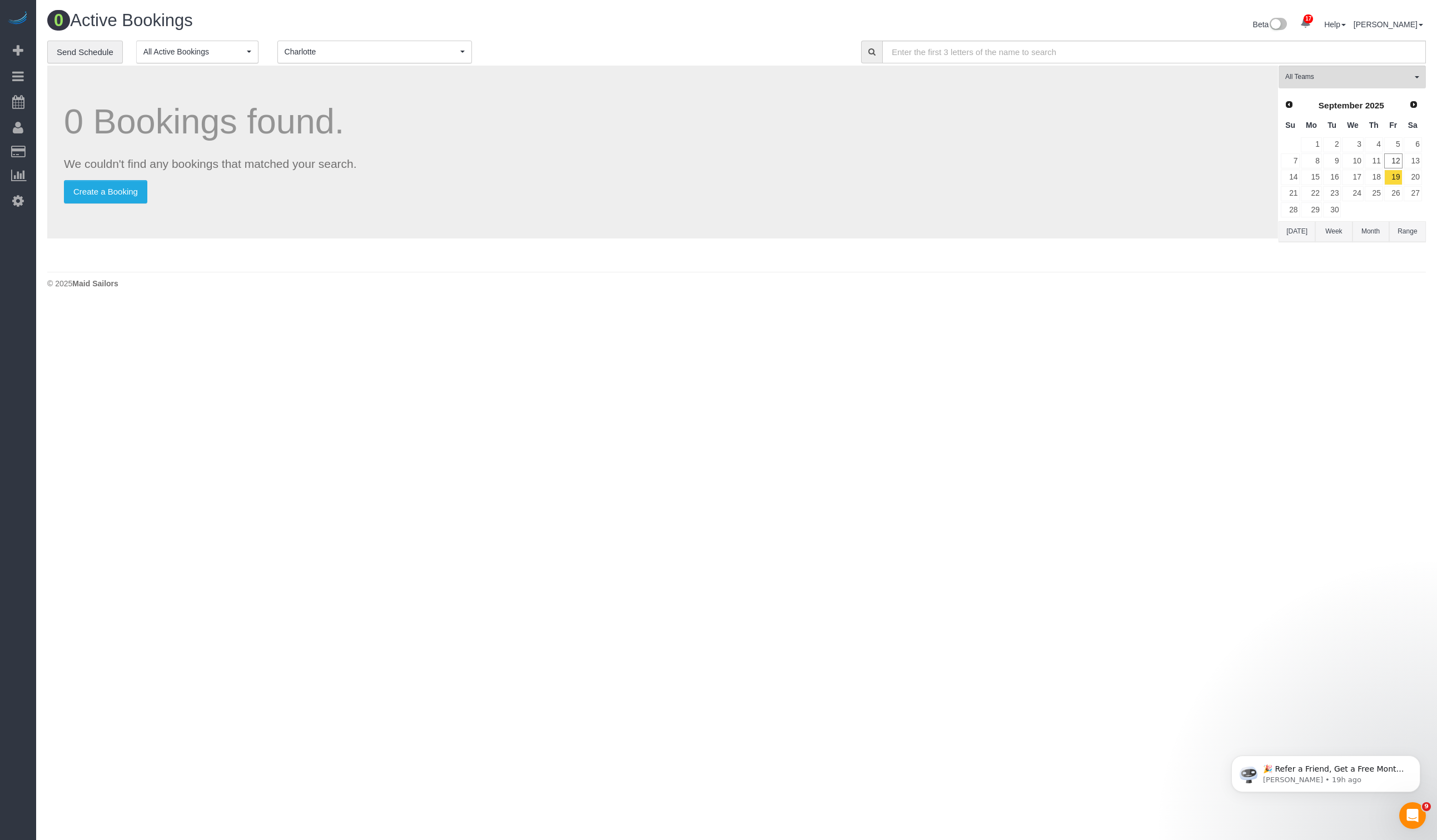
click at [311, 56] on span "Charlotte" at bounding box center [371, 52] width 173 height 11
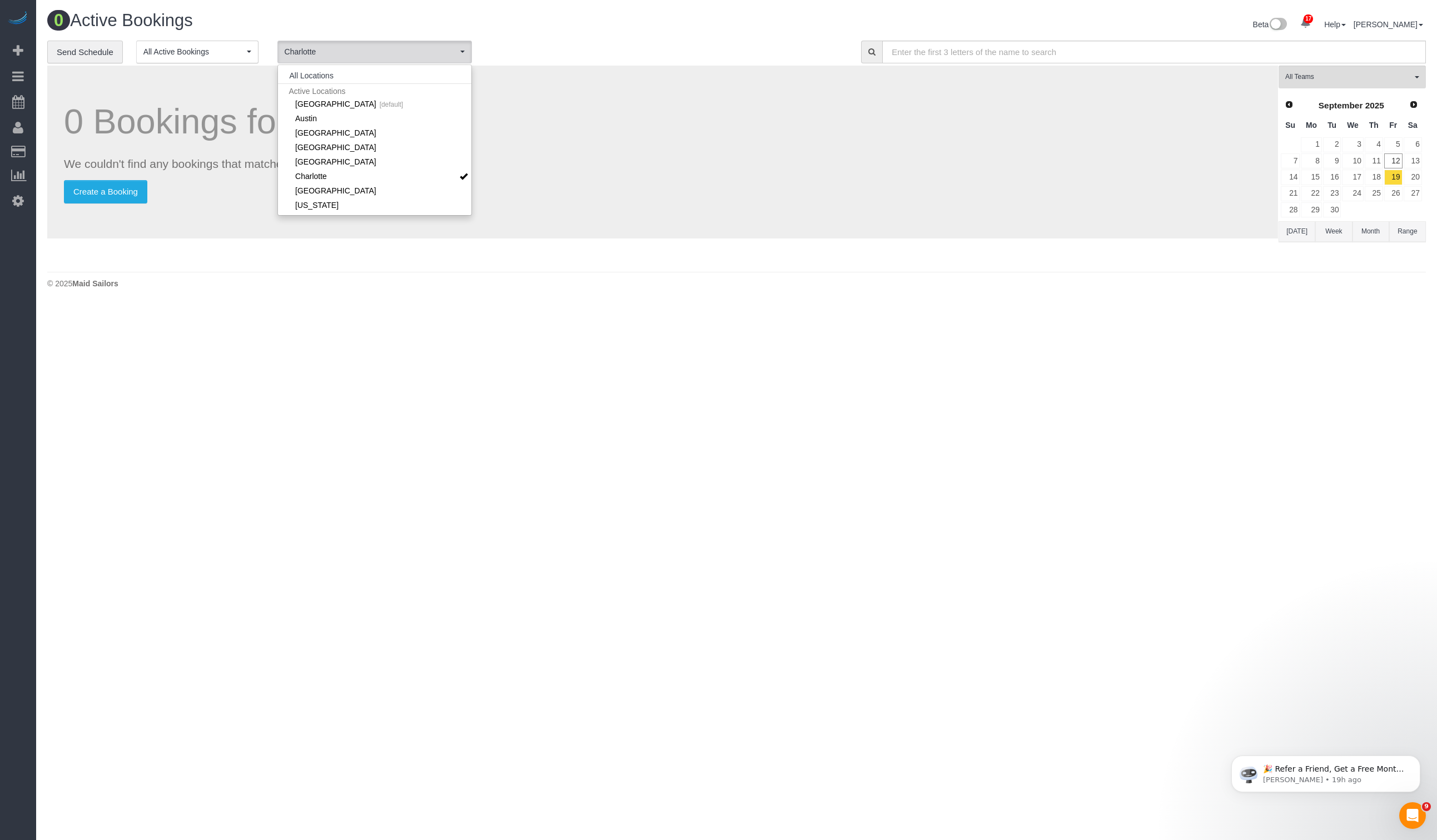
click at [955, 215] on div "0 Bookings found. We couldn't find any bookings that matched your search. Creat…" at bounding box center [662, 152] width 1230 height 173
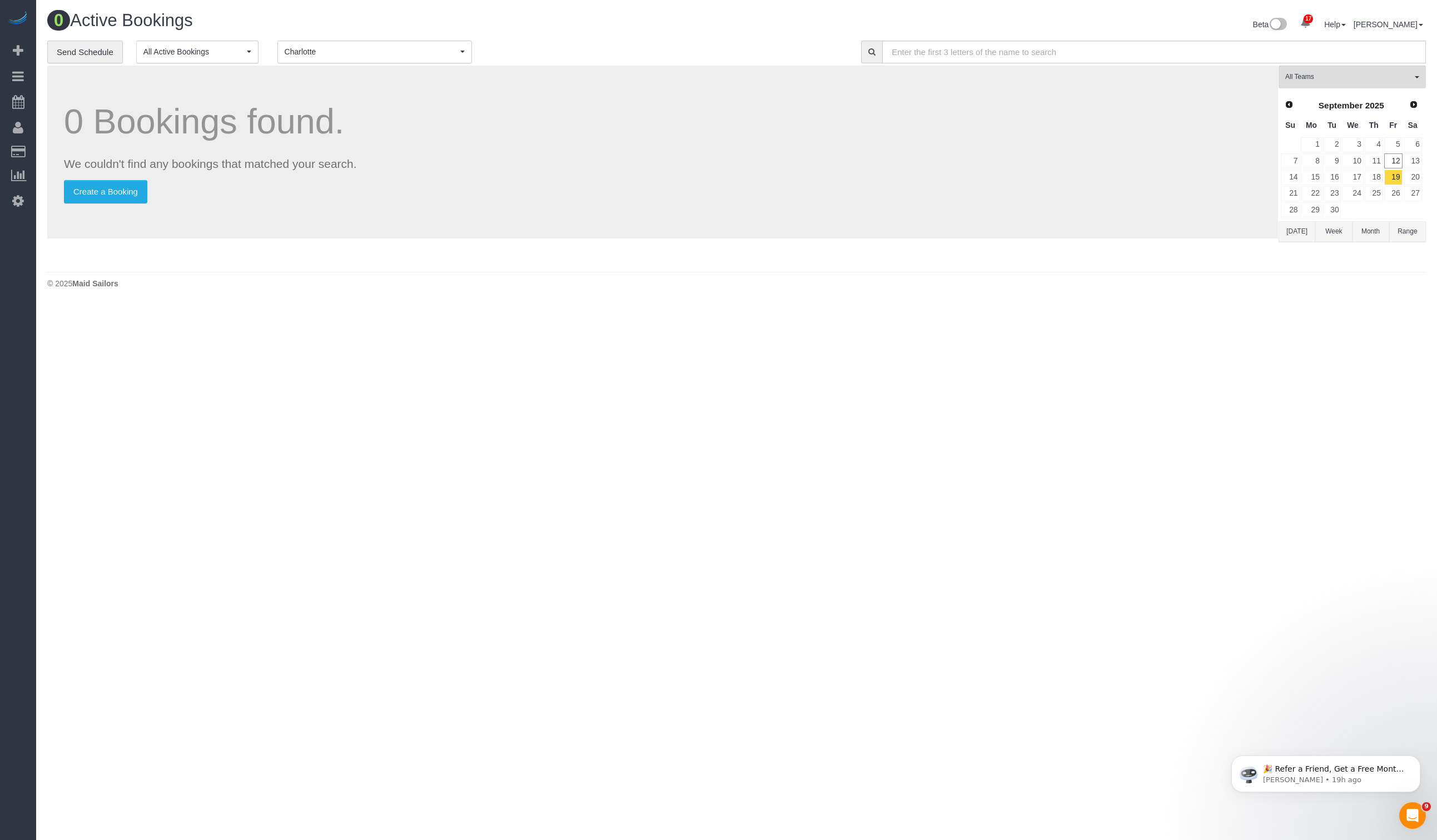
click at [1226, 215] on div "Prev Next [DATE] Su Mo Tu We Th Fr Sa 1 2 3 4 5 6 7 8 9 10 11 12 13 14 15 16 17…" at bounding box center [1351, 158] width 146 height 127
click at [250, 24] on h1 "0 Active Bookings" at bounding box center [387, 20] width 681 height 19
click at [316, 50] on span "Charlotte" at bounding box center [371, 52] width 173 height 11
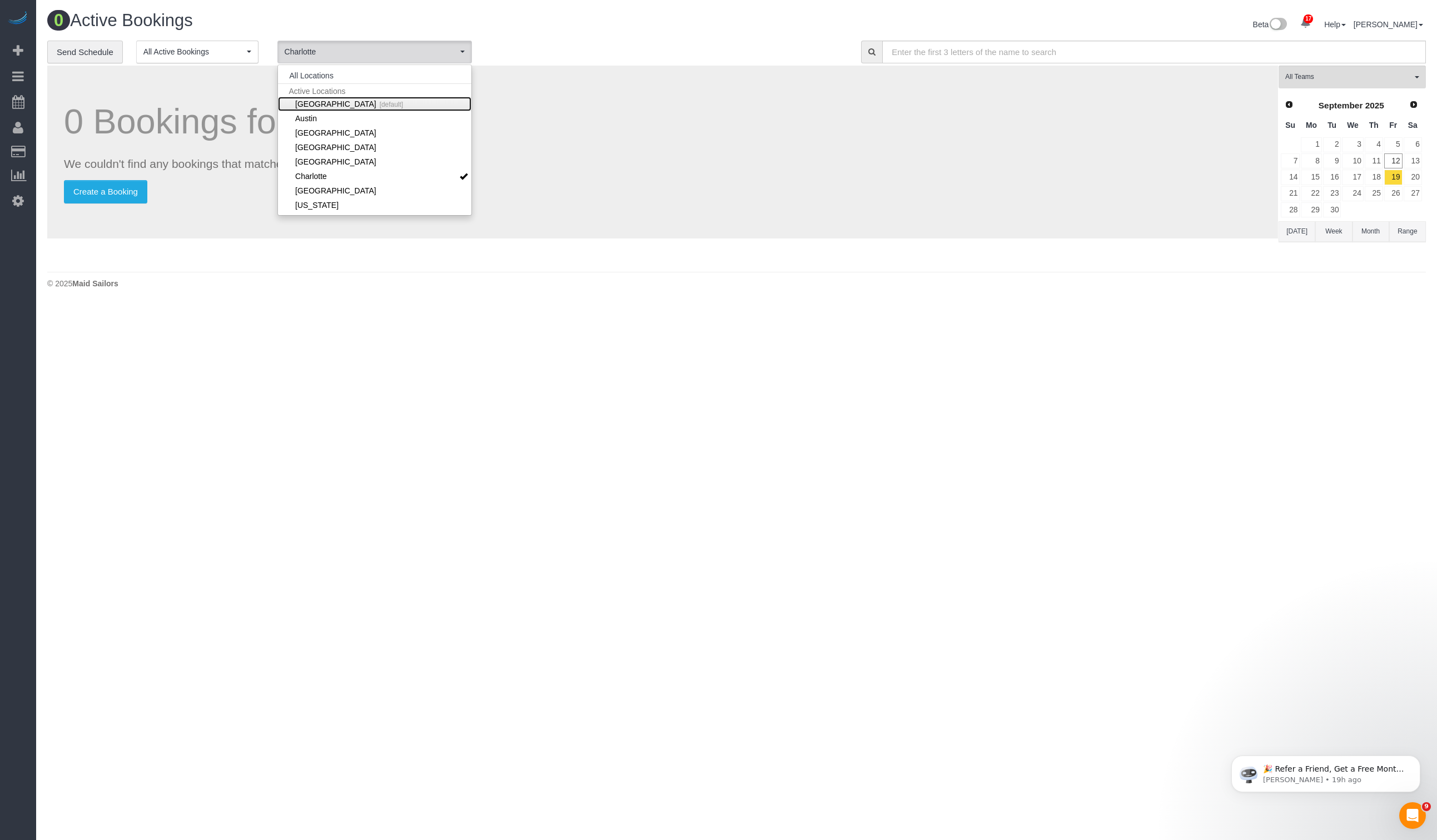
click at [314, 106] on link "Manhattan [default]" at bounding box center [375, 104] width 194 height 15
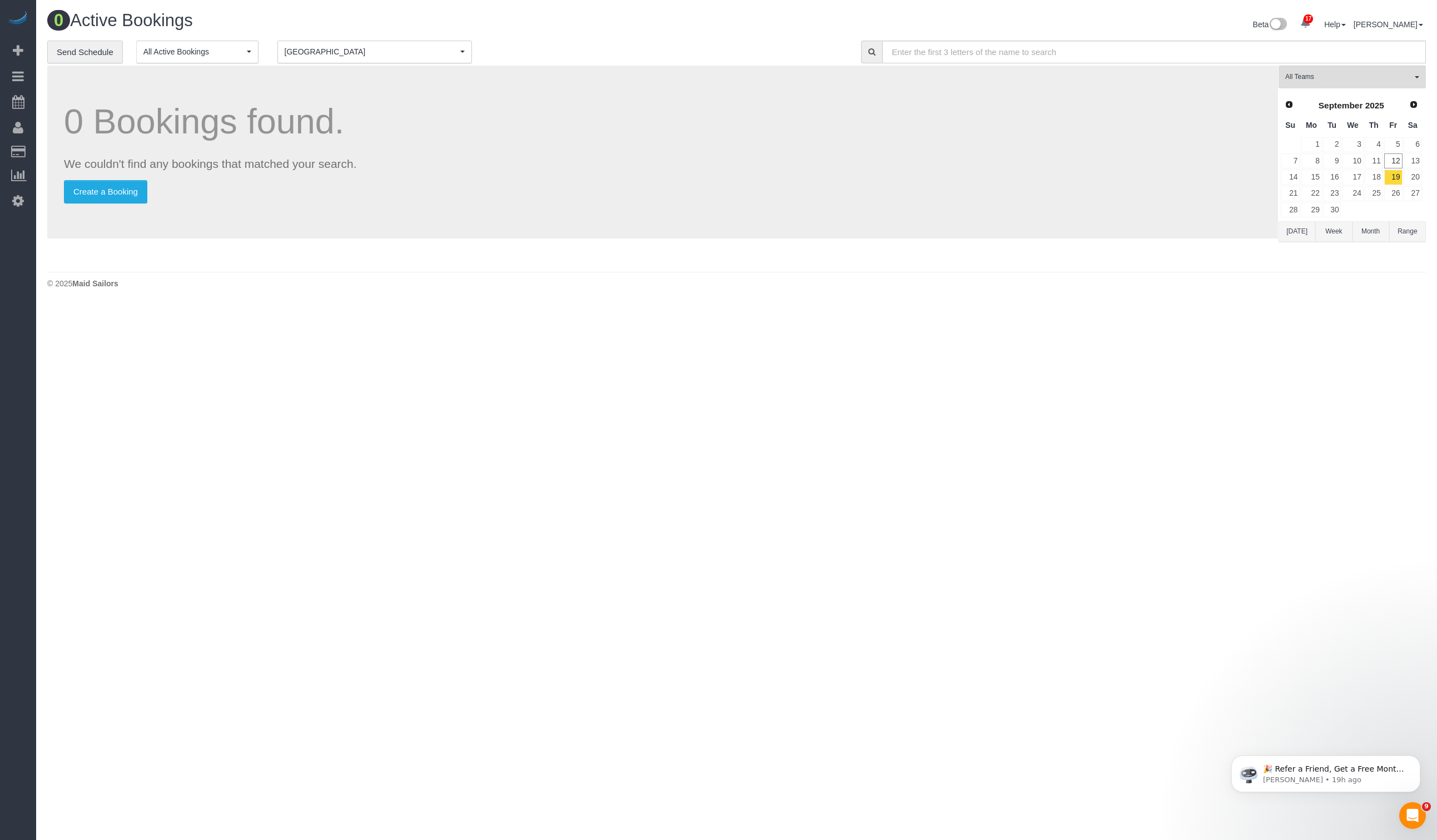
click at [1025, 220] on div "0 Bookings found. We couldn't find any bookings that matched your search. Creat…" at bounding box center [662, 152] width 1230 height 173
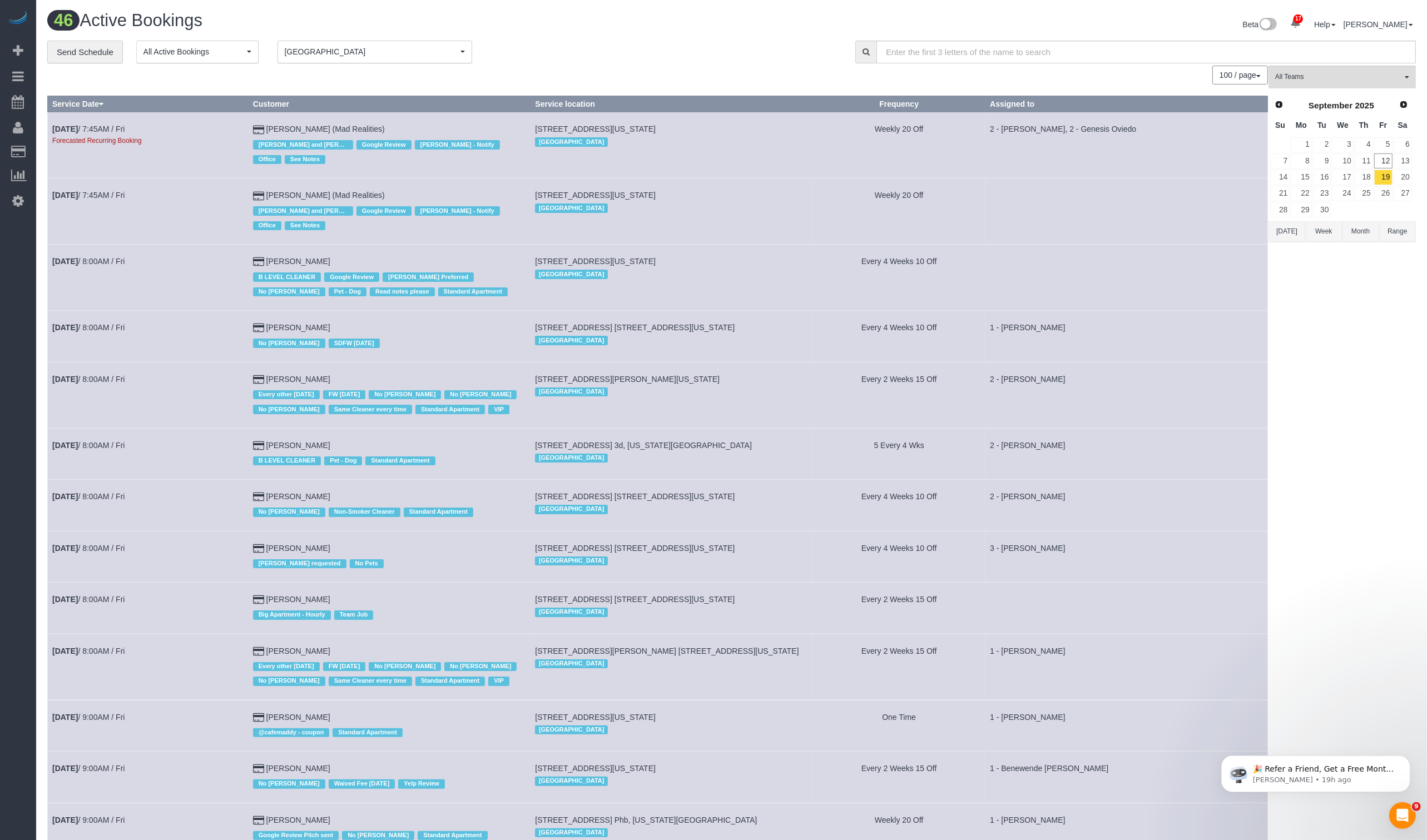
click at [1226, 231] on button "Range" at bounding box center [1397, 231] width 37 height 20
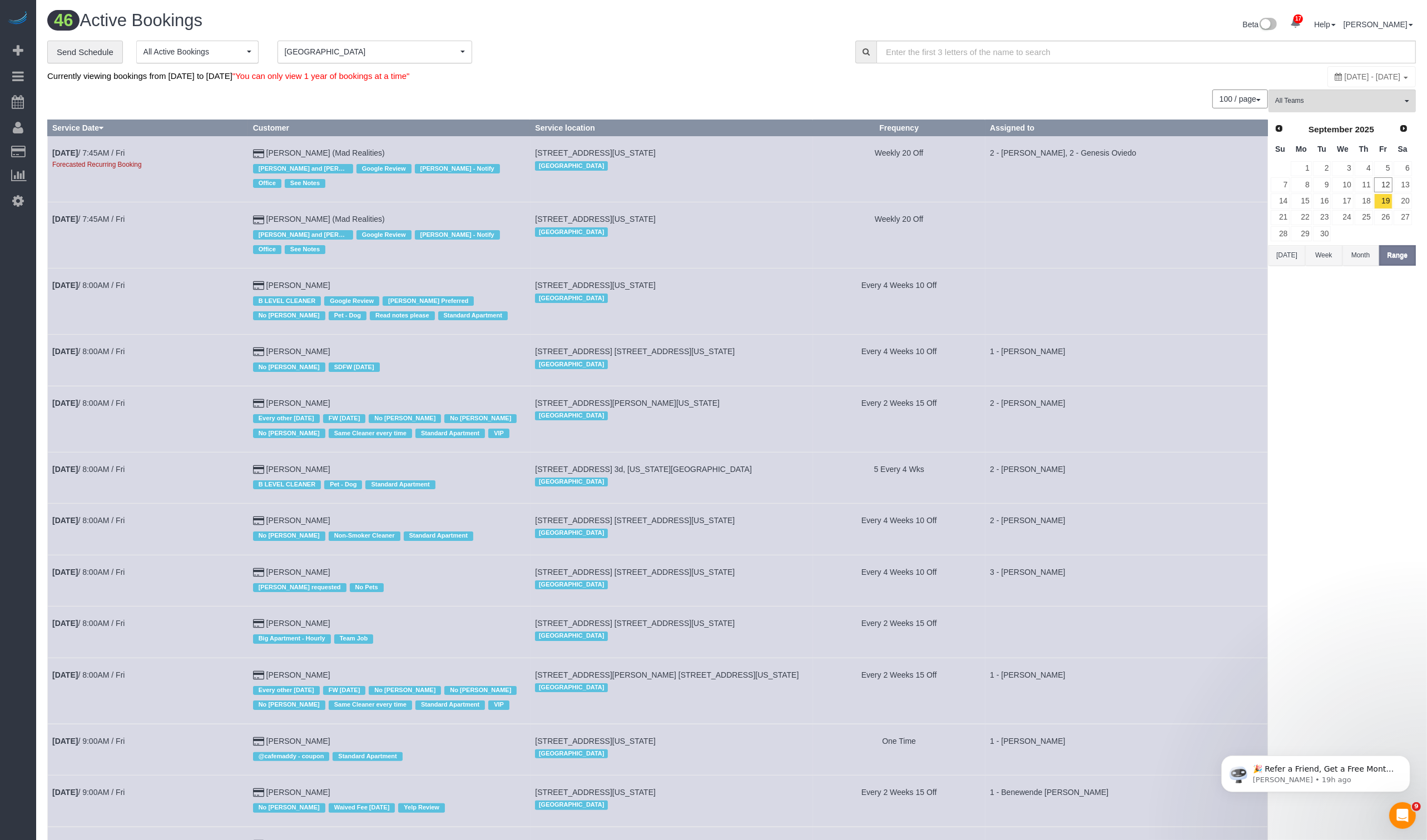
click at [1226, 84] on div "[DATE] - [DATE]" at bounding box center [1372, 76] width 89 height 21
type input "**********"
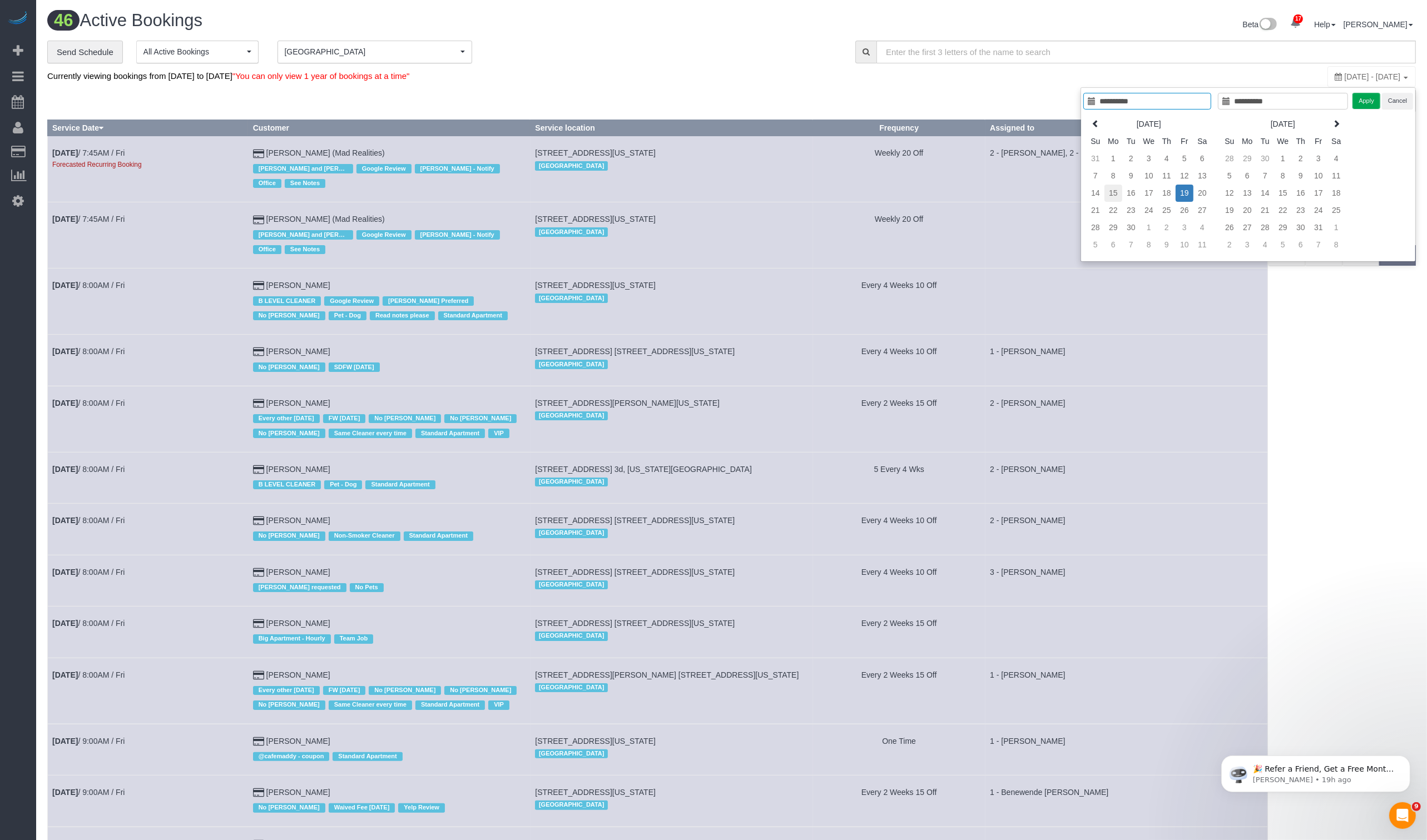
type input "**********"
click at [1114, 188] on td "15" at bounding box center [1114, 193] width 18 height 17
type input "**********"
click at [1184, 189] on td "19" at bounding box center [1185, 193] width 18 height 17
type input "**********"
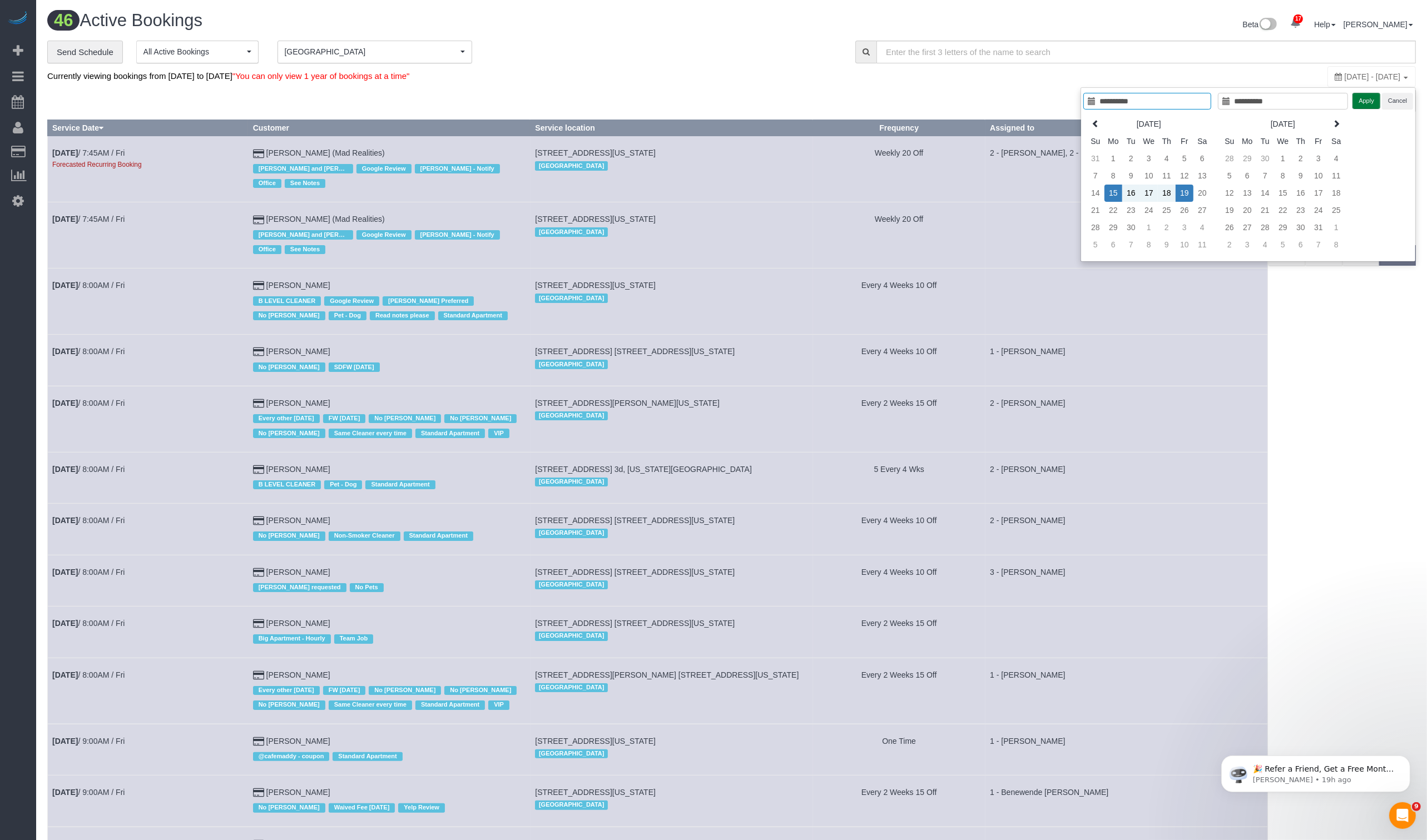
click at [1226, 94] on button "Apply" at bounding box center [1366, 101] width 28 height 16
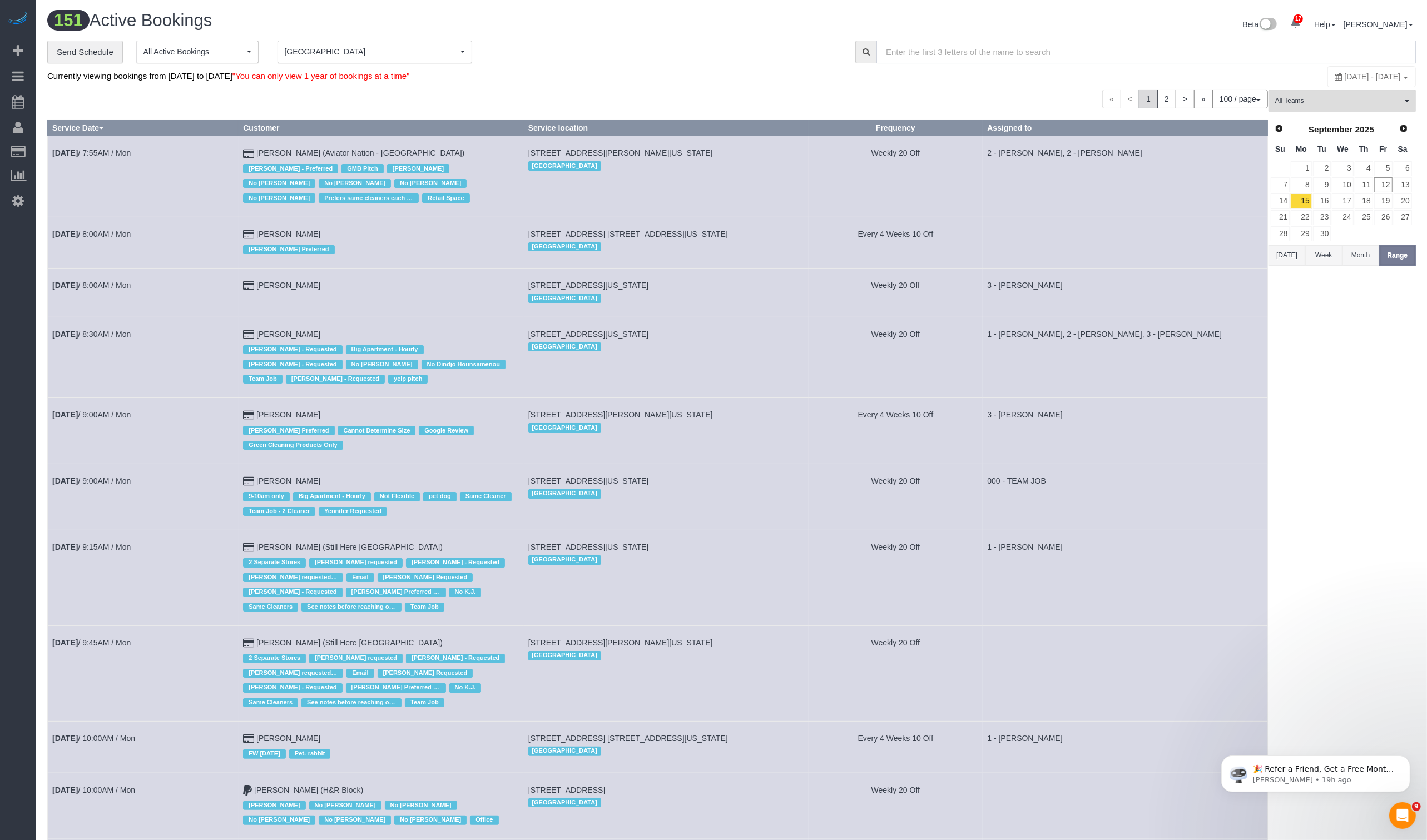
click at [976, 59] on input "text" at bounding box center [1146, 52] width 539 height 23
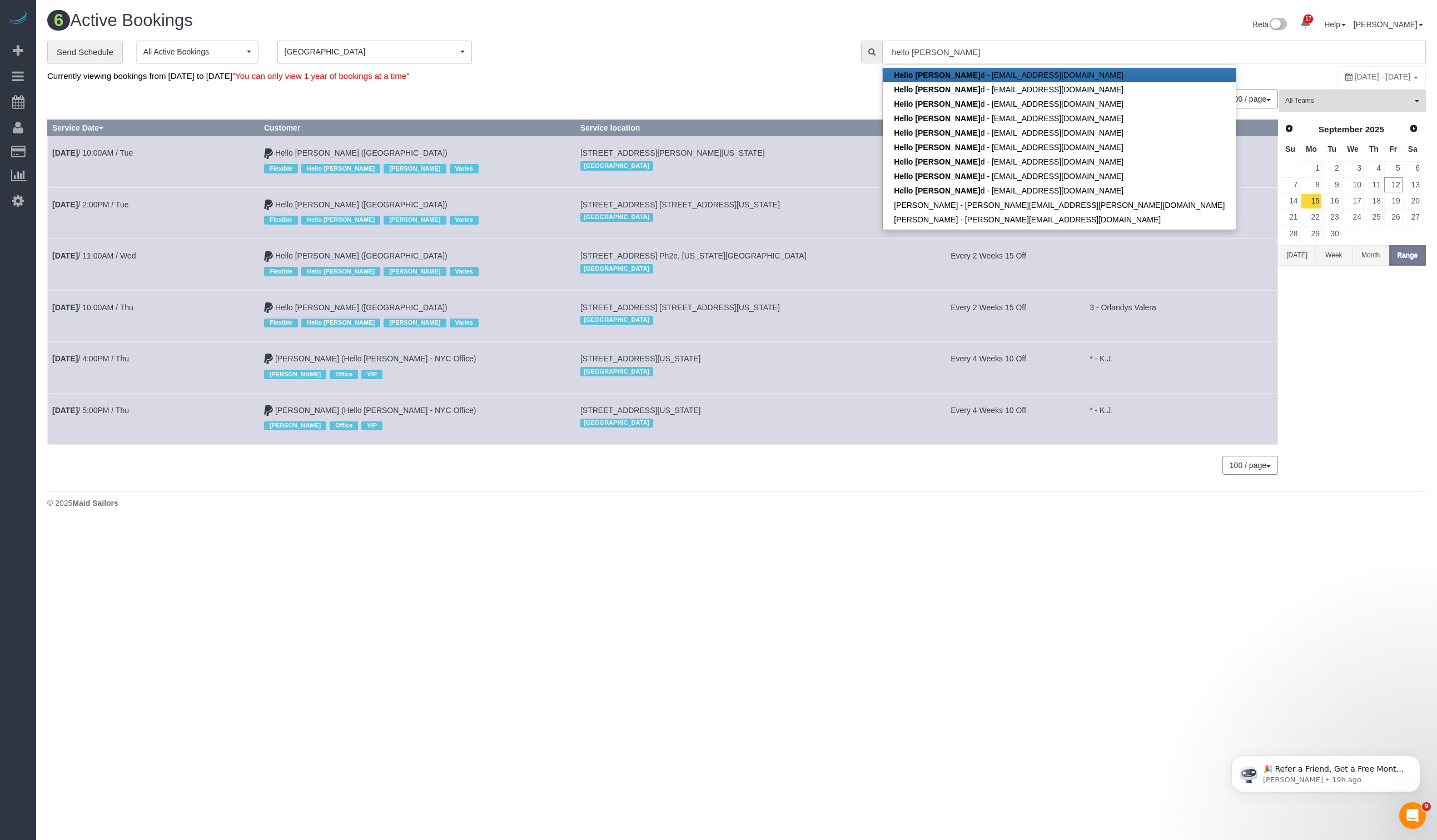
type input "hello [PERSON_NAME]"
click at [575, 204] on td "Hello [PERSON_NAME] ([GEOGRAPHIC_DATA]) Flexible Hello [PERSON_NAME] Varies" at bounding box center [417, 212] width 316 height 51
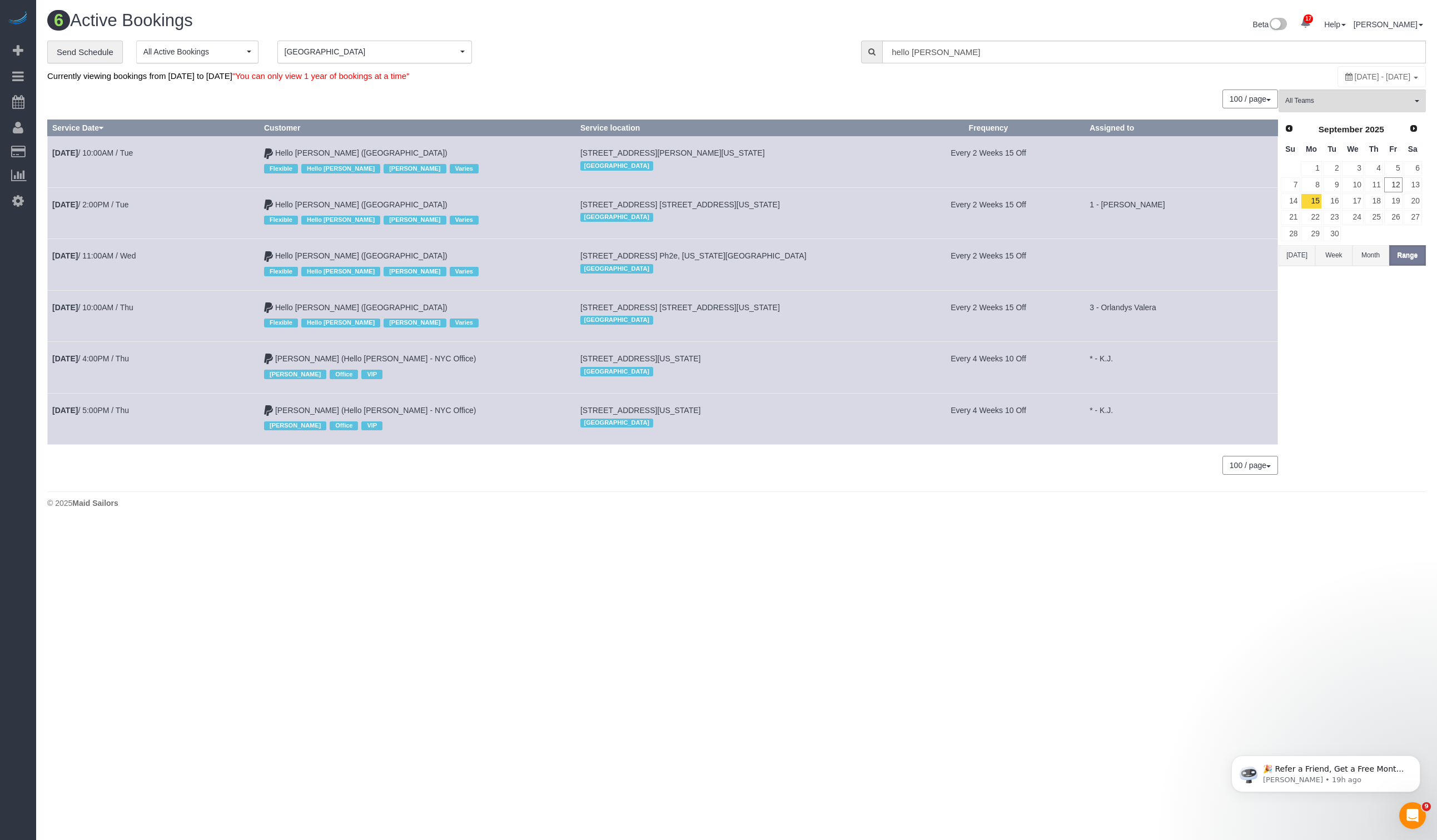
click at [923, 320] on td "Every 2 Weeks 15 Off" at bounding box center [987, 316] width 193 height 51
